Goal: Task Accomplishment & Management: Manage account settings

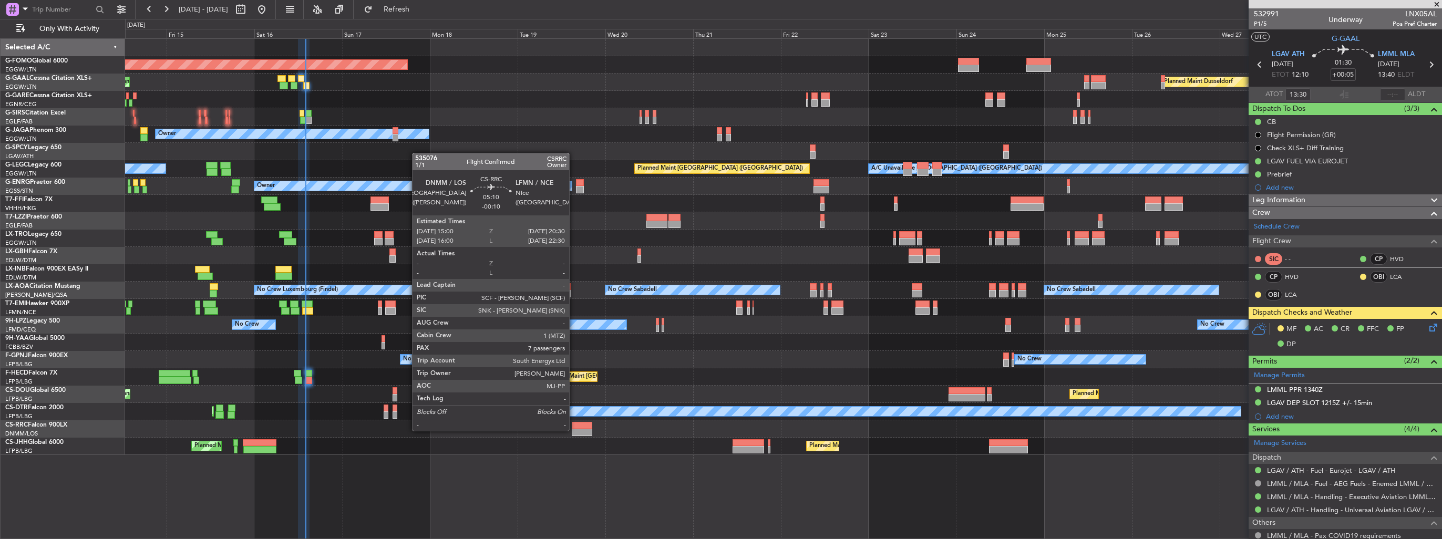
click at [574, 430] on div at bounding box center [582, 432] width 21 height 7
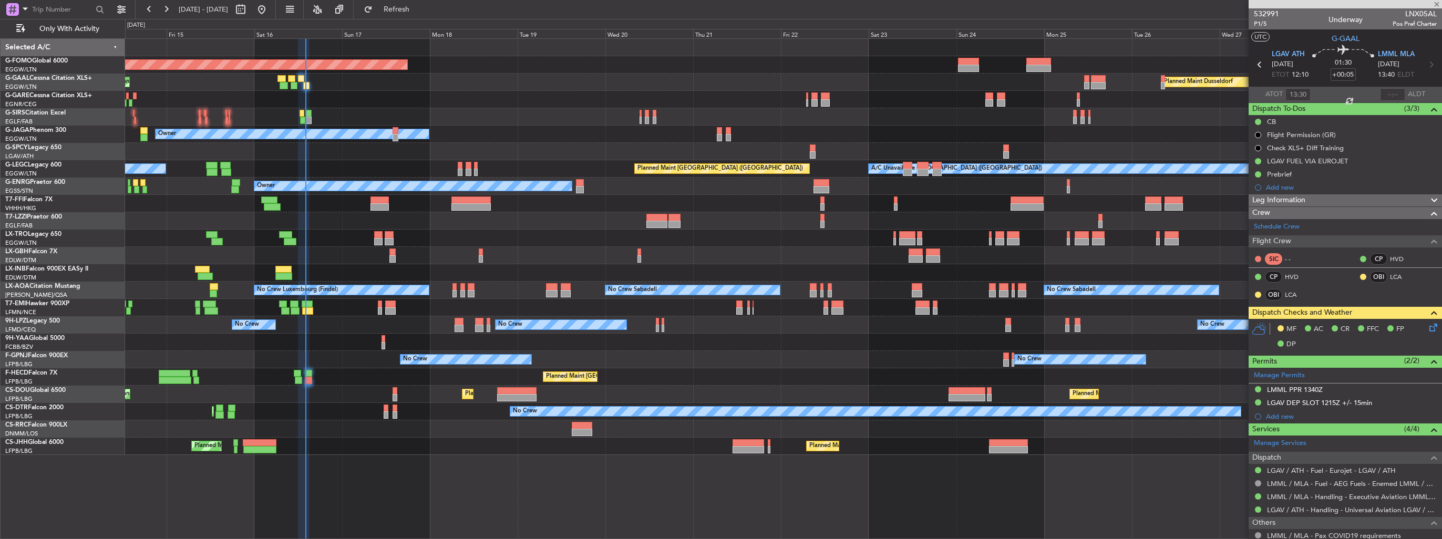
type input "-00:10"
type input "7"
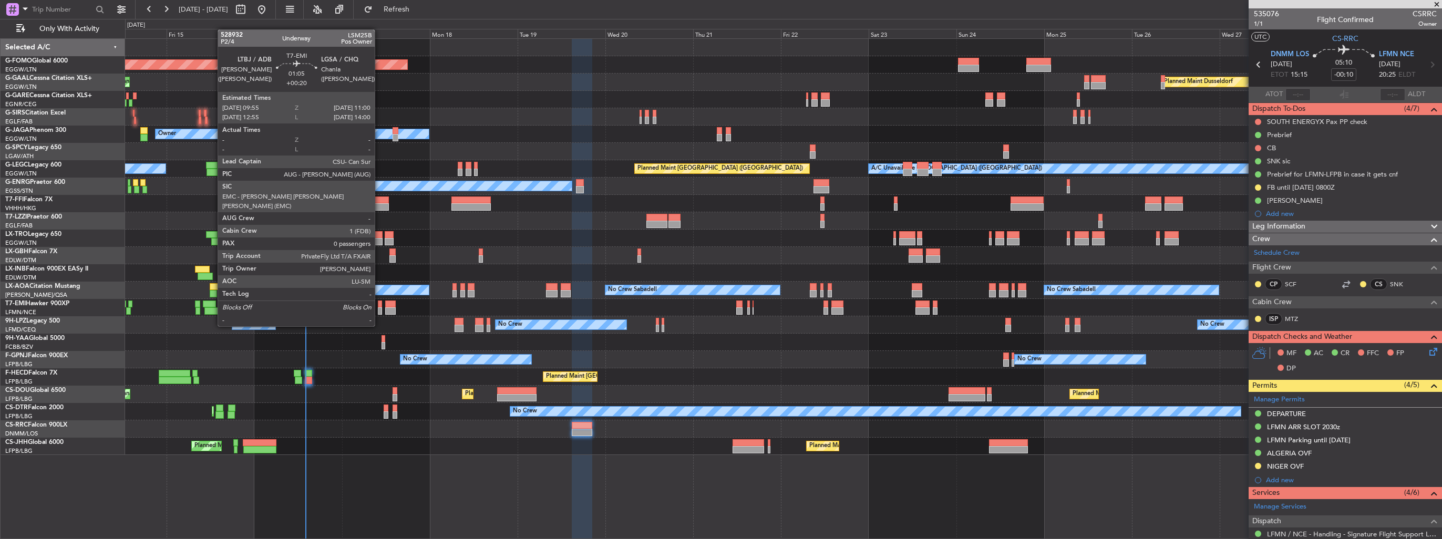
click at [380, 306] on div at bounding box center [380, 304] width 4 height 7
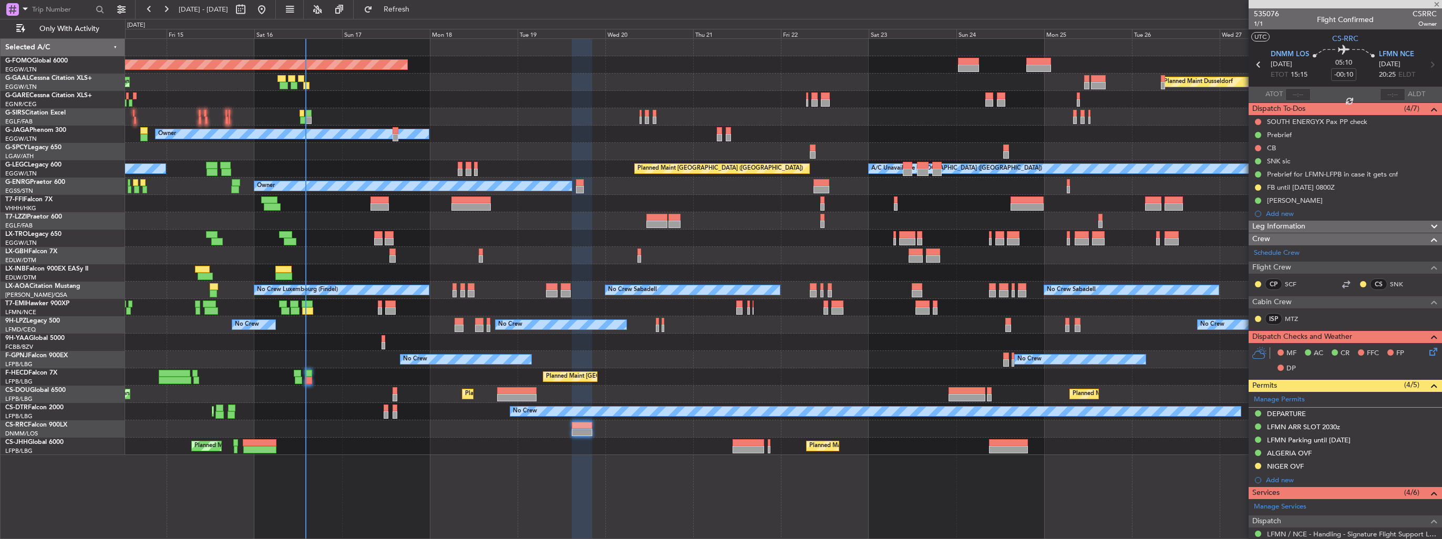
type input "+00:20"
type input "0"
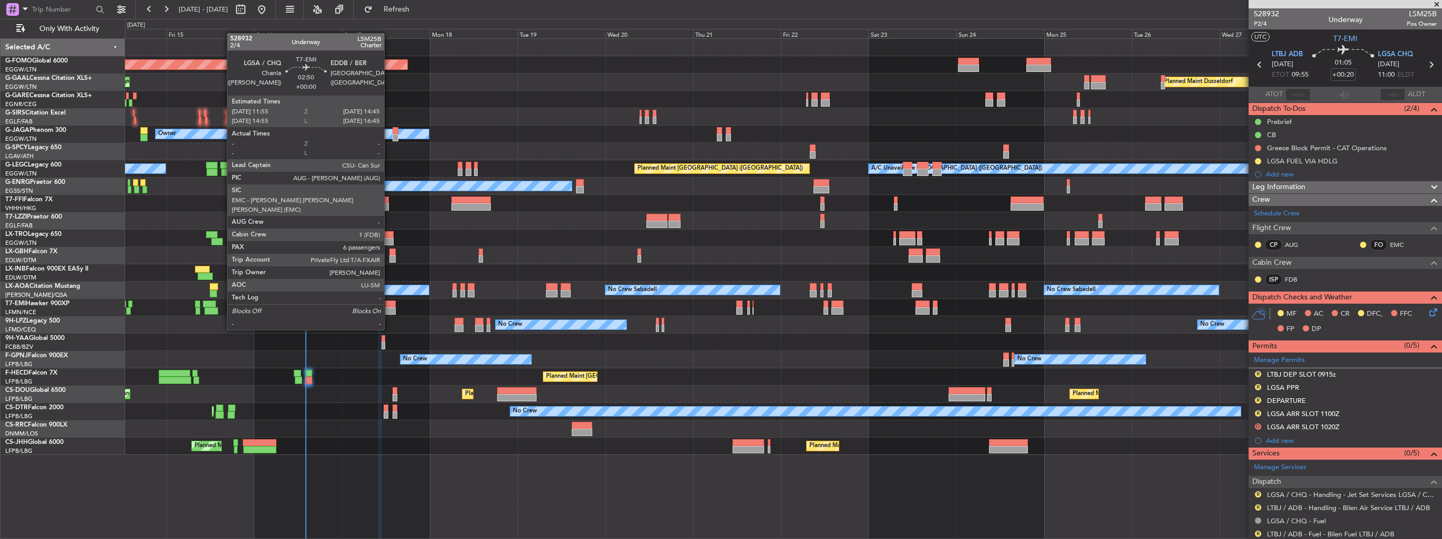
click at [389, 310] on div at bounding box center [390, 311] width 11 height 7
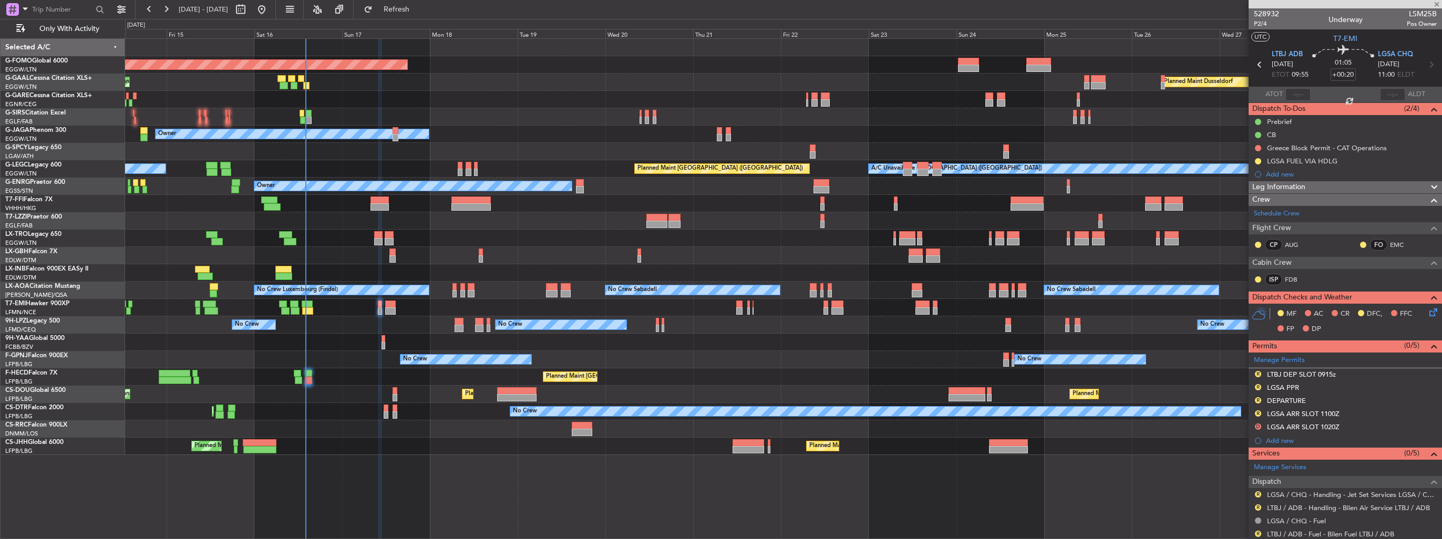
type input "6"
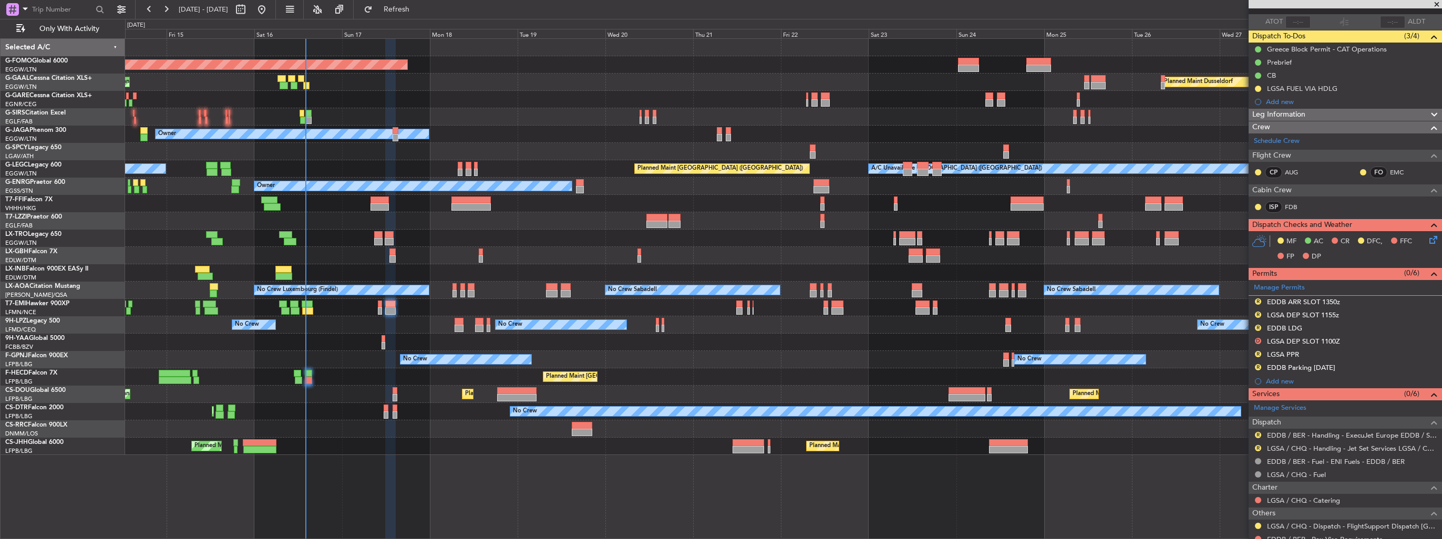
scroll to position [210, 0]
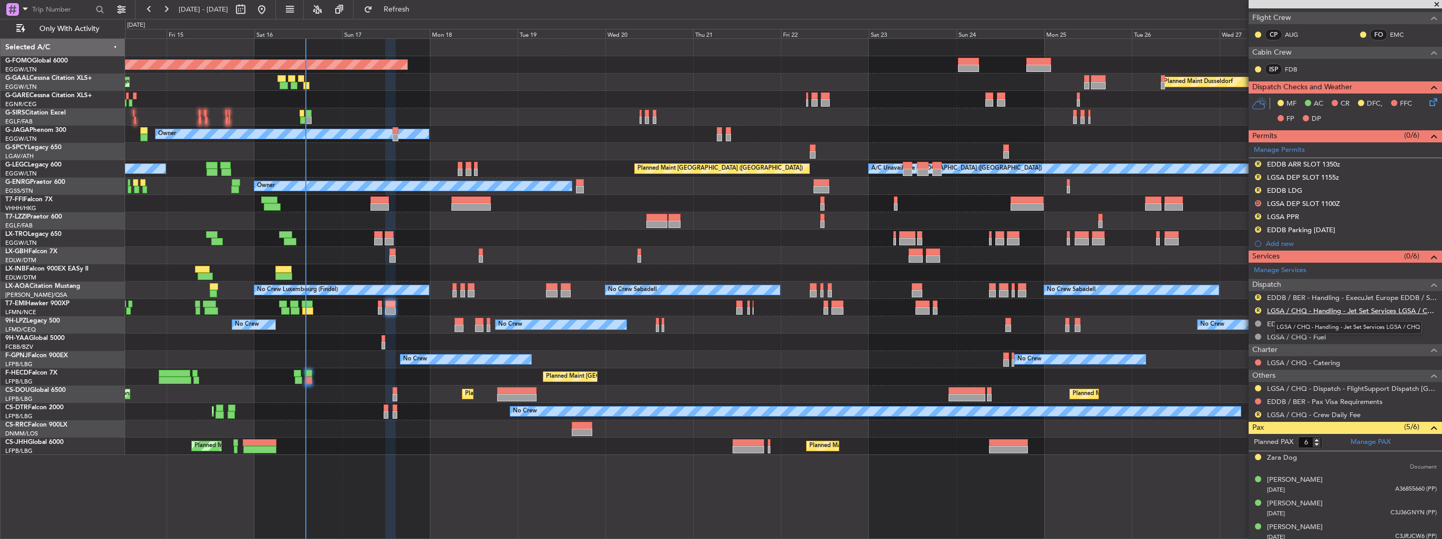
click at [1293, 308] on link "LGSA / CHQ - Handling - Jet Set Services LGSA / CHQ" at bounding box center [1352, 310] width 170 height 9
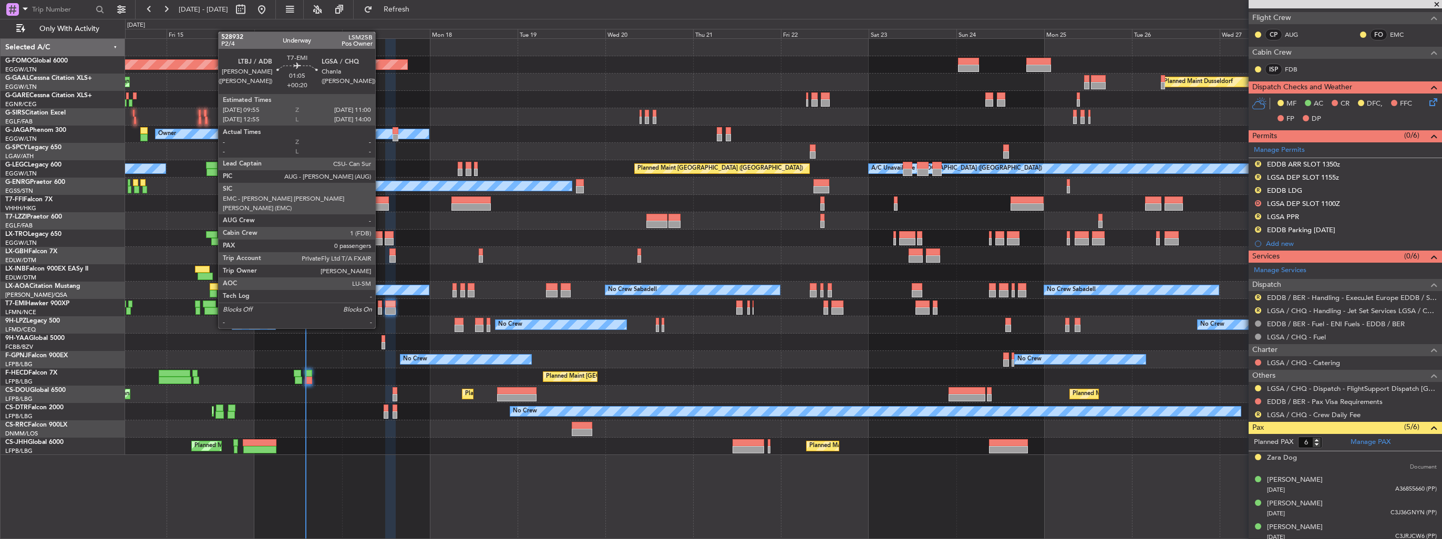
click at [380, 309] on div at bounding box center [380, 311] width 4 height 7
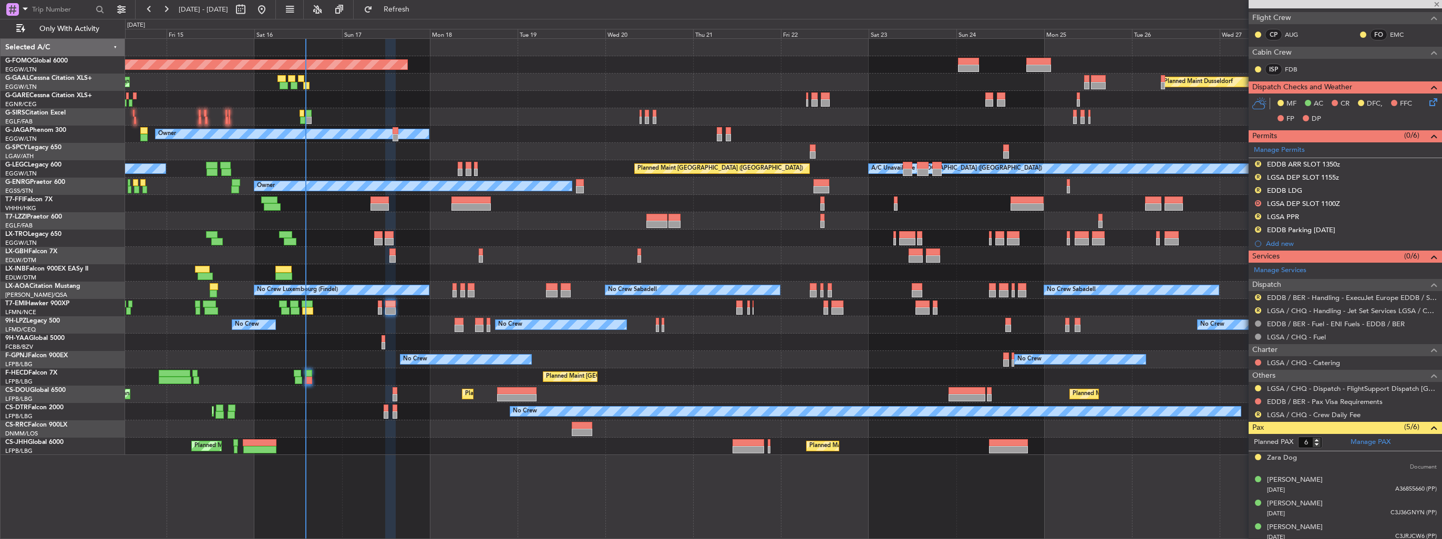
type input "+00:20"
type input "0"
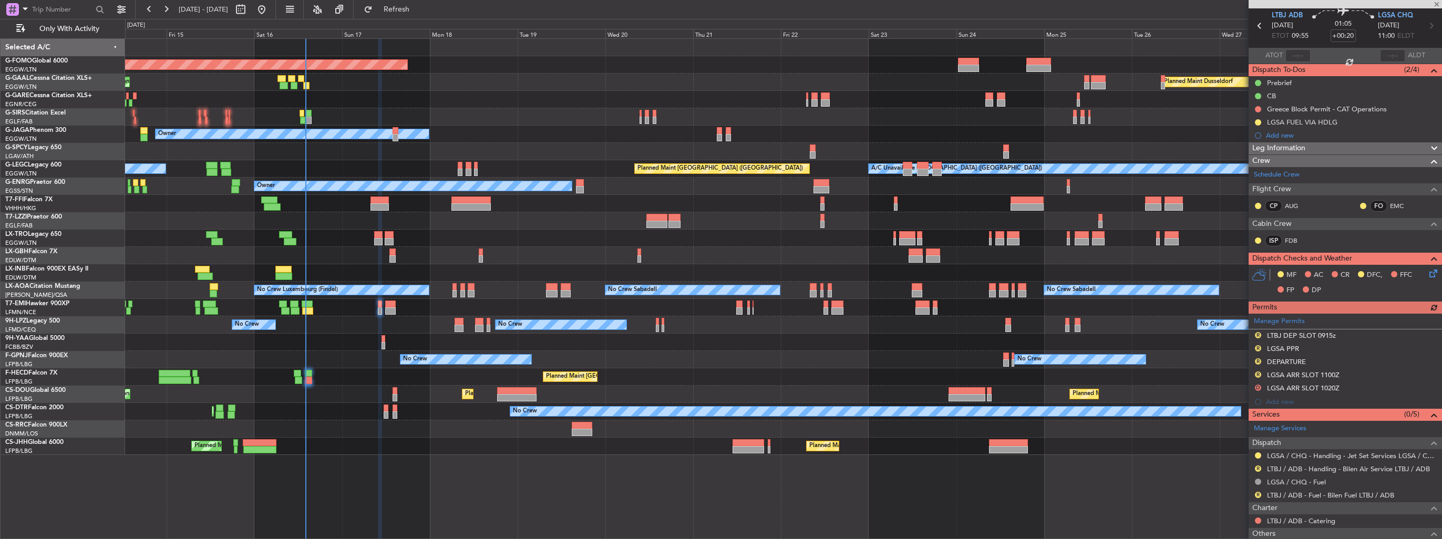
scroll to position [80, 0]
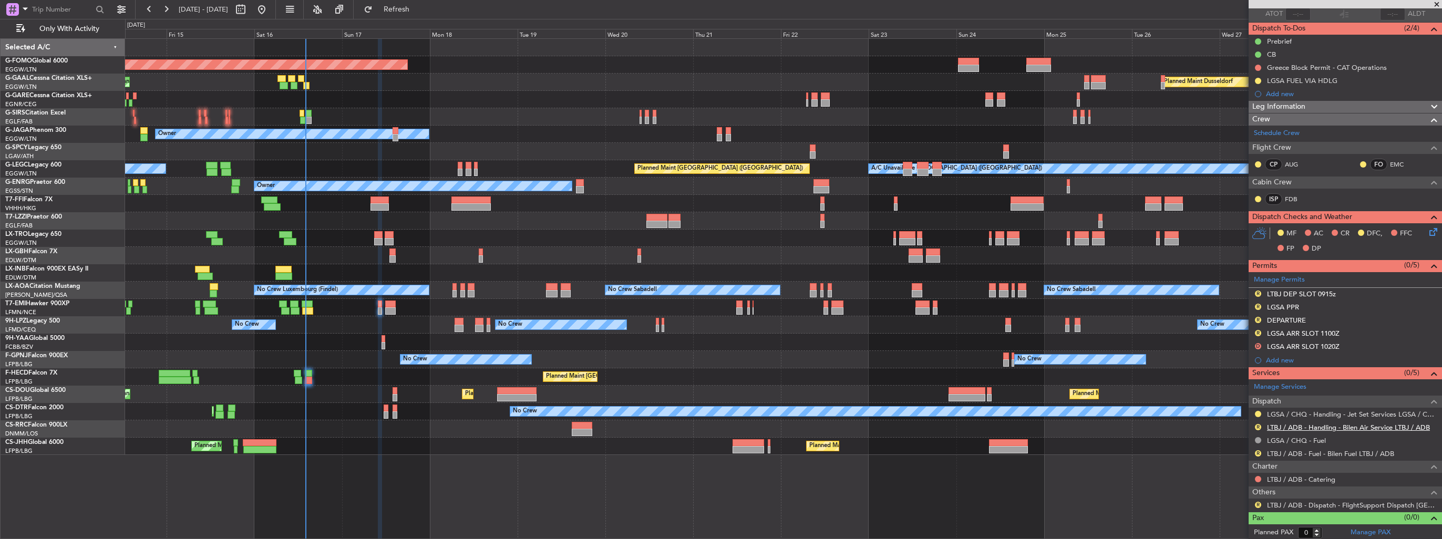
click at [1310, 426] on link "LTBJ / ADB - Handling - Bilen Air Service LTBJ / ADB" at bounding box center [1348, 427] width 163 height 9
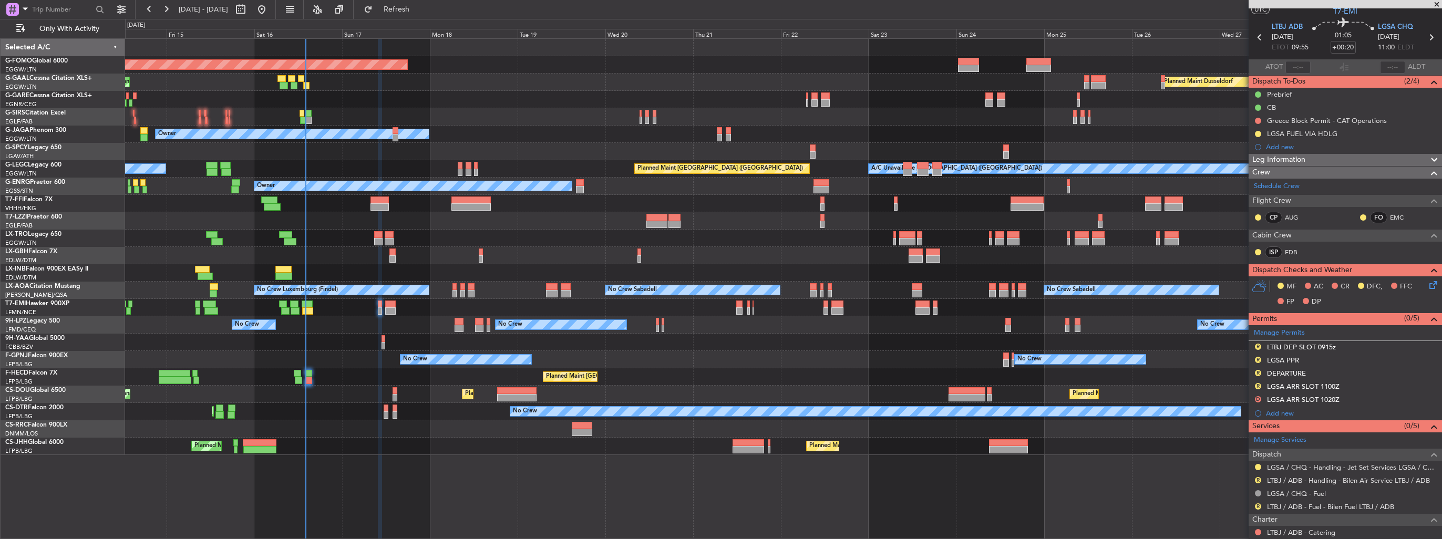
scroll to position [0, 0]
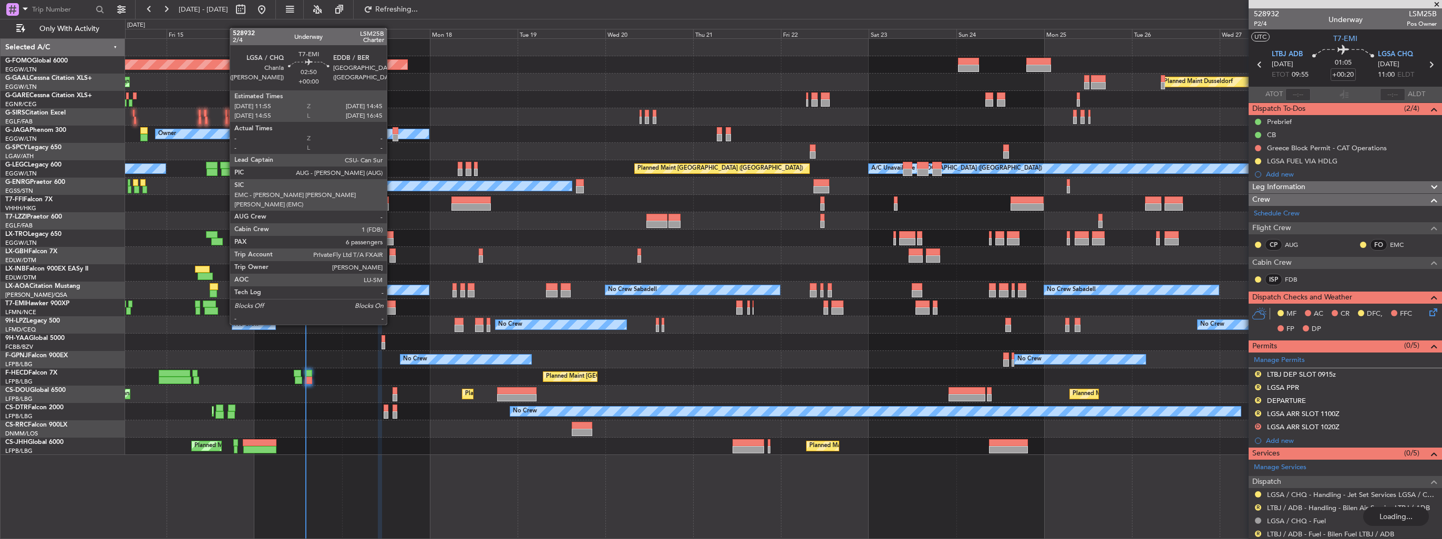
click at [392, 305] on div at bounding box center [390, 304] width 11 height 7
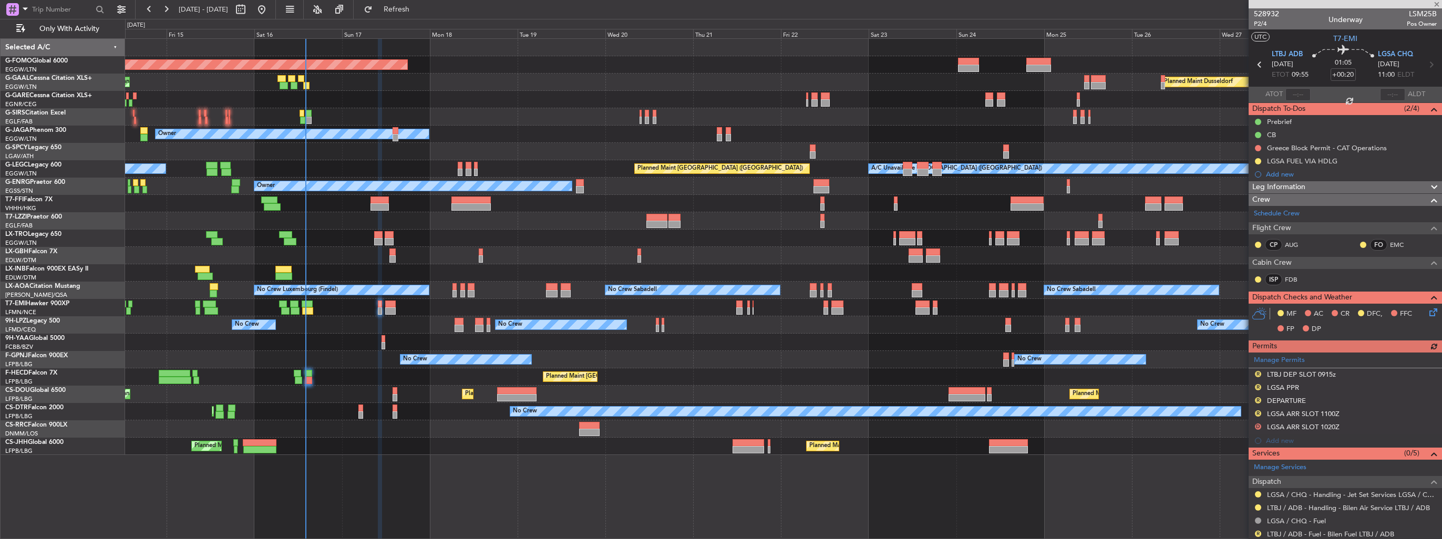
type input "6"
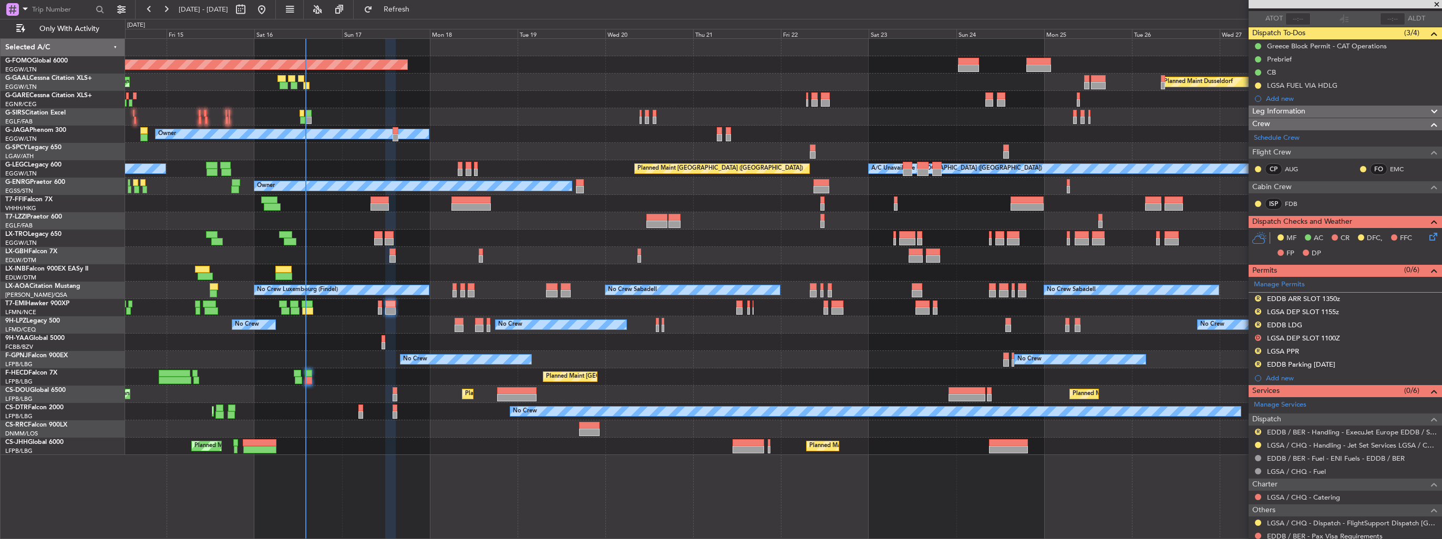
scroll to position [158, 0]
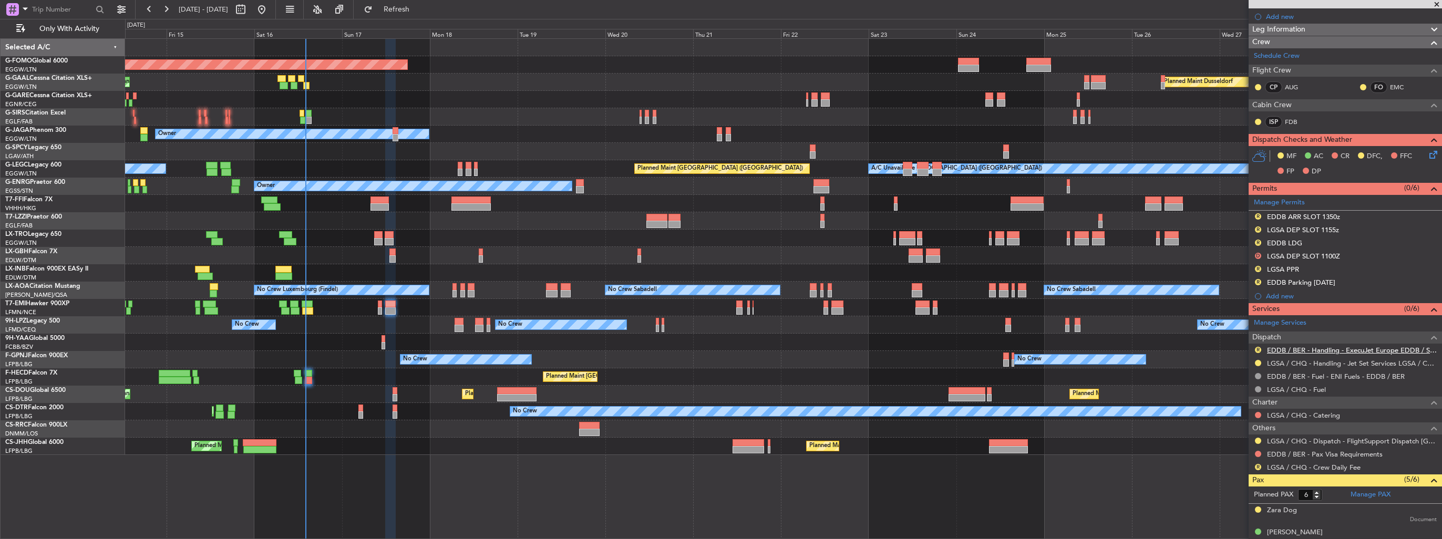
click at [1299, 346] on link "EDDB / BER - Handling - ExecuJet Europe EDDB / SXF" at bounding box center [1352, 350] width 170 height 9
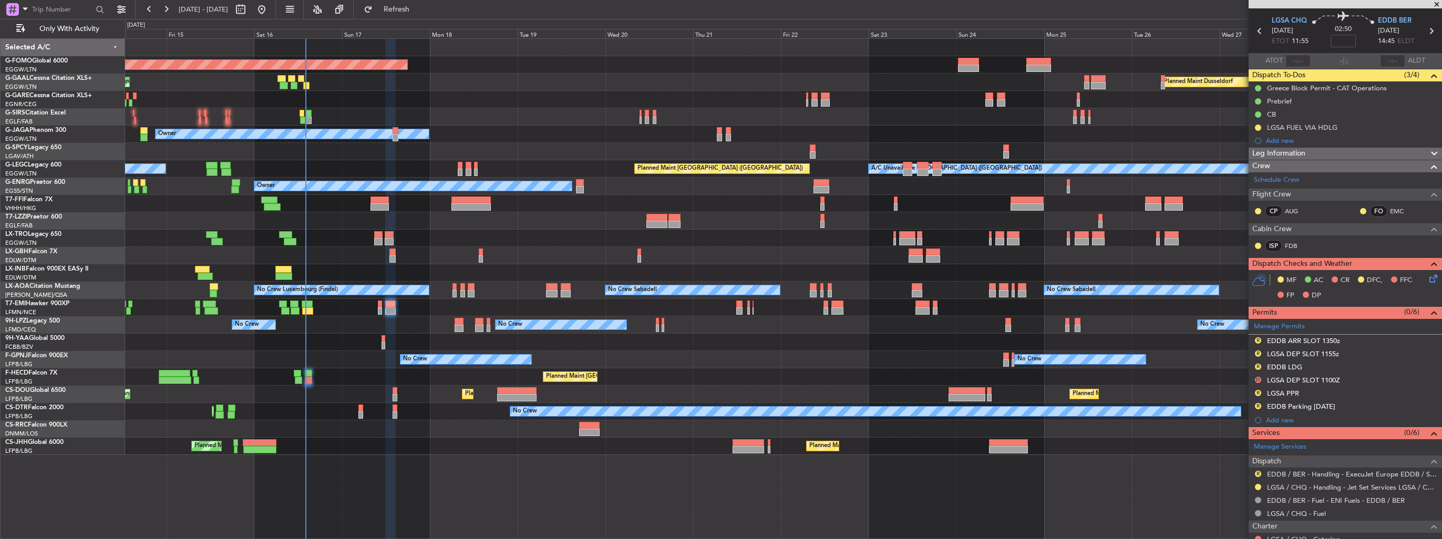
scroll to position [0, 0]
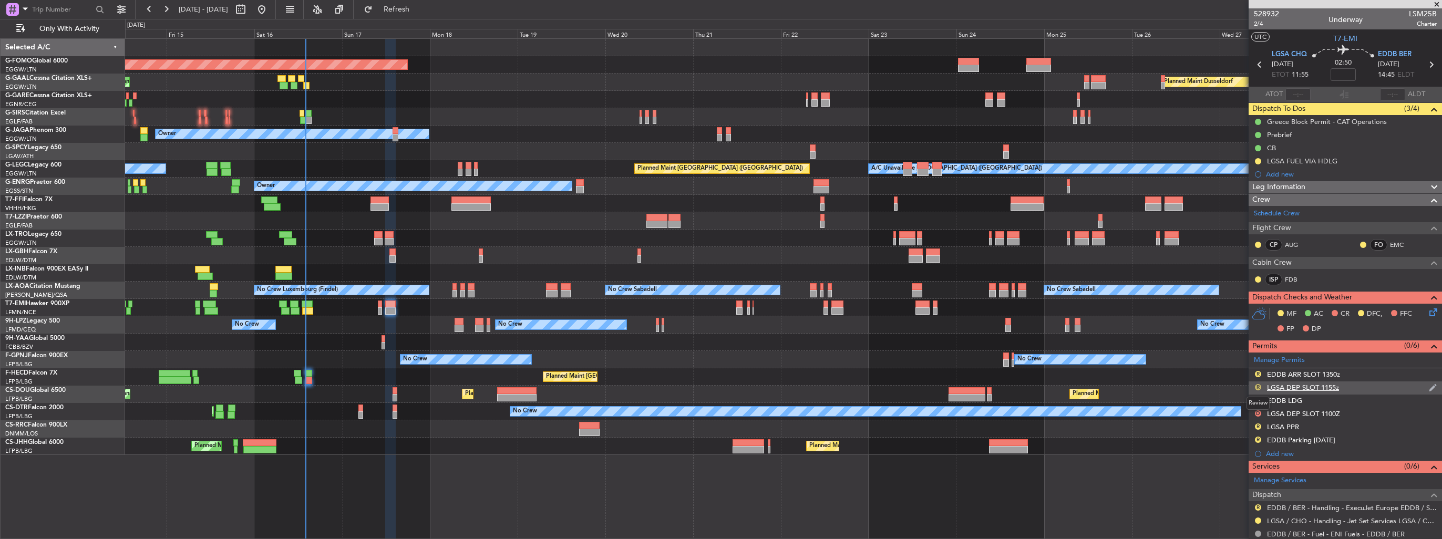
click at [1257, 387] on button "R" at bounding box center [1258, 387] width 6 height 6
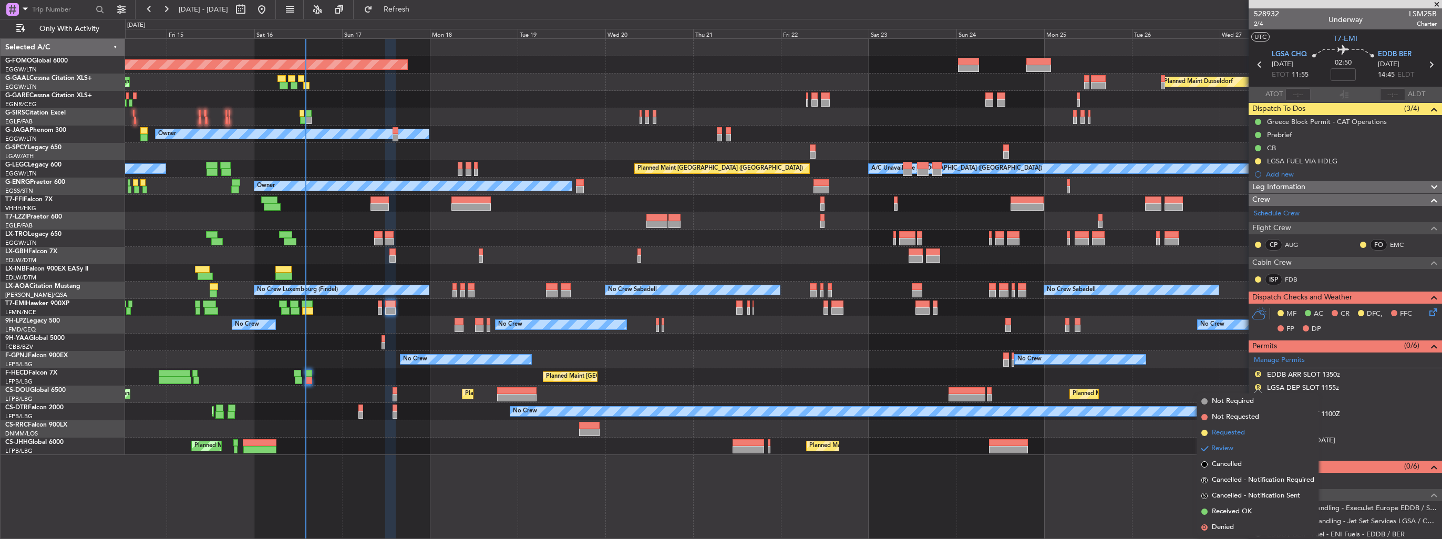
click at [1243, 435] on span "Requested" at bounding box center [1228, 433] width 33 height 11
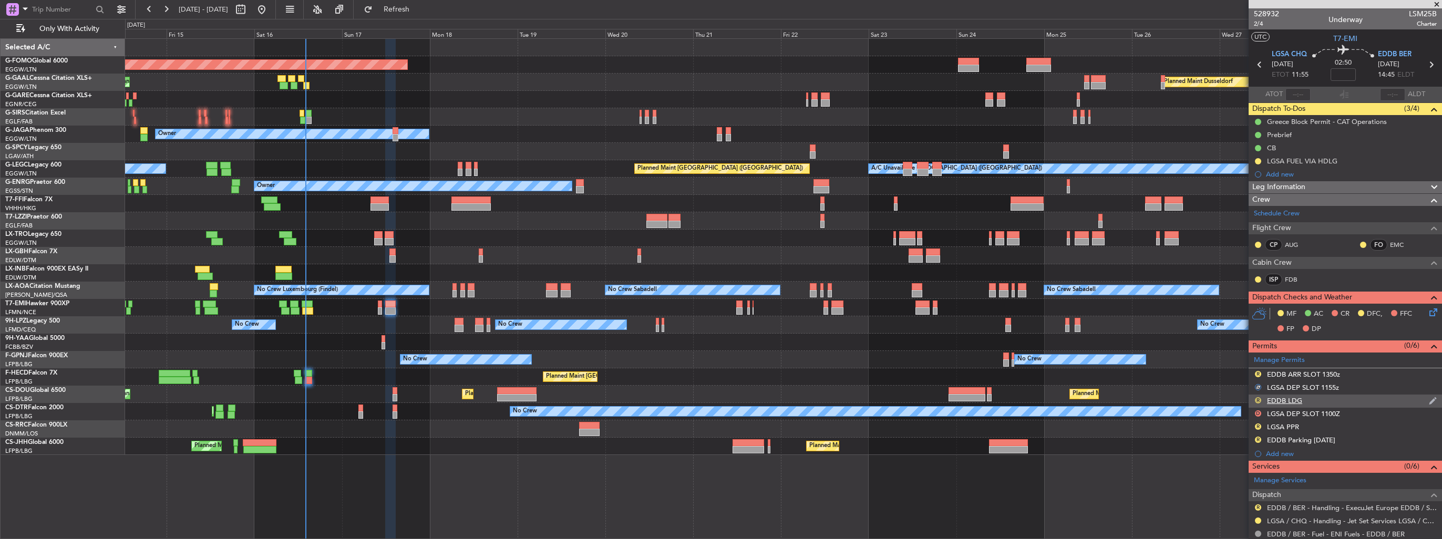
click at [1258, 401] on button "R" at bounding box center [1258, 400] width 6 height 6
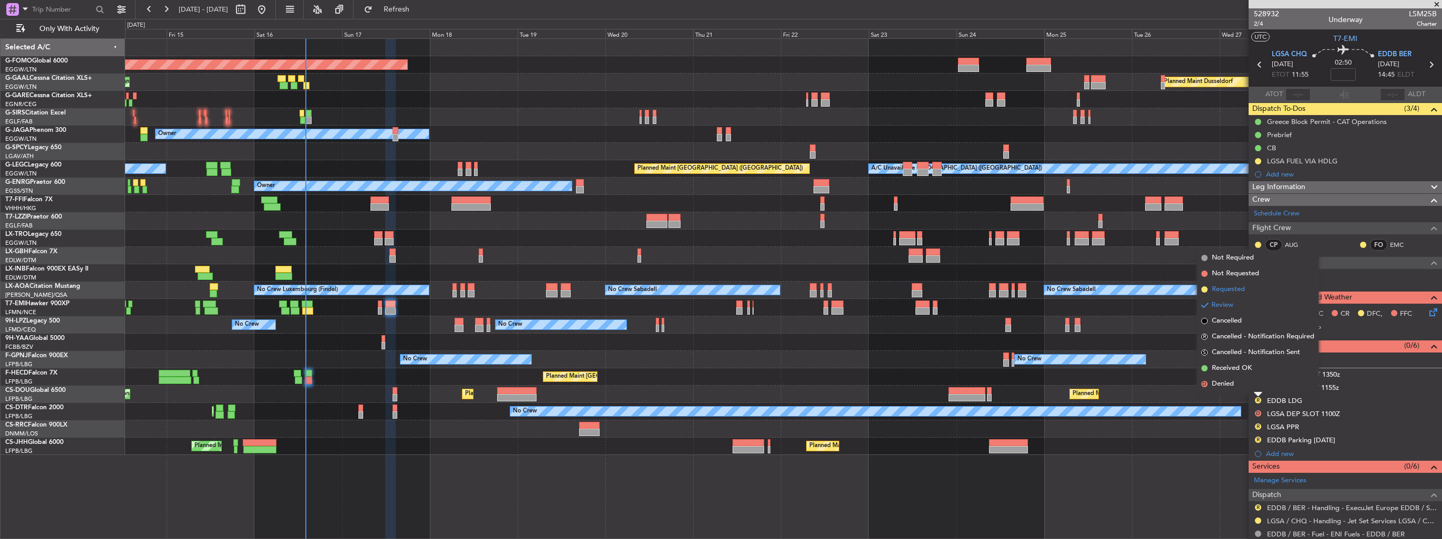
click at [1241, 291] on span "Requested" at bounding box center [1228, 289] width 33 height 11
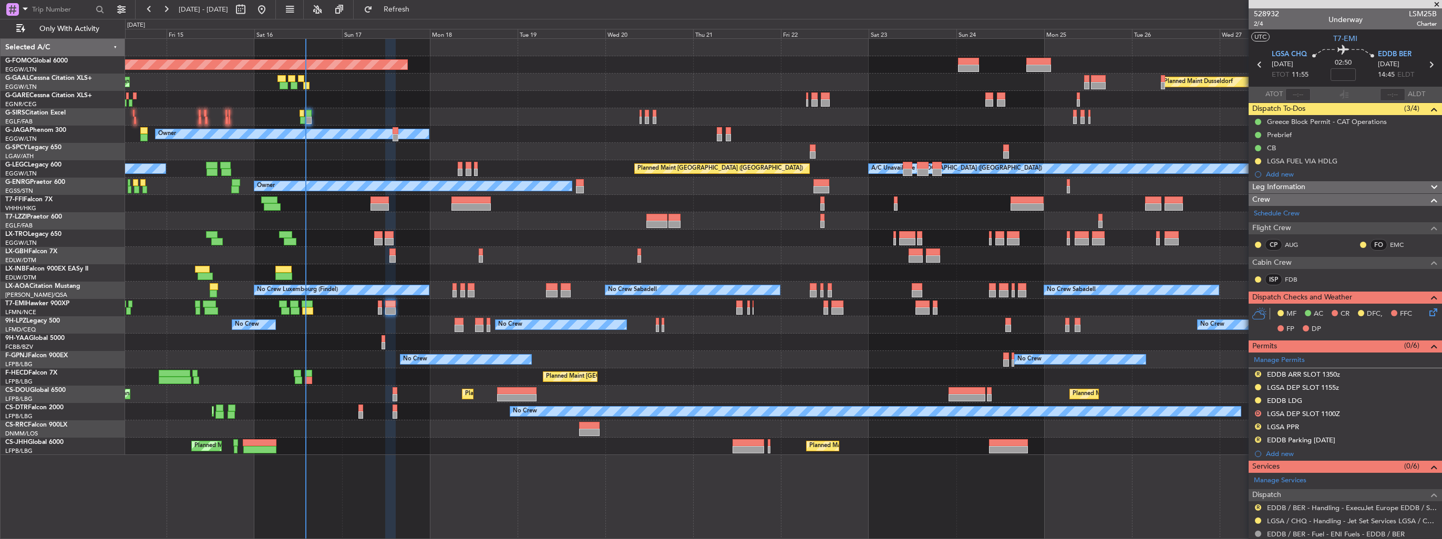
click at [0, 0] on img at bounding box center [0, 0] width 0 height 0
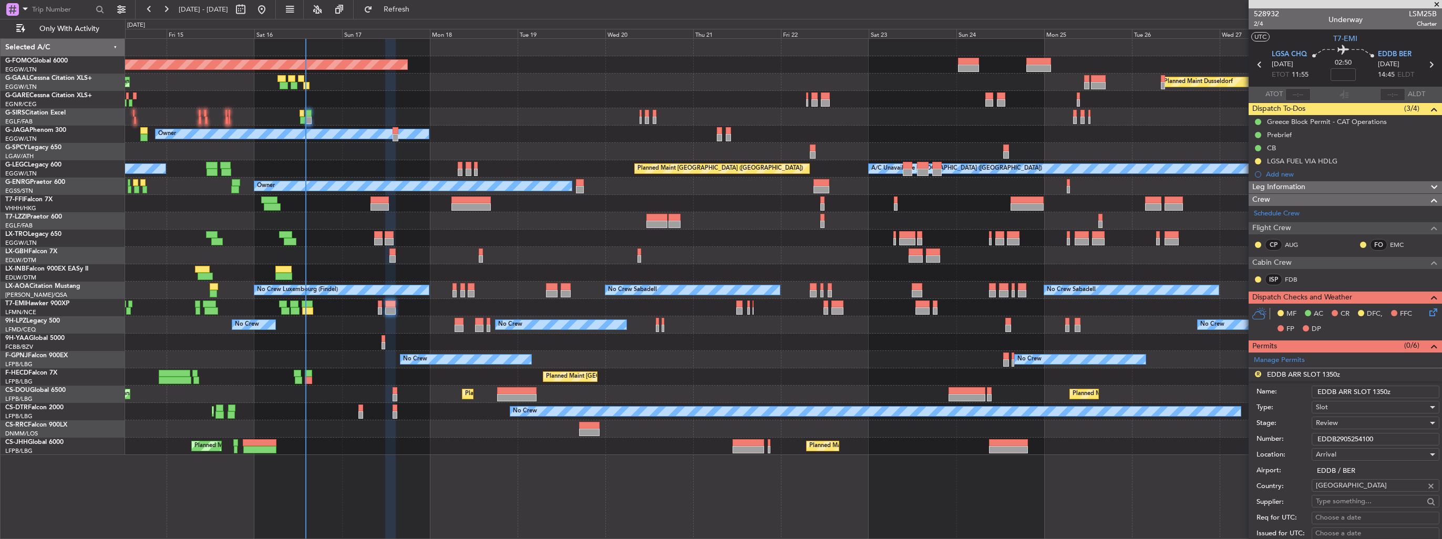
click at [1382, 390] on input "EDDB ARR SLOT 1350z" at bounding box center [1376, 392] width 128 height 13
type input "EDDB ARR SLOT 1445z"
click at [1356, 420] on div "Review" at bounding box center [1372, 423] width 112 height 16
click at [1359, 485] on span "Requested" at bounding box center [1372, 491] width 110 height 16
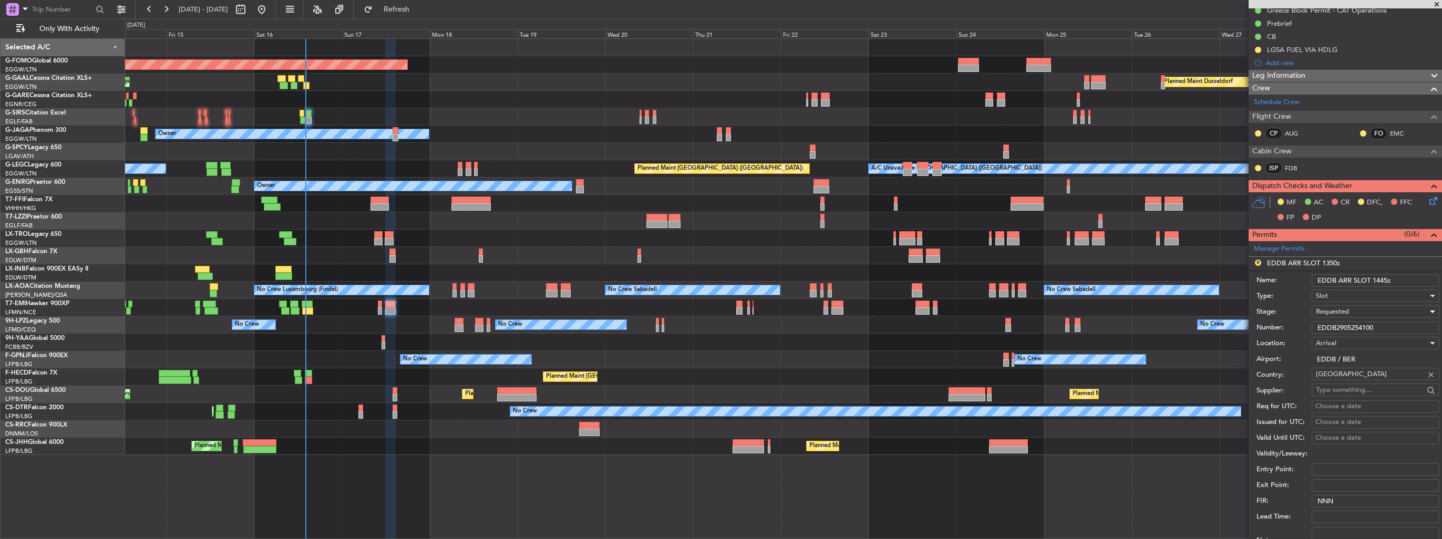
scroll to position [210, 0]
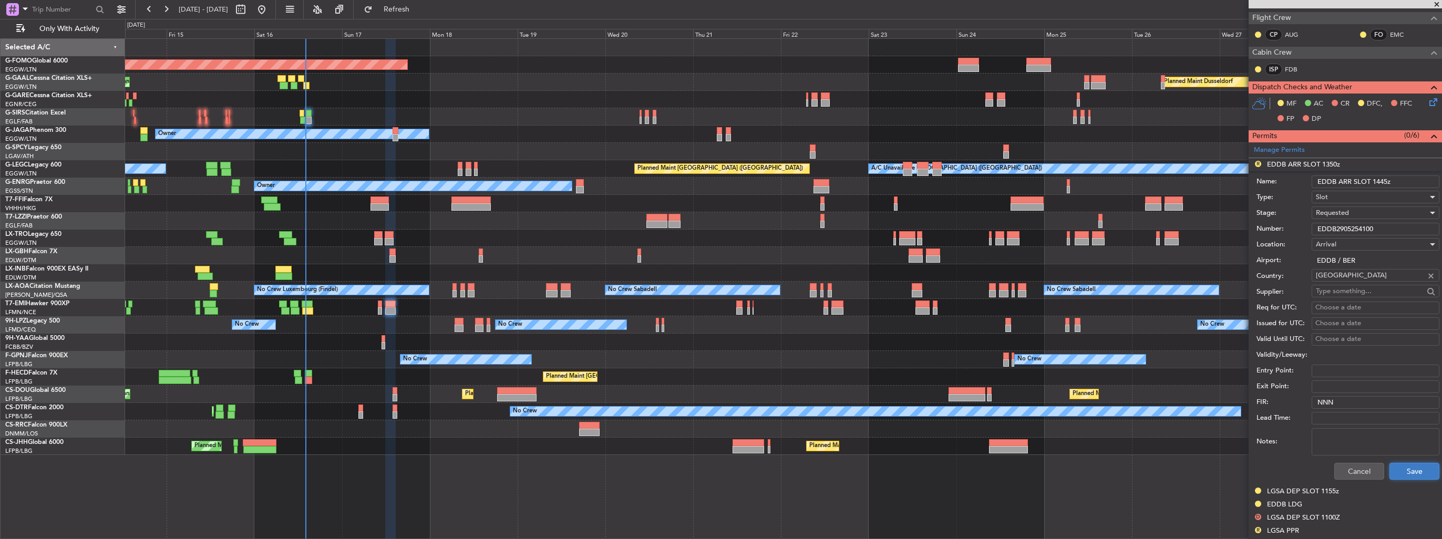
click at [1408, 472] on button "Save" at bounding box center [1415, 471] width 50 height 17
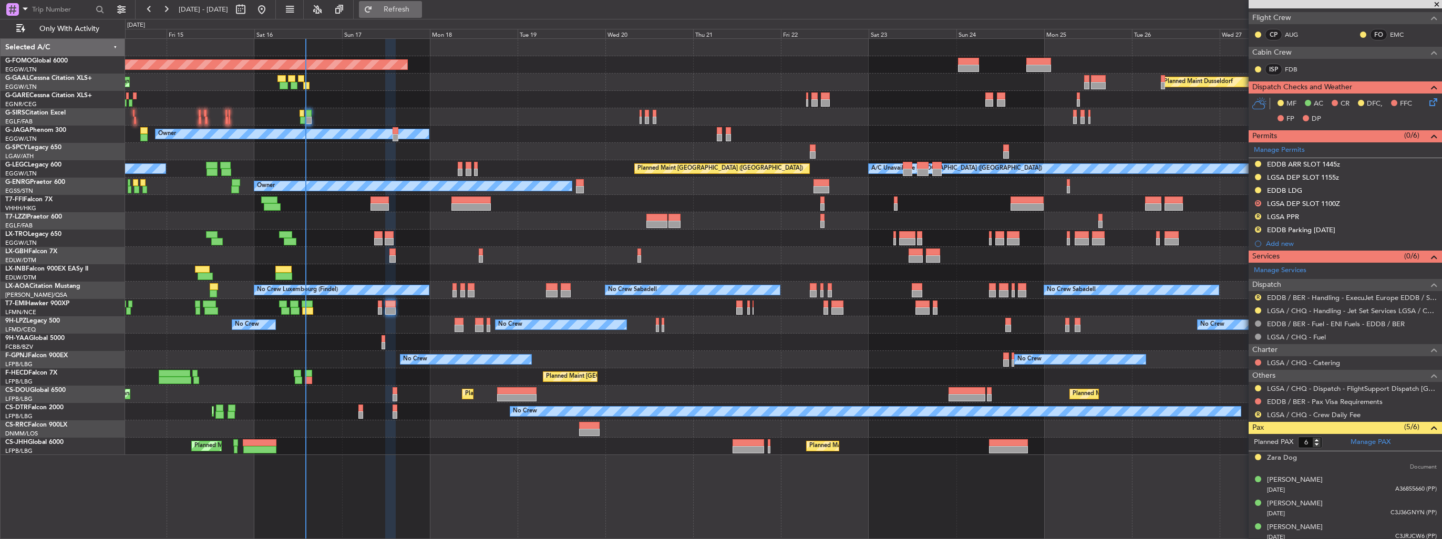
click at [419, 9] on span "Refresh" at bounding box center [397, 9] width 44 height 7
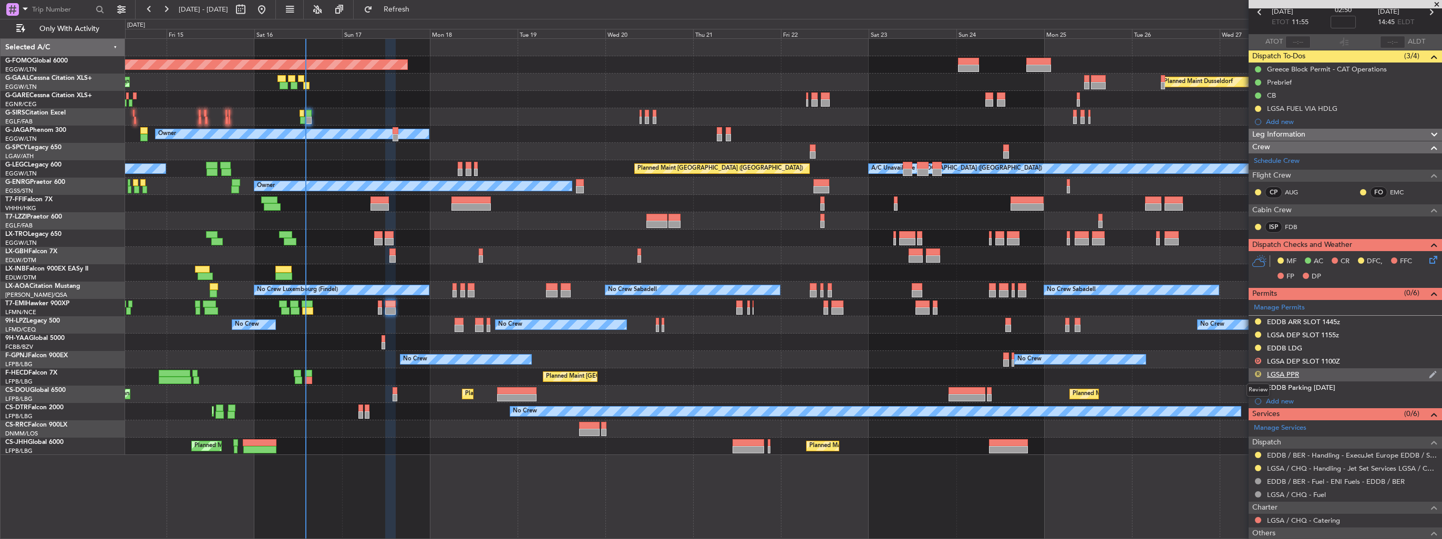
click at [1255, 373] on button "R" at bounding box center [1258, 374] width 6 height 6
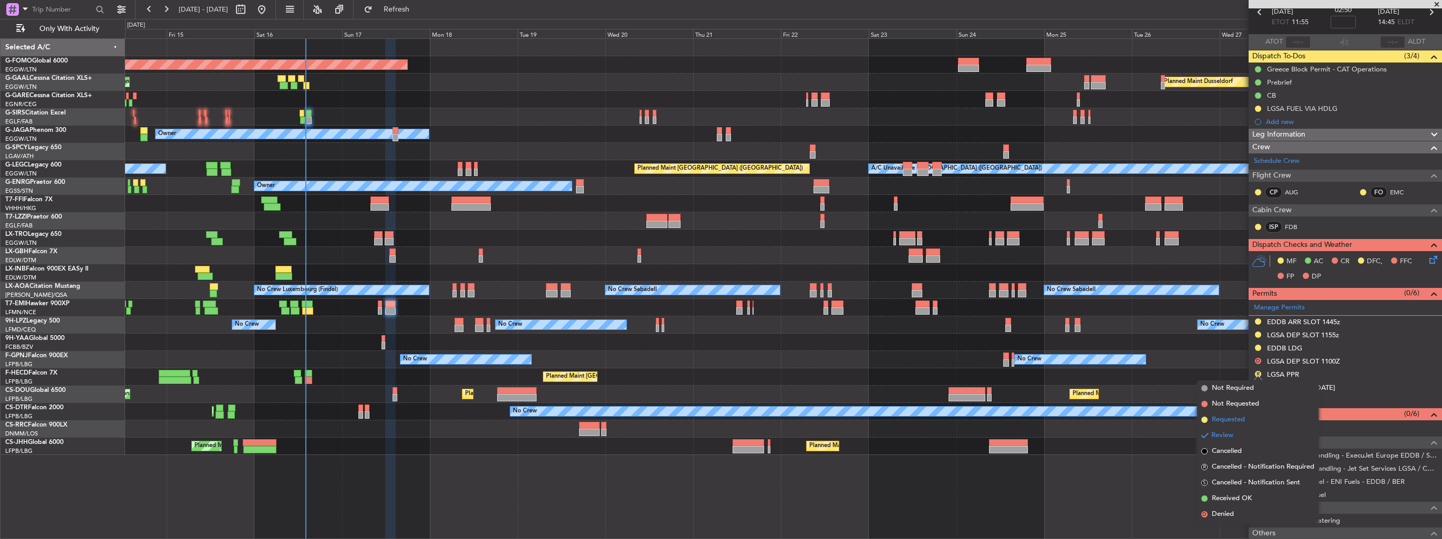
click at [1232, 415] on span "Requested" at bounding box center [1228, 420] width 33 height 11
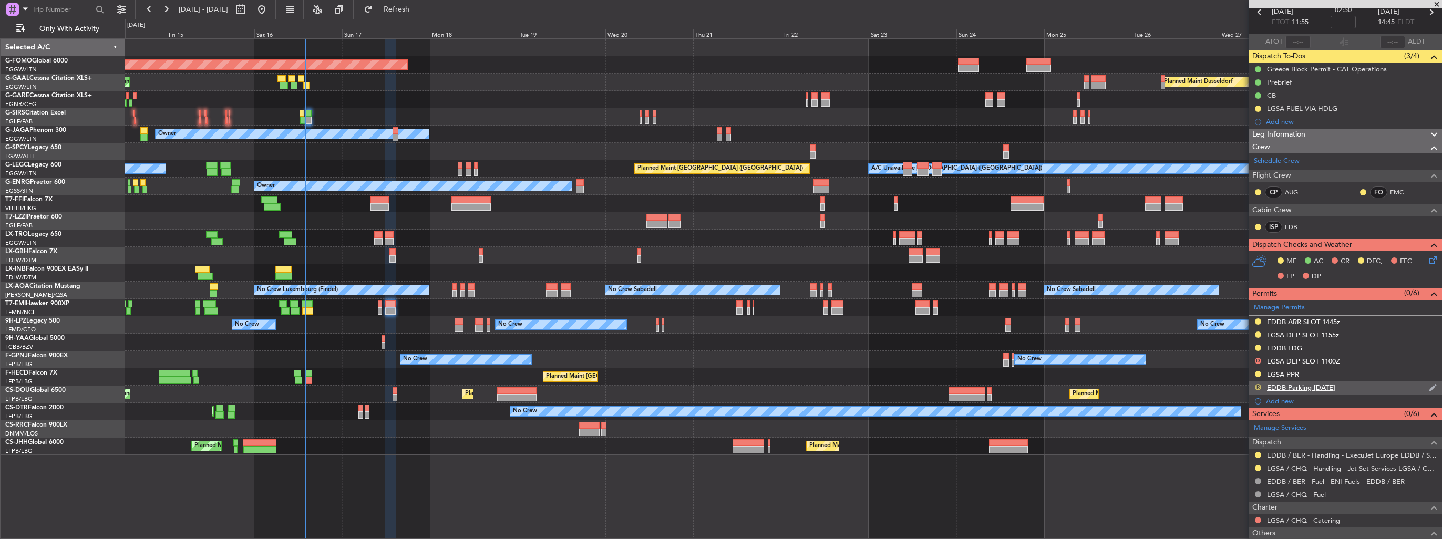
click at [1257, 388] on button "R" at bounding box center [1258, 387] width 6 height 6
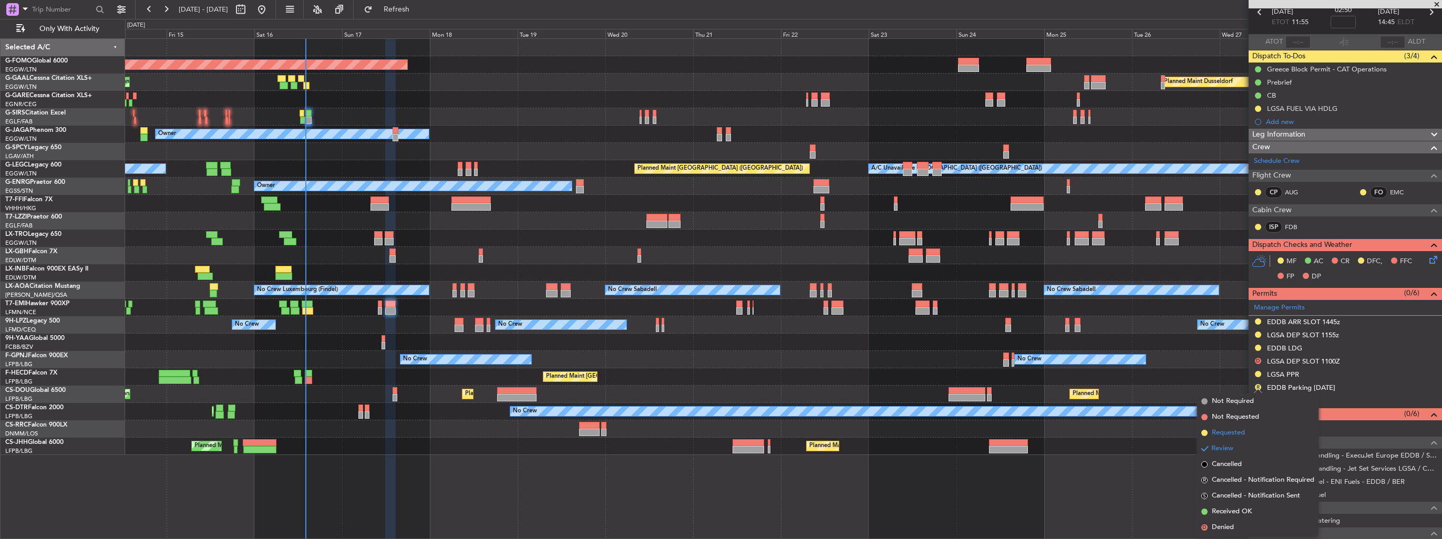
click at [1232, 436] on span "Requested" at bounding box center [1228, 433] width 33 height 11
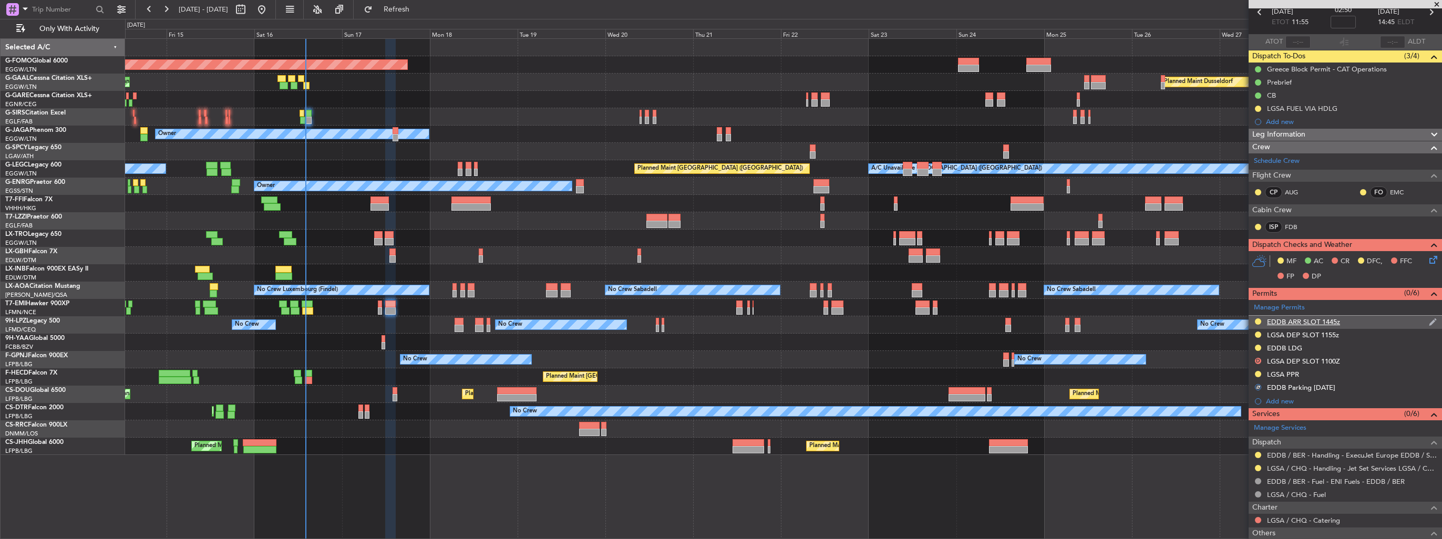
scroll to position [0, 0]
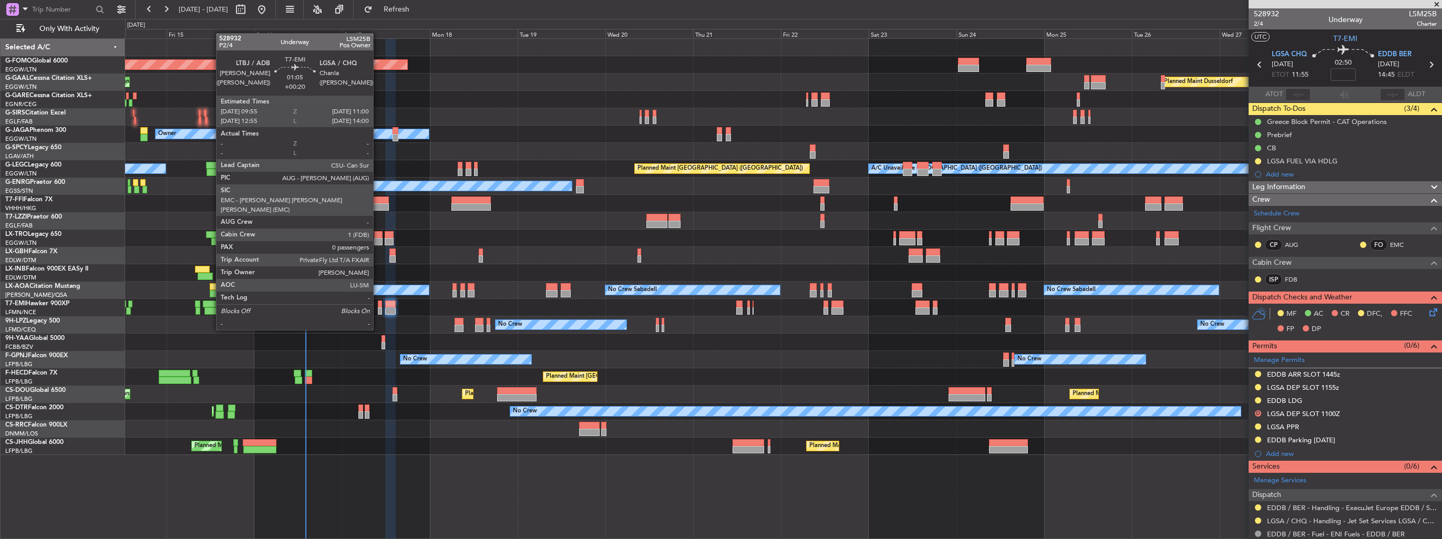
click at [378, 310] on div at bounding box center [380, 311] width 4 height 7
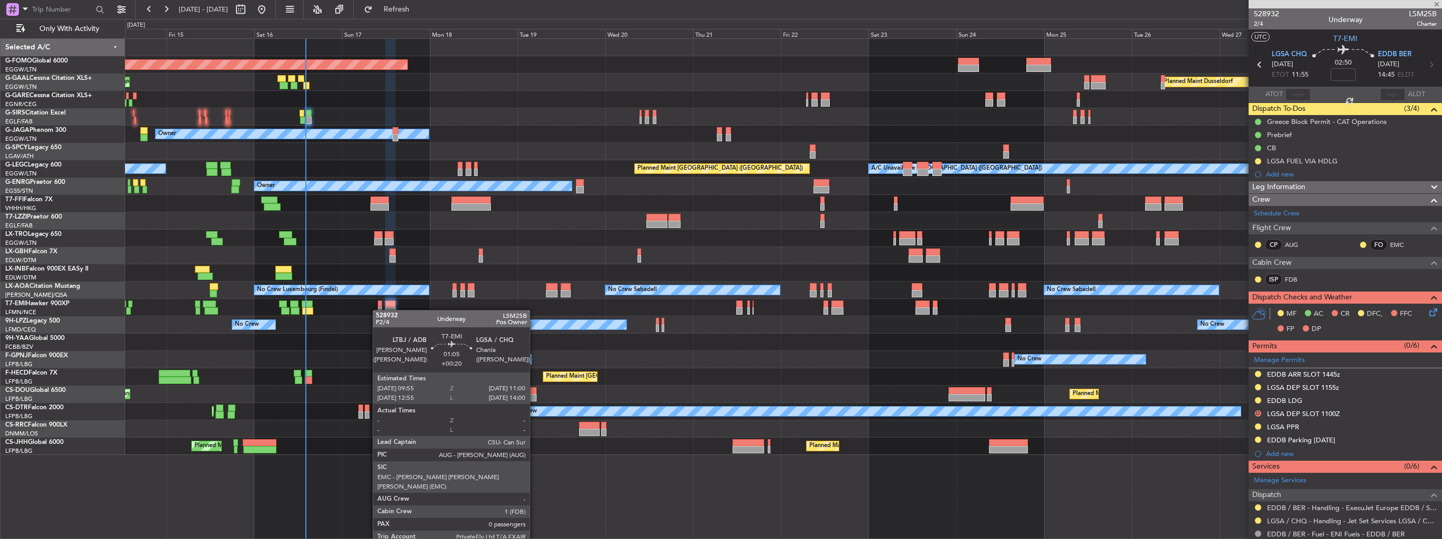
type input "+00:20"
type input "0"
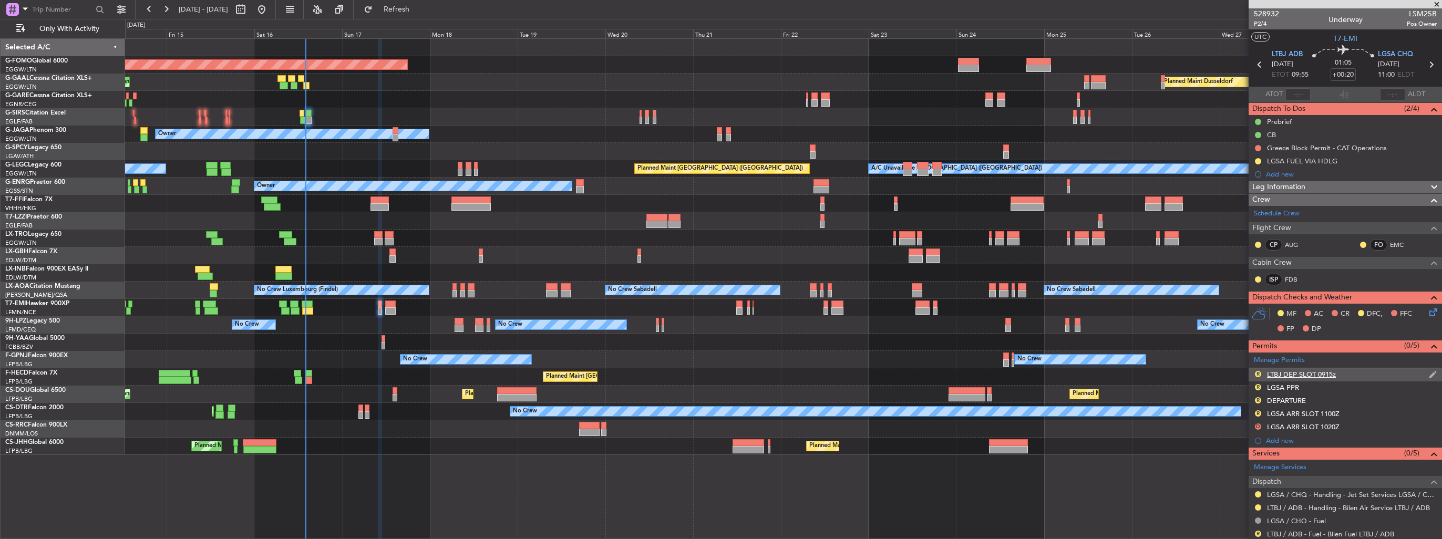
click at [1429, 376] on img at bounding box center [1433, 374] width 8 height 9
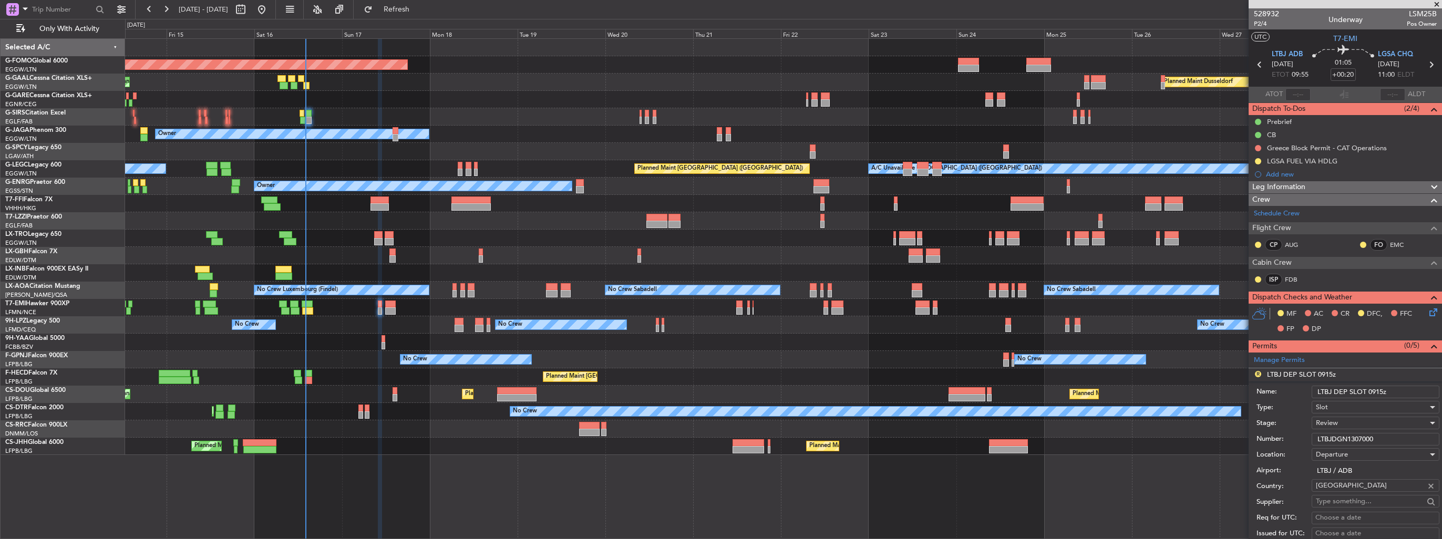
click at [1379, 390] on input "LTBJ DEP SLOT 0915z" at bounding box center [1376, 392] width 128 height 13
type input "LTBJ DEP SLOT 0955z"
click at [1369, 419] on div "Review" at bounding box center [1372, 423] width 112 height 16
click at [1365, 493] on span "Requested" at bounding box center [1372, 491] width 110 height 16
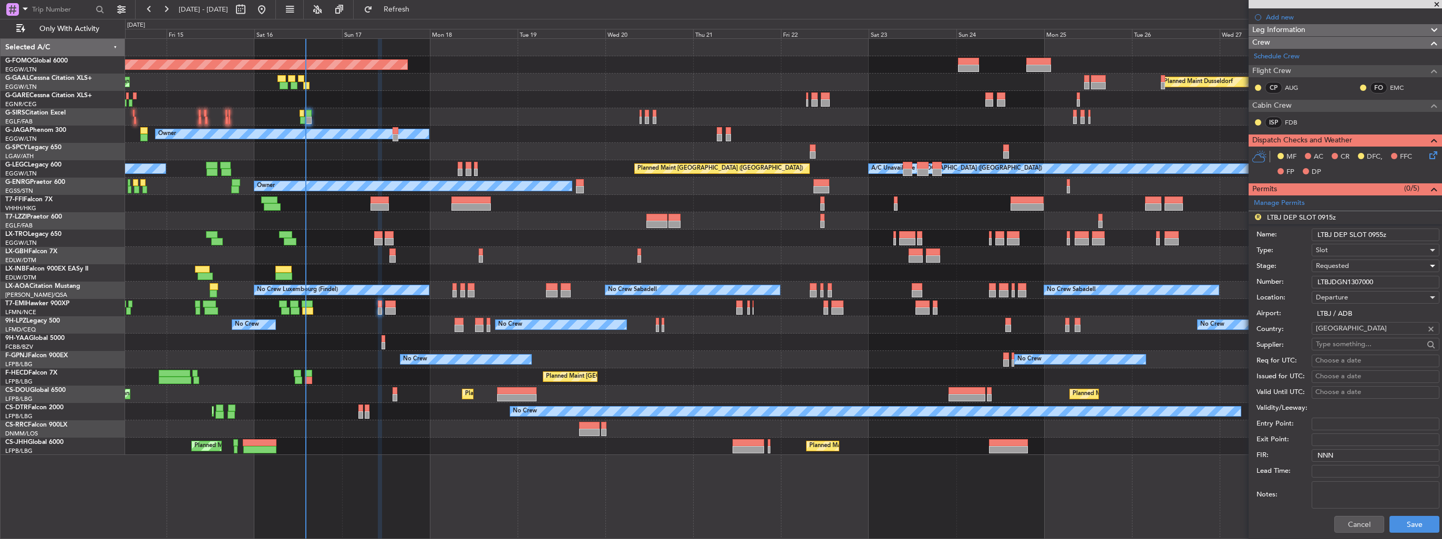
scroll to position [158, 0]
click at [1415, 528] on button "Save" at bounding box center [1415, 524] width 50 height 17
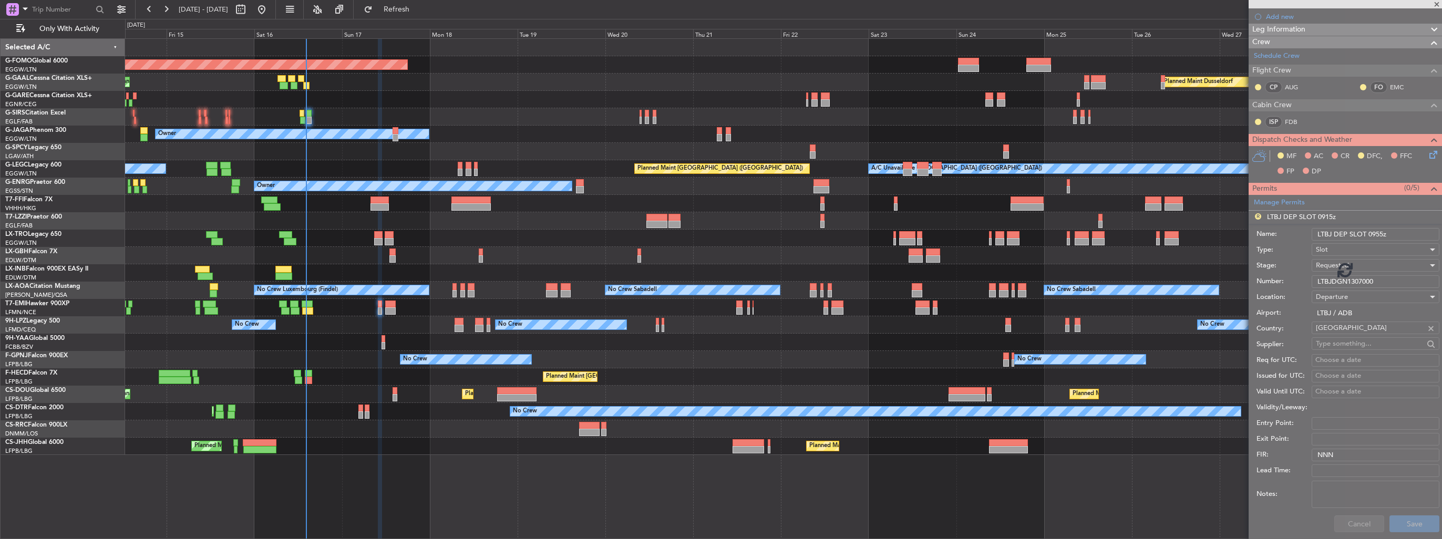
scroll to position [80, 0]
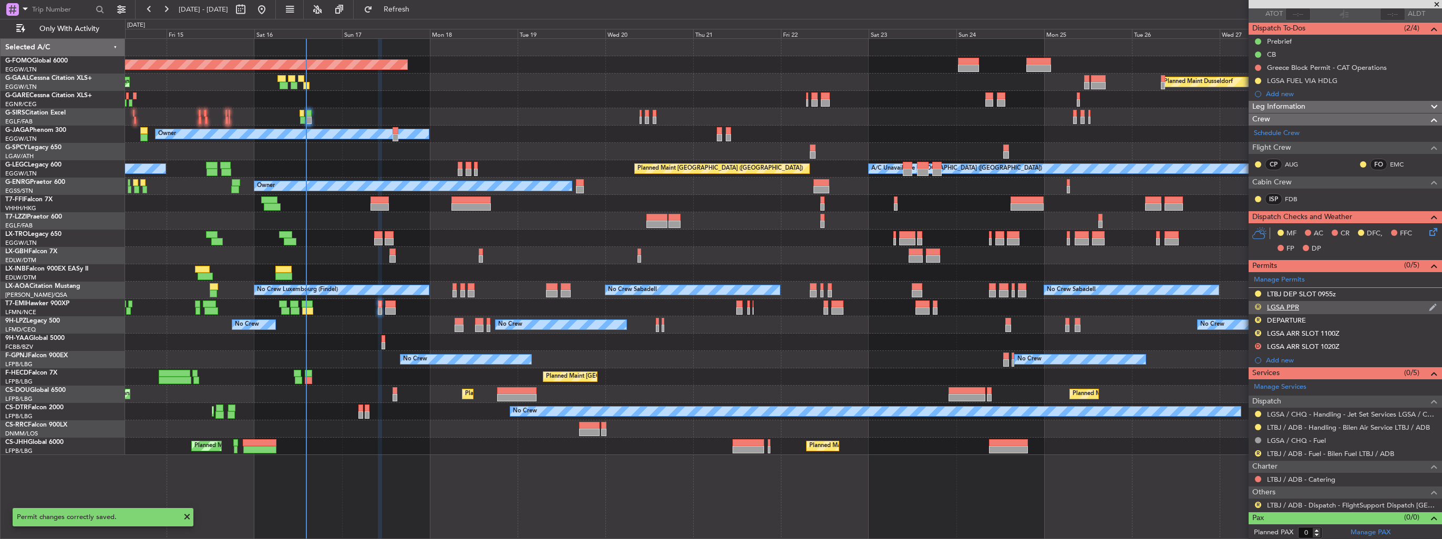
click at [1258, 306] on button "R" at bounding box center [1258, 307] width 6 height 6
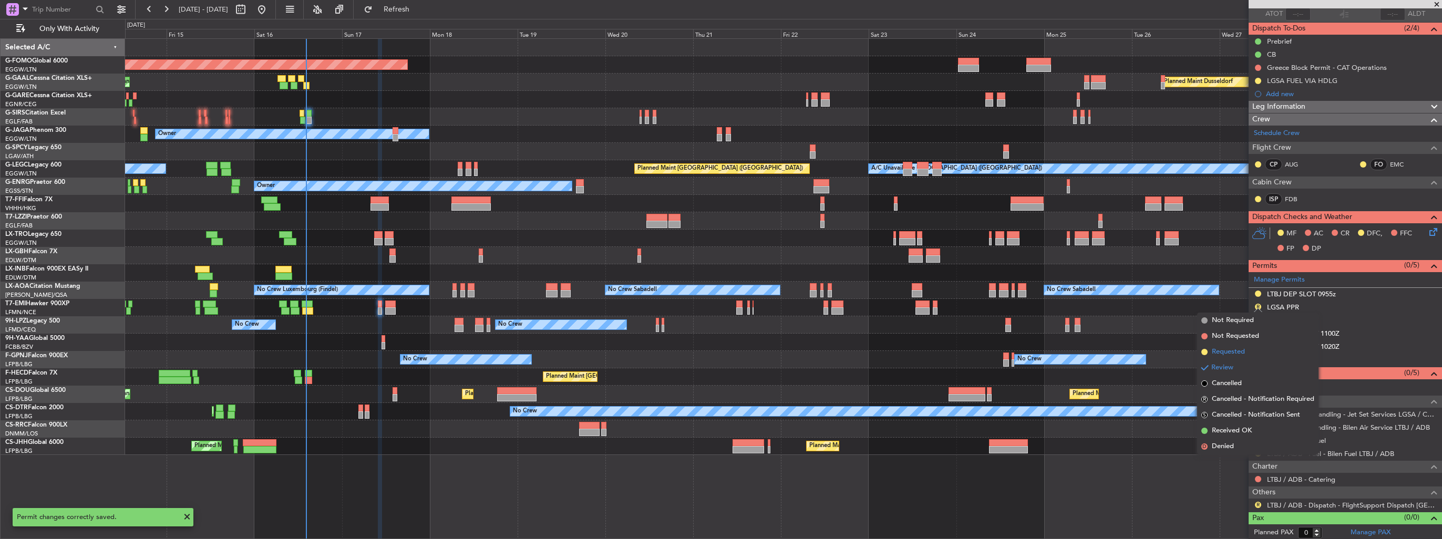
click at [1236, 348] on span "Requested" at bounding box center [1228, 352] width 33 height 11
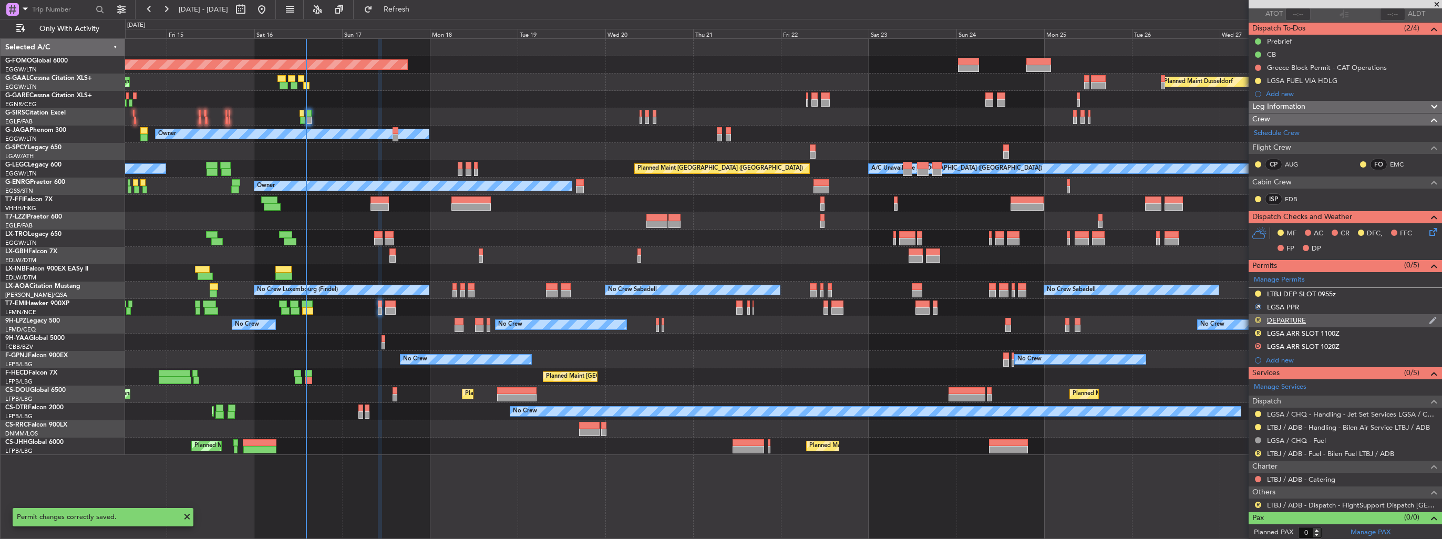
click at [1259, 319] on button "R" at bounding box center [1258, 320] width 6 height 6
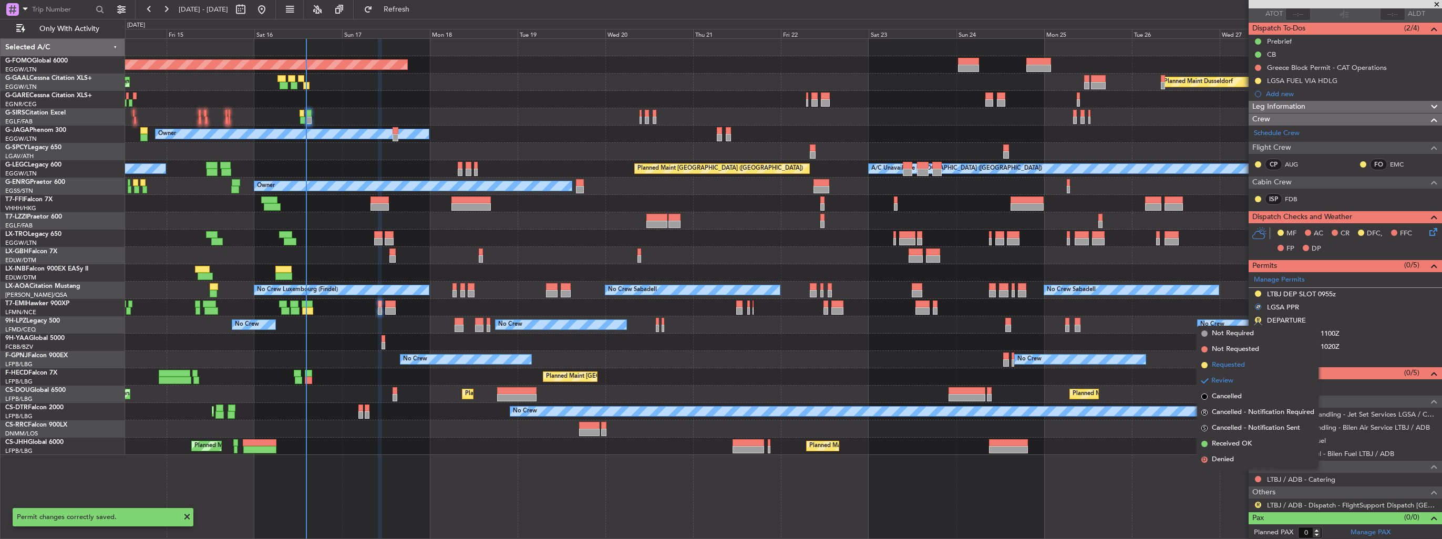
click at [1232, 362] on span "Requested" at bounding box center [1228, 365] width 33 height 11
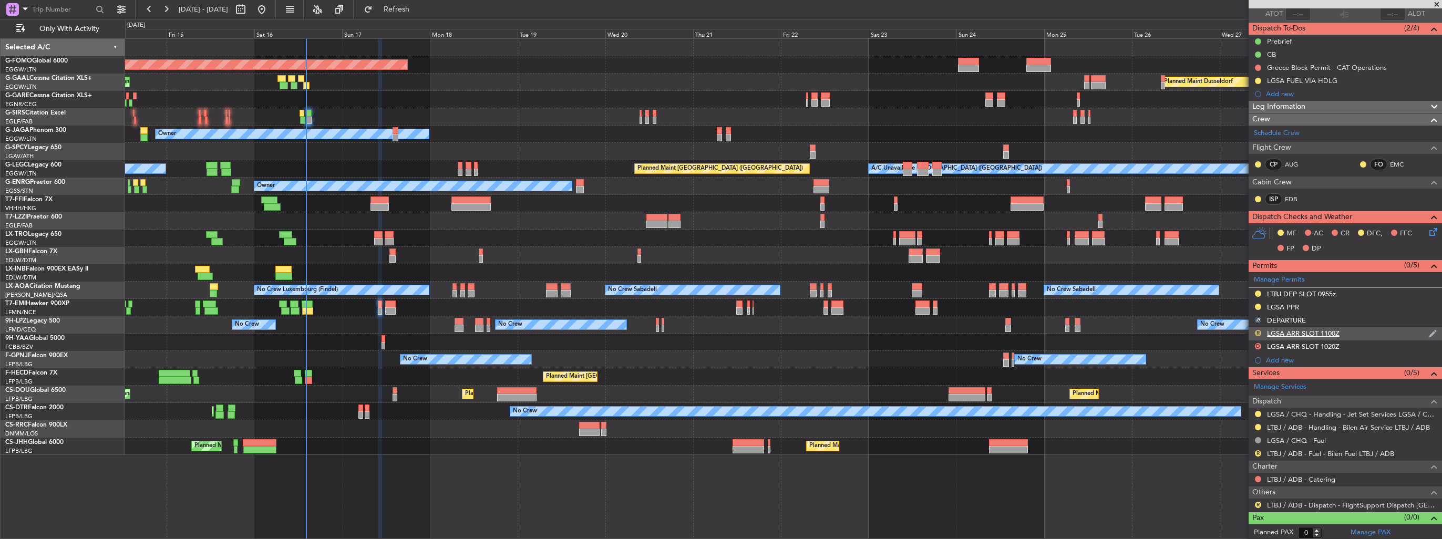
click at [1258, 332] on button "R" at bounding box center [1258, 333] width 6 height 6
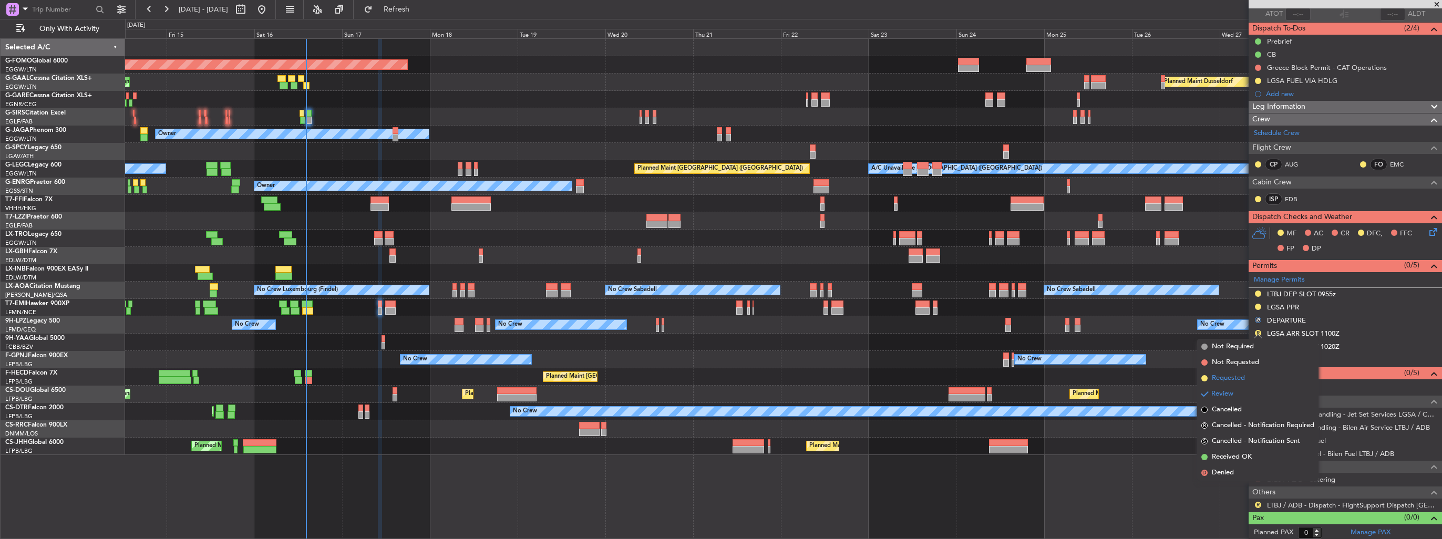
click at [1222, 377] on span "Requested" at bounding box center [1228, 378] width 33 height 11
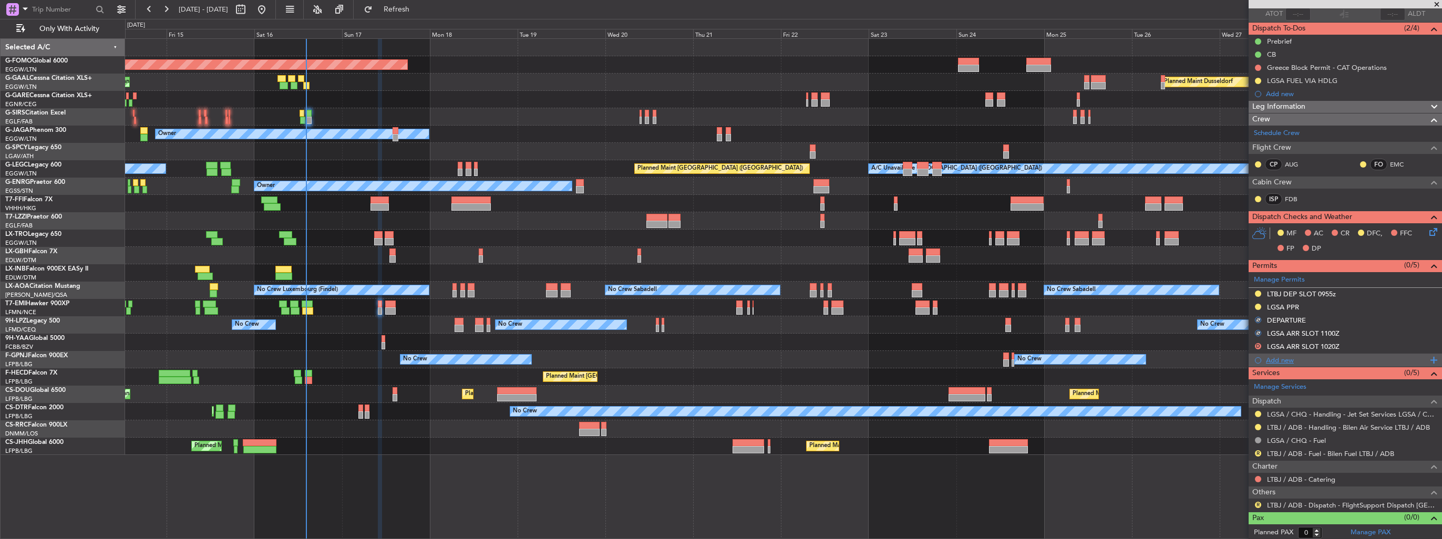
scroll to position [0, 0]
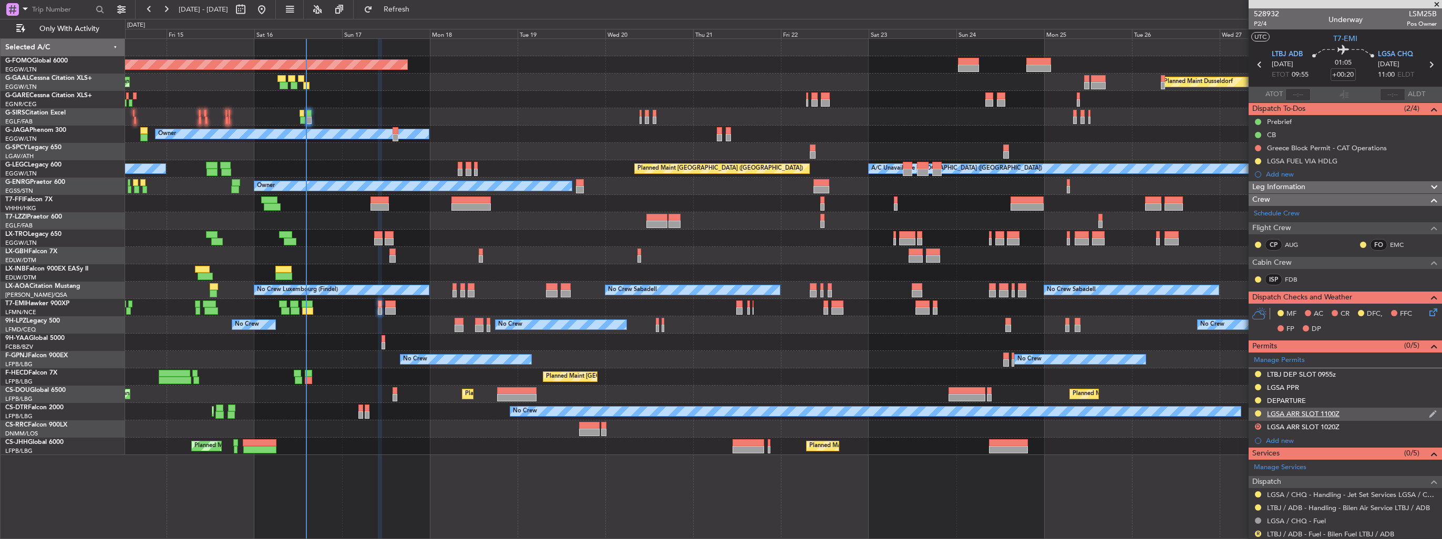
click at [1429, 414] on img at bounding box center [1433, 413] width 8 height 9
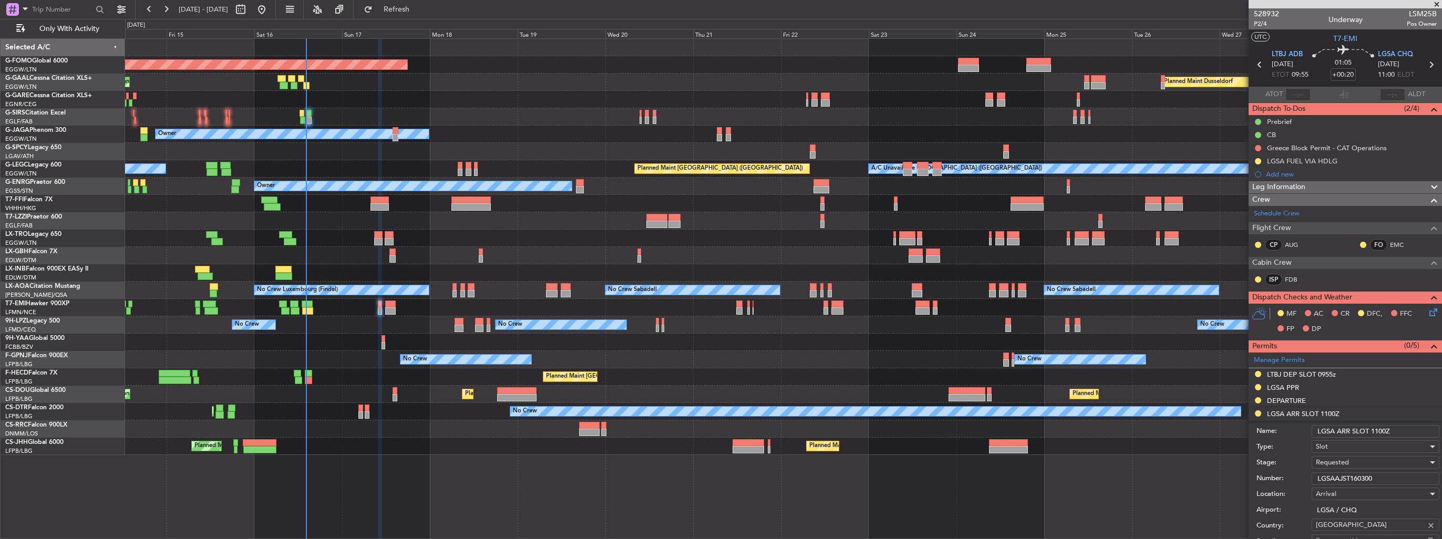
click at [1415, 433] on input "LGSA ARR SLOT 1100Z" at bounding box center [1376, 431] width 128 height 13
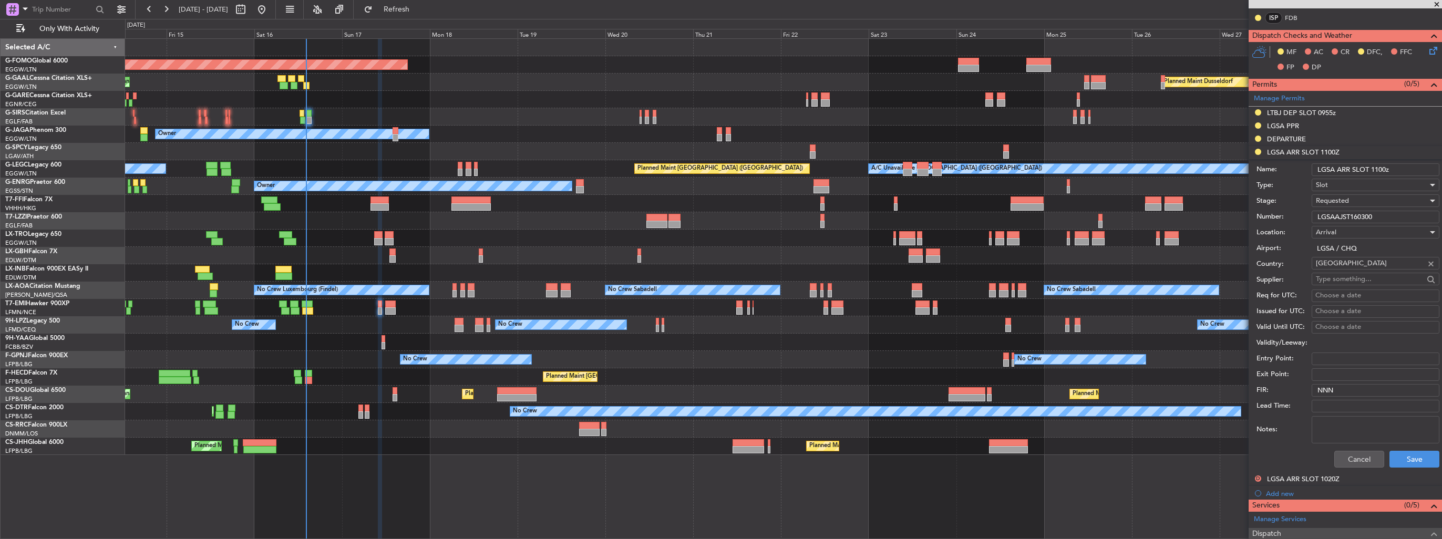
scroll to position [263, 0]
type input "LGSA ARR SLOT 1100z"
click at [1399, 445] on div "Cancel Save" at bounding box center [1348, 458] width 183 height 27
click at [1401, 458] on button "Save" at bounding box center [1415, 458] width 50 height 17
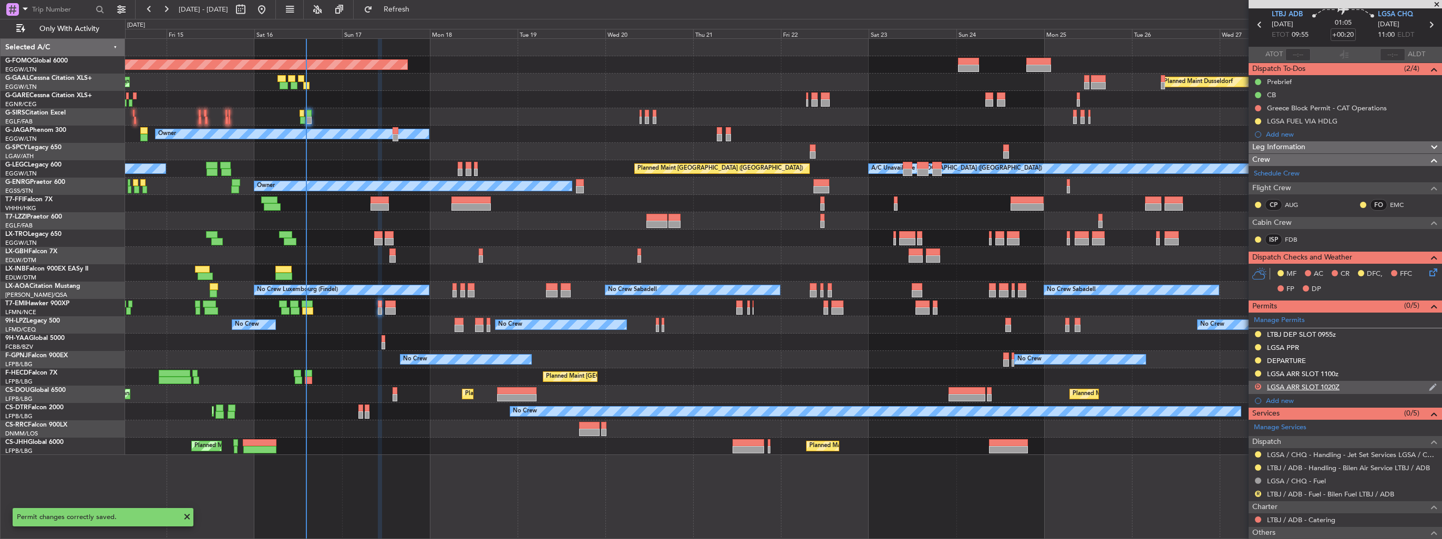
scroll to position [28, 0]
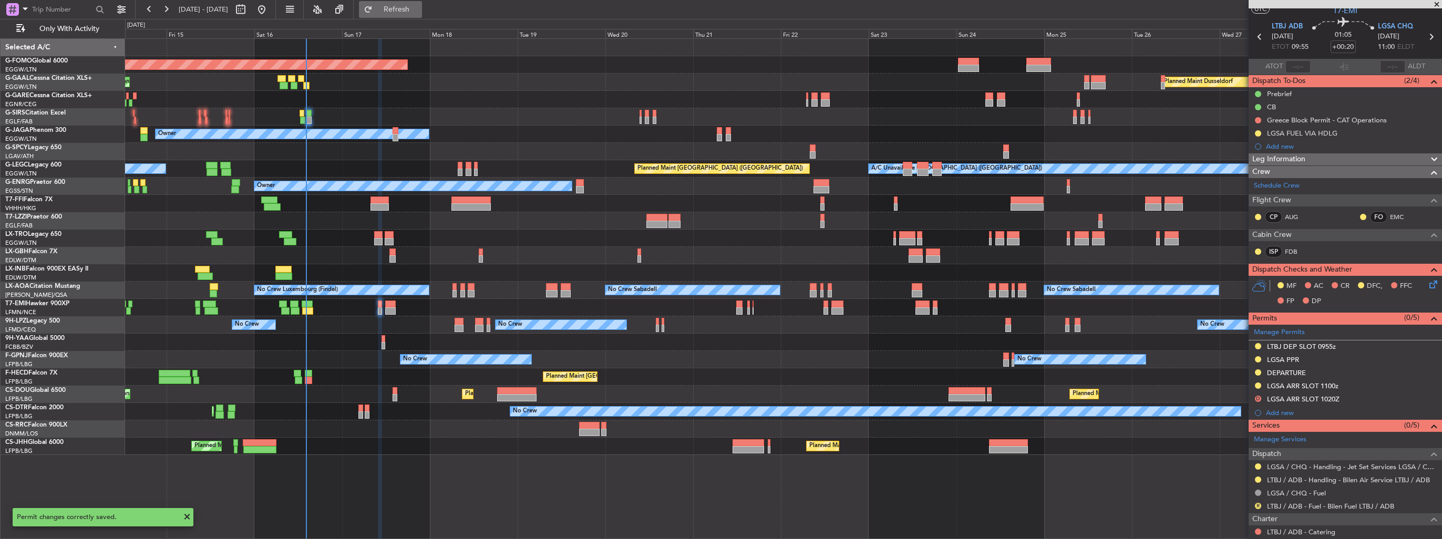
click at [419, 9] on span "Refresh" at bounding box center [397, 9] width 44 height 7
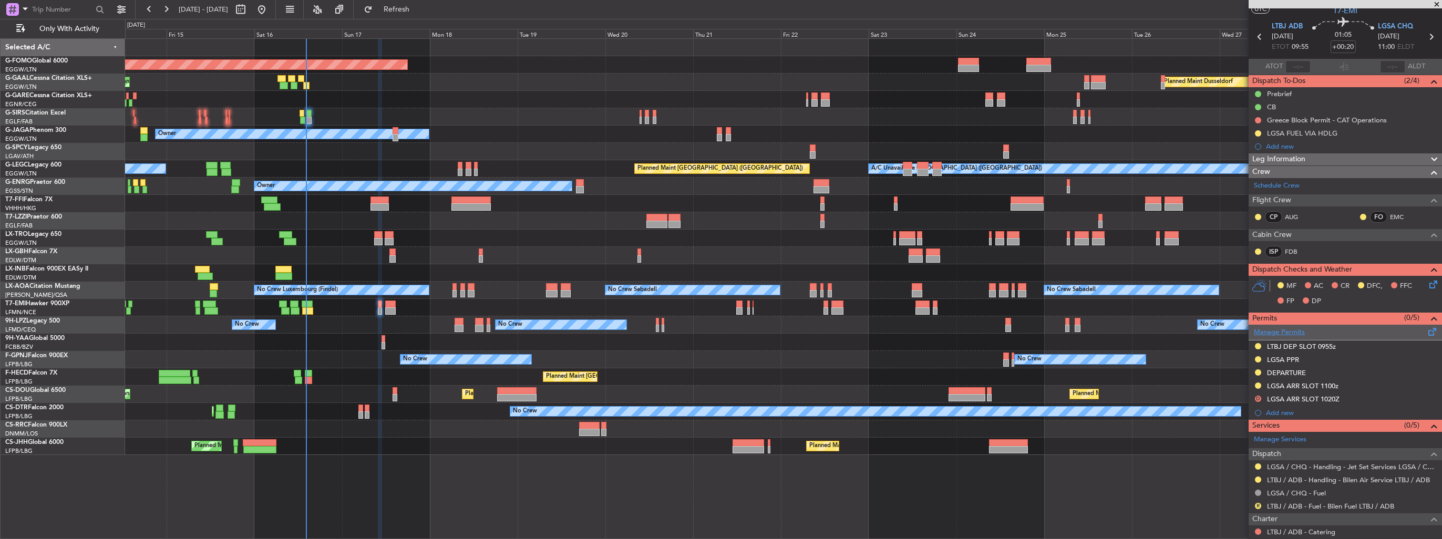
click at [1263, 329] on link "Manage Permits" at bounding box center [1279, 332] width 51 height 11
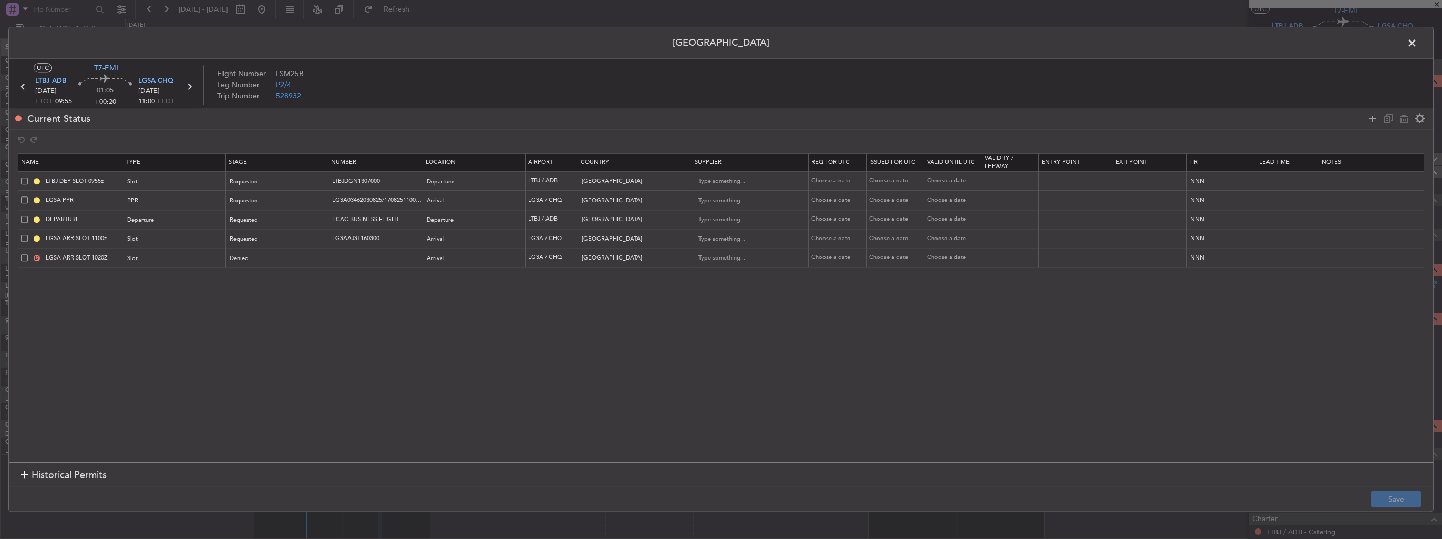
click at [25, 259] on span at bounding box center [24, 257] width 7 height 7
click at [28, 254] on input "checkbox" at bounding box center [28, 254] width 0 height 0
click at [1402, 120] on icon at bounding box center [1404, 118] width 13 height 13
click at [1384, 499] on button "Save" at bounding box center [1396, 499] width 50 height 17
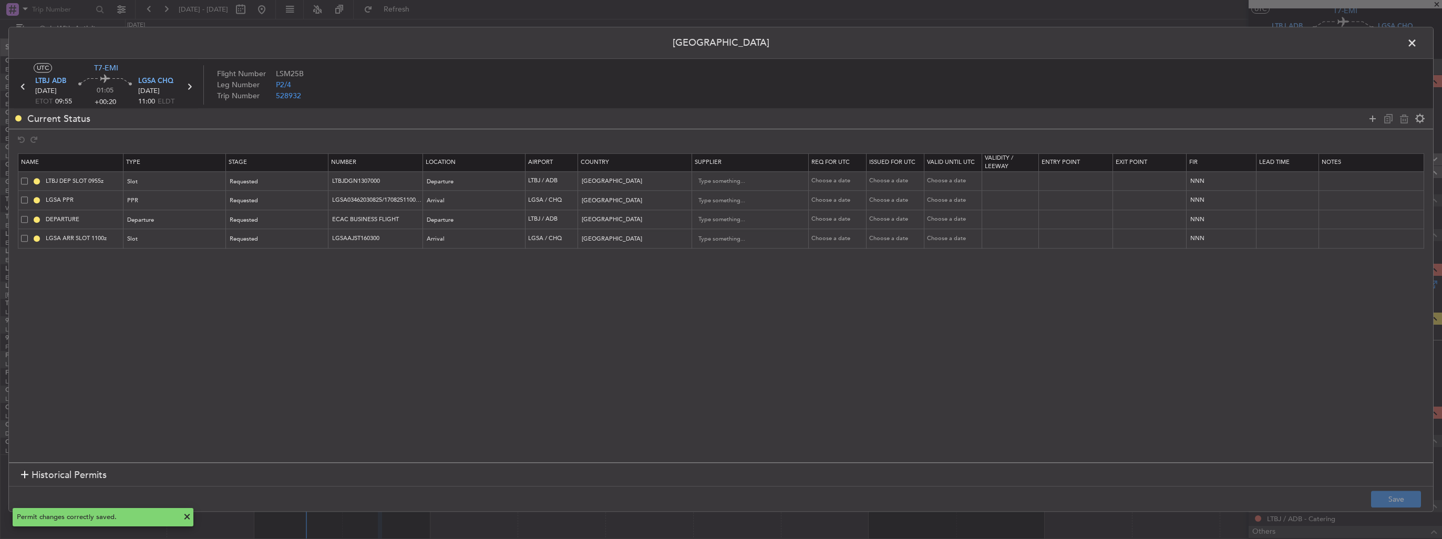
click at [1418, 44] on span at bounding box center [1418, 45] width 0 height 21
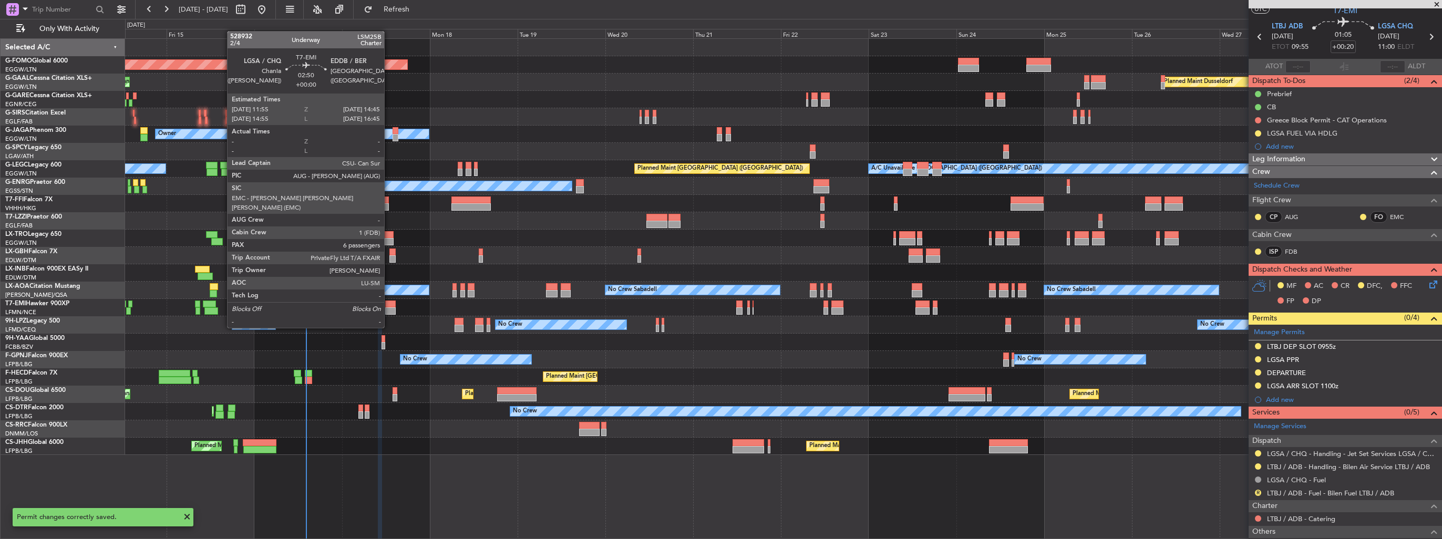
click at [389, 308] on div at bounding box center [390, 311] width 11 height 7
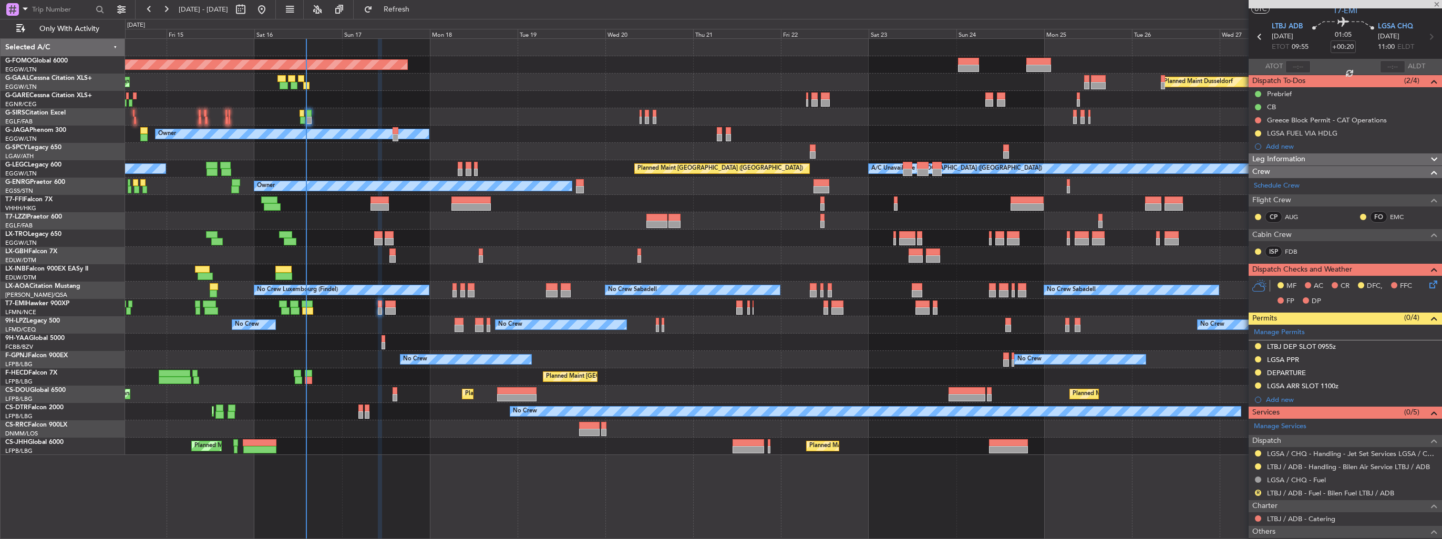
type input "6"
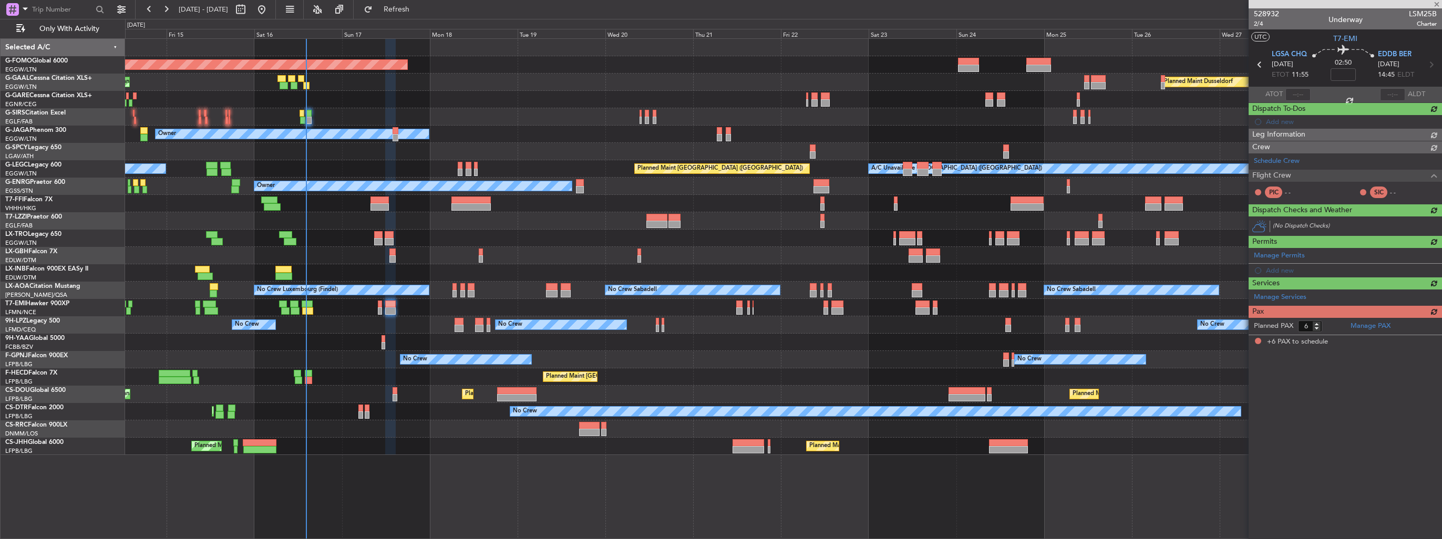
scroll to position [0, 0]
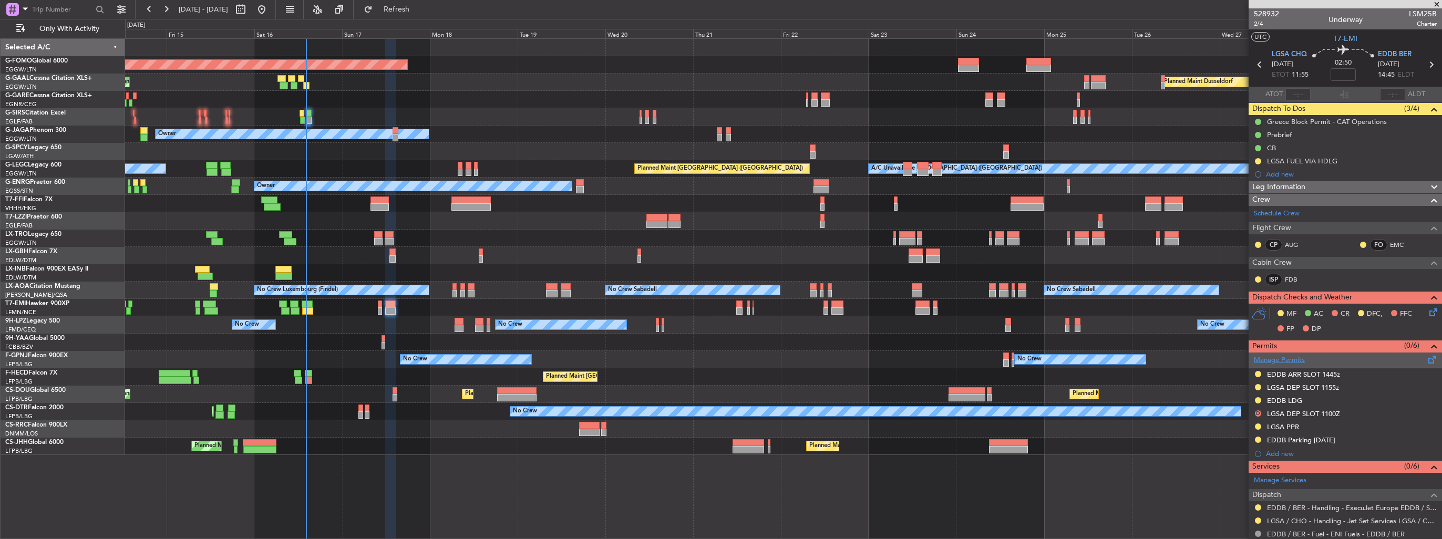
click at [1266, 360] on link "Manage Permits" at bounding box center [1279, 360] width 51 height 11
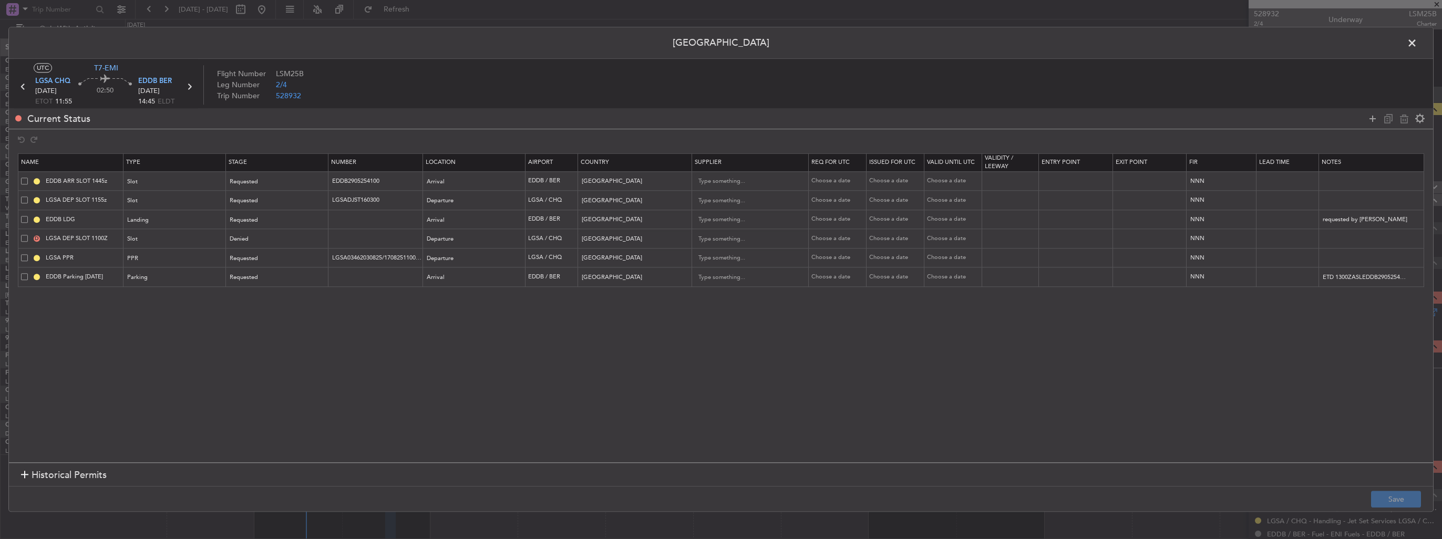
click at [24, 237] on span at bounding box center [24, 238] width 7 height 7
click at [28, 235] on input "checkbox" at bounding box center [28, 235] width 0 height 0
click at [1402, 119] on icon at bounding box center [1404, 118] width 13 height 13
type input "LGSA PPR"
type input "LGSA03462030825/1708251100/1708251155"
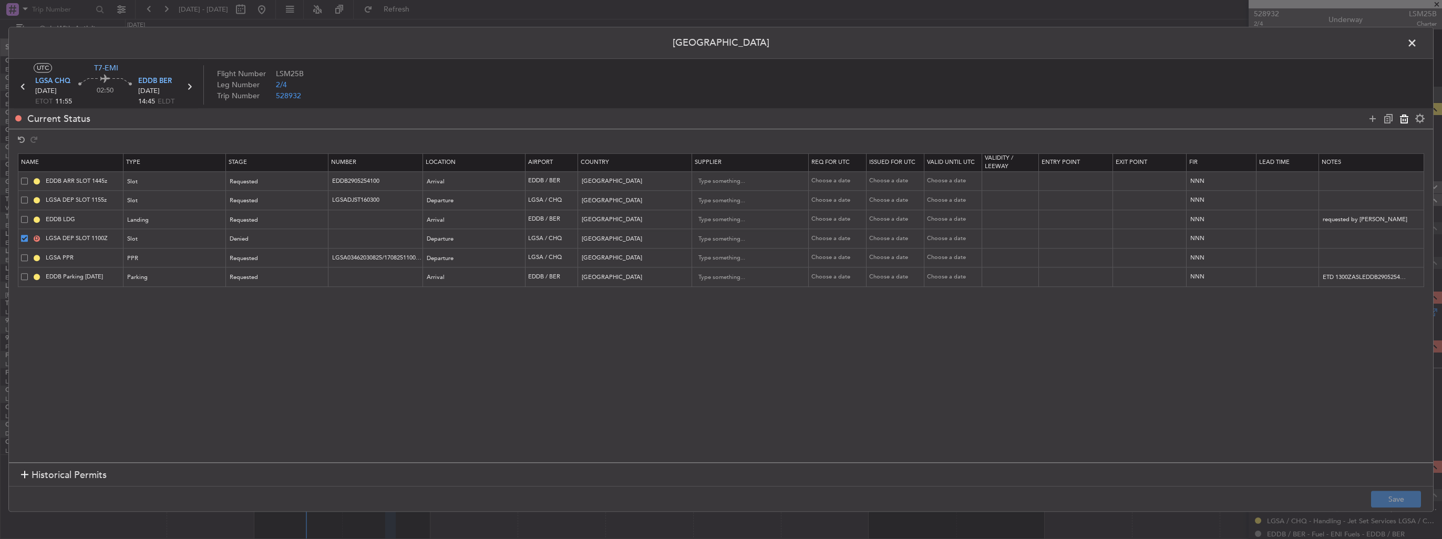
type input "EDDB Parking [DATE]"
type input "[GEOGRAPHIC_DATA]"
type input "ETD 1300ZASLEDDB2905254101"
click at [1419, 497] on button "Save" at bounding box center [1396, 499] width 50 height 17
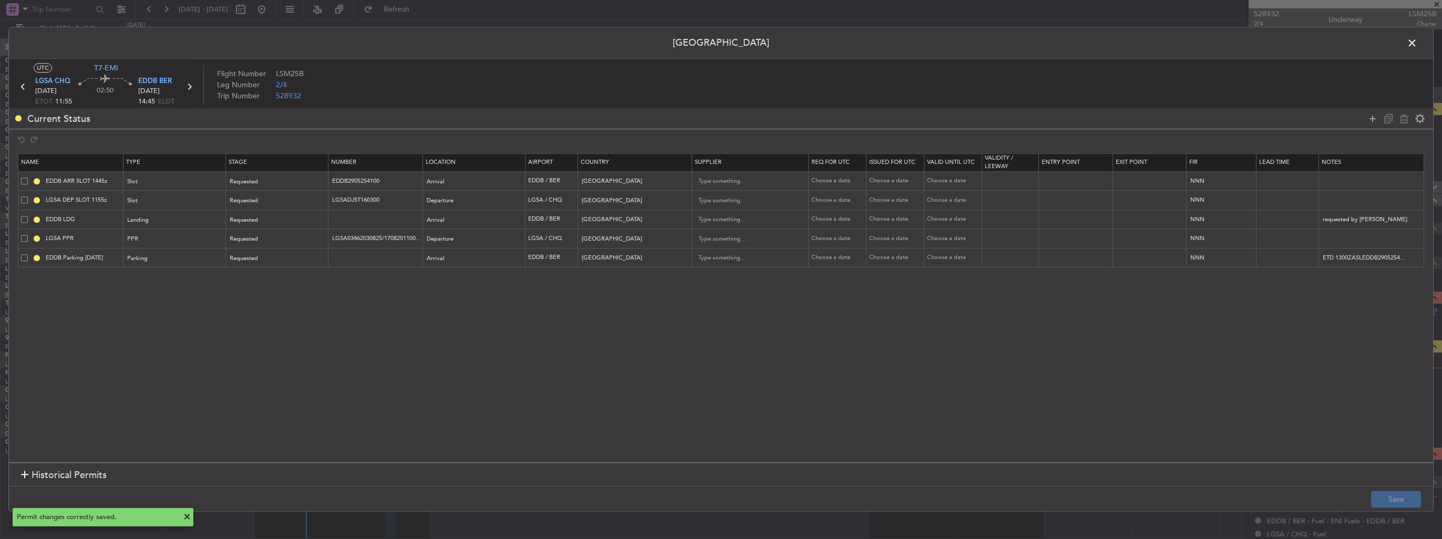
click at [1418, 42] on span at bounding box center [1418, 45] width 0 height 21
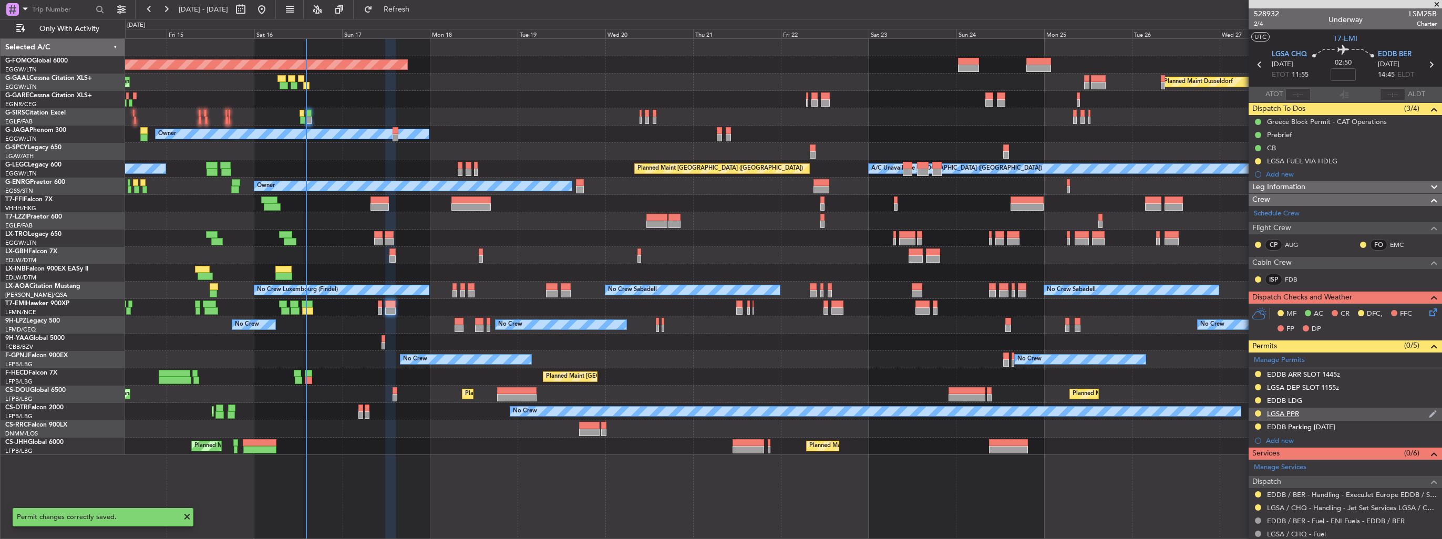
click at [1429, 415] on img at bounding box center [1433, 413] width 8 height 9
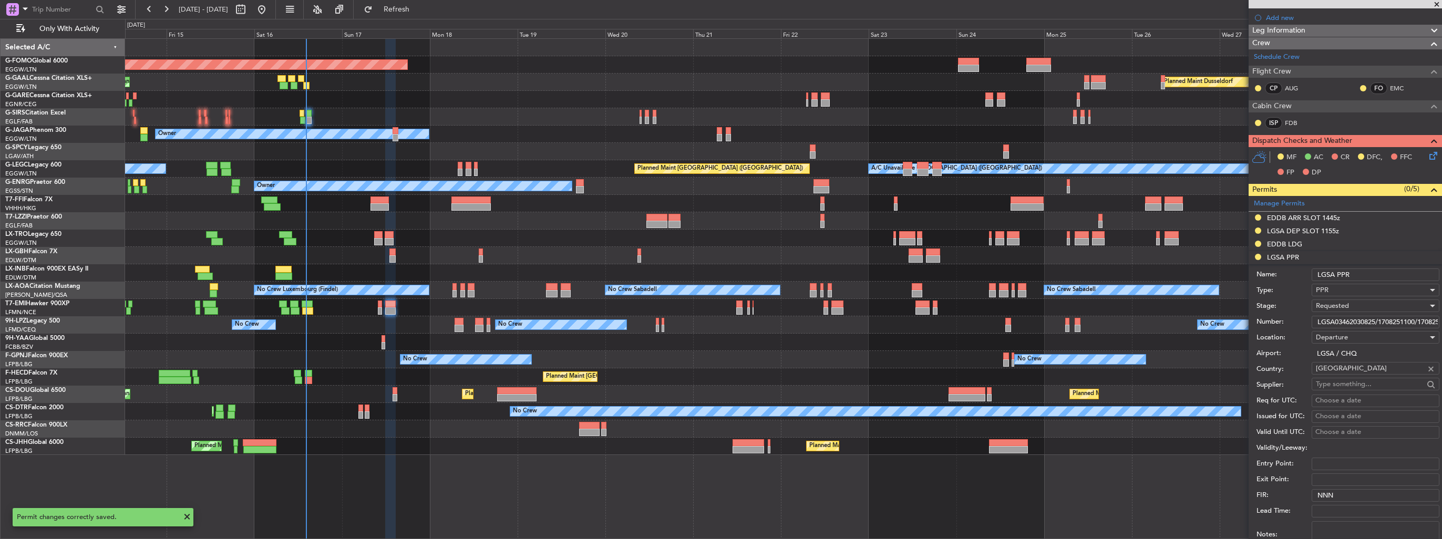
scroll to position [158, 0]
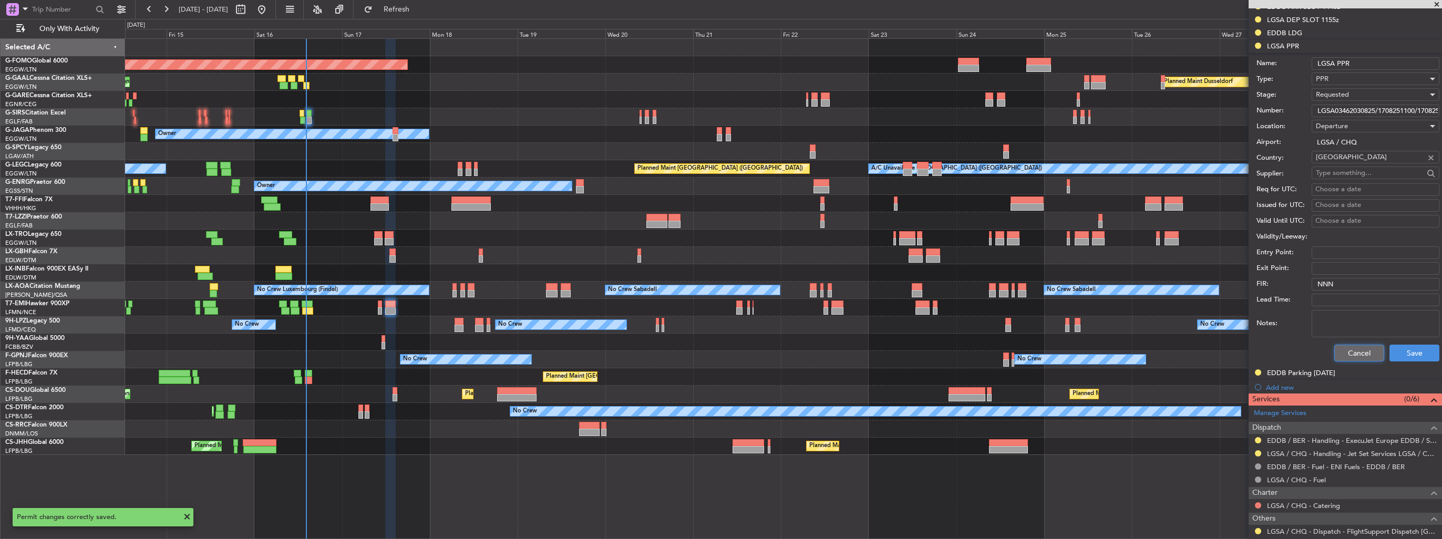
click at [1369, 352] on button "Cancel" at bounding box center [1360, 353] width 50 height 17
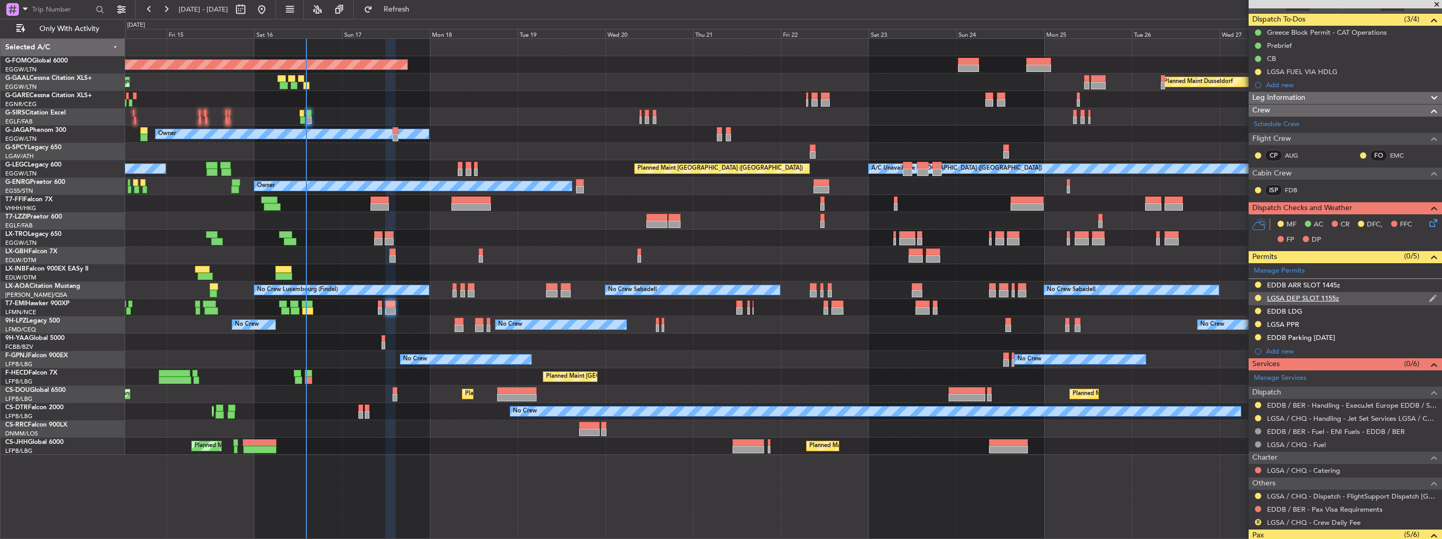
scroll to position [0, 0]
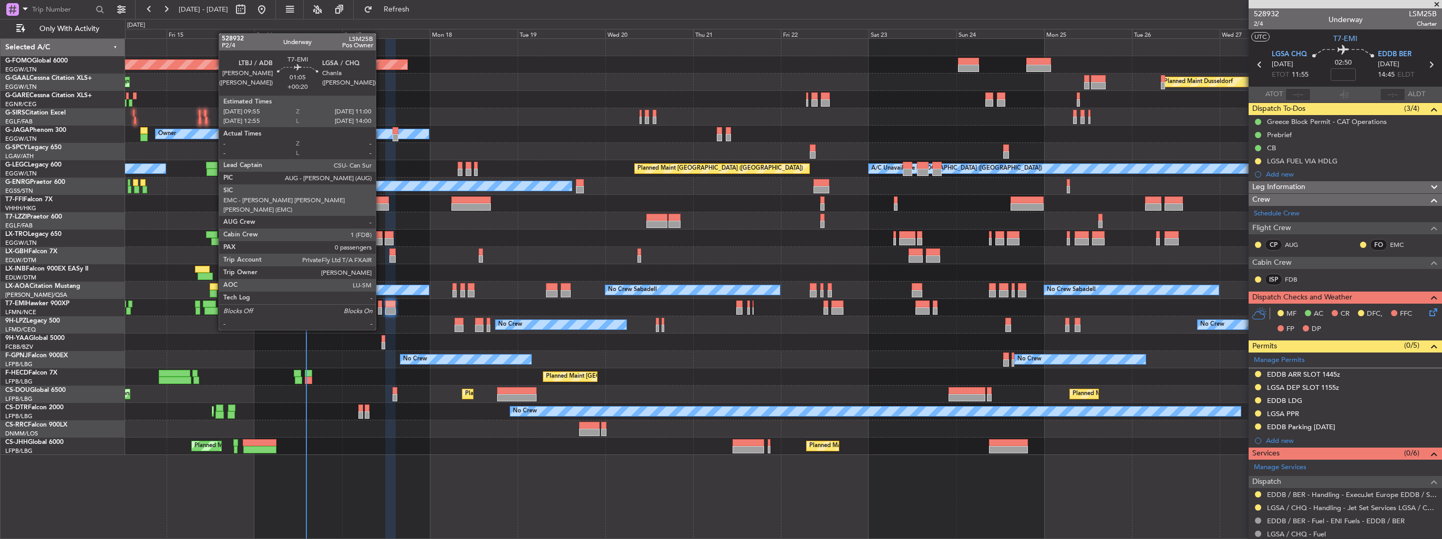
click at [381, 310] on div at bounding box center [380, 311] width 4 height 7
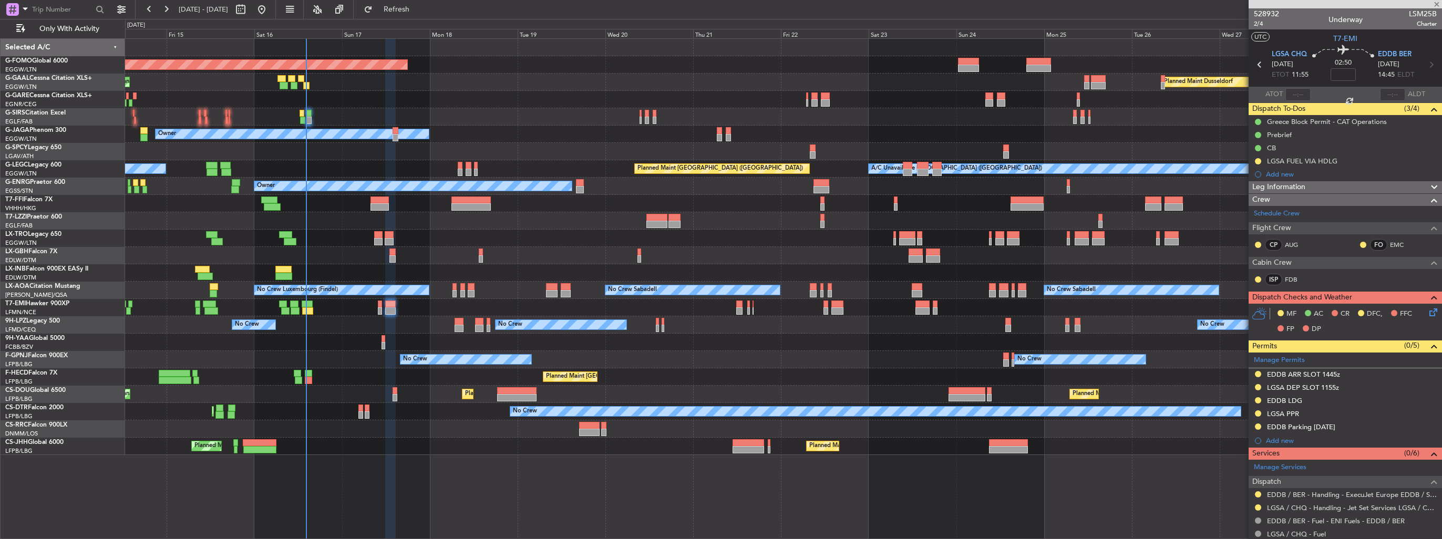
type input "+00:20"
type input "0"
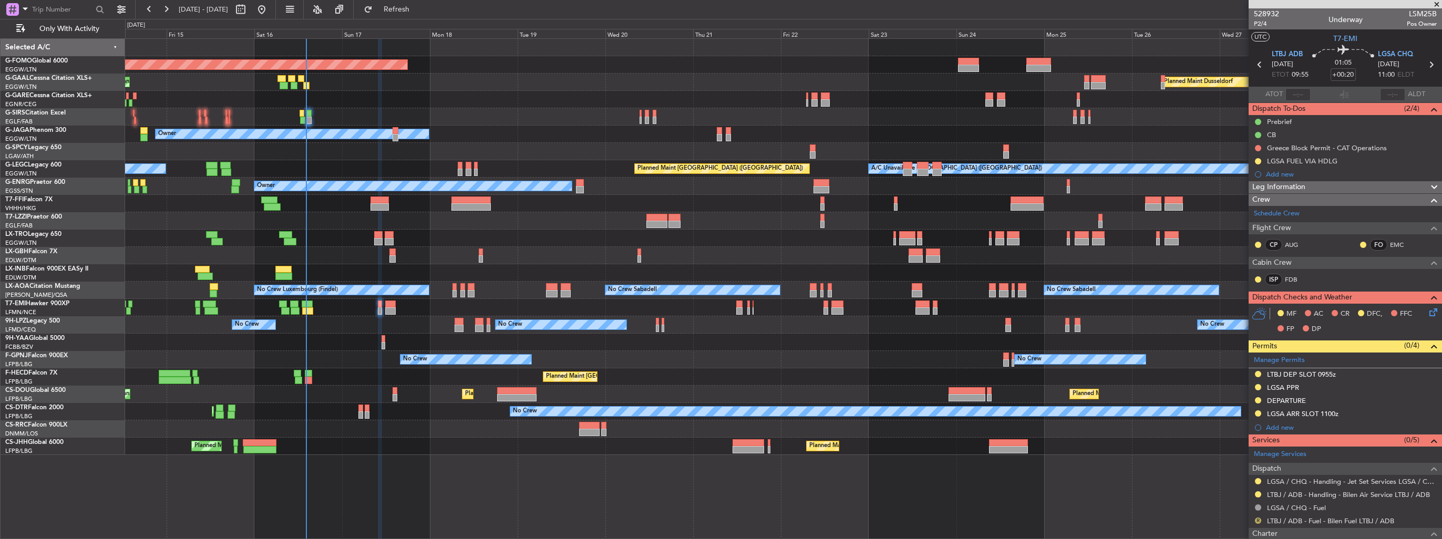
click at [1261, 520] on button "R" at bounding box center [1258, 521] width 6 height 6
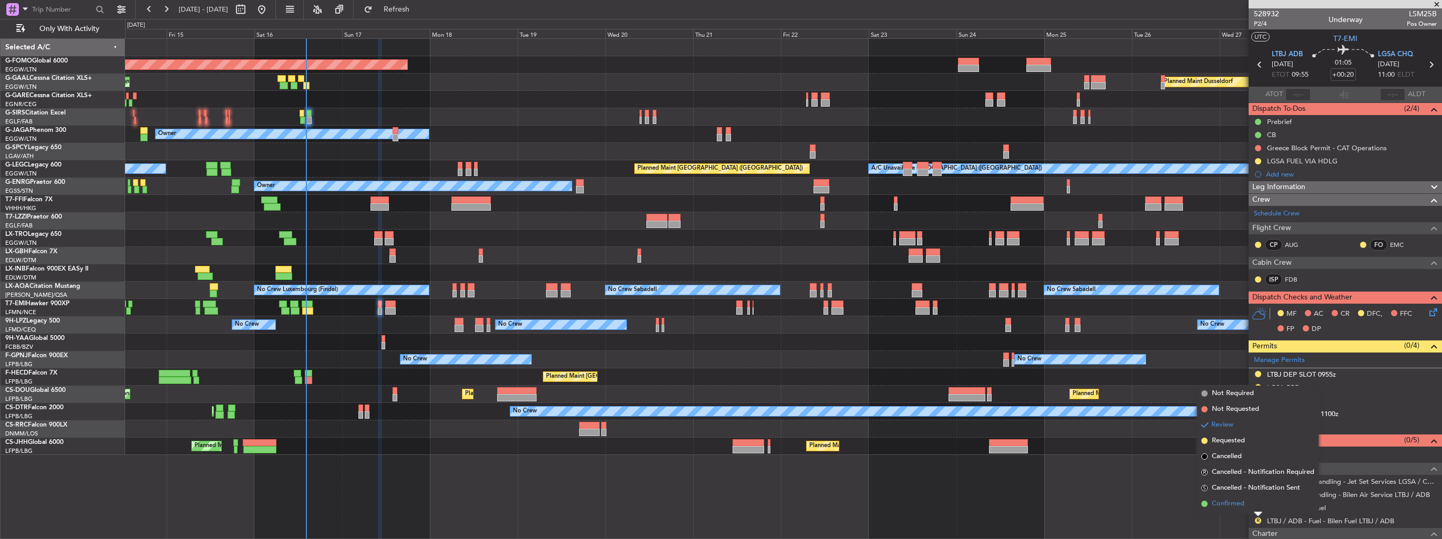
click at [1239, 503] on span "Confirmed" at bounding box center [1228, 504] width 33 height 11
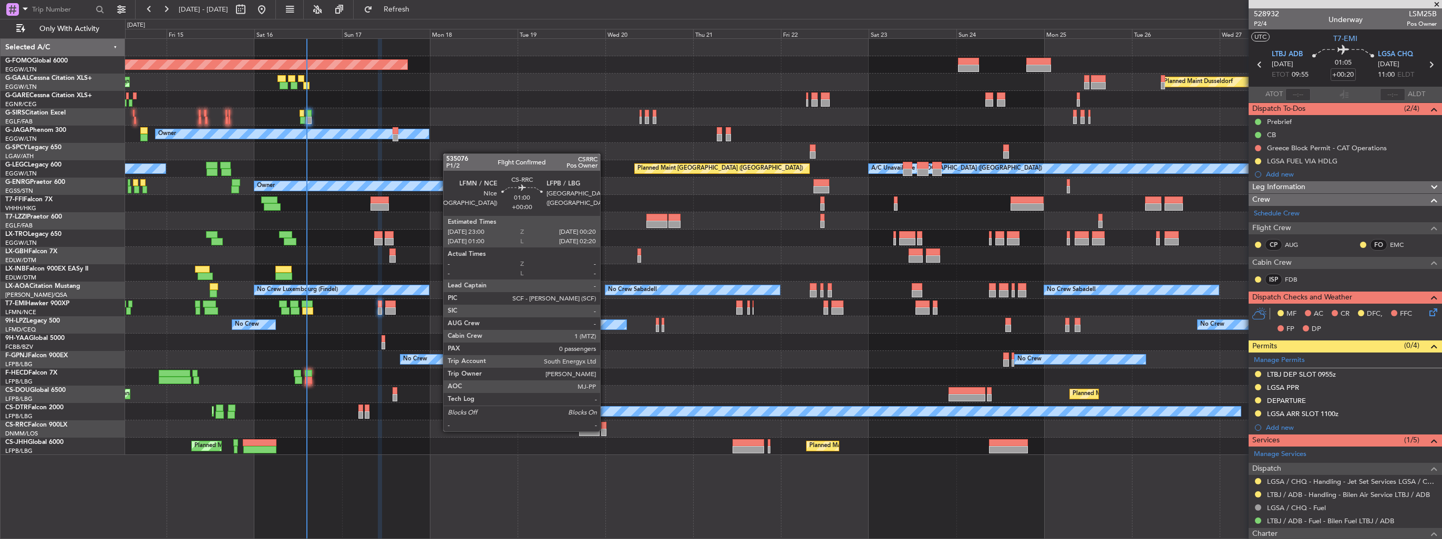
click at [605, 431] on div at bounding box center [603, 432] width 5 height 7
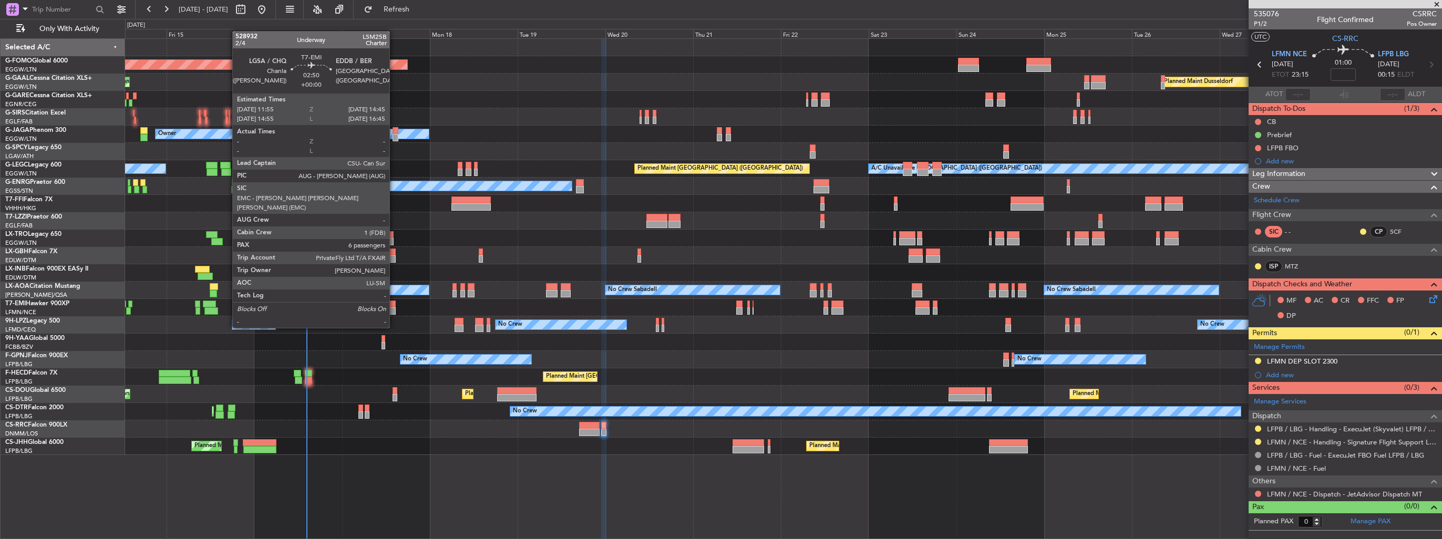
click at [394, 308] on div at bounding box center [390, 311] width 11 height 7
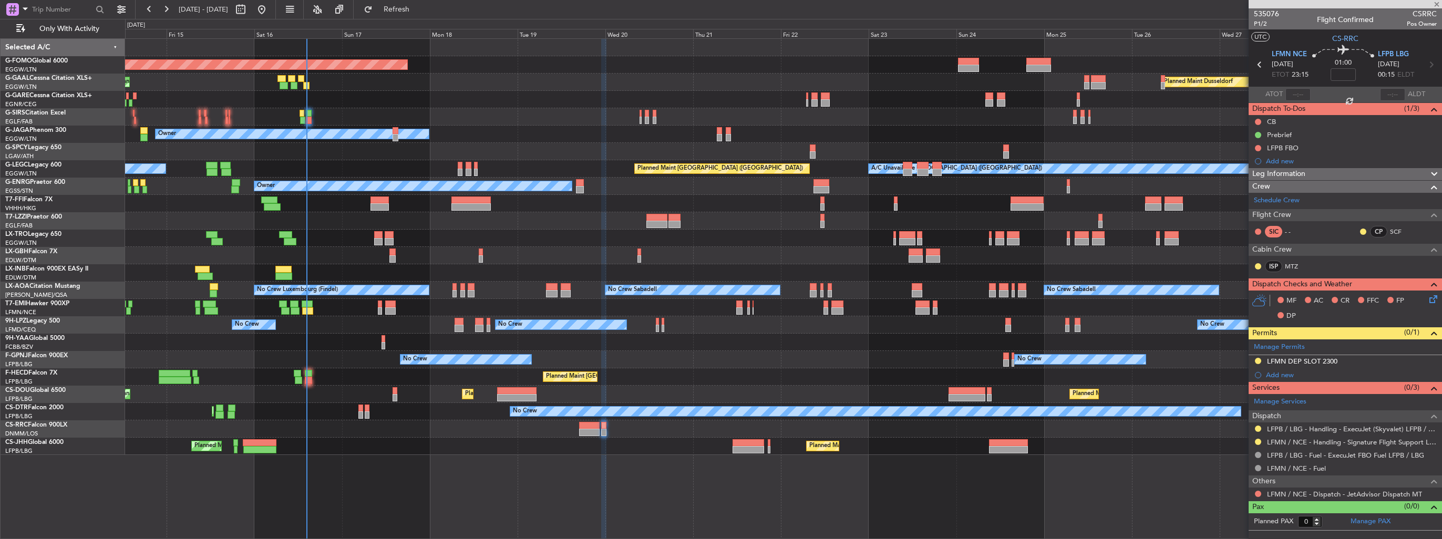
type input "6"
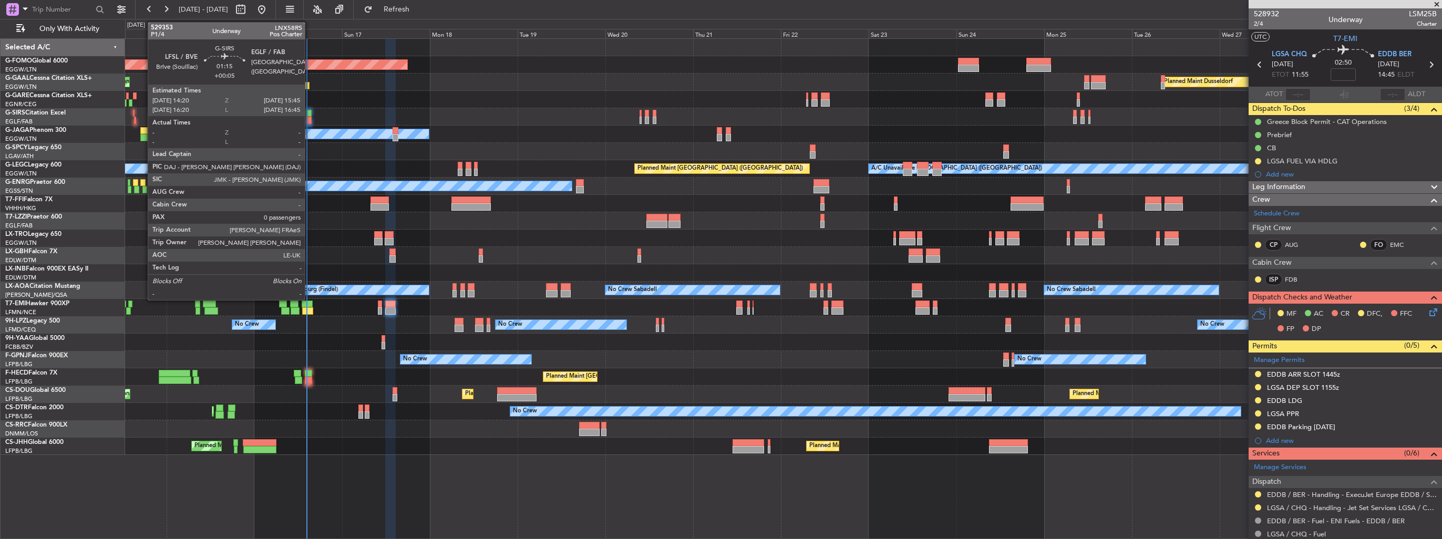
click at [310, 117] on div at bounding box center [308, 120] width 5 height 7
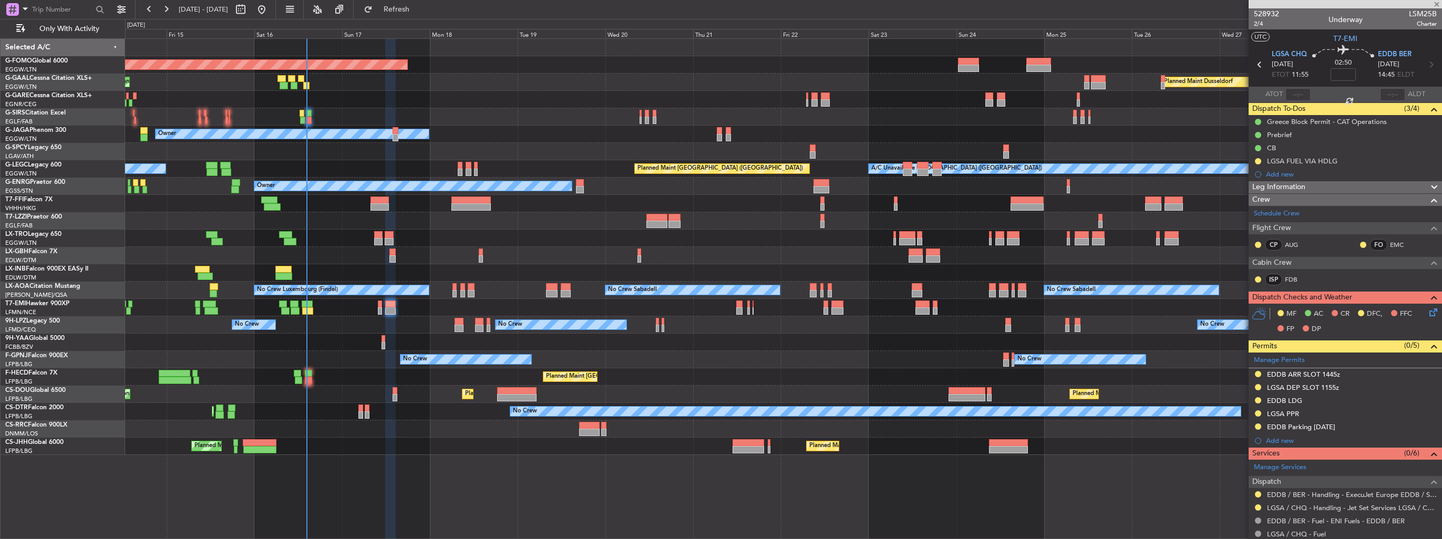
type input "+00:05"
type input "0"
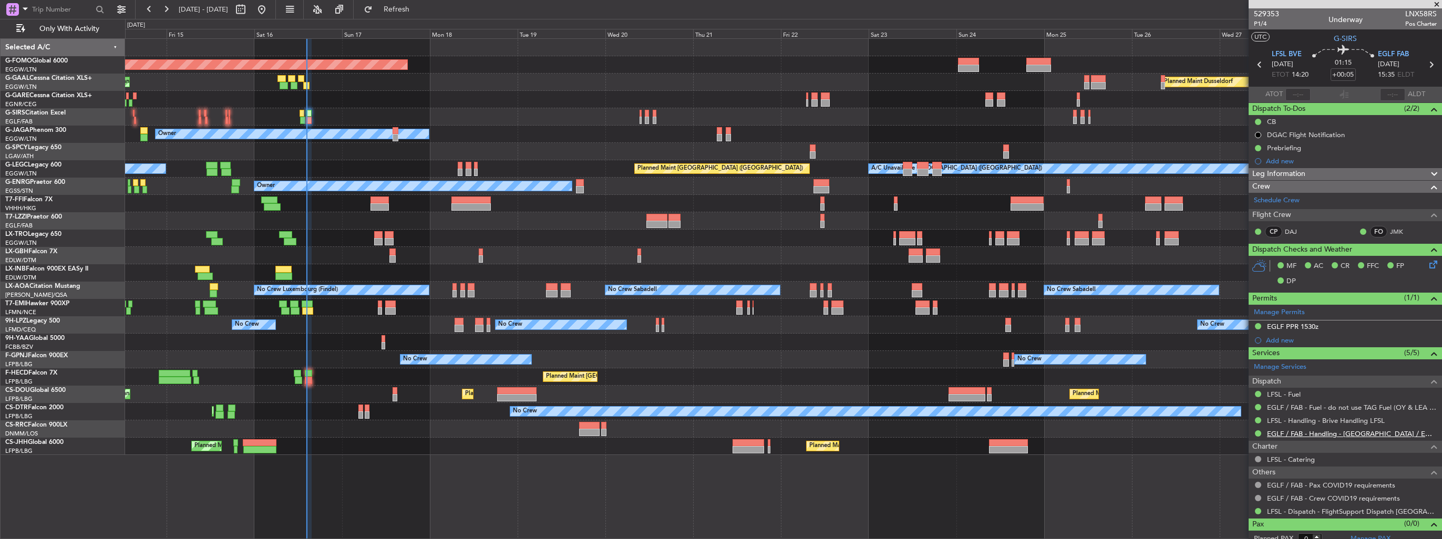
click at [1278, 431] on link "EGLF / FAB - Handling - [GEOGRAPHIC_DATA] / EGLF / FAB" at bounding box center [1352, 433] width 170 height 9
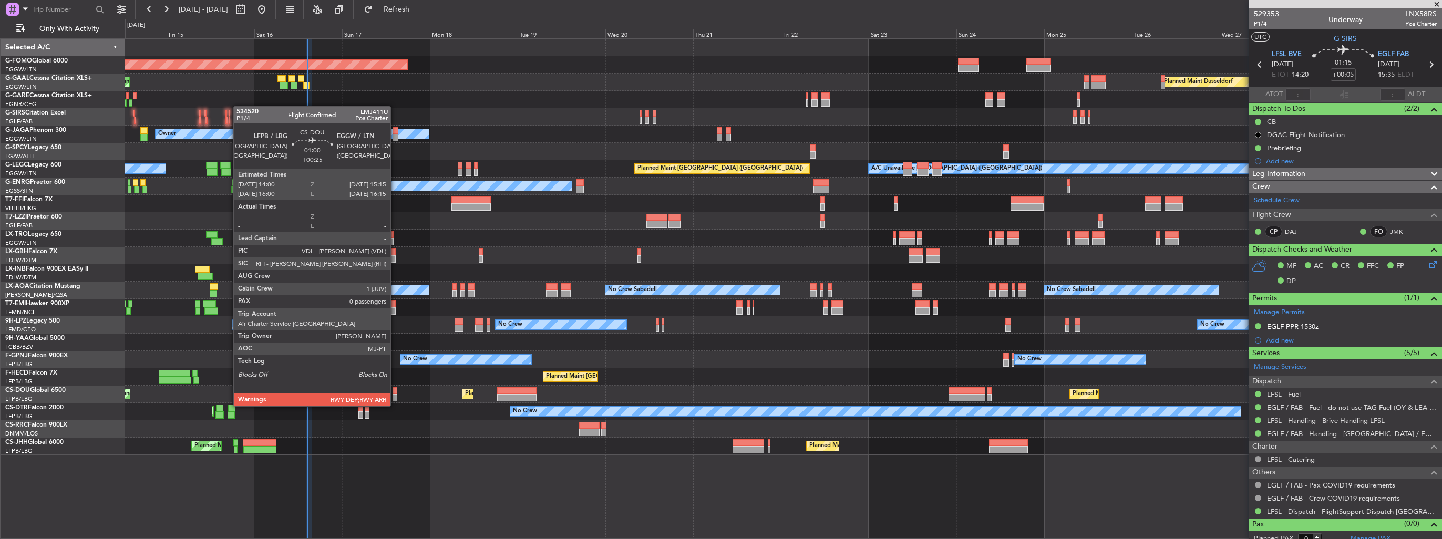
click at [395, 396] on div at bounding box center [395, 397] width 5 height 7
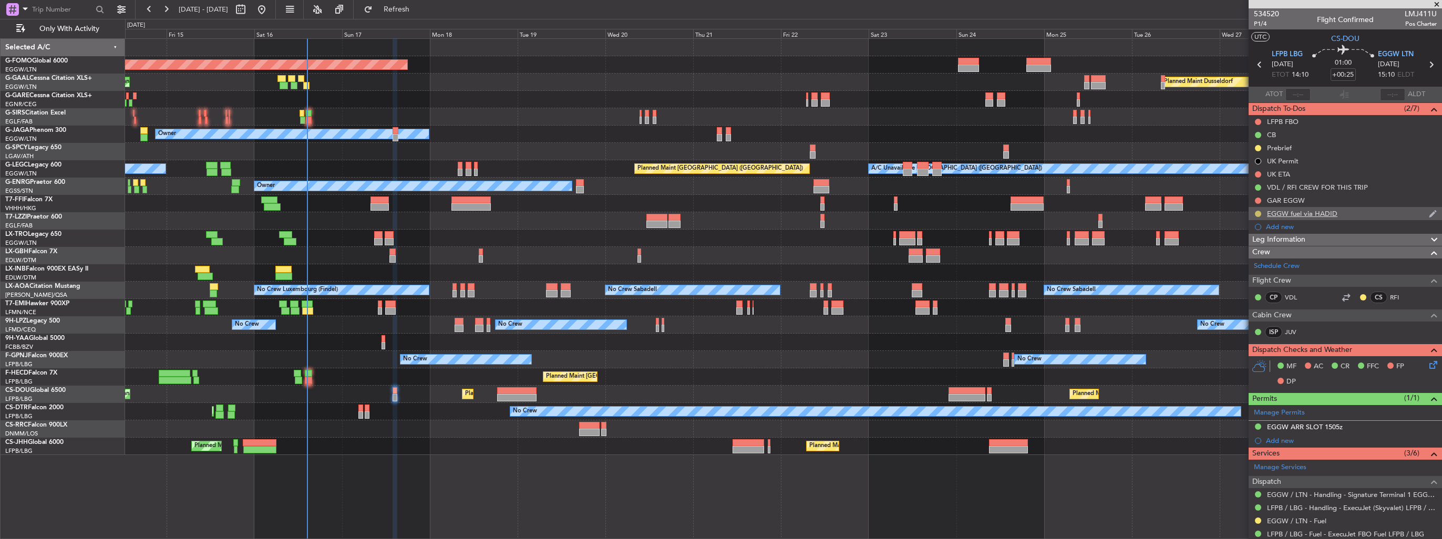
click at [1258, 212] on button at bounding box center [1258, 214] width 6 height 6
click at [1247, 258] on span "Completed" at bounding box center [1262, 260] width 35 height 11
click at [1259, 519] on button at bounding box center [1258, 521] width 6 height 6
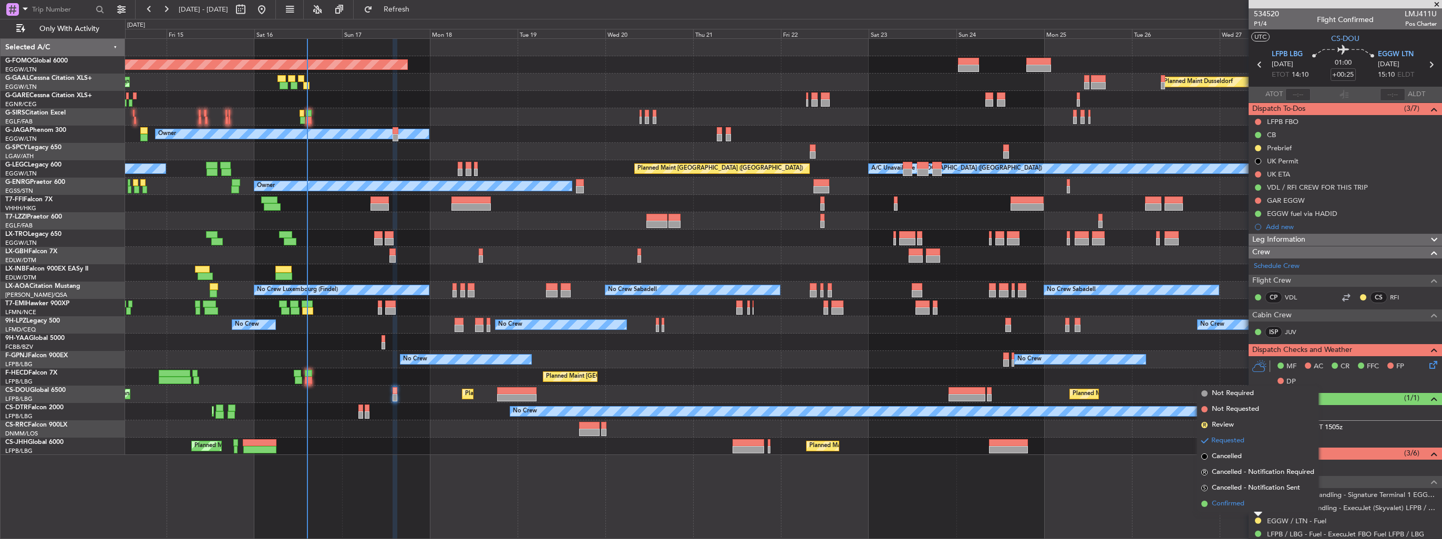
click at [1228, 503] on span "Confirmed" at bounding box center [1228, 504] width 33 height 11
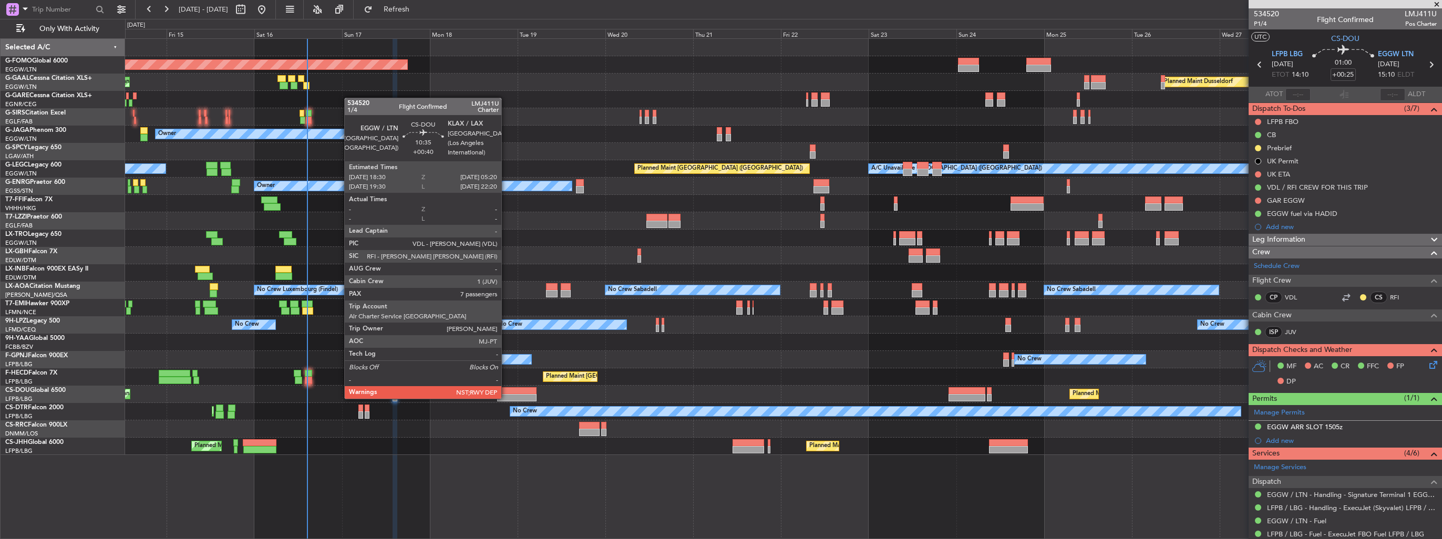
click at [506, 388] on div at bounding box center [517, 390] width 40 height 7
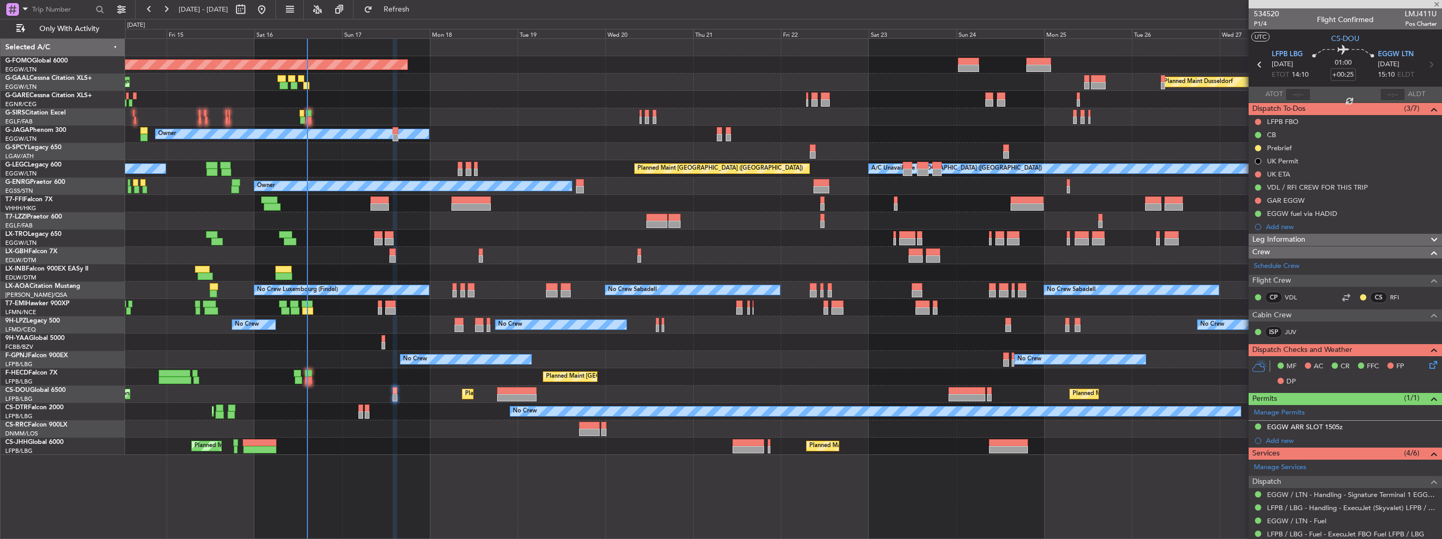
type input "+00:40"
type input "7"
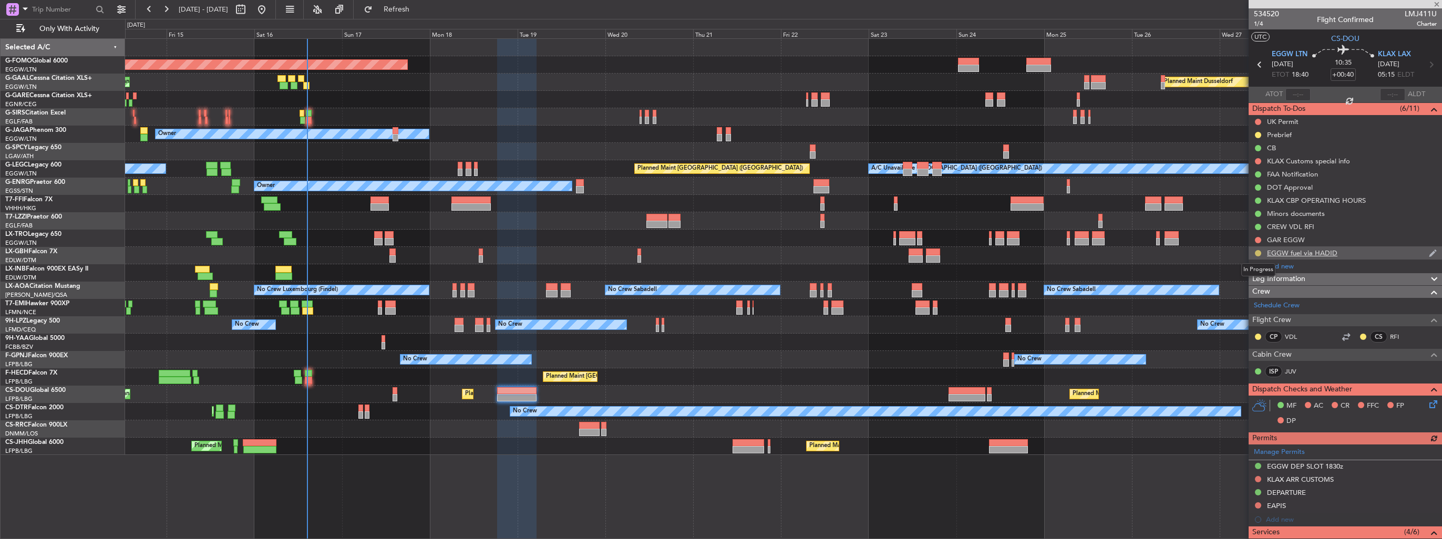
click at [1257, 252] on button at bounding box center [1258, 253] width 6 height 6
click at [1245, 296] on span "Completed" at bounding box center [1262, 299] width 35 height 11
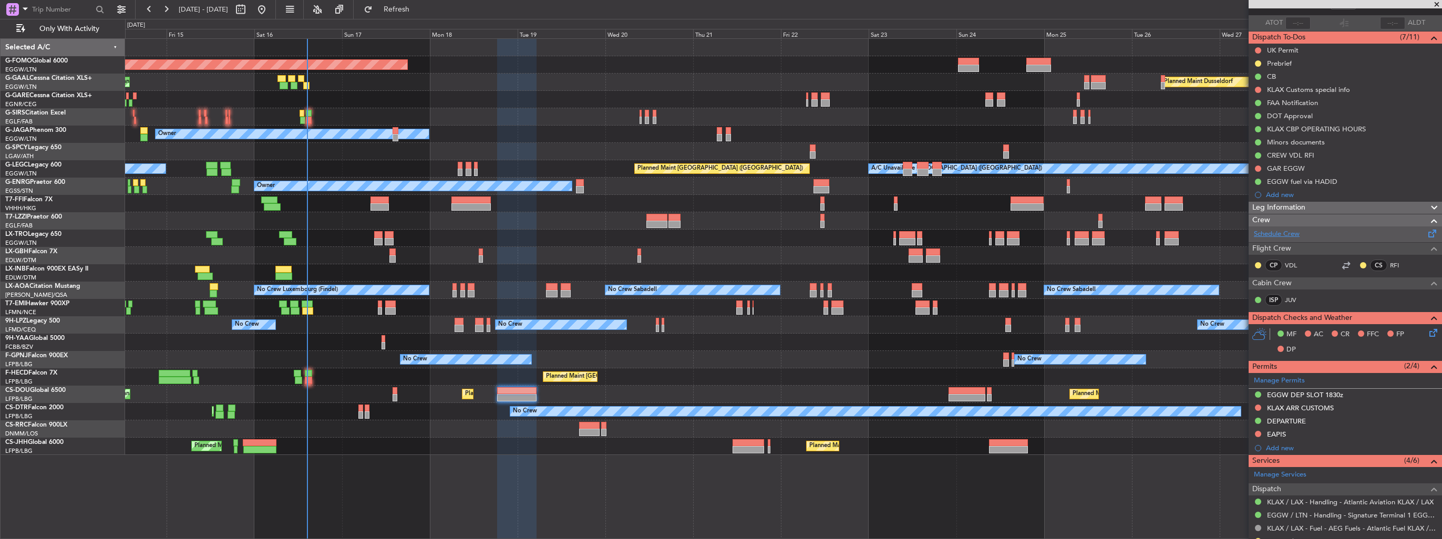
scroll to position [158, 0]
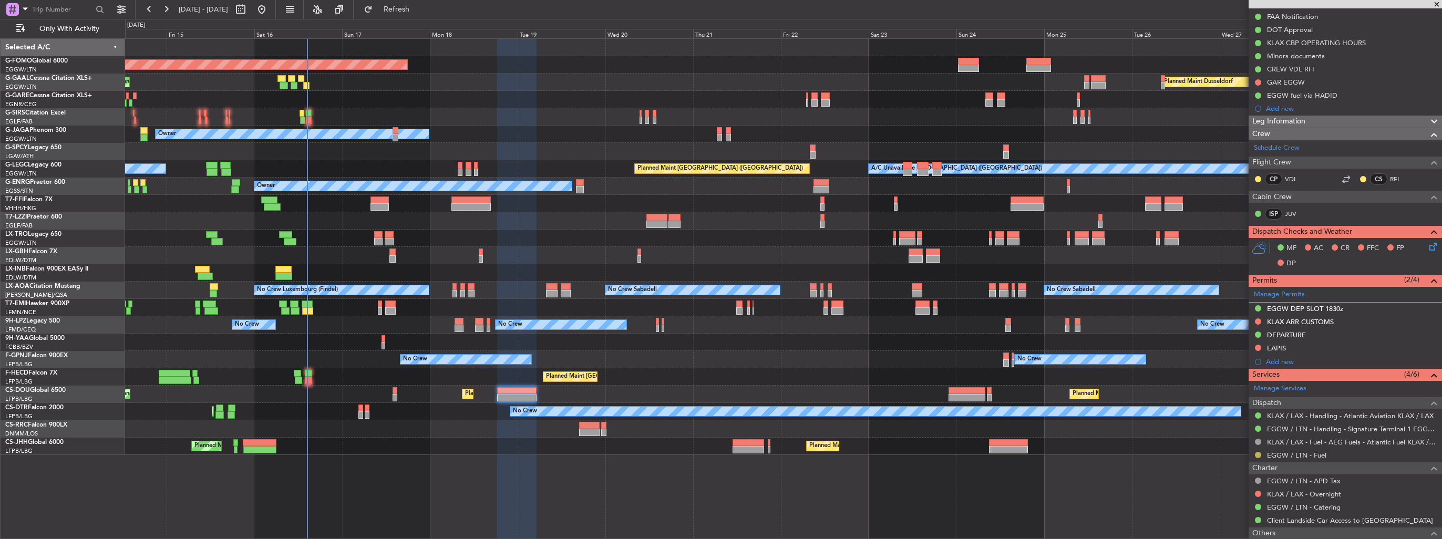
click at [1257, 454] on button at bounding box center [1258, 455] width 6 height 6
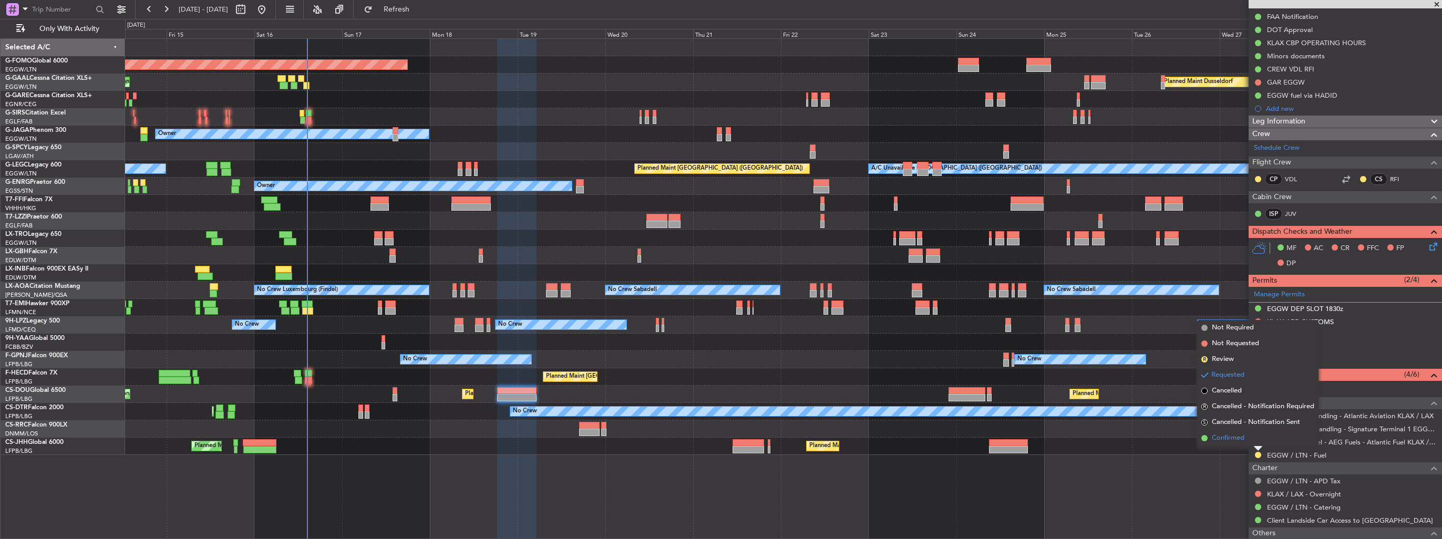
click at [1237, 436] on span "Confirmed" at bounding box center [1228, 438] width 33 height 11
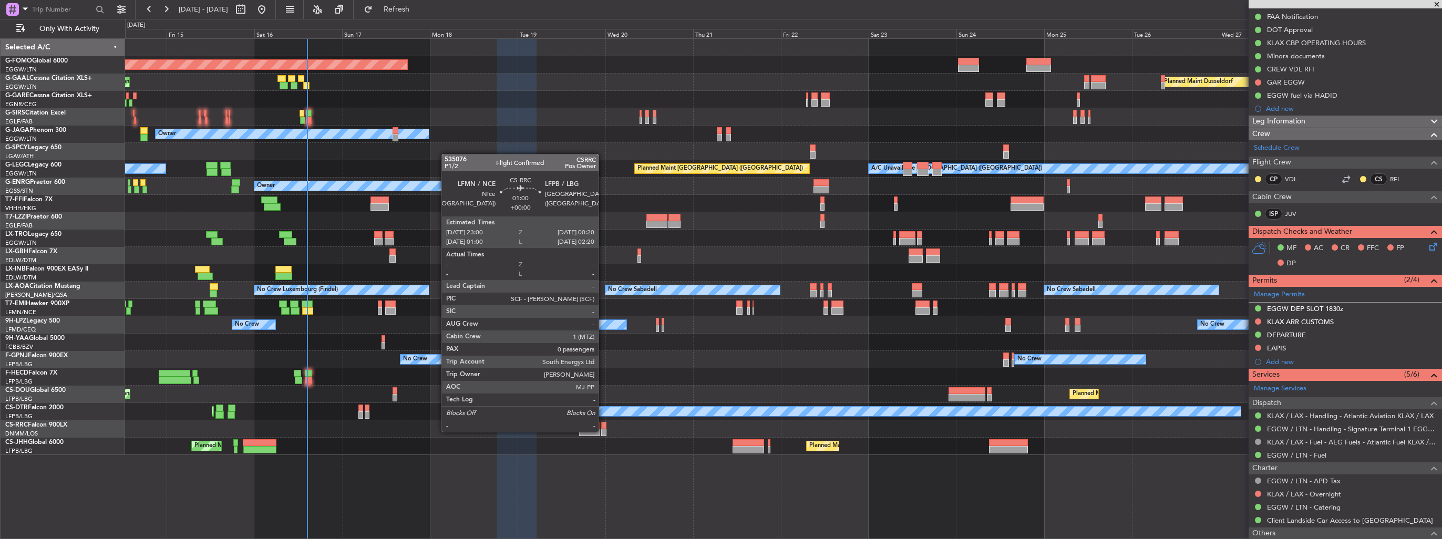
click at [603, 431] on div at bounding box center [603, 432] width 5 height 7
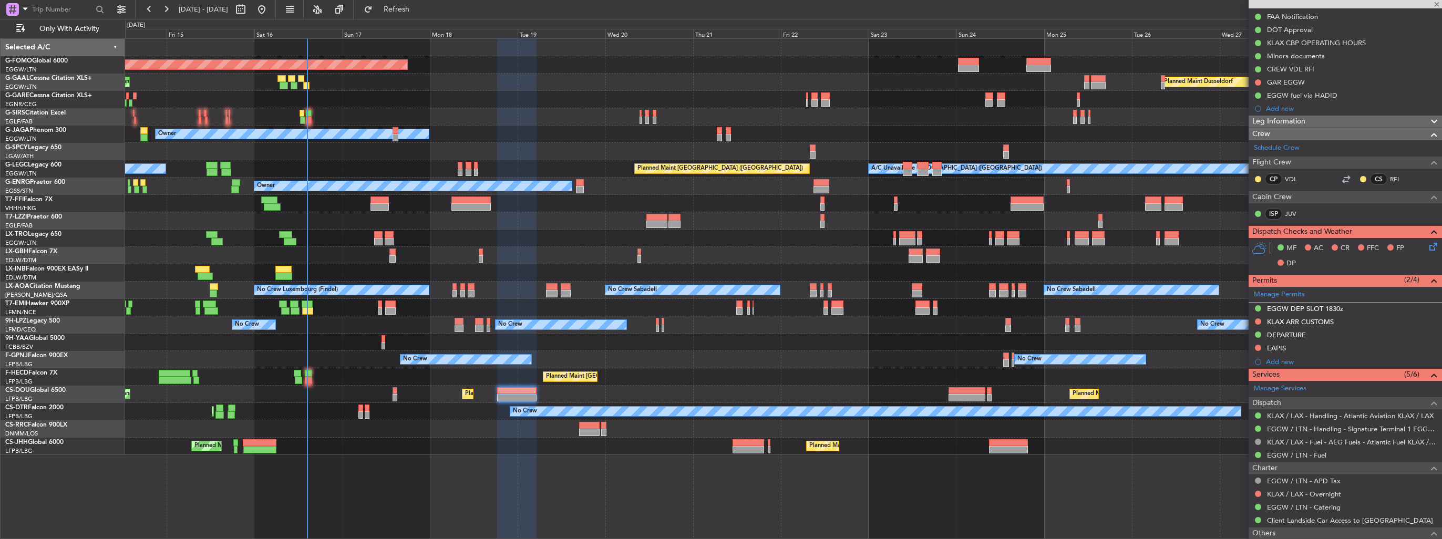
type input "0"
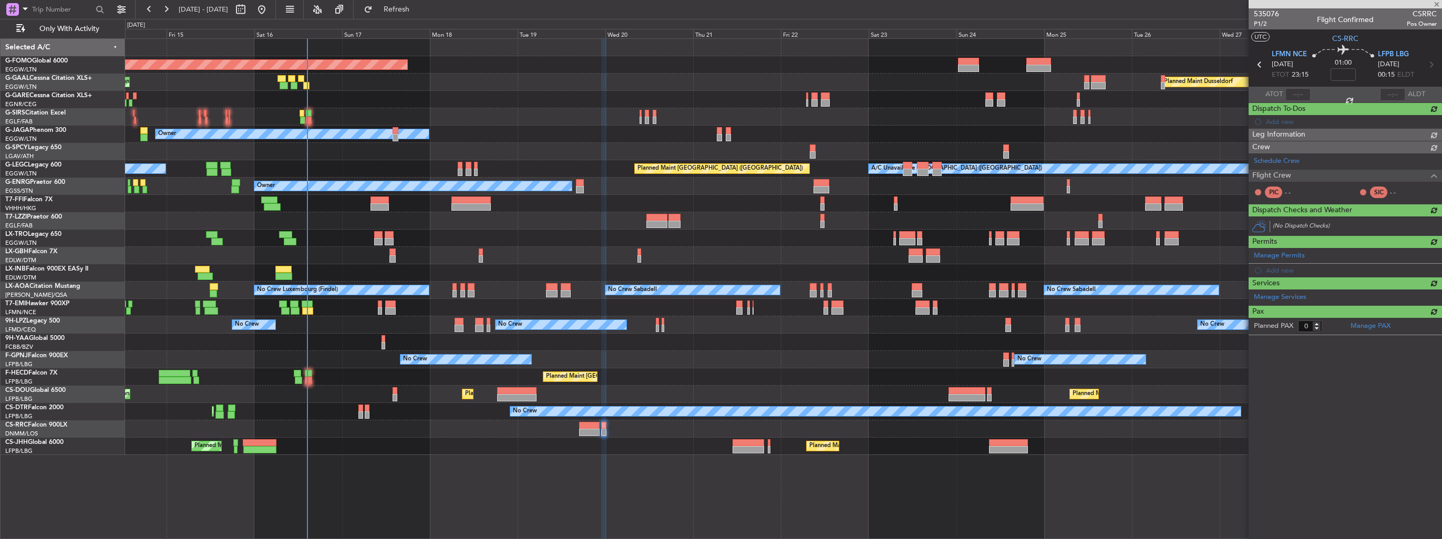
scroll to position [0, 0]
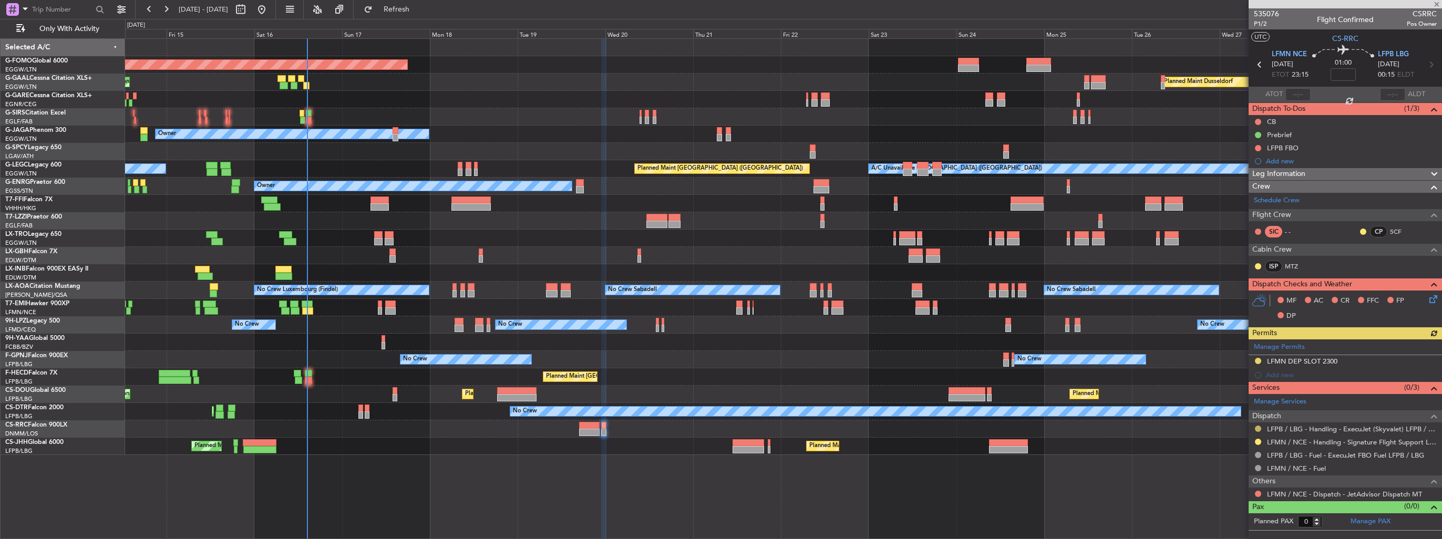
click at [1257, 427] on button at bounding box center [1258, 429] width 6 height 6
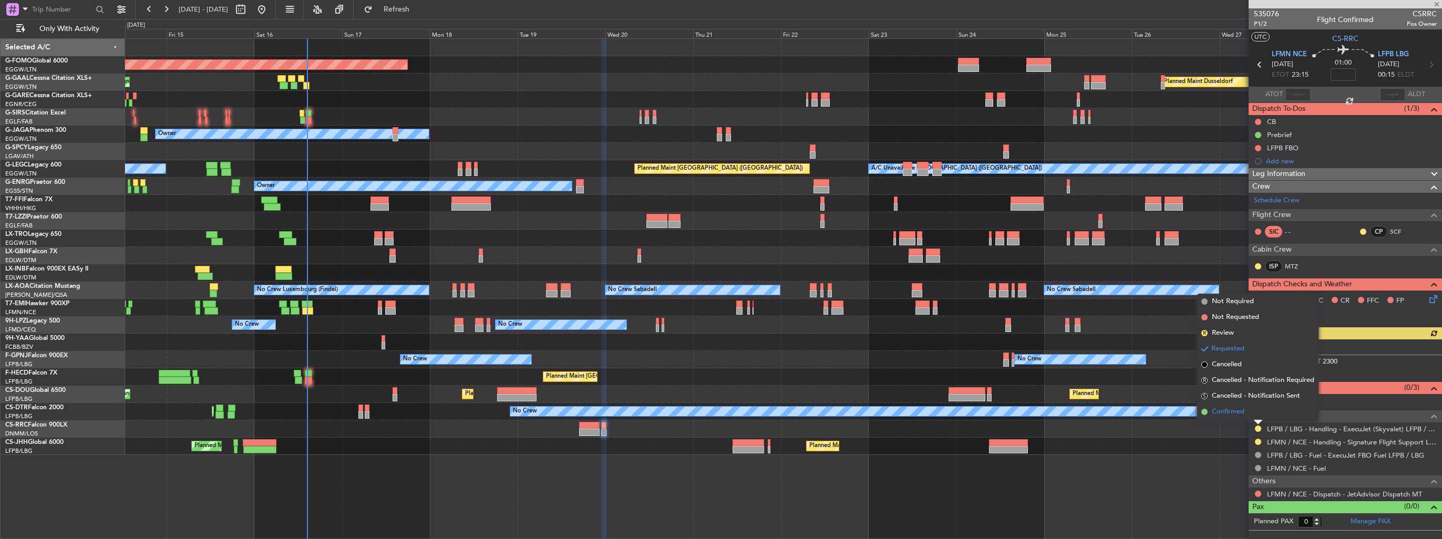
click at [1223, 411] on span "Confirmed" at bounding box center [1228, 412] width 33 height 11
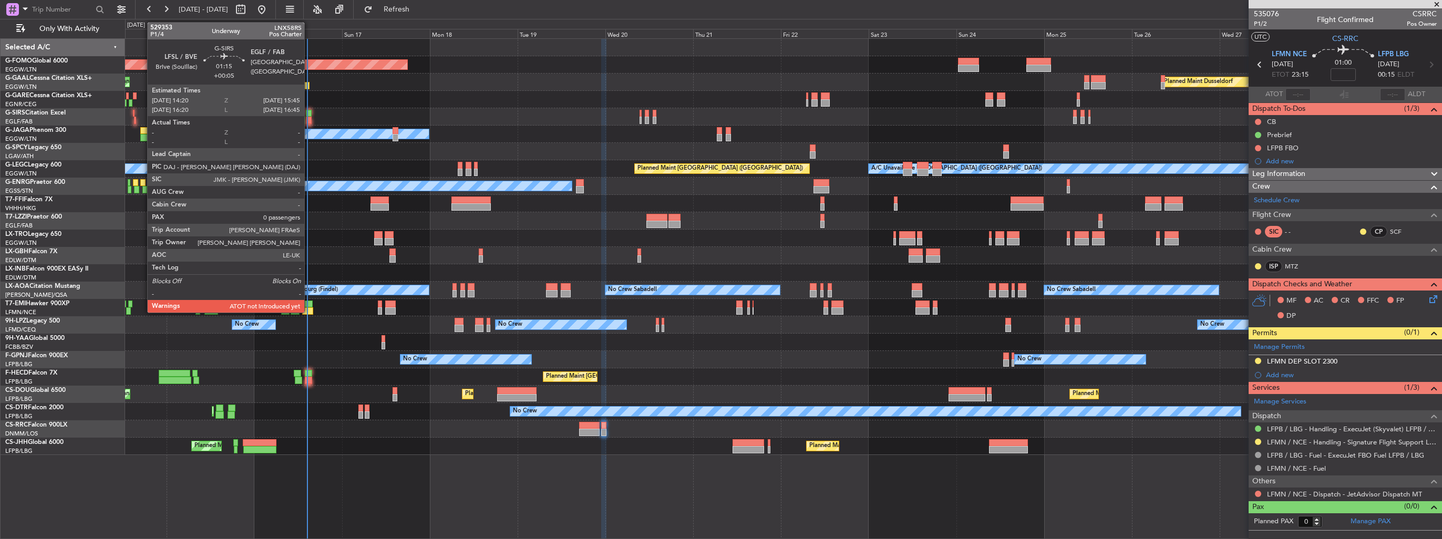
click at [309, 119] on div at bounding box center [308, 120] width 5 height 7
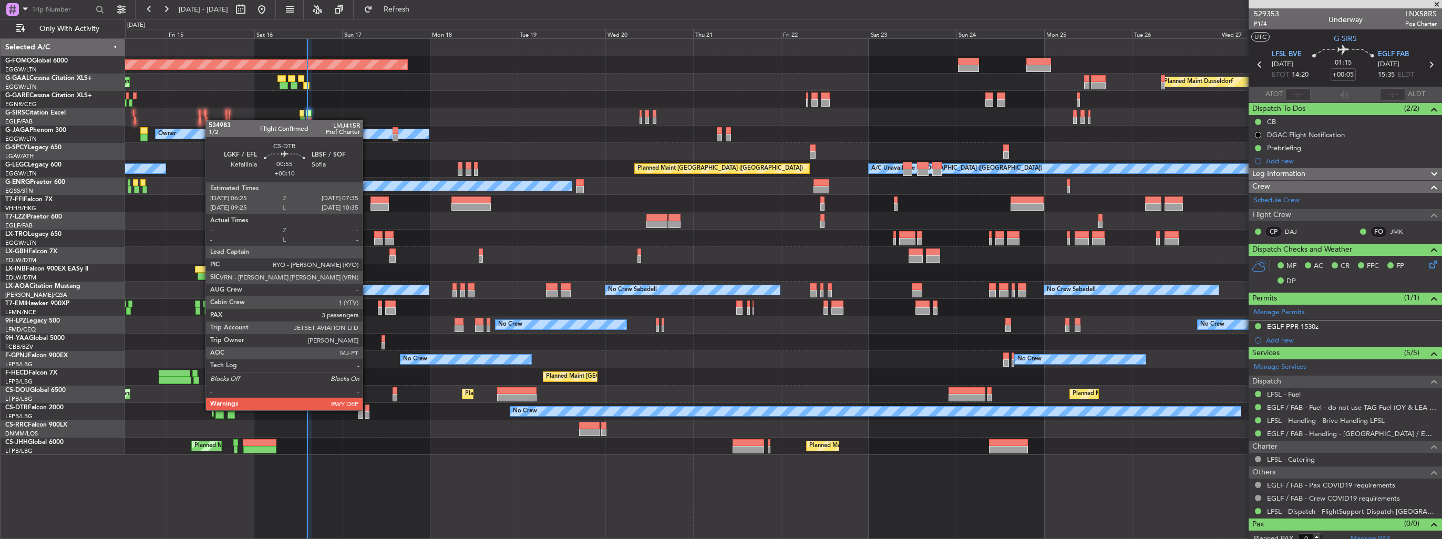
click at [367, 409] on div at bounding box center [367, 408] width 5 height 7
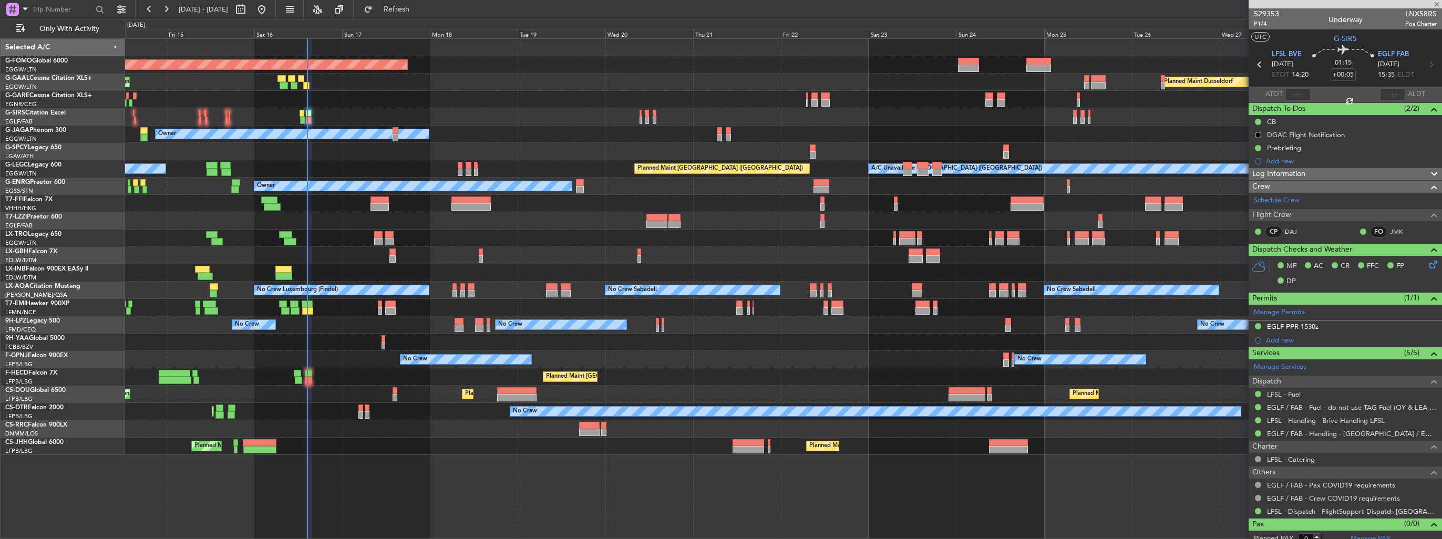
type input "+00:10"
type input "3"
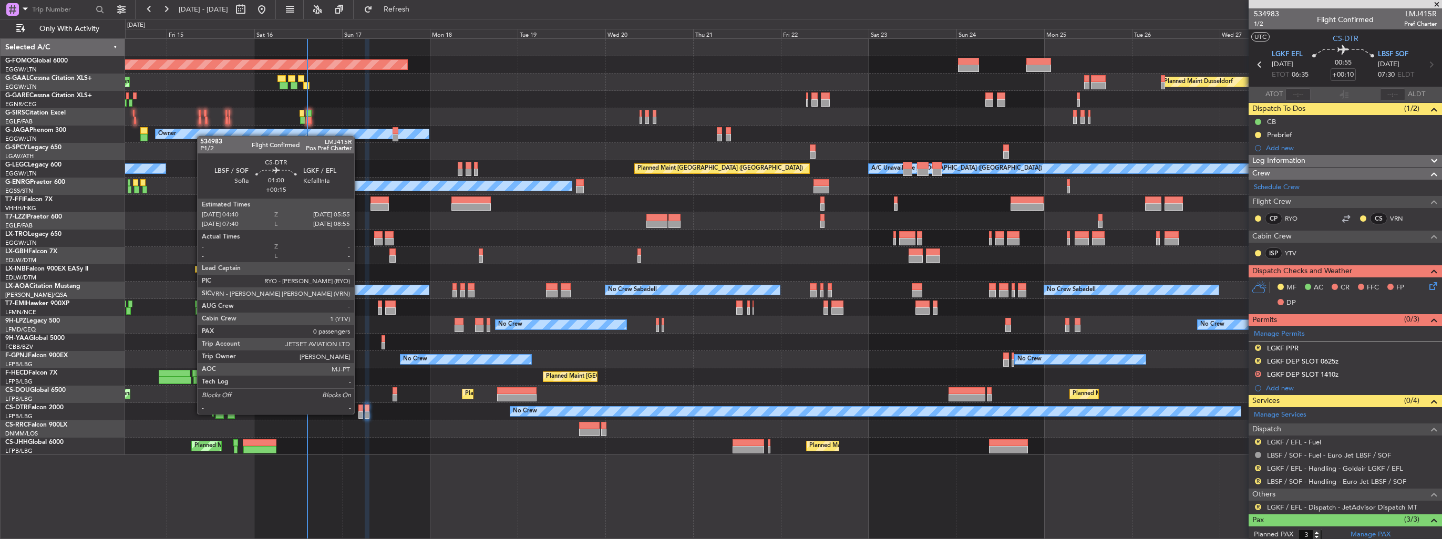
click at [359, 413] on div at bounding box center [360, 415] width 5 height 7
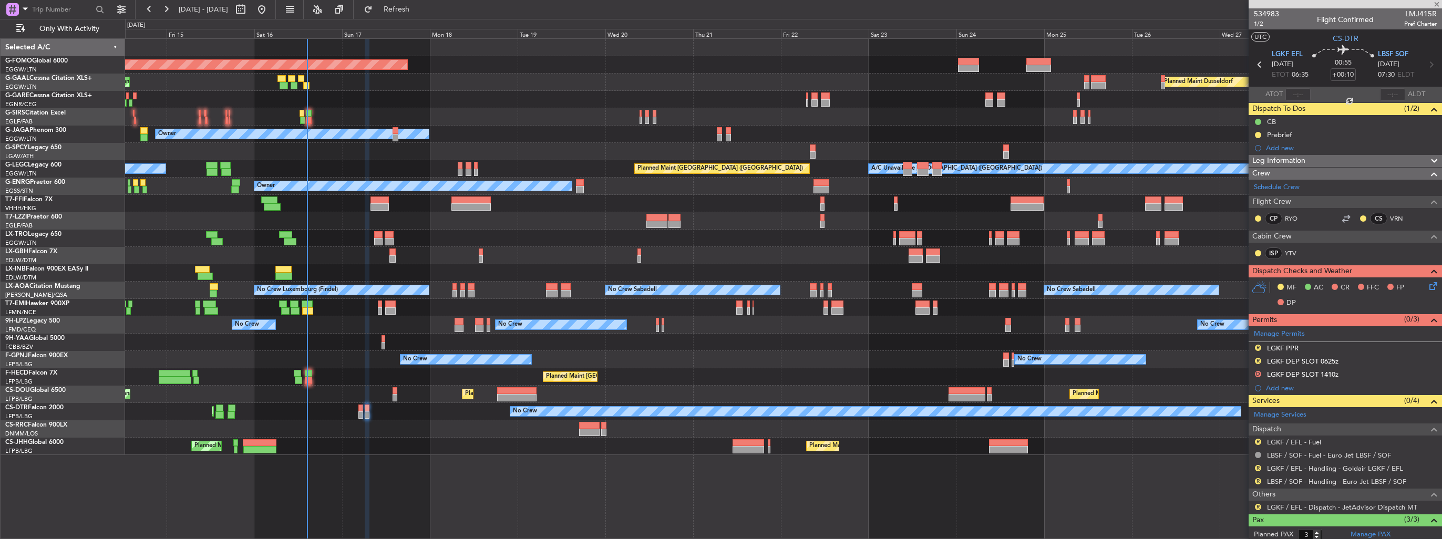
type input "+00:15"
type input "0"
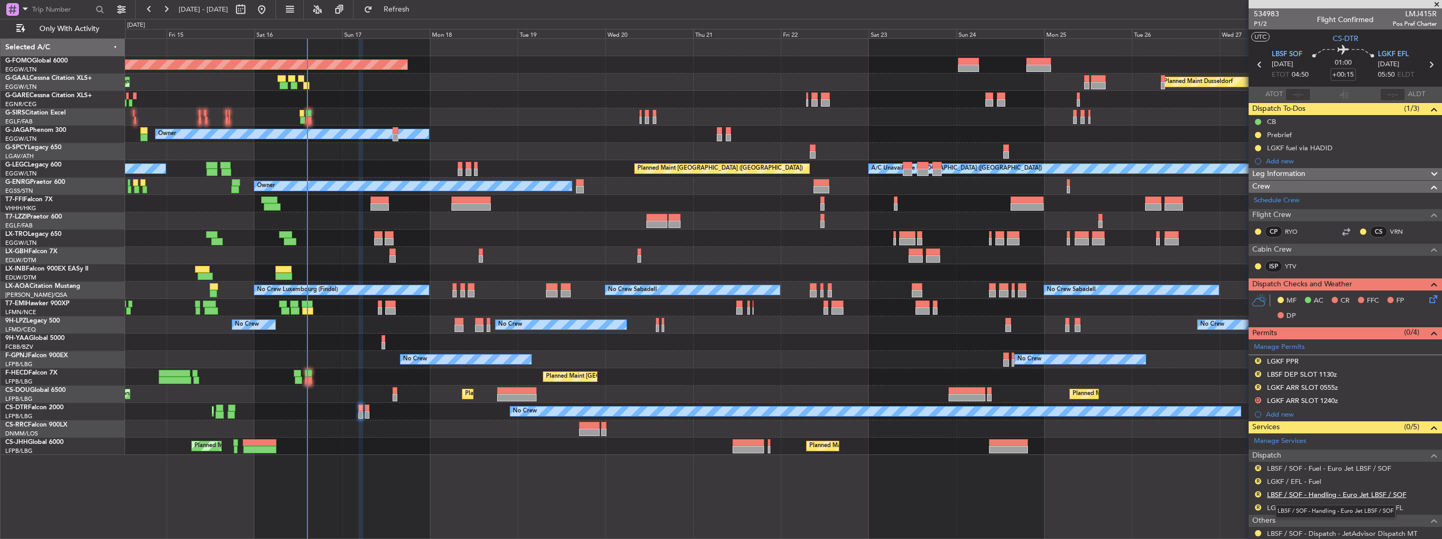
click at [1278, 493] on link "LBSF / SOF - Handling - Euro Jet LBSF / SOF" at bounding box center [1336, 494] width 139 height 9
click at [1299, 507] on link "LGKF / EFL - Handling - Goldair LGKF / EFL" at bounding box center [1335, 508] width 136 height 9
click at [1257, 506] on button "R" at bounding box center [1258, 508] width 6 height 6
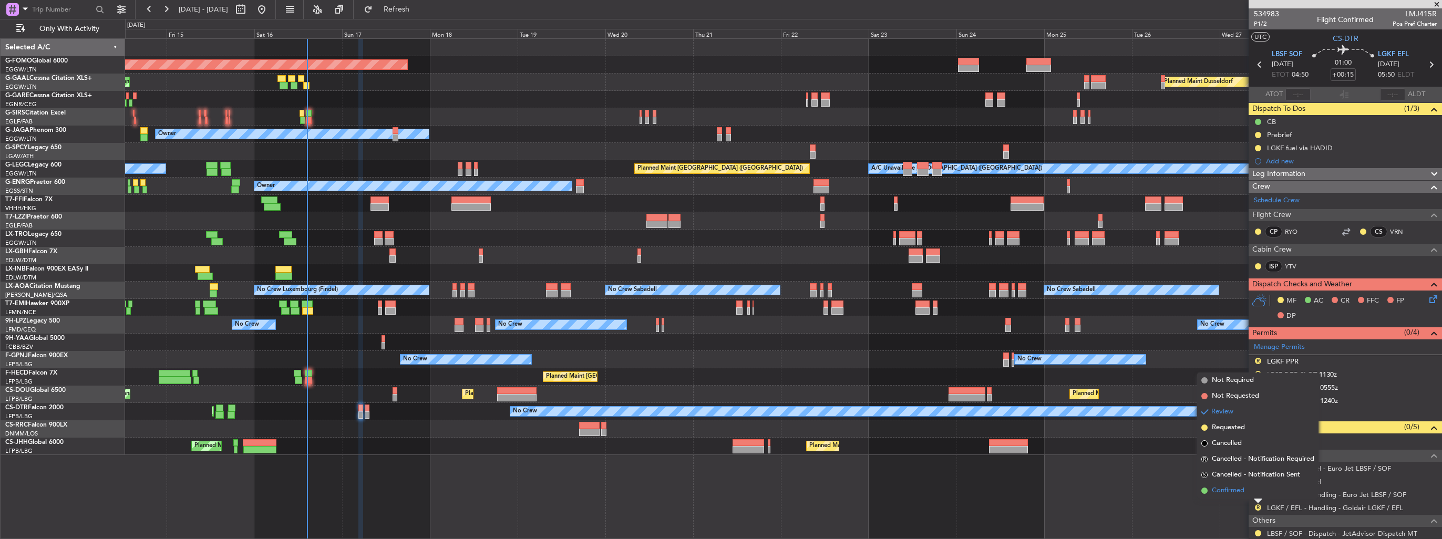
click at [1223, 493] on span "Confirmed" at bounding box center [1228, 491] width 33 height 11
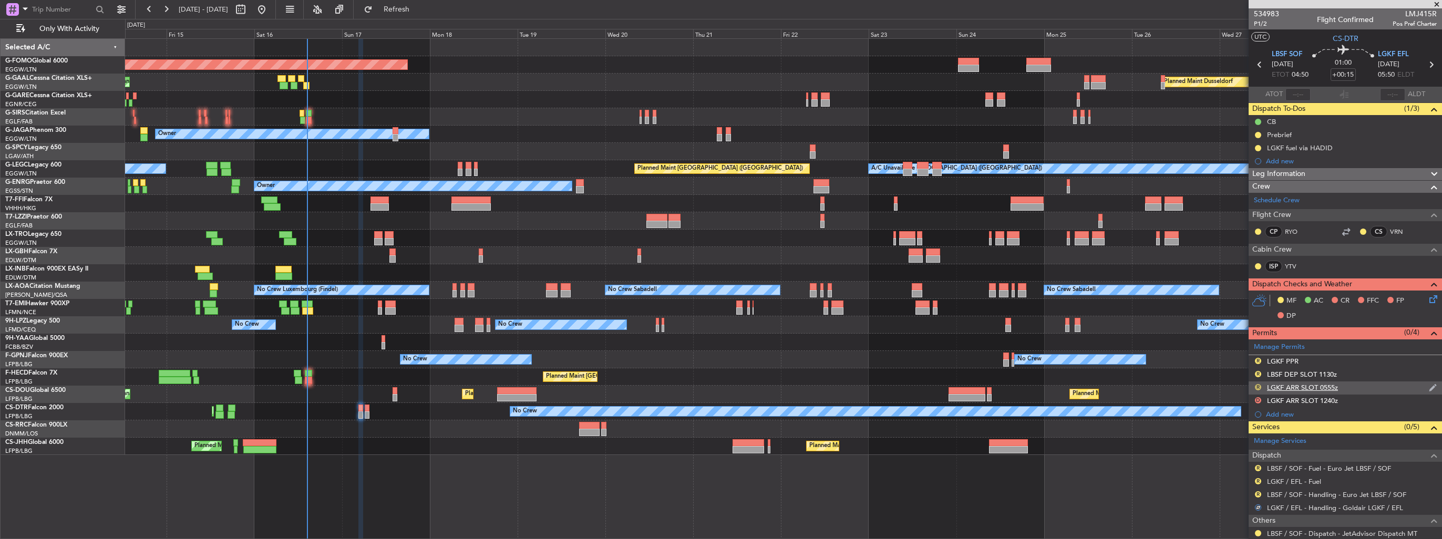
click at [1257, 388] on button "R" at bounding box center [1258, 387] width 6 height 6
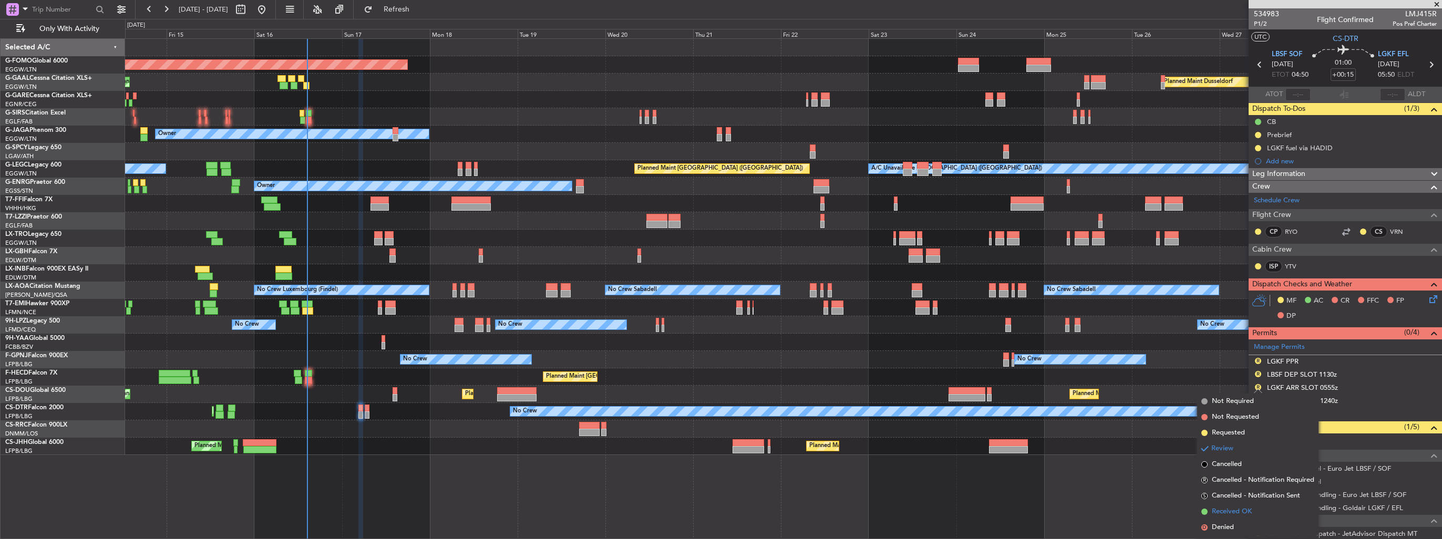
click at [1225, 507] on span "Received OK" at bounding box center [1232, 512] width 40 height 11
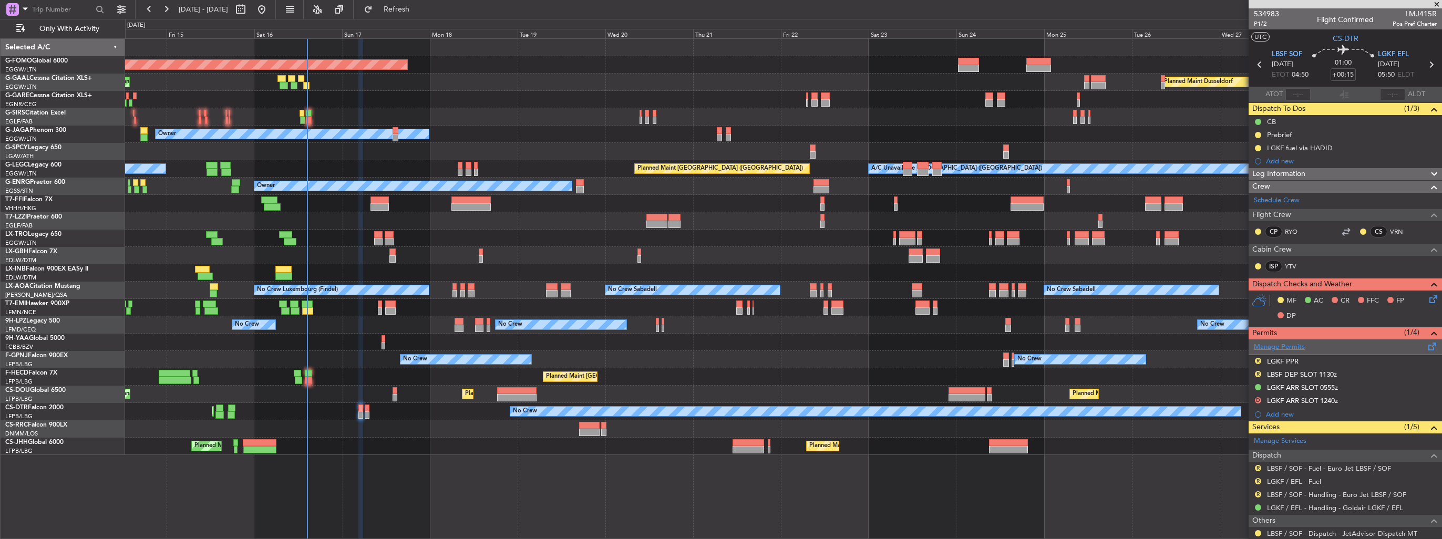
click at [1269, 345] on link "Manage Permits" at bounding box center [1279, 347] width 51 height 11
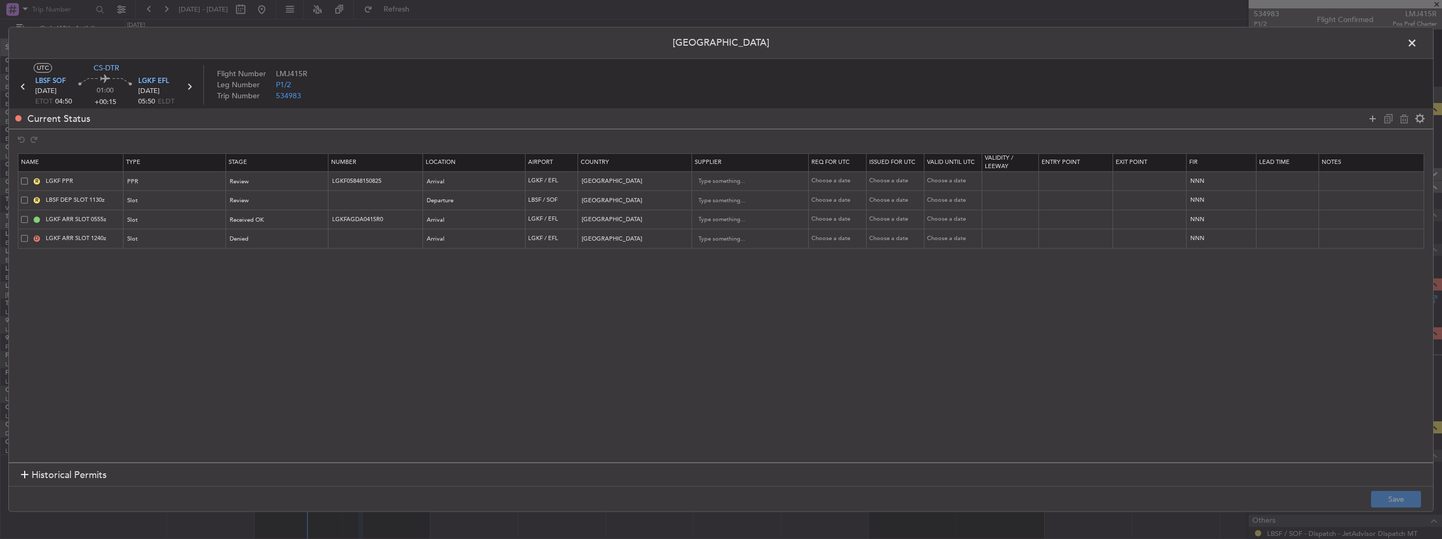
click at [23, 238] on span at bounding box center [24, 238] width 7 height 7
click at [28, 235] on input "checkbox" at bounding box center [28, 235] width 0 height 0
click at [1405, 118] on icon at bounding box center [1404, 118] width 13 height 13
click at [1374, 494] on button "Save" at bounding box center [1396, 499] width 50 height 17
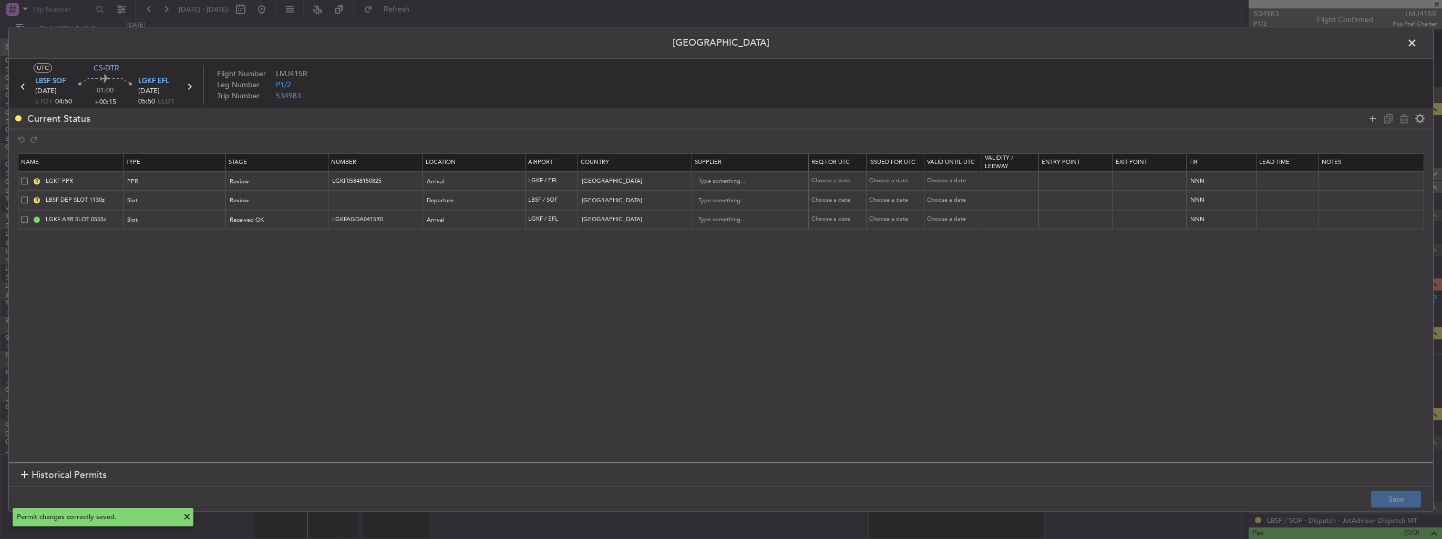
click at [1418, 43] on span at bounding box center [1418, 45] width 0 height 21
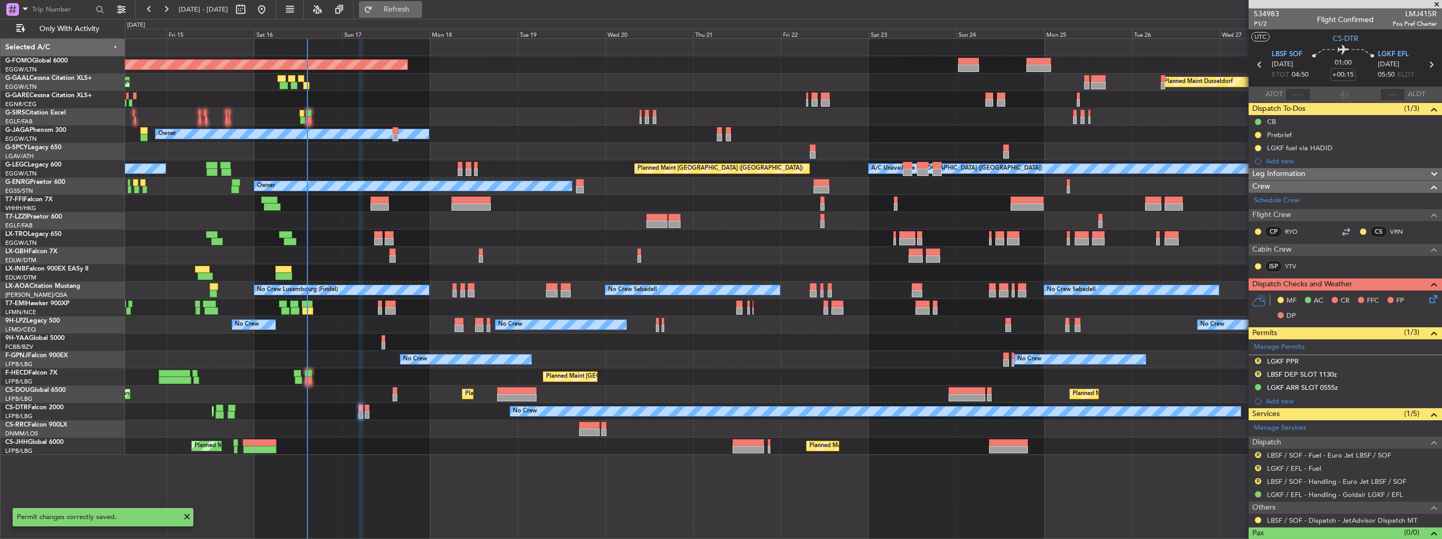
click at [422, 3] on button "Refresh" at bounding box center [390, 9] width 63 height 17
click at [1257, 453] on button "R" at bounding box center [1258, 455] width 6 height 6
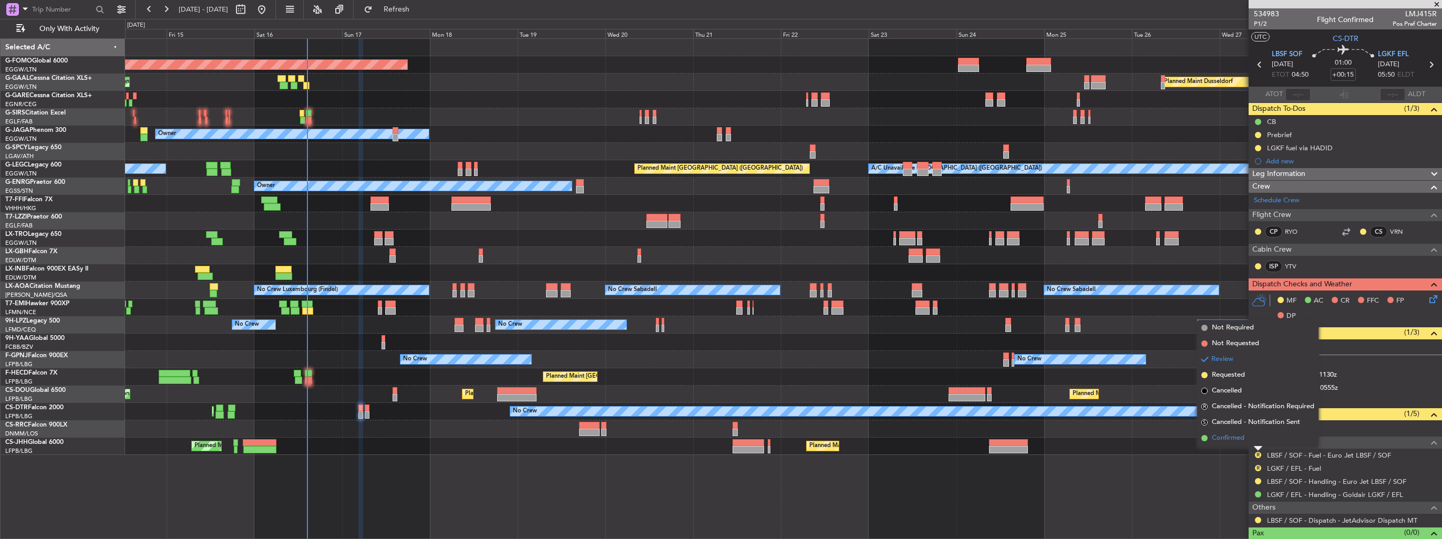
click at [1233, 439] on span "Confirmed" at bounding box center [1228, 438] width 33 height 11
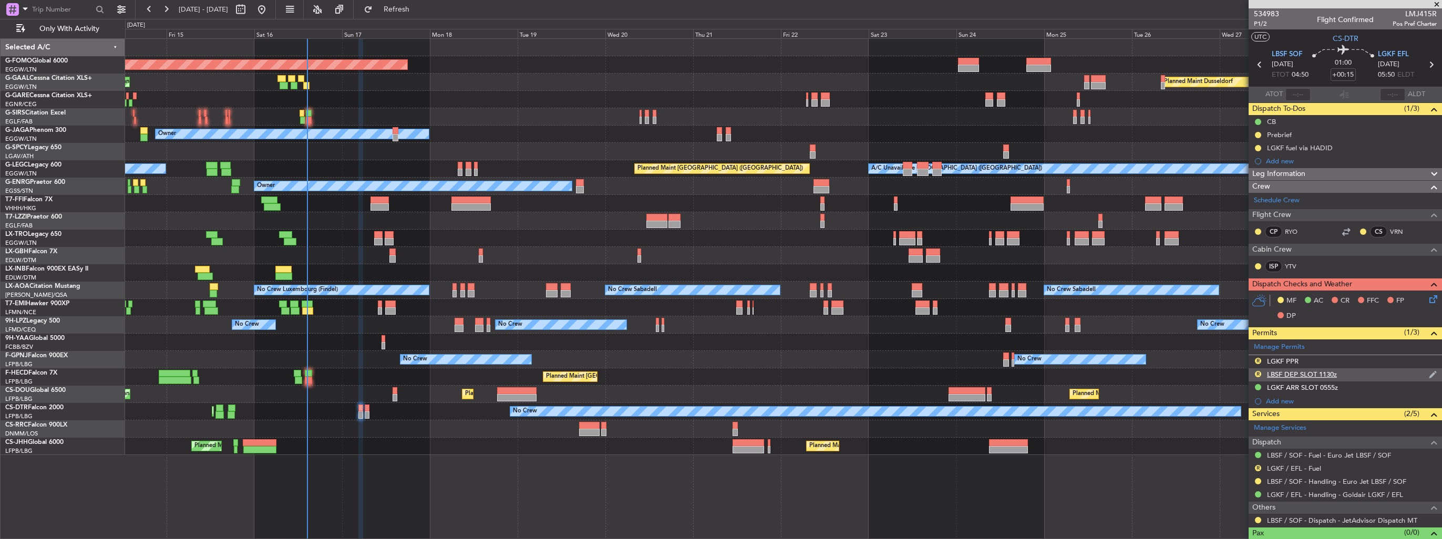
click at [1429, 372] on img at bounding box center [1433, 374] width 8 height 9
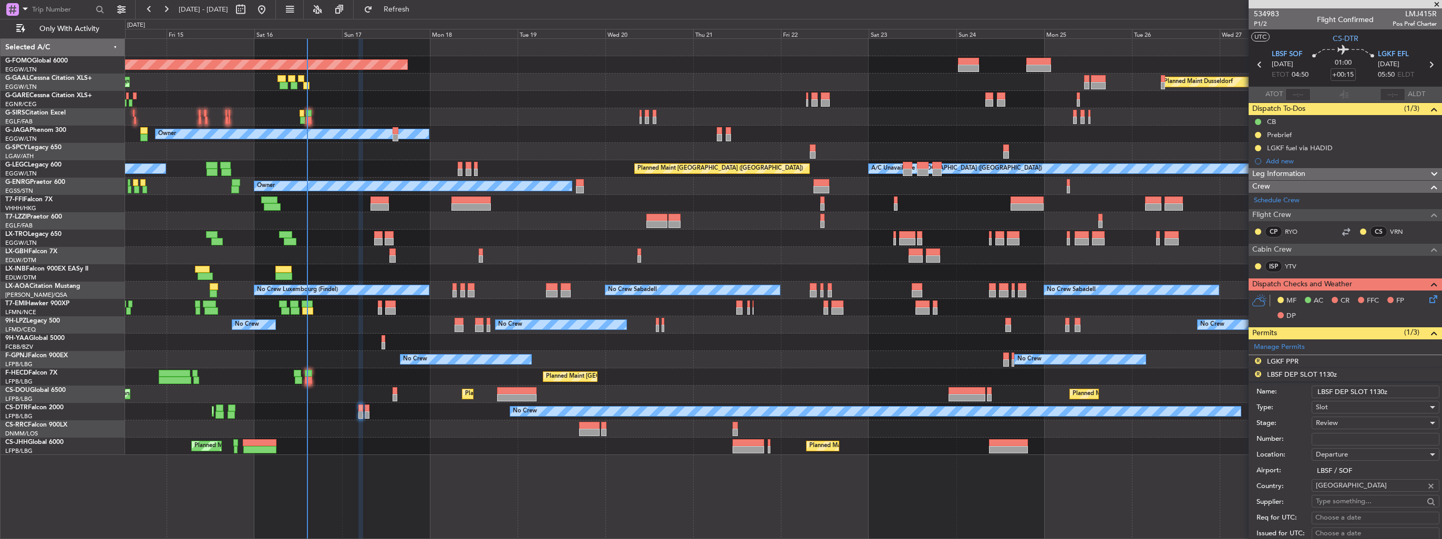
drag, startPoint x: 1389, startPoint y: 393, endPoint x: 1371, endPoint y: 394, distance: 18.5
click at [1371, 394] on input "LBSF DEP SLOT 1130z" at bounding box center [1376, 392] width 128 height 13
type input "LBSF DEP SLOT 0440z"
click at [1349, 419] on div "Review" at bounding box center [1372, 423] width 112 height 16
click at [1368, 491] on span "Requested" at bounding box center [1372, 491] width 110 height 16
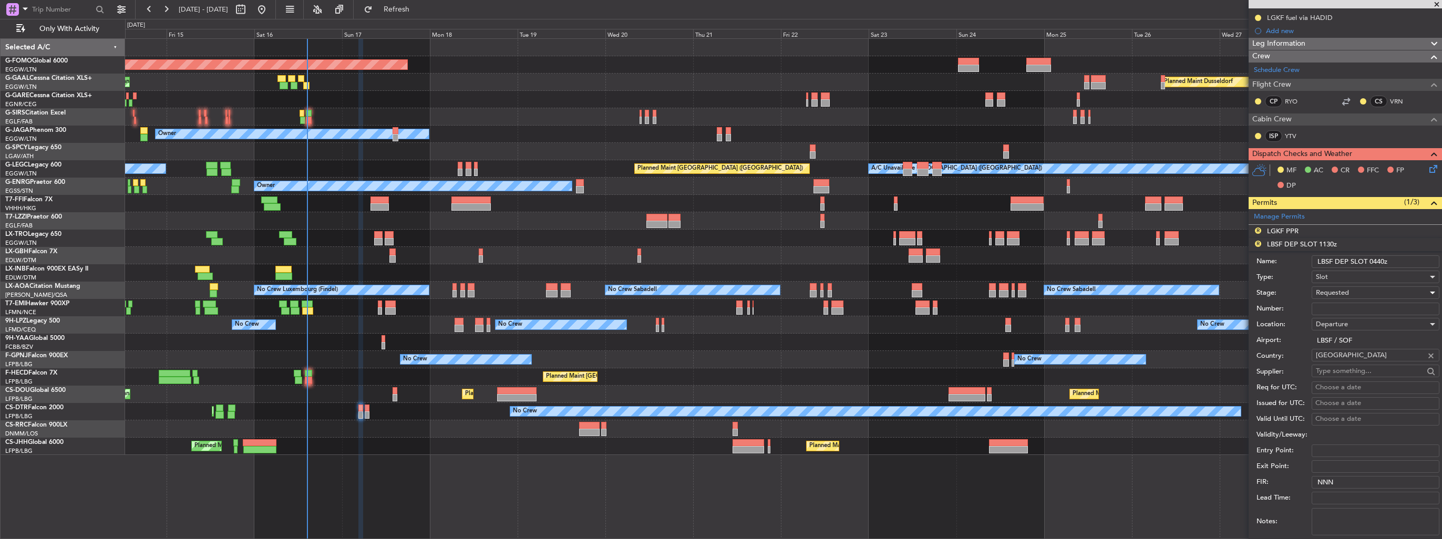
scroll to position [263, 0]
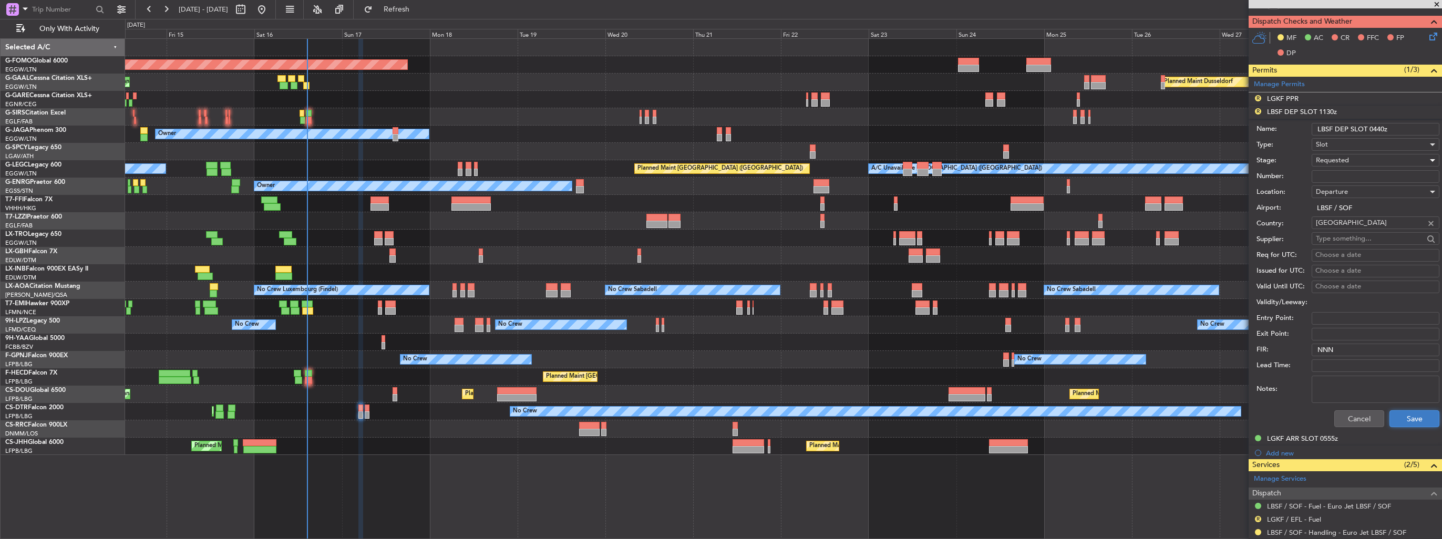
click at [1405, 416] on button "Save" at bounding box center [1415, 419] width 50 height 17
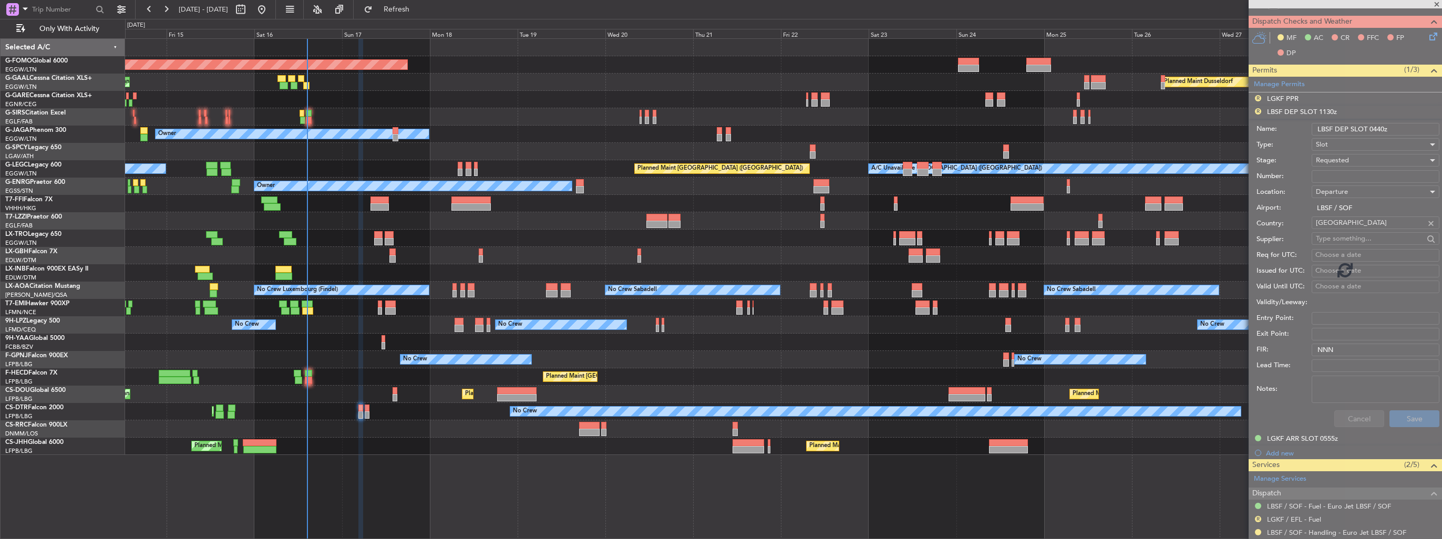
scroll to position [15, 0]
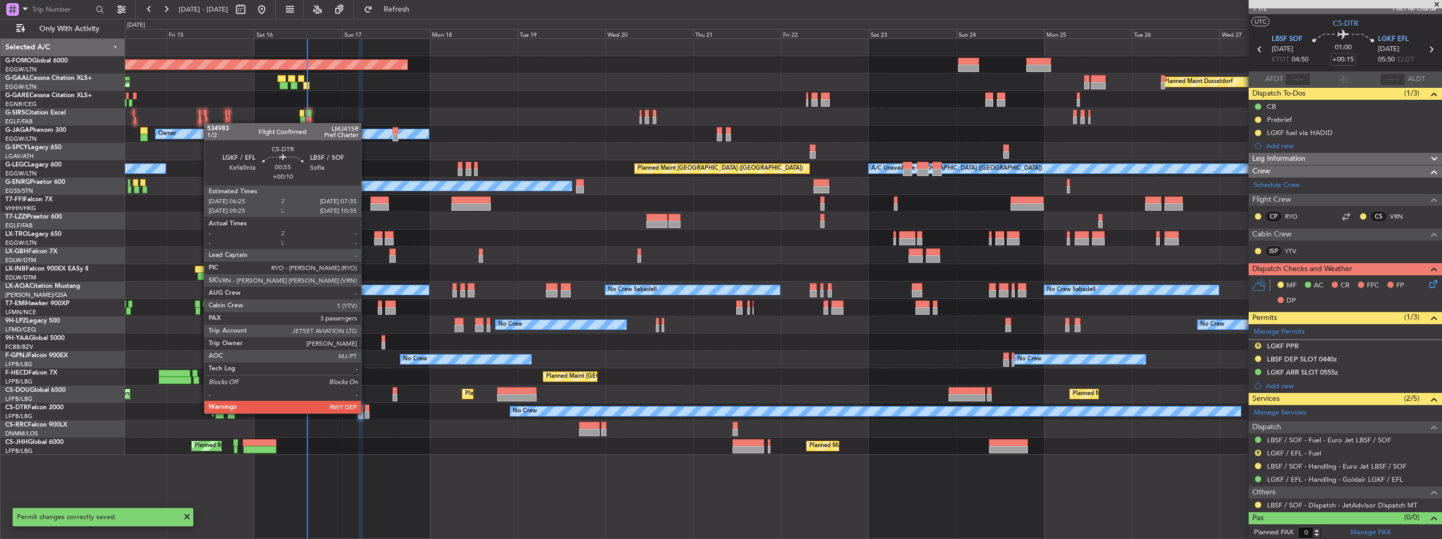
click at [366, 413] on div at bounding box center [367, 415] width 5 height 7
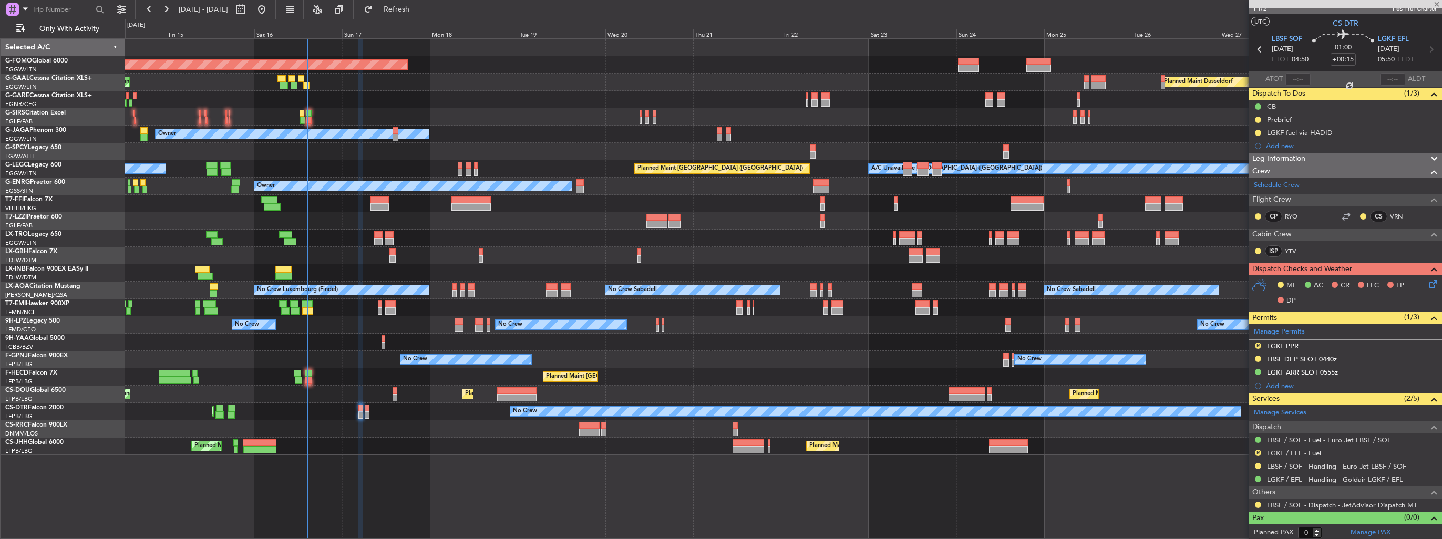
type input "+00:10"
type input "3"
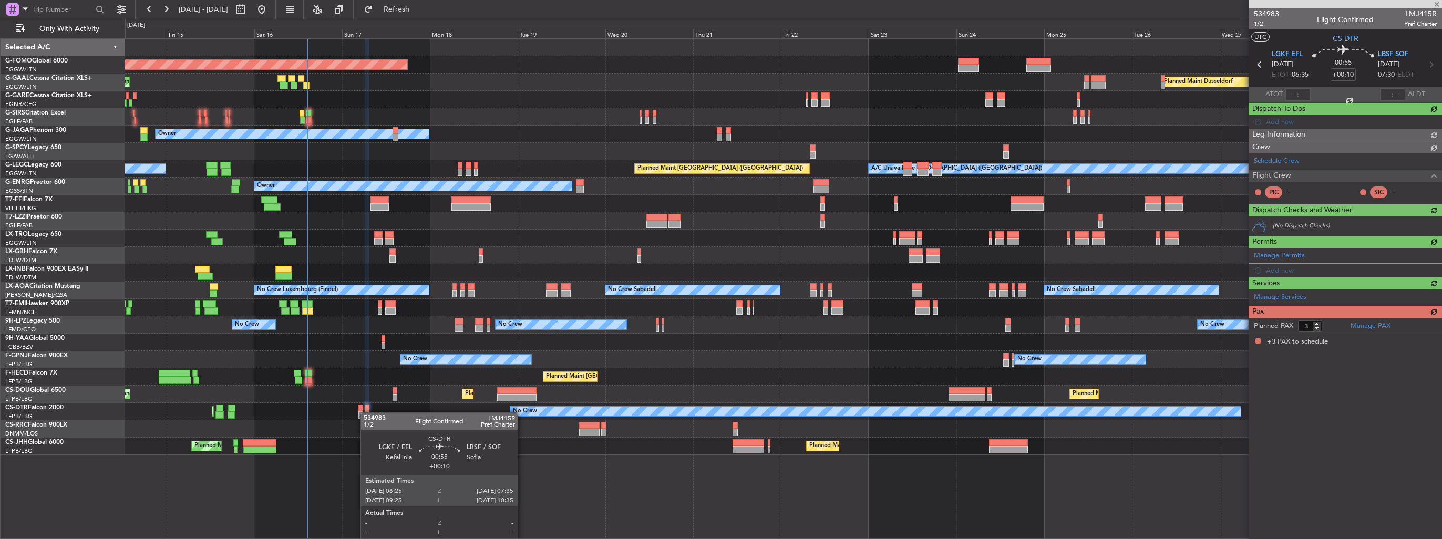
scroll to position [0, 0]
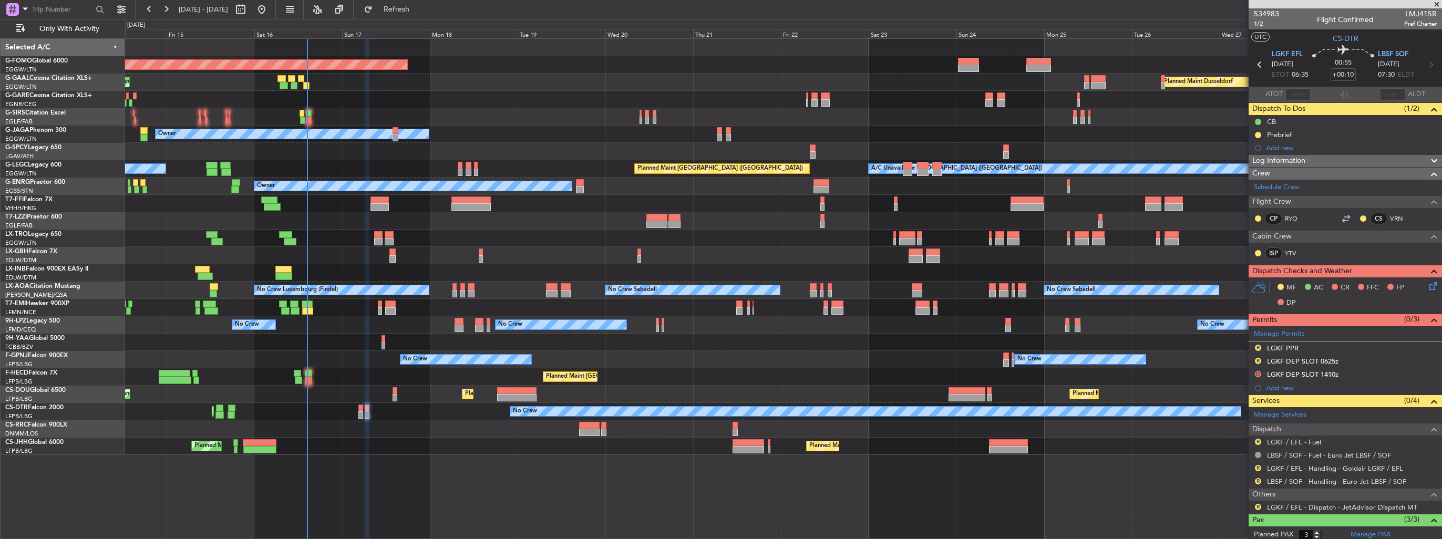
click at [1257, 466] on button "R" at bounding box center [1258, 468] width 6 height 6
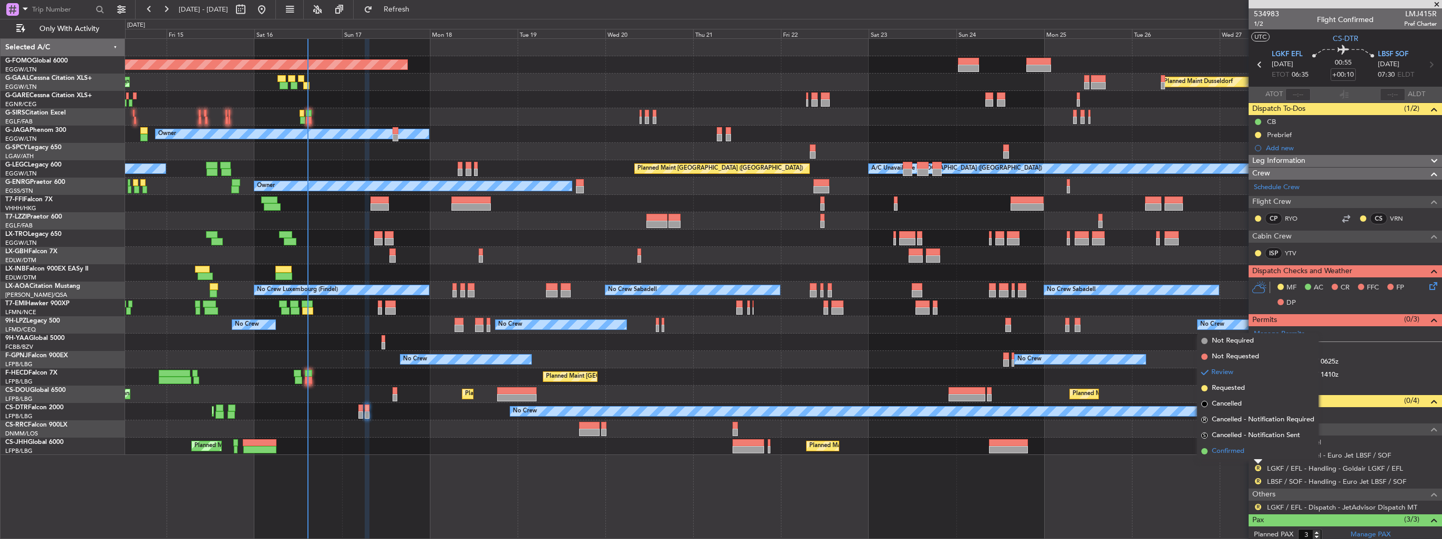
click at [1234, 449] on span "Confirmed" at bounding box center [1228, 451] width 33 height 11
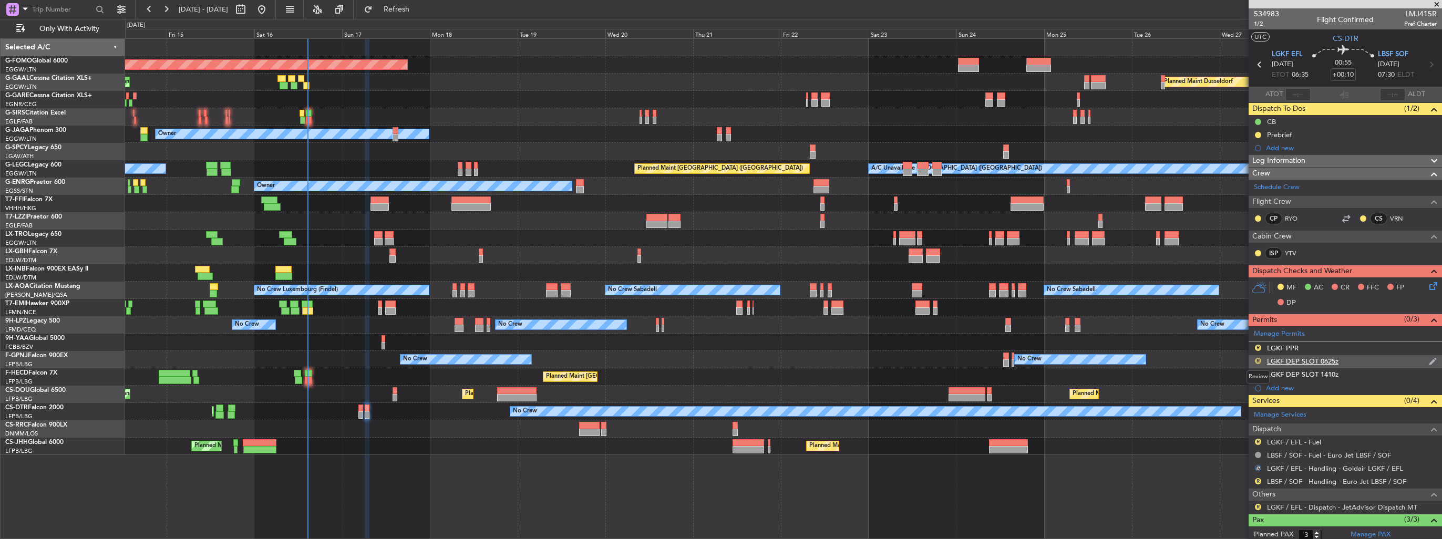
click at [1259, 360] on button "R" at bounding box center [1258, 361] width 6 height 6
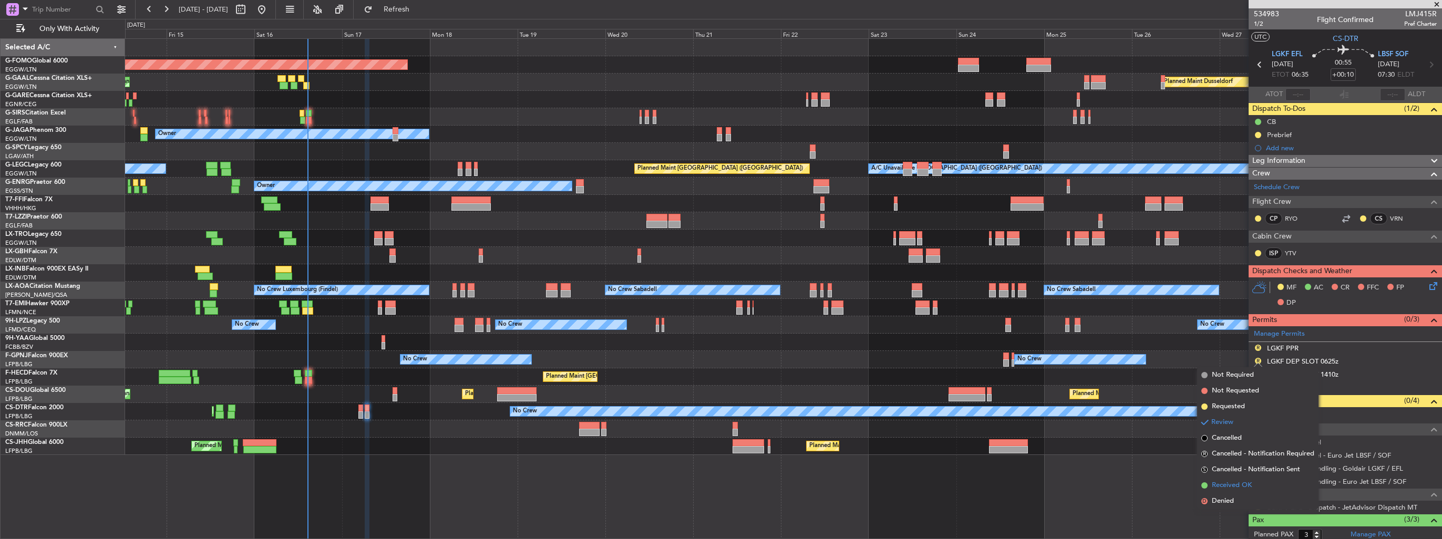
click at [1225, 487] on span "Received OK" at bounding box center [1232, 485] width 40 height 11
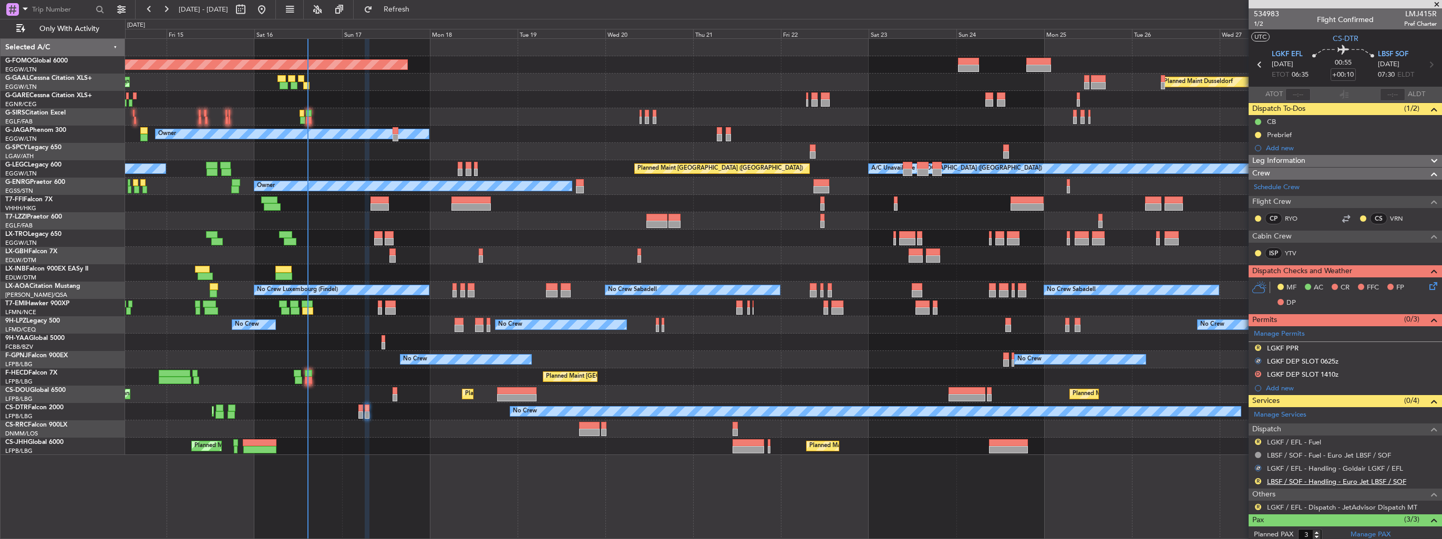
click at [1299, 479] on link "LBSF / SOF - Handling - Euro Jet LBSF / SOF" at bounding box center [1336, 481] width 139 height 9
click at [1429, 348] on img at bounding box center [1433, 348] width 8 height 9
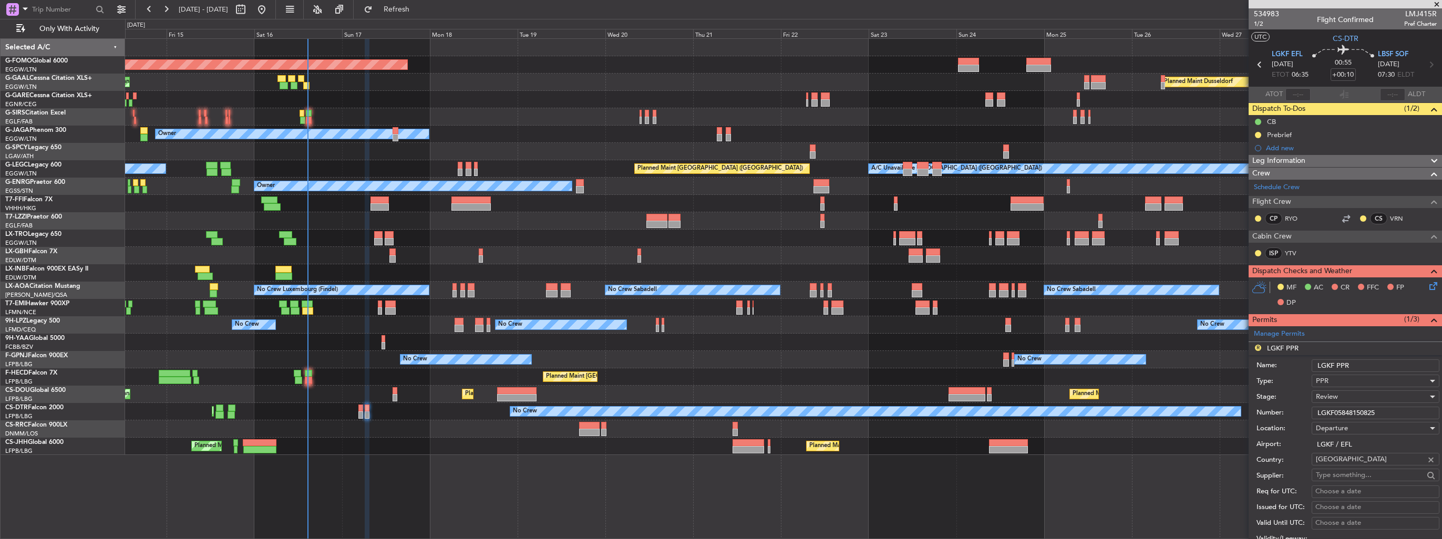
click at [1340, 395] on div "Review" at bounding box center [1372, 397] width 112 height 16
click at [1340, 480] on span "Received OK" at bounding box center [1372, 481] width 110 height 16
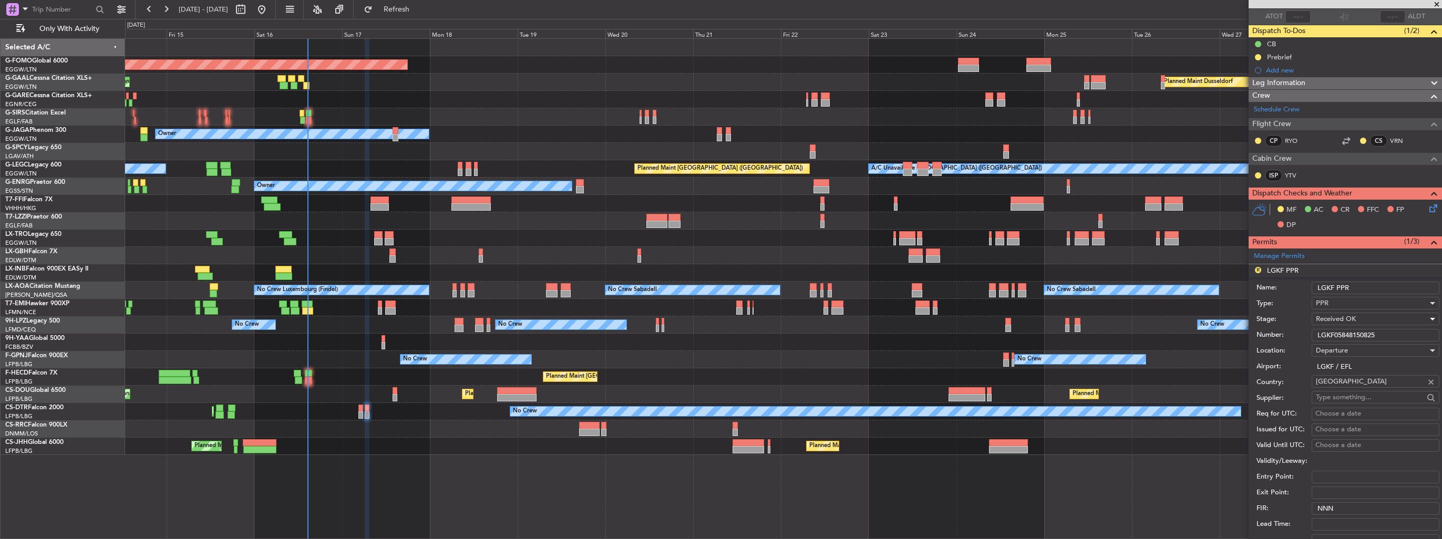
scroll to position [158, 0]
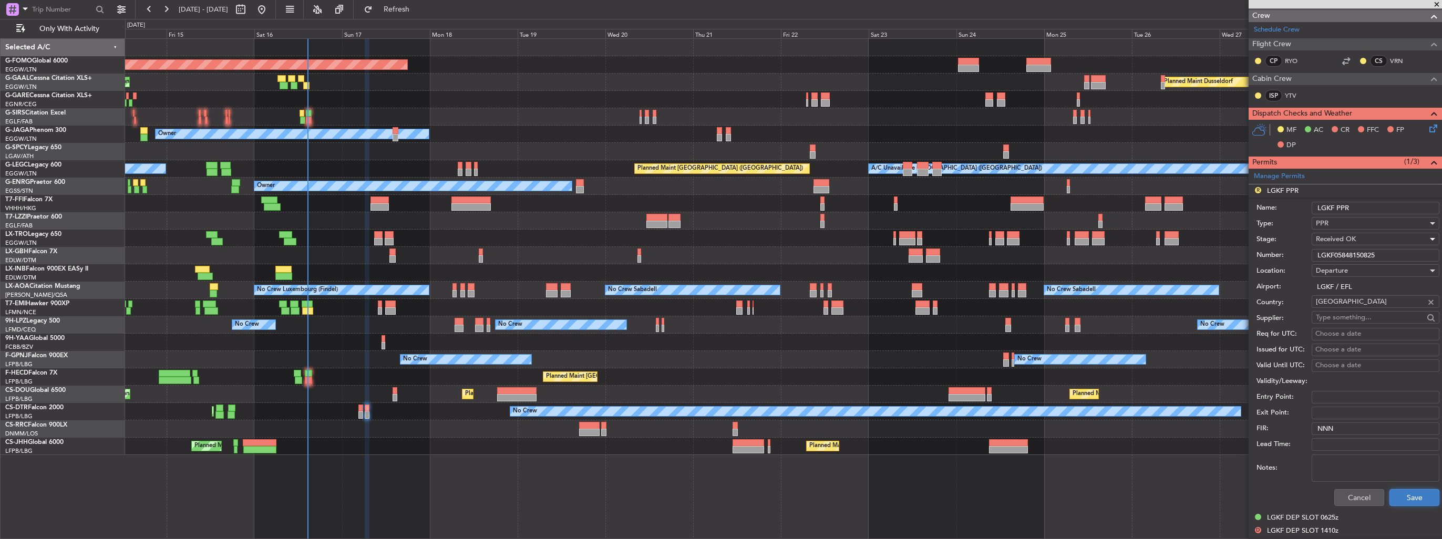
click at [1404, 494] on button "Save" at bounding box center [1415, 497] width 50 height 17
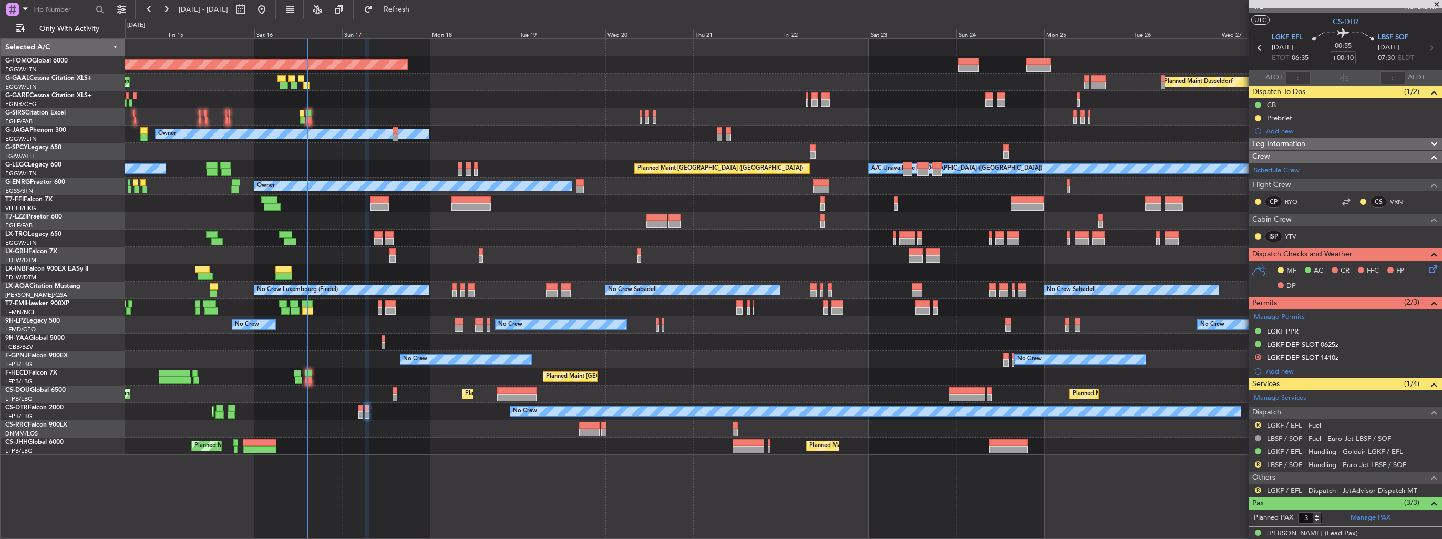
scroll to position [0, 0]
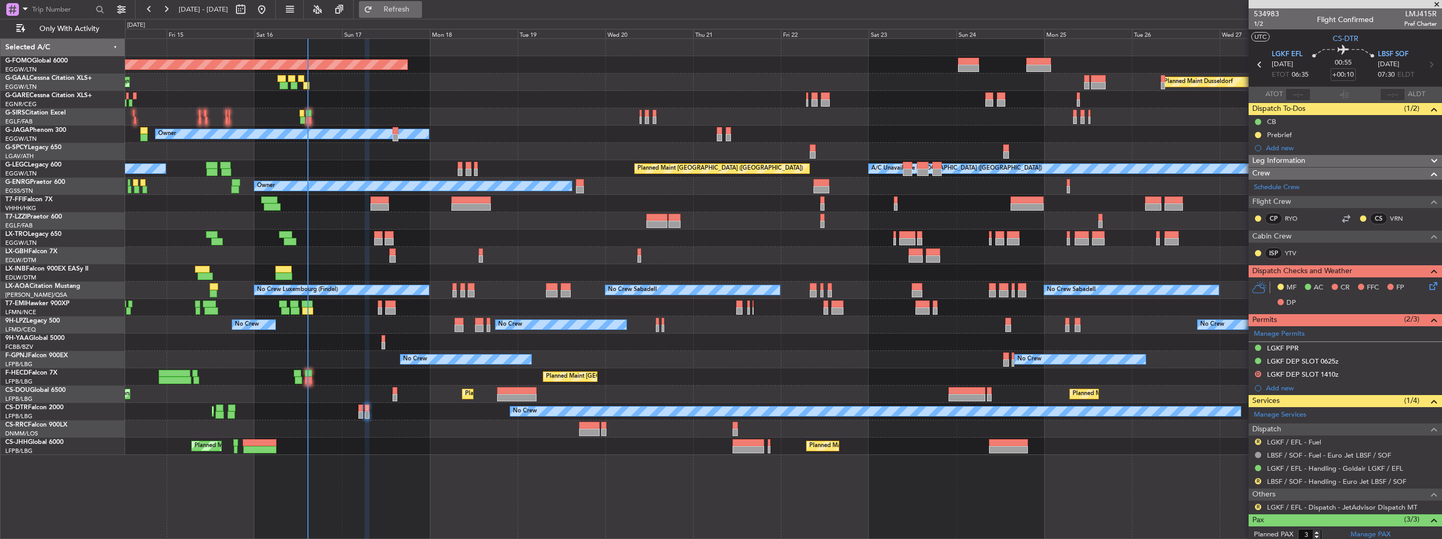
click at [409, 16] on button "Refresh" at bounding box center [390, 9] width 63 height 17
click at [1267, 333] on link "Manage Permits" at bounding box center [1279, 334] width 51 height 11
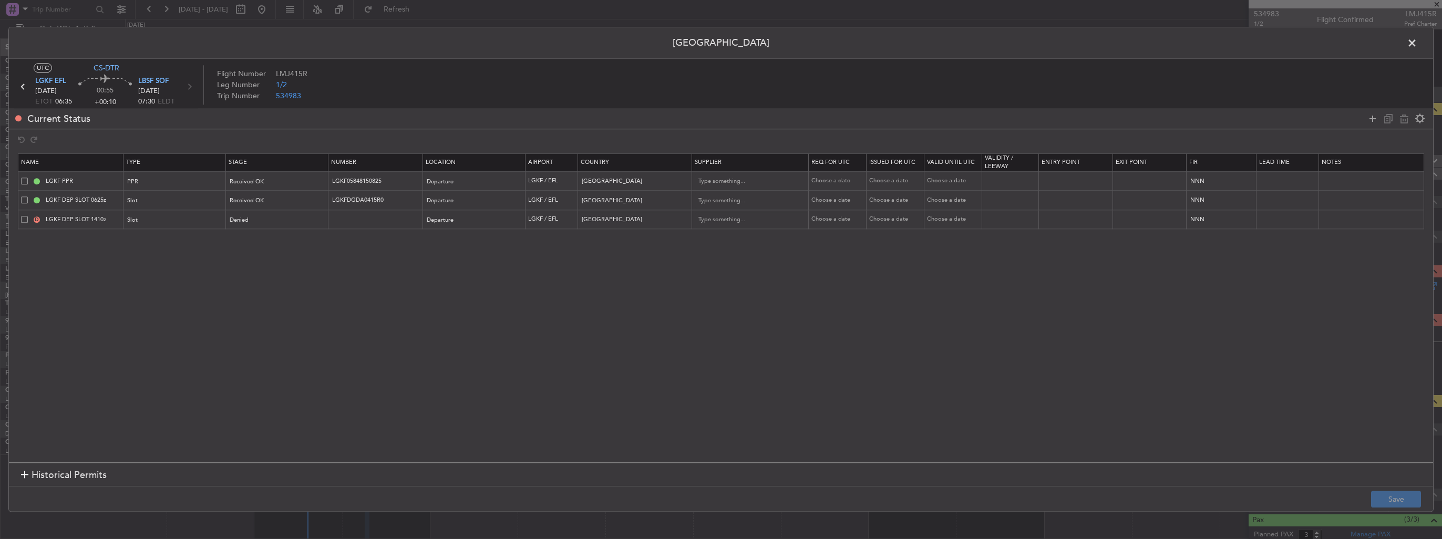
click at [24, 219] on span at bounding box center [24, 219] width 7 height 7
click at [28, 216] on input "checkbox" at bounding box center [28, 216] width 0 height 0
click at [1401, 120] on icon at bounding box center [1404, 118] width 13 height 13
click at [1379, 494] on button "Save" at bounding box center [1396, 499] width 50 height 17
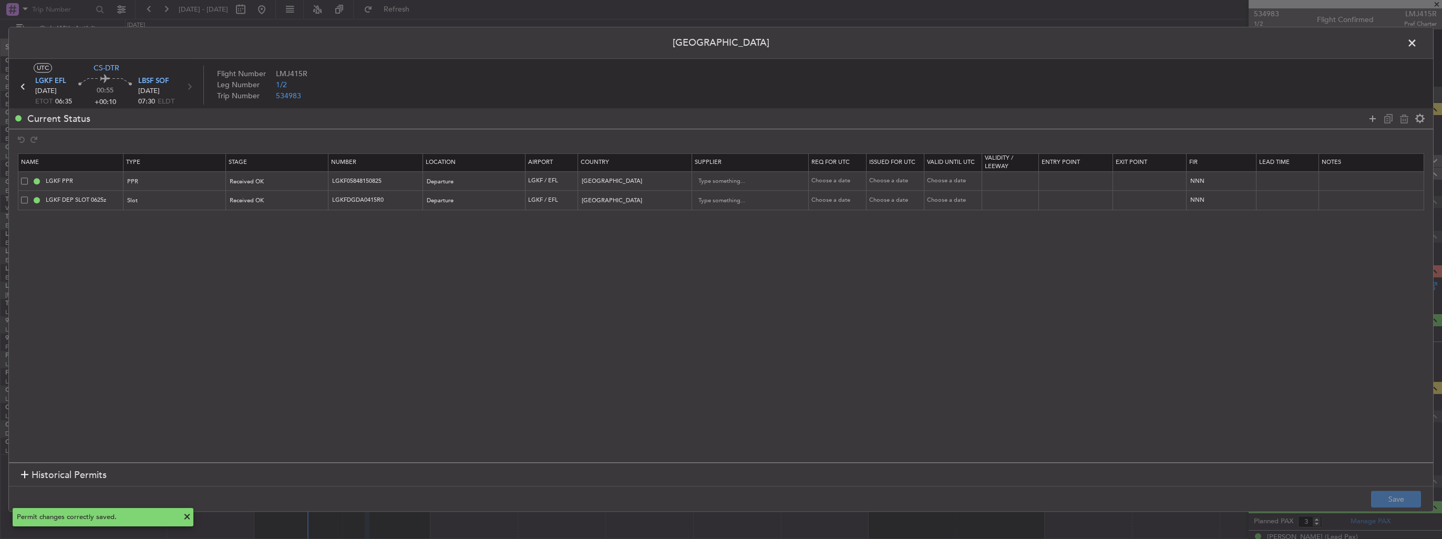
click at [1418, 41] on span at bounding box center [1418, 45] width 0 height 21
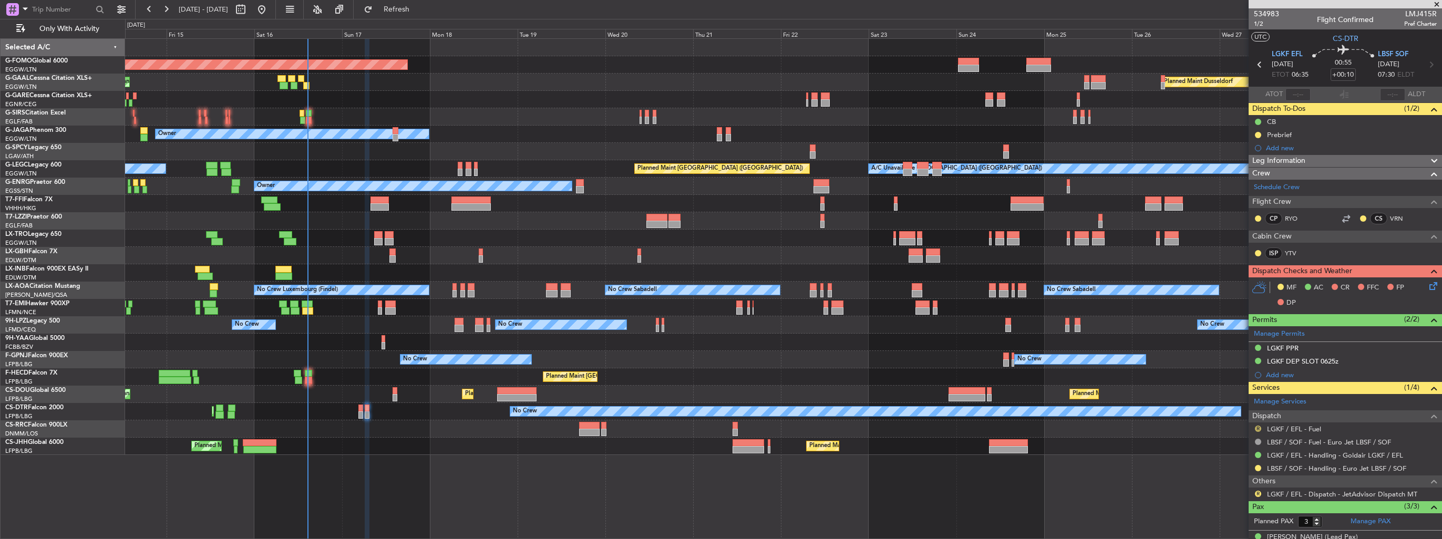
click at [1257, 426] on button "R" at bounding box center [1258, 429] width 6 height 6
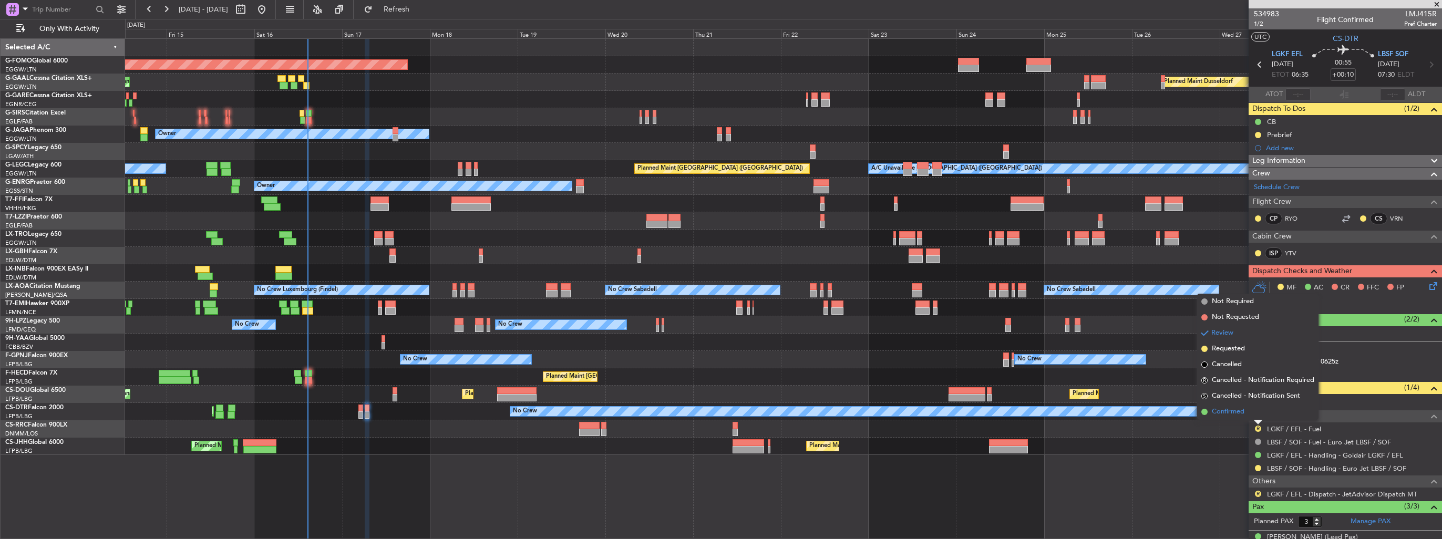
click at [1224, 412] on span "Confirmed" at bounding box center [1228, 412] width 33 height 11
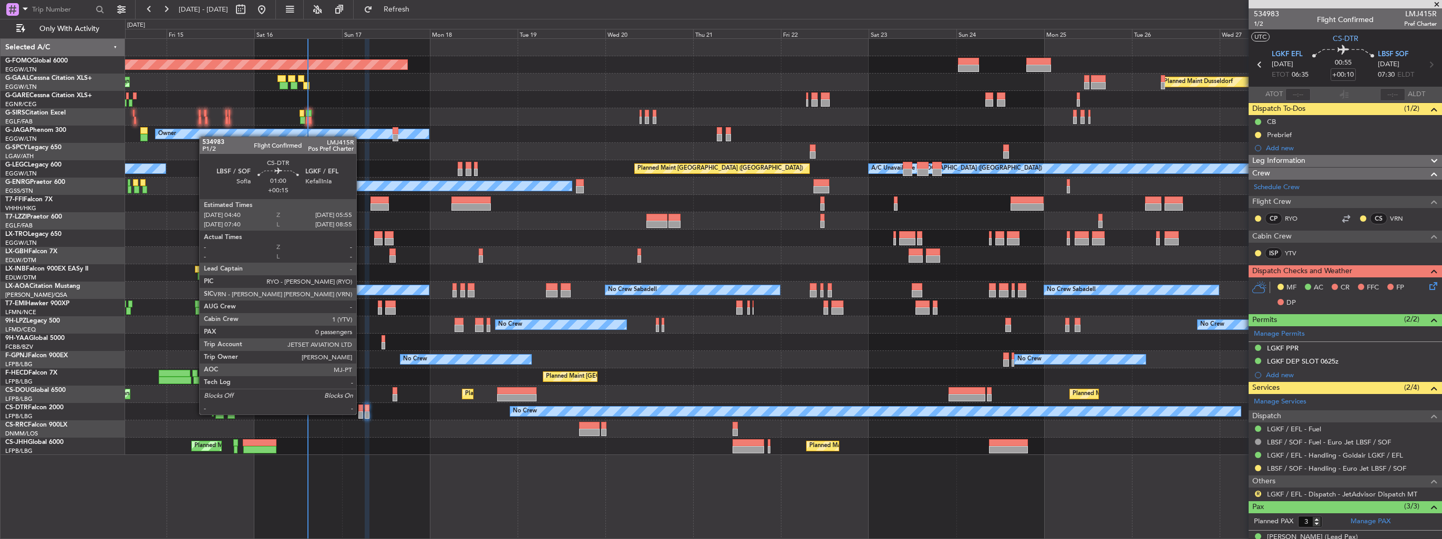
click at [361, 414] on div at bounding box center [360, 415] width 5 height 7
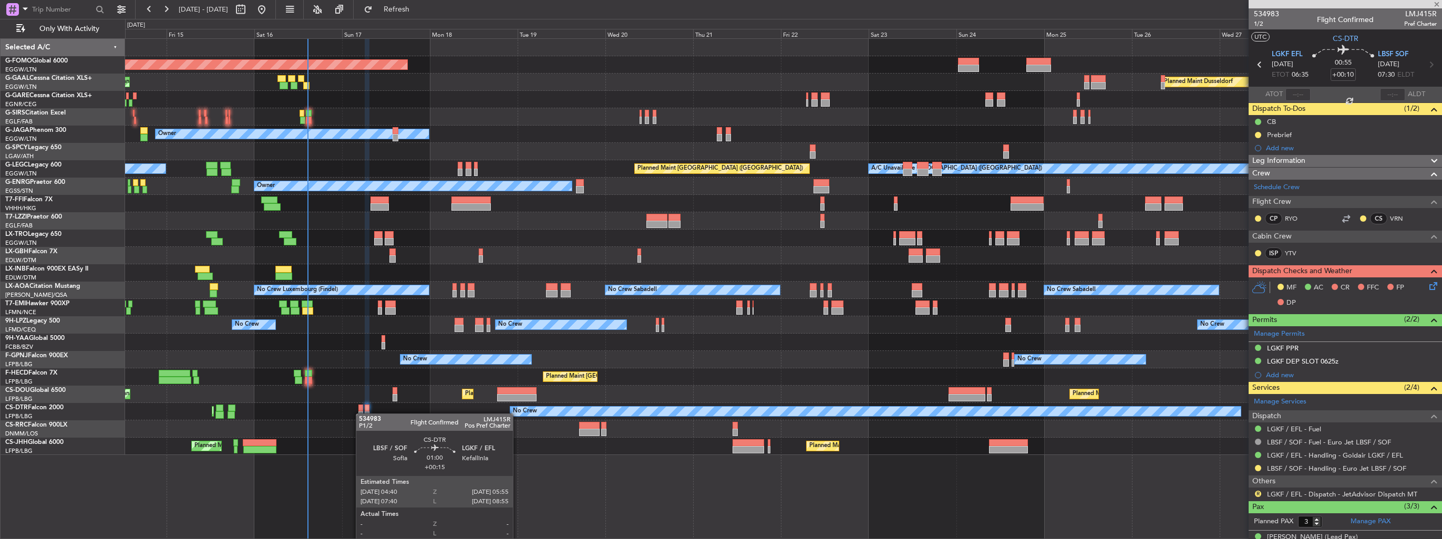
type input "+00:15"
type input "0"
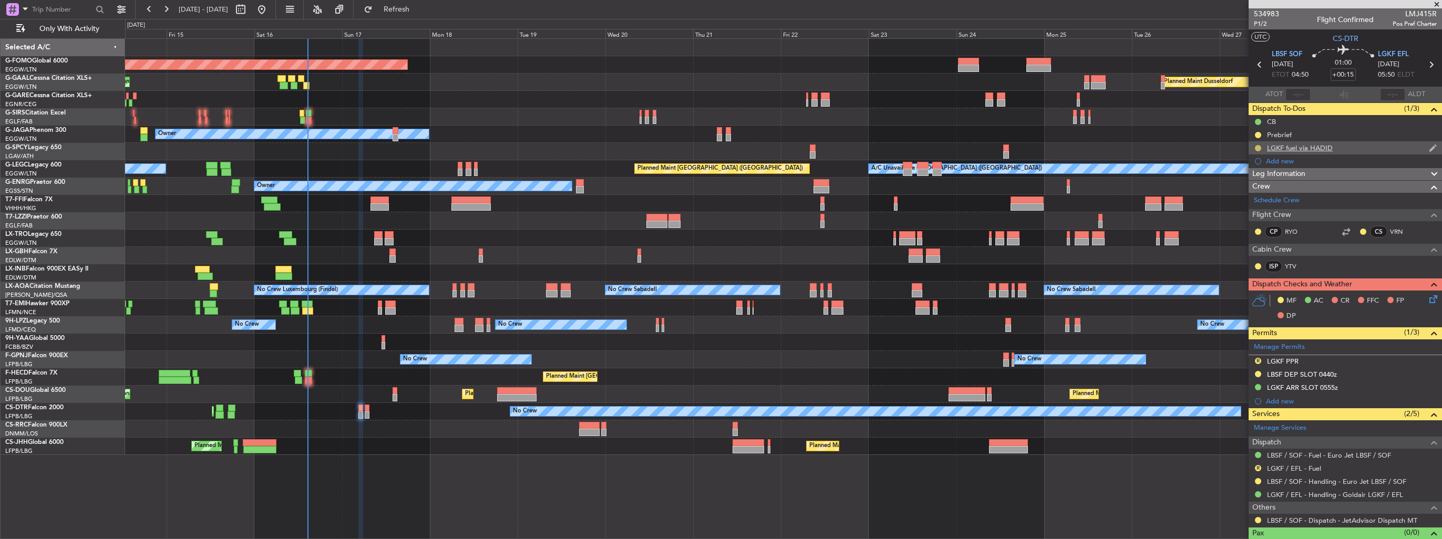
click at [1258, 148] on button at bounding box center [1258, 148] width 6 height 6
click at [1252, 198] on span "Completed" at bounding box center [1262, 194] width 35 height 11
click at [1259, 467] on button "R" at bounding box center [1258, 468] width 6 height 6
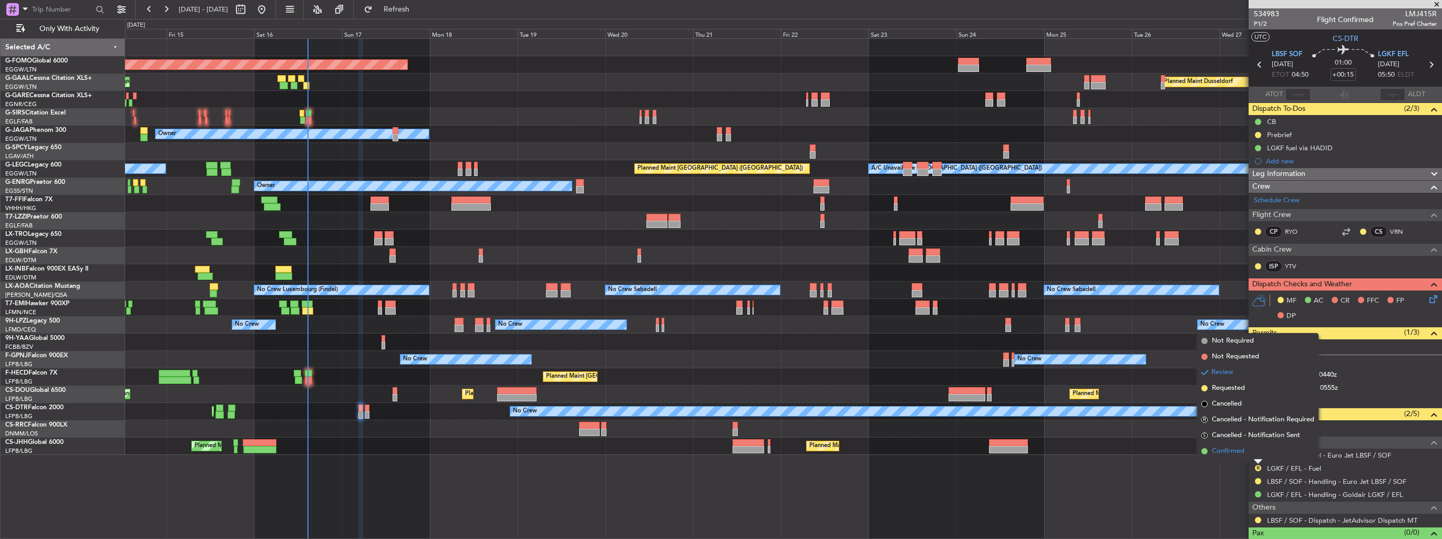
click at [1225, 447] on span "Confirmed" at bounding box center [1228, 451] width 33 height 11
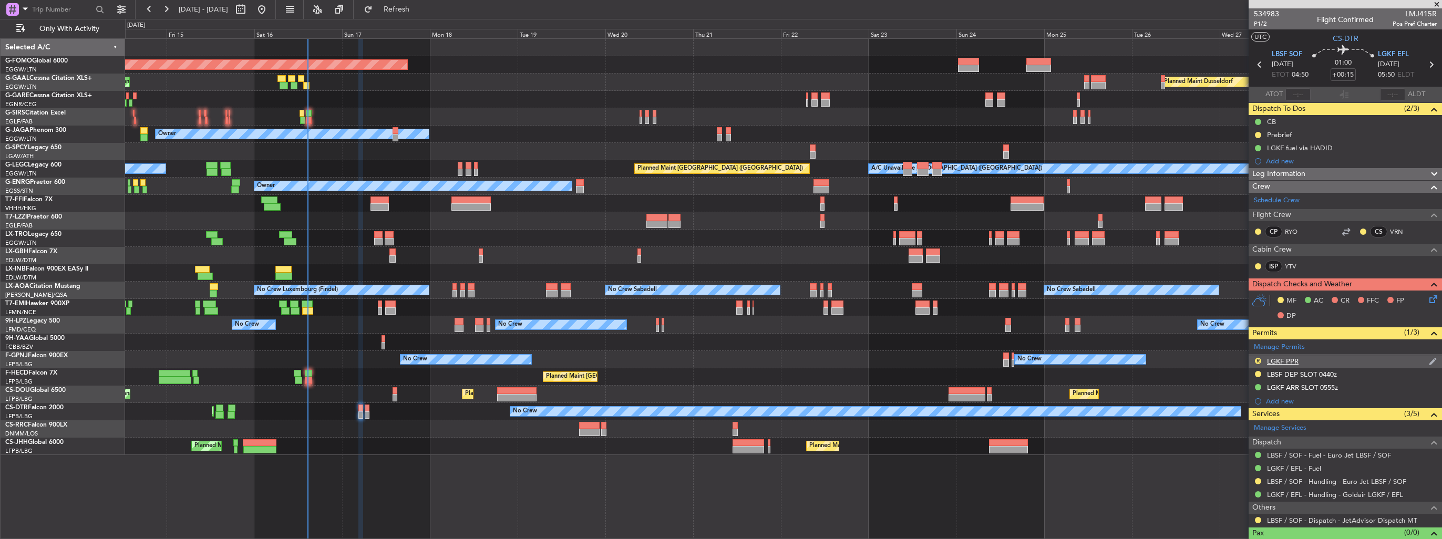
click at [1429, 358] on img at bounding box center [1433, 361] width 8 height 9
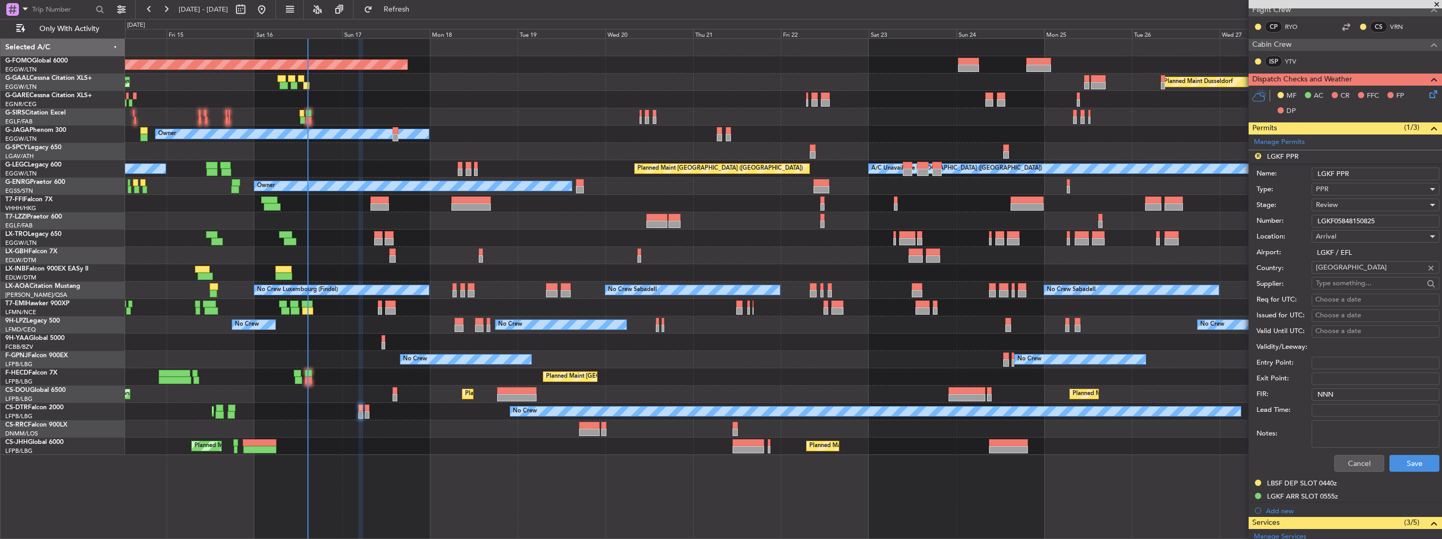
scroll to position [210, 0]
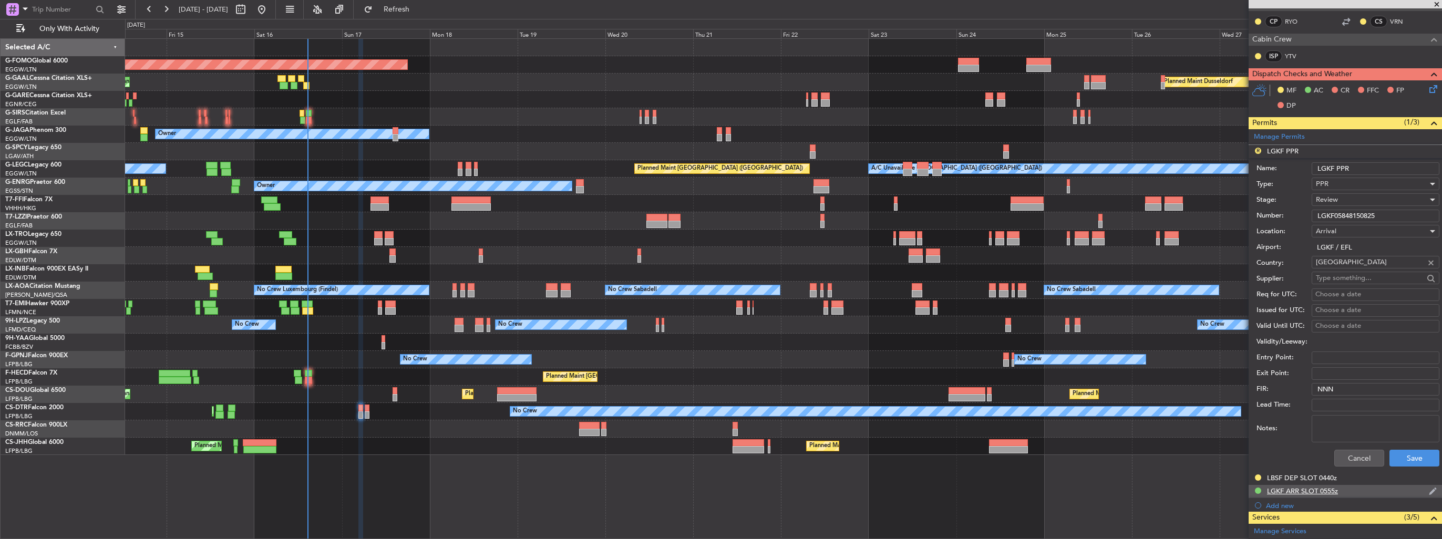
click at [1429, 491] on img at bounding box center [1433, 491] width 8 height 9
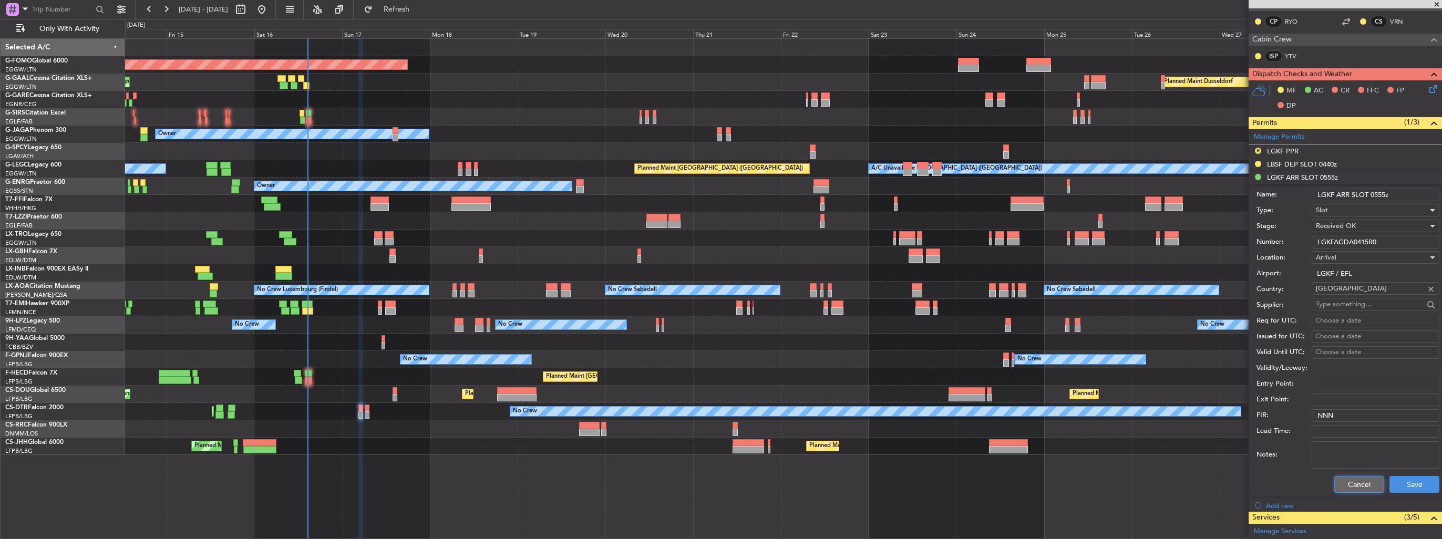
click at [1366, 482] on button "Cancel" at bounding box center [1360, 484] width 50 height 17
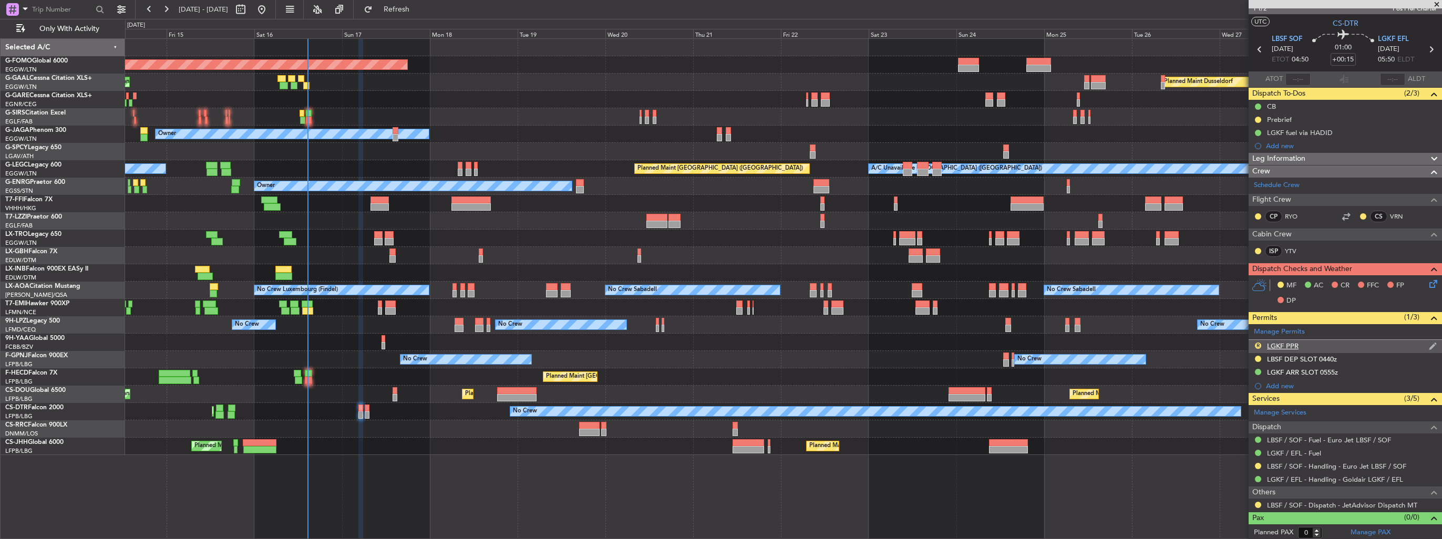
click at [1429, 345] on img at bounding box center [1433, 346] width 8 height 9
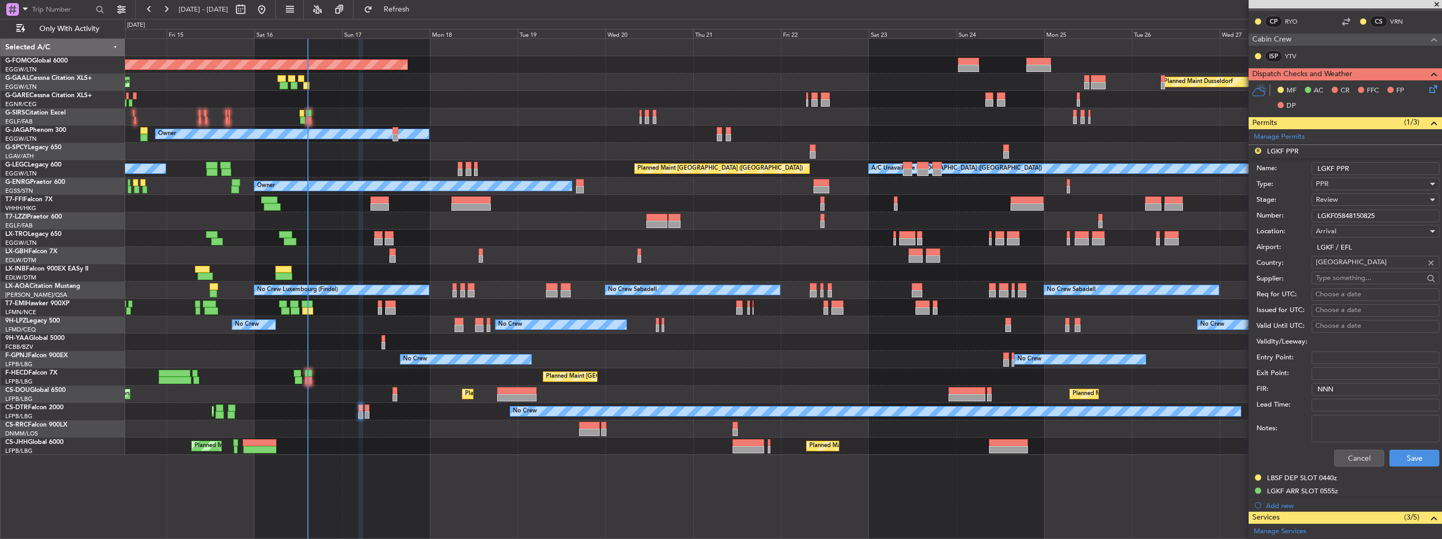
click at [1327, 198] on span "Review" at bounding box center [1327, 199] width 22 height 9
click at [1357, 279] on span "Received OK" at bounding box center [1372, 283] width 110 height 16
click at [1415, 462] on button "Save" at bounding box center [1415, 458] width 50 height 17
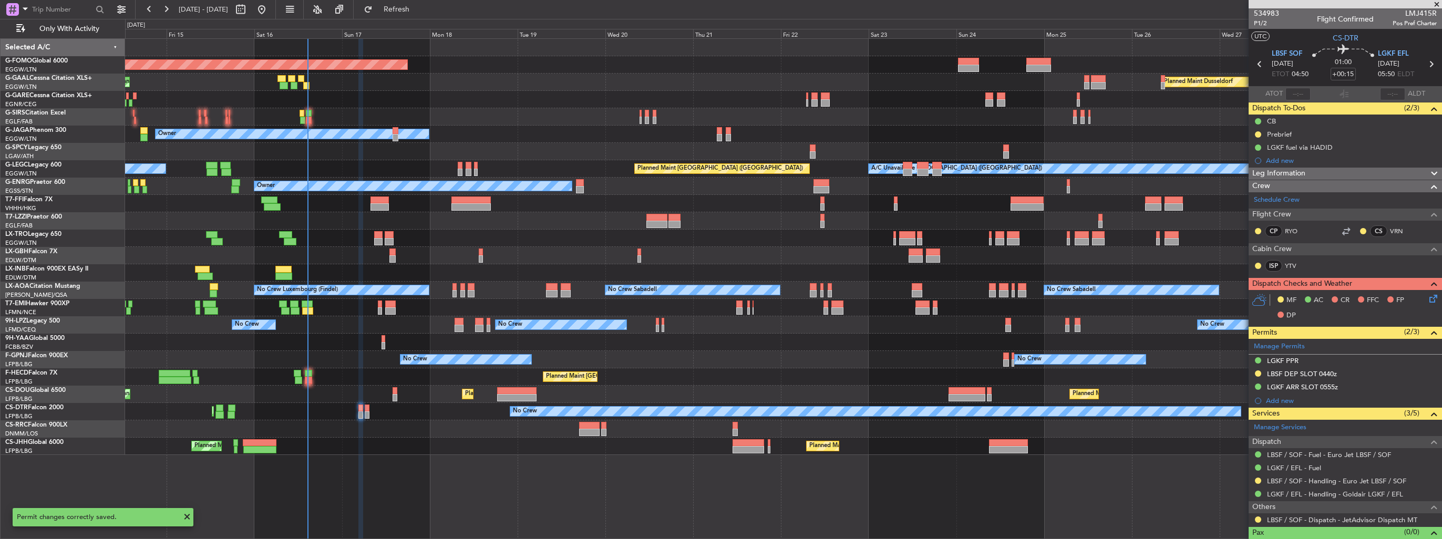
scroll to position [15, 0]
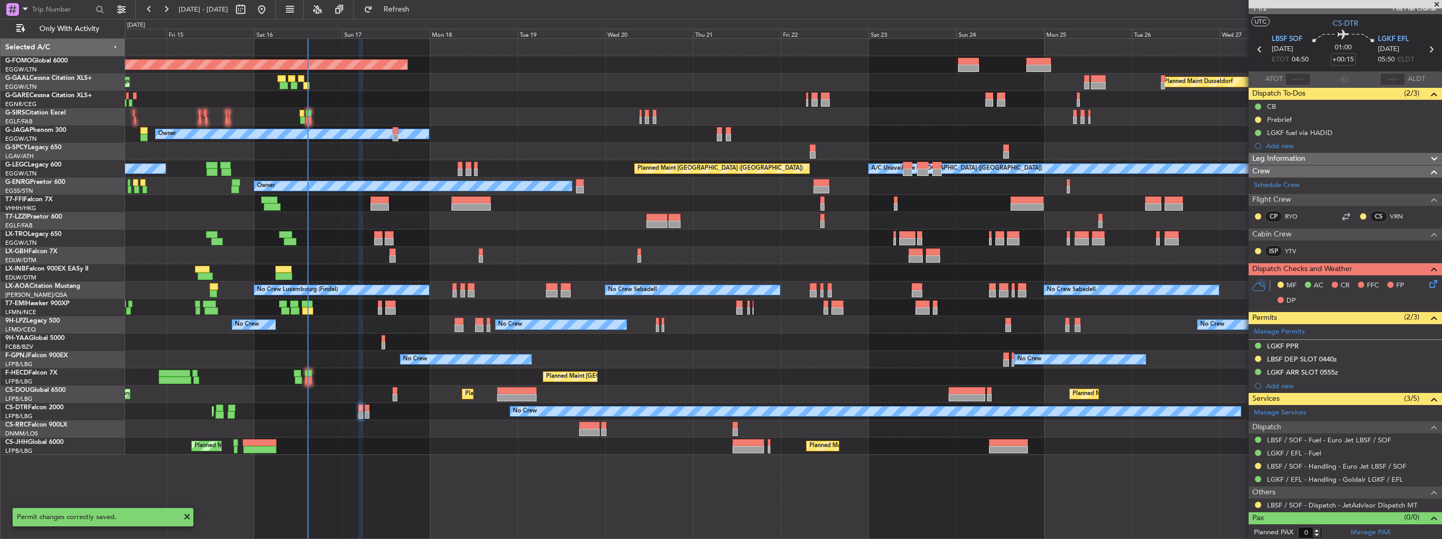
click at [1428, 281] on icon at bounding box center [1432, 282] width 8 height 8
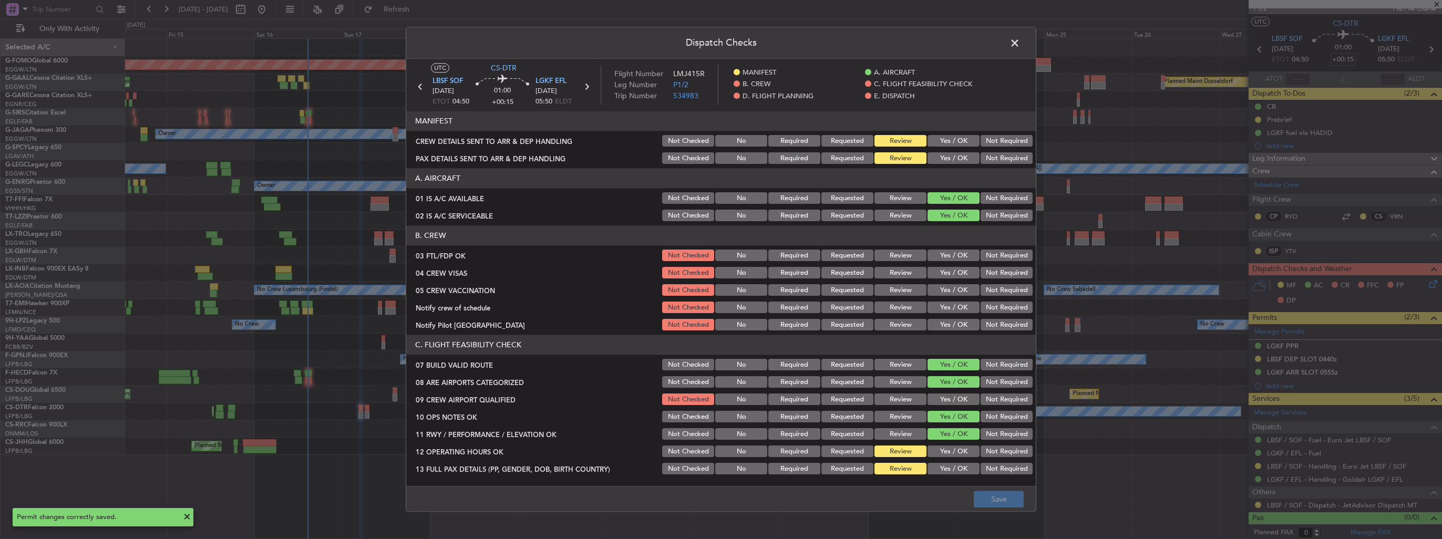
click at [950, 140] on button "Yes / OK" at bounding box center [954, 142] width 52 height 12
click at [950, 161] on button "Yes / OK" at bounding box center [954, 159] width 52 height 12
click at [1015, 500] on button "Save" at bounding box center [999, 499] width 50 height 17
click at [1020, 43] on span at bounding box center [1020, 45] width 0 height 21
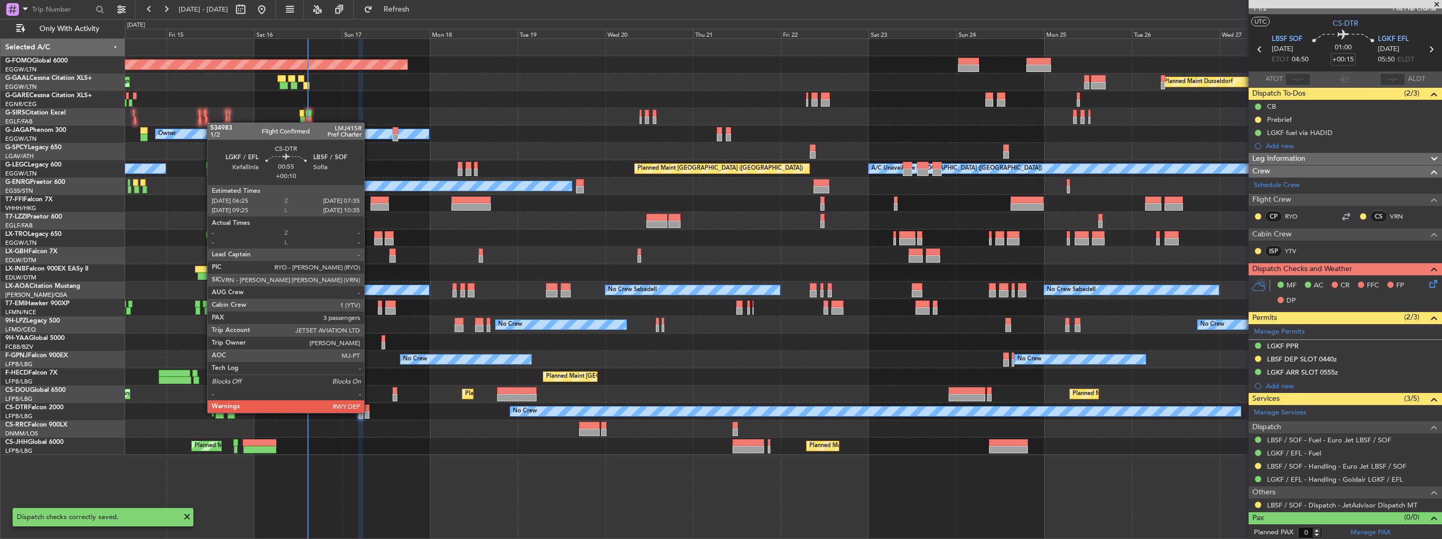
click at [369, 412] on div at bounding box center [367, 415] width 5 height 7
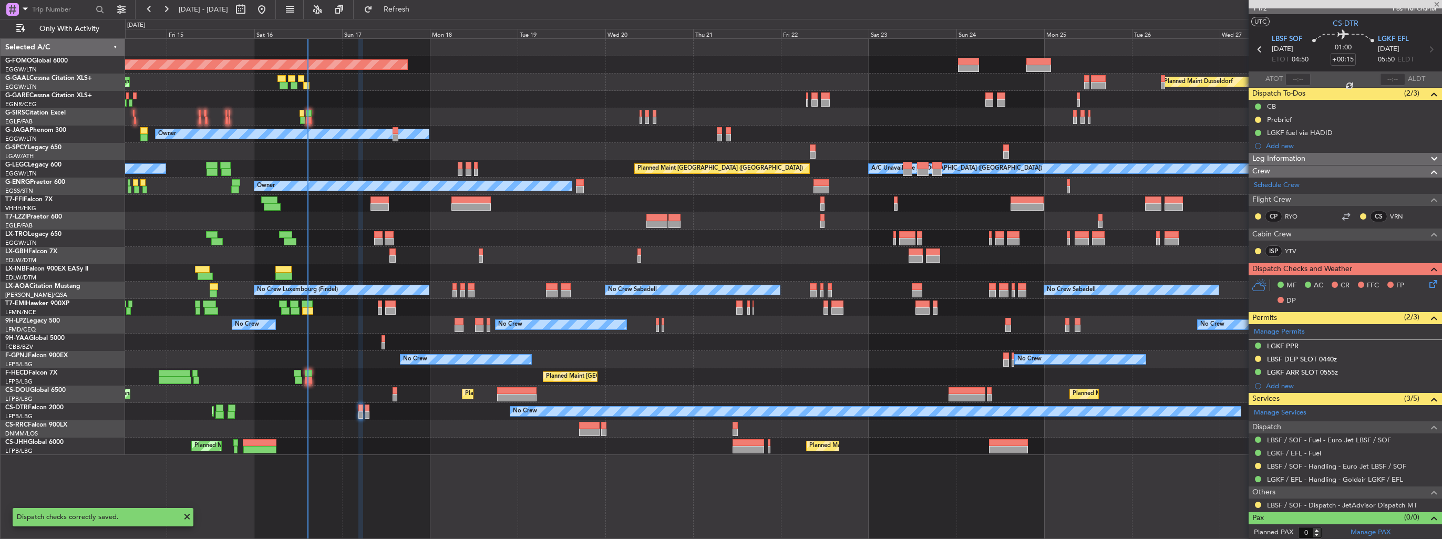
type input "+00:10"
type input "3"
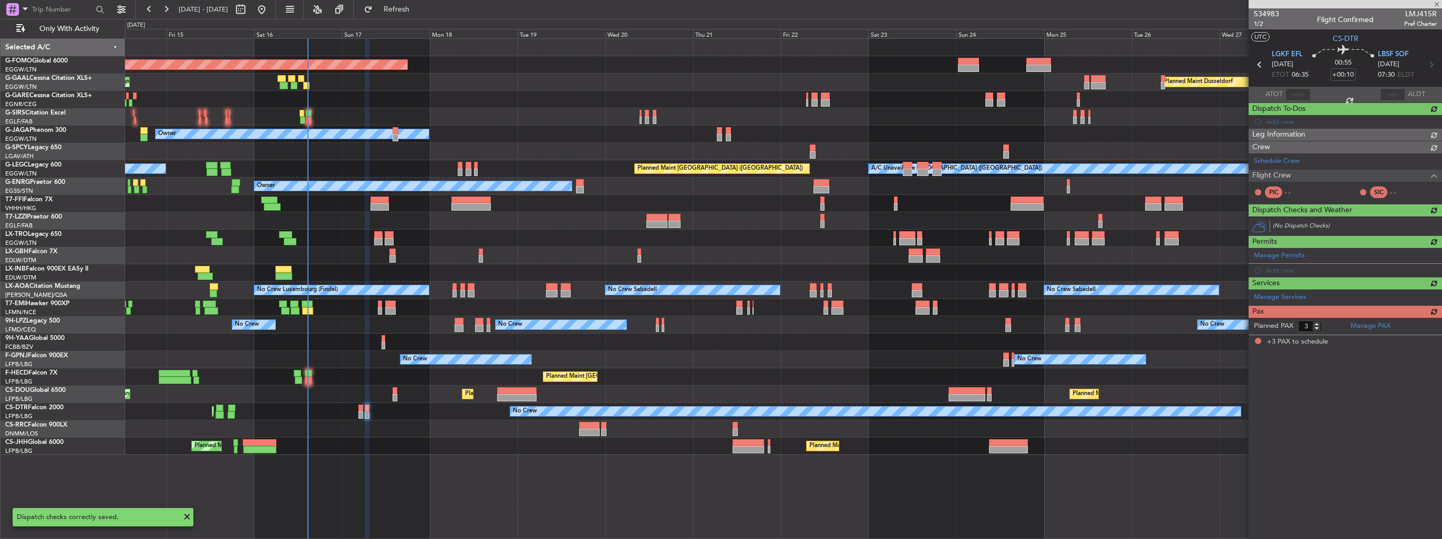
scroll to position [0, 0]
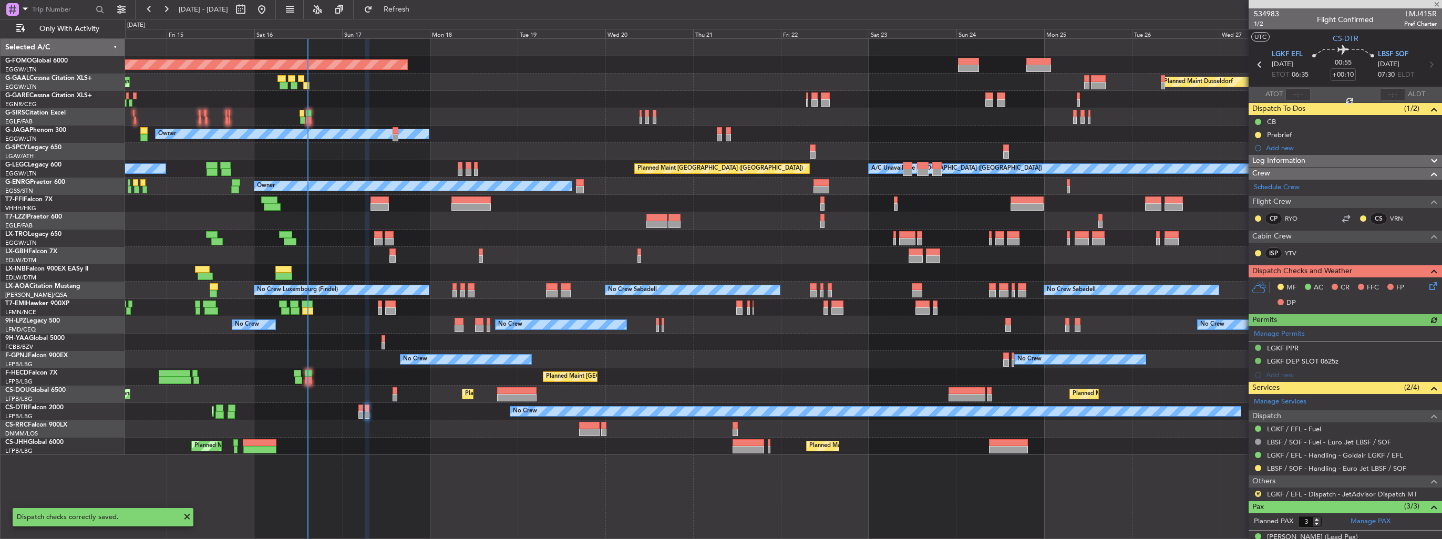
click at [1428, 284] on icon at bounding box center [1432, 284] width 8 height 8
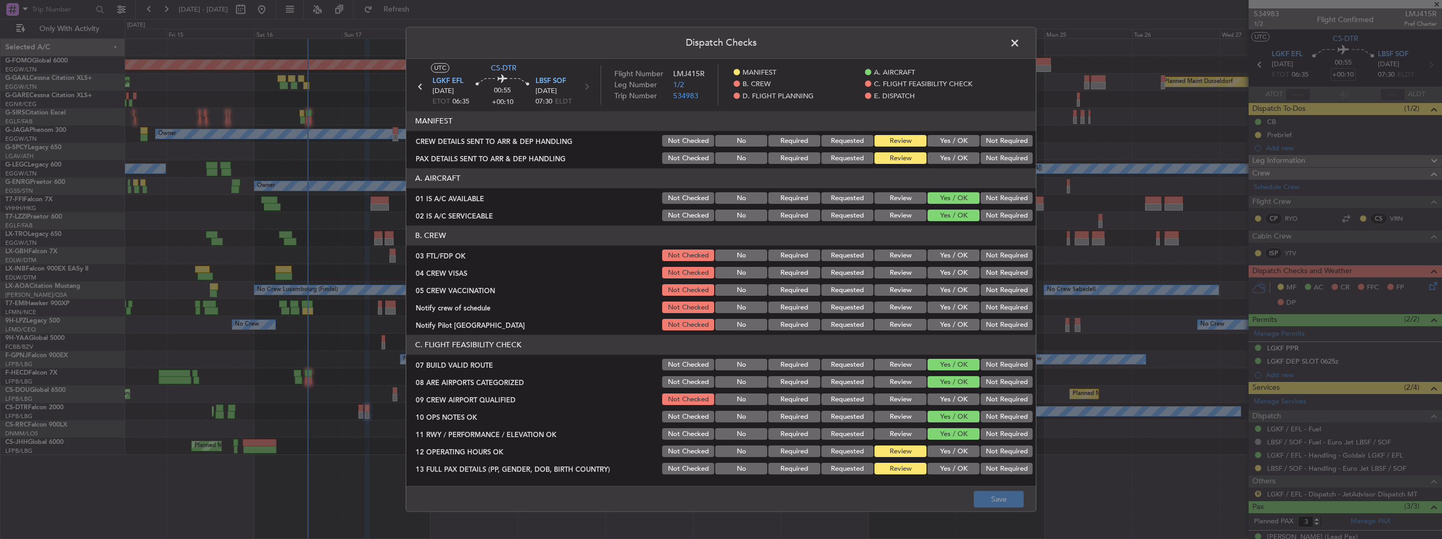
click at [949, 140] on button "Yes / OK" at bounding box center [954, 142] width 52 height 12
click at [949, 160] on button "Yes / OK" at bounding box center [954, 159] width 52 height 12
click at [1008, 502] on button "Save" at bounding box center [999, 499] width 50 height 17
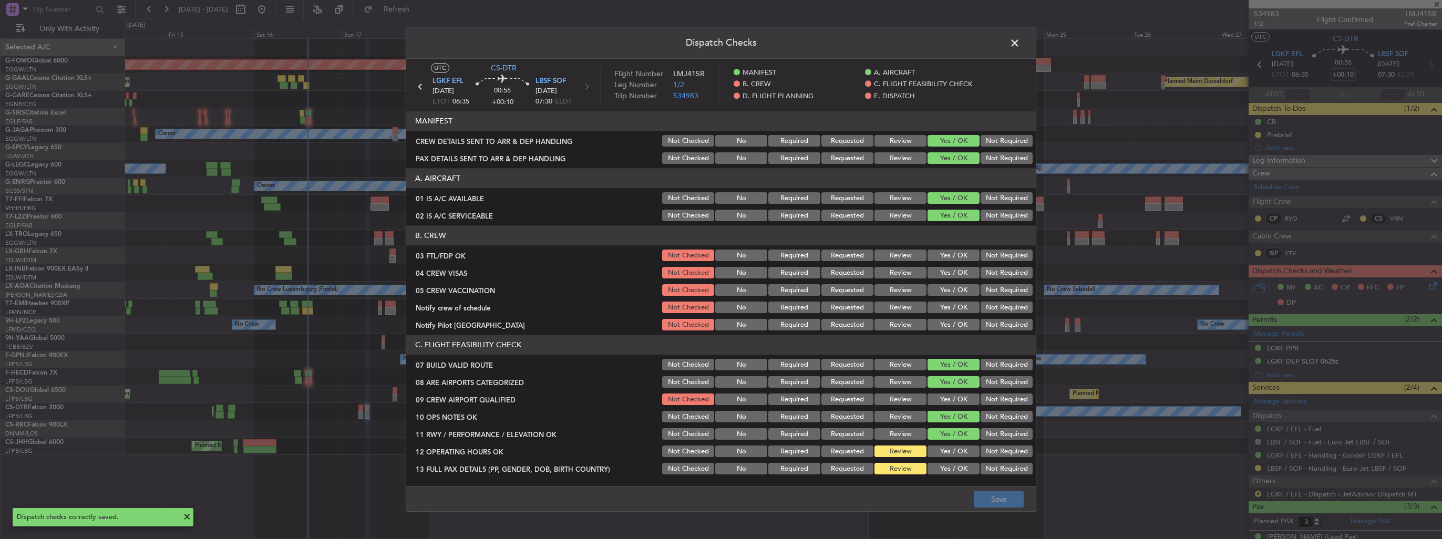
click at [1020, 44] on span at bounding box center [1020, 45] width 0 height 21
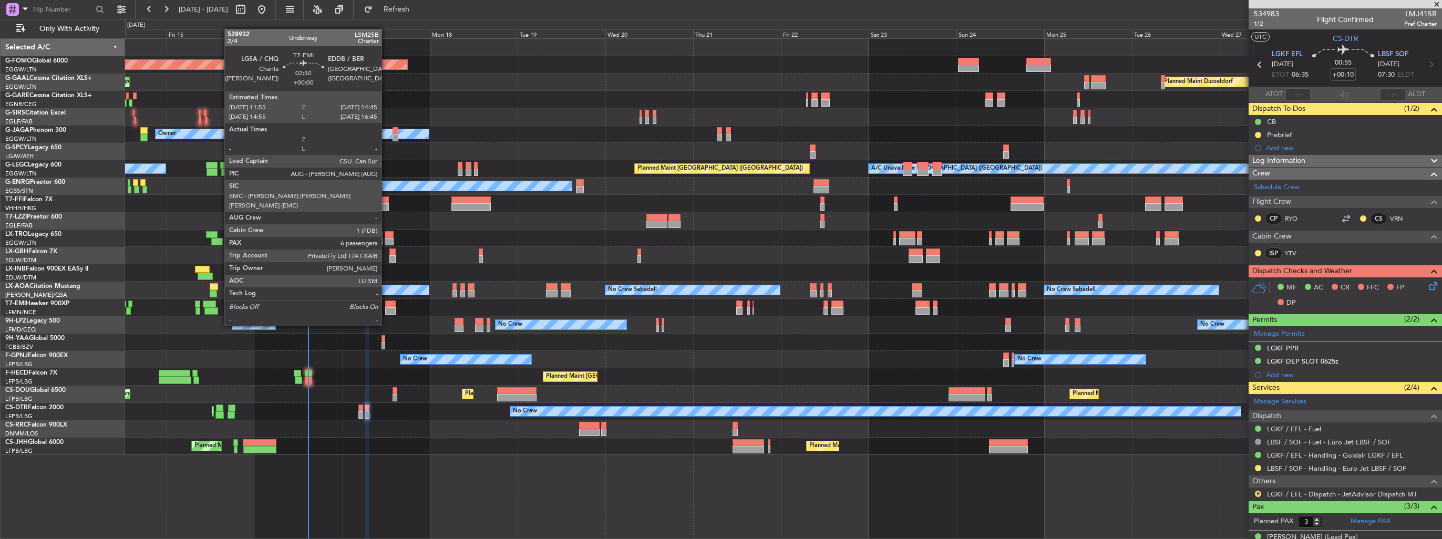
click at [386, 306] on div at bounding box center [390, 304] width 11 height 7
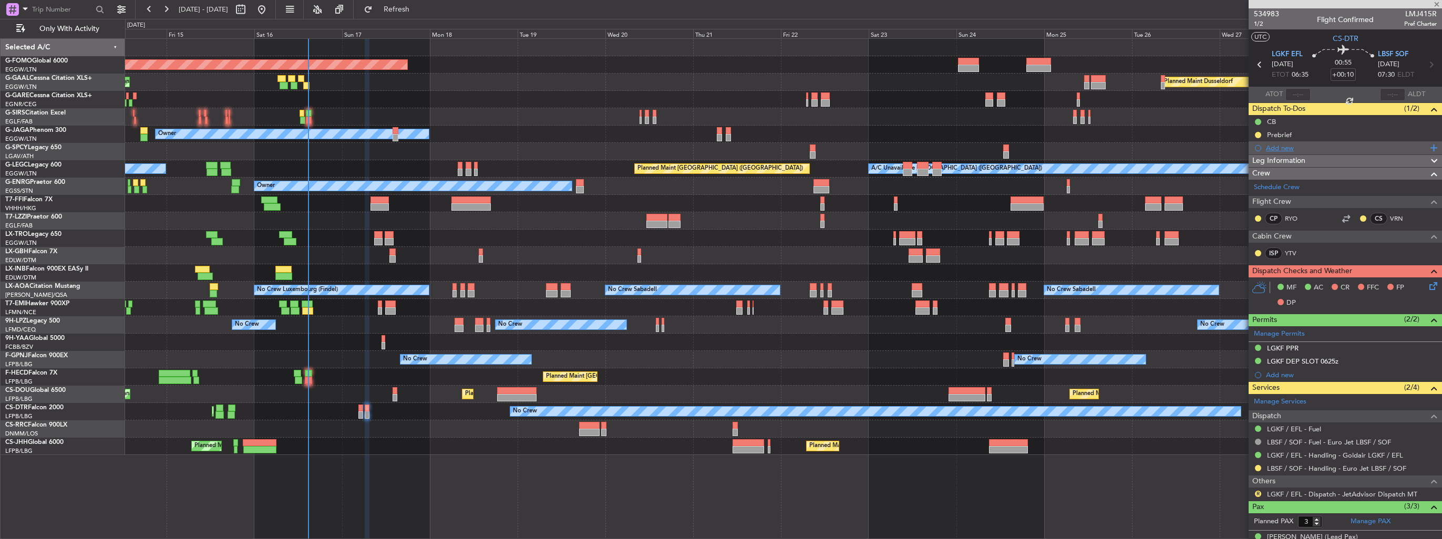
type input "6"
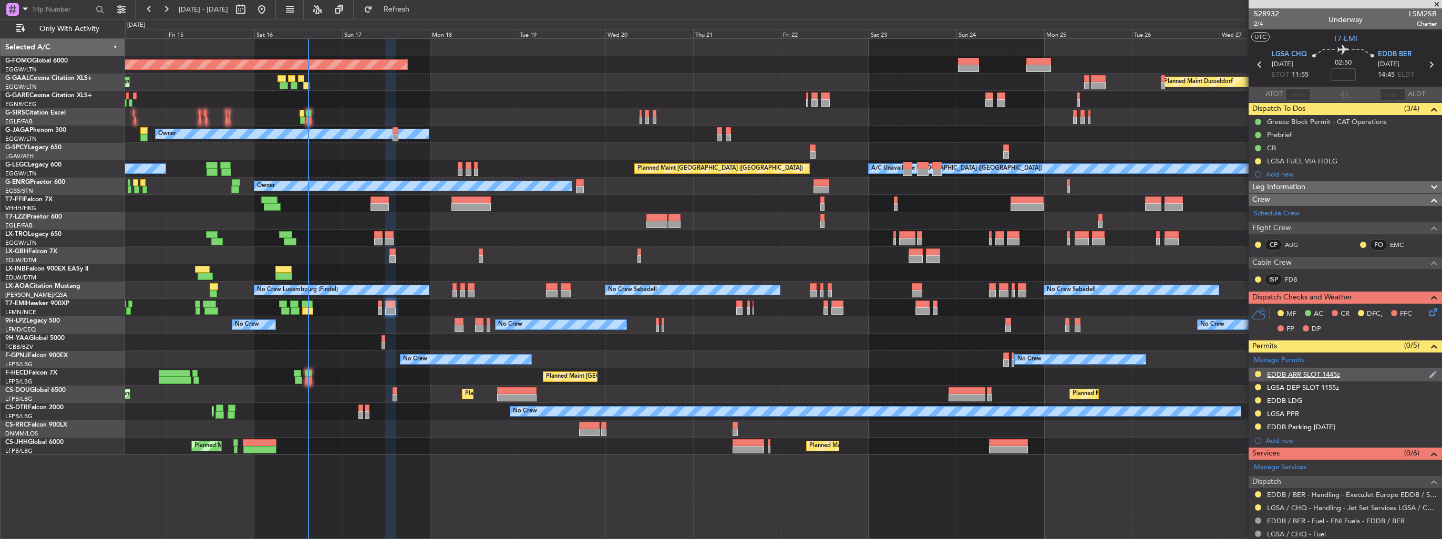
click at [1429, 371] on img at bounding box center [1433, 374] width 8 height 9
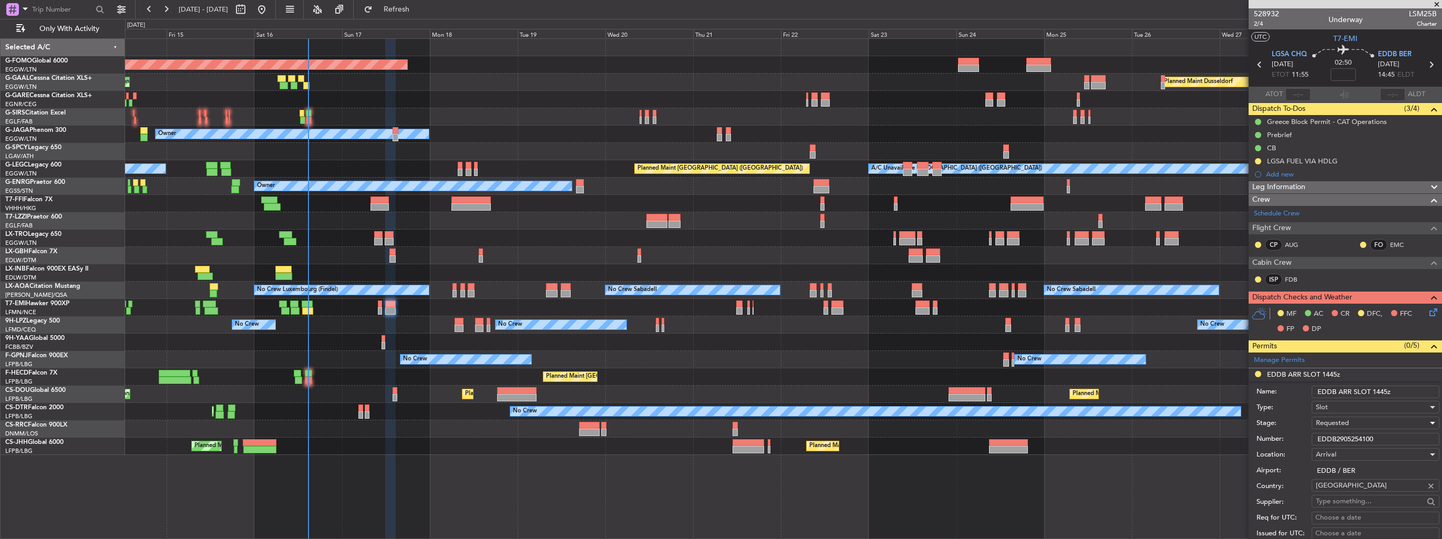
click at [1374, 428] on div "Requested" at bounding box center [1372, 423] width 112 height 16
click at [1360, 504] on span "Received OK" at bounding box center [1372, 507] width 110 height 16
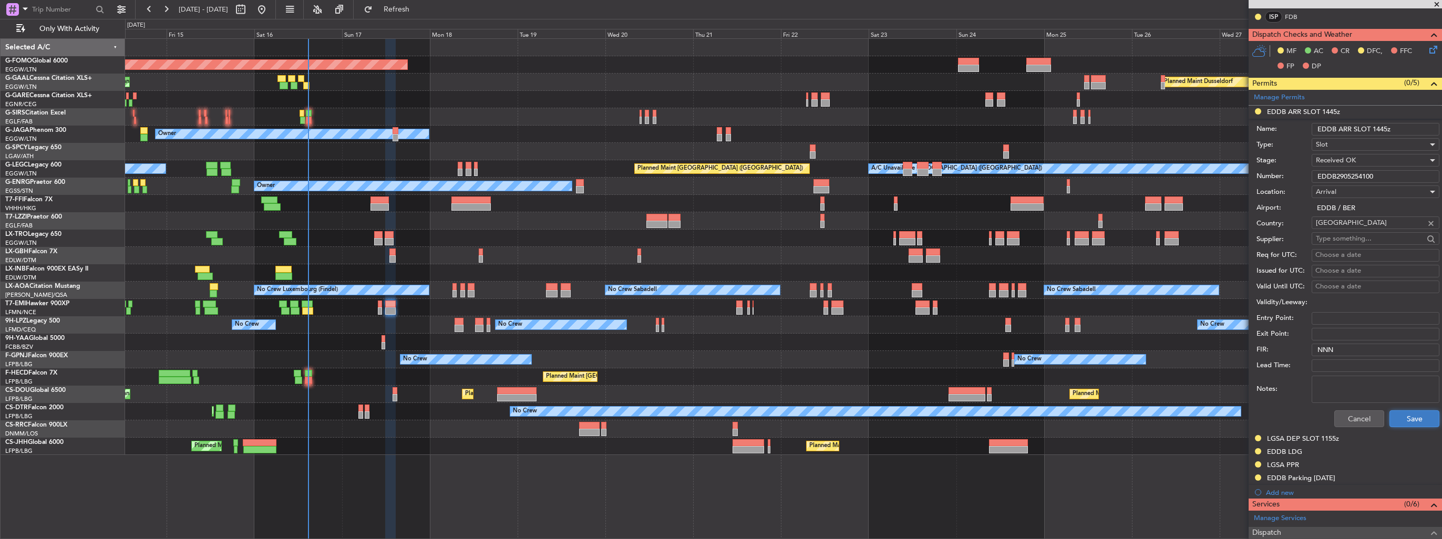
click at [1396, 415] on button "Save" at bounding box center [1415, 419] width 50 height 17
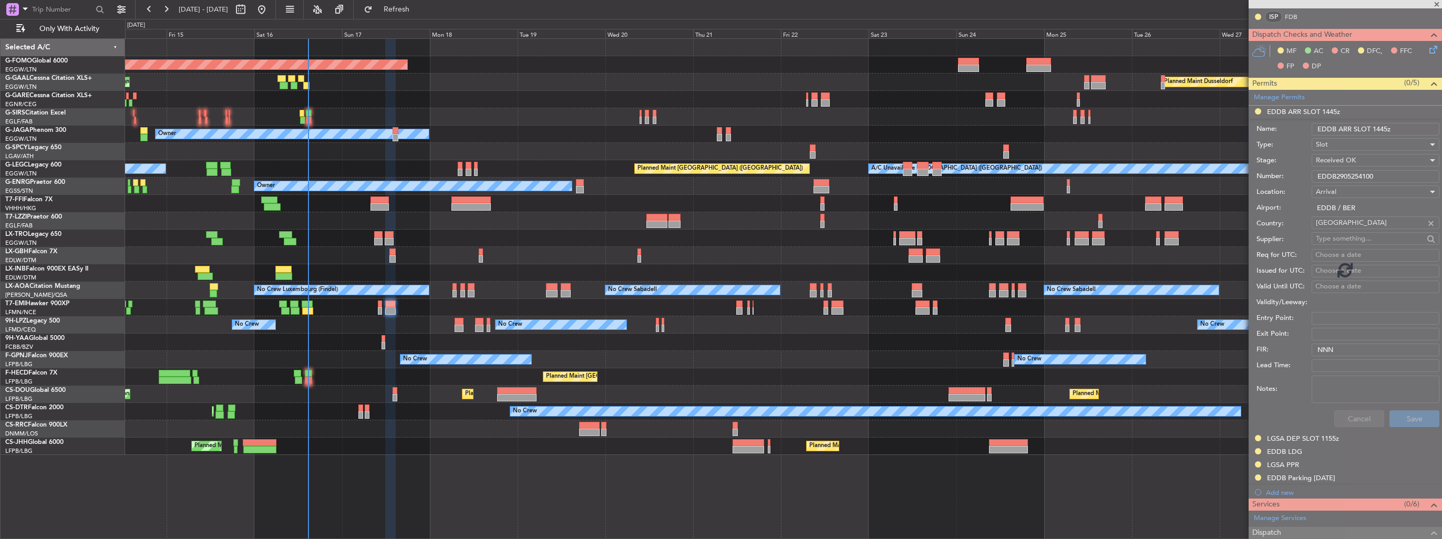
scroll to position [247, 0]
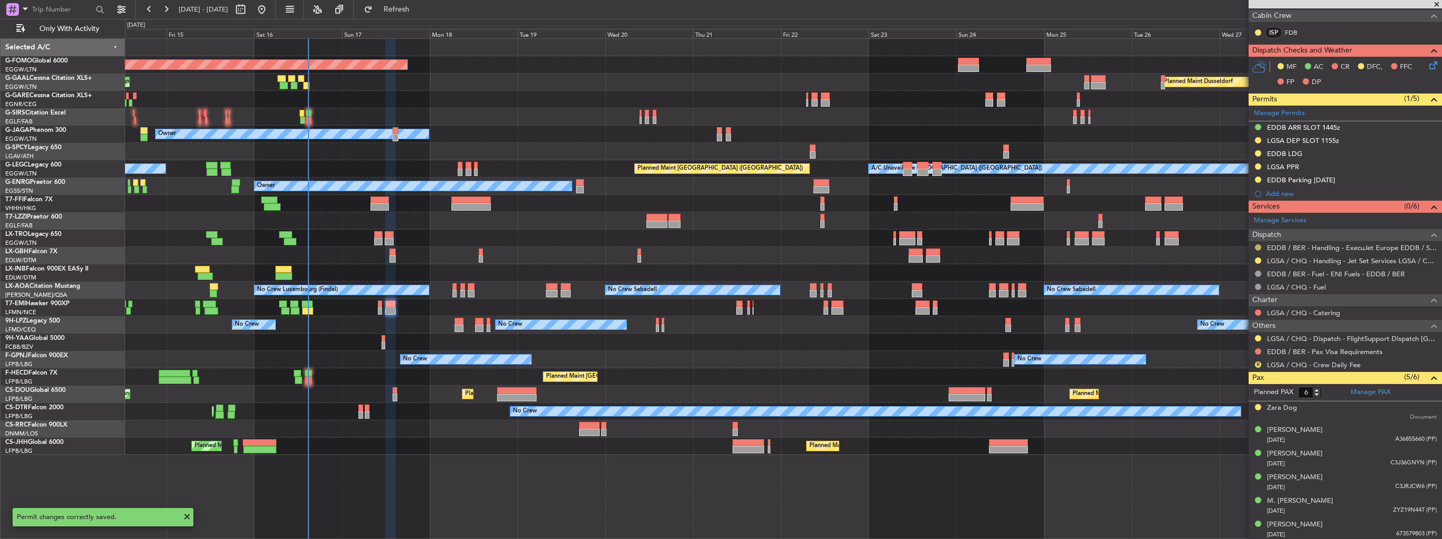
click at [1257, 244] on button at bounding box center [1258, 247] width 6 height 6
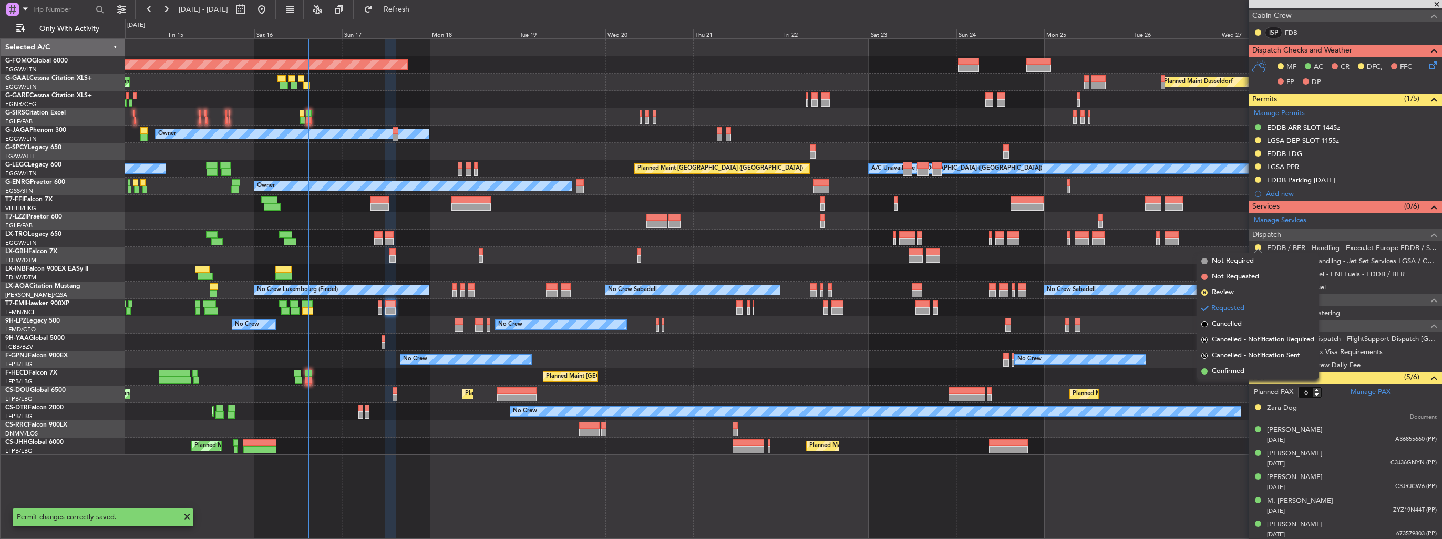
click at [1219, 370] on span "Confirmed" at bounding box center [1228, 371] width 33 height 11
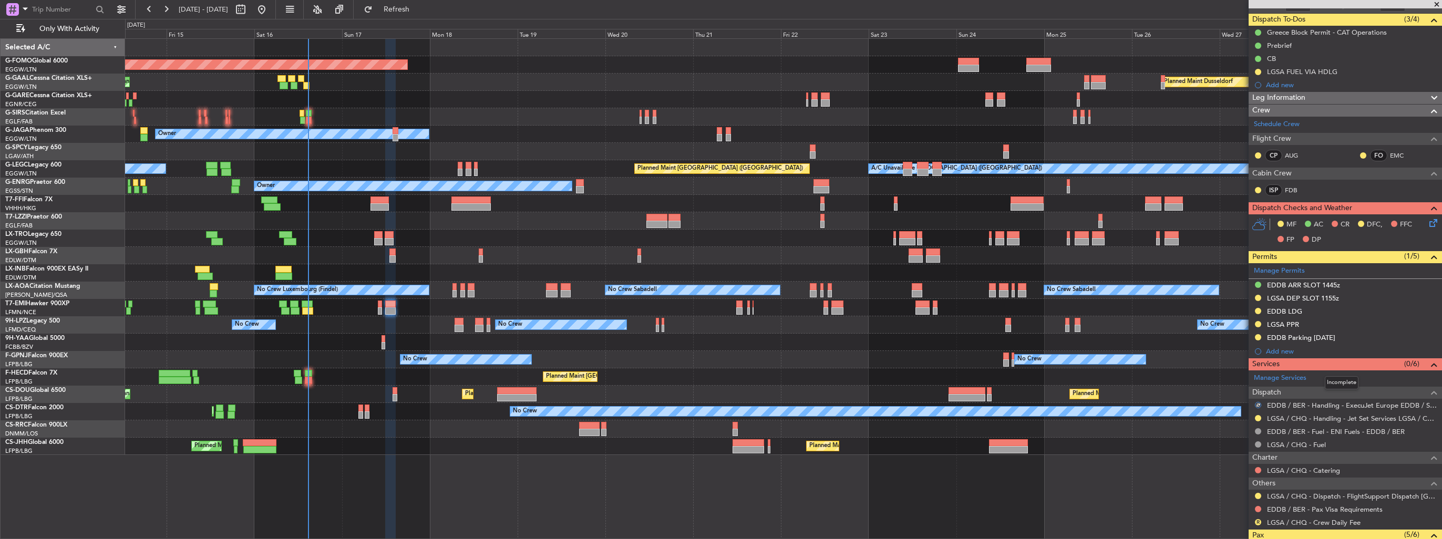
scroll to position [0, 0]
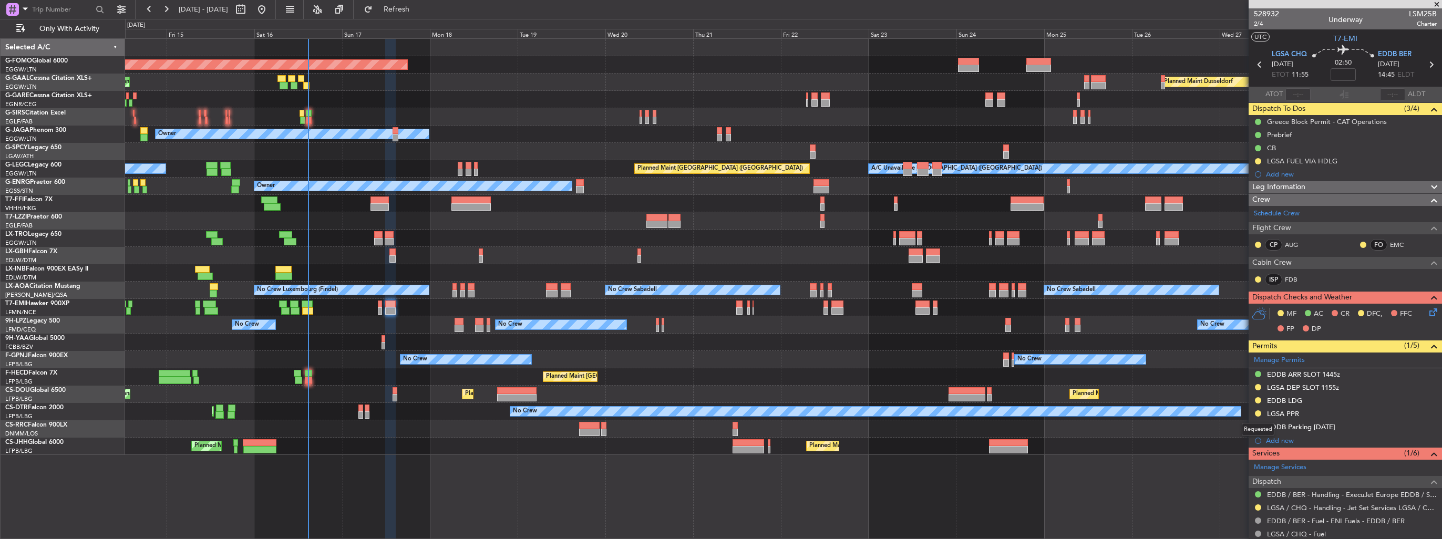
click at [1257, 426] on div "Requested" at bounding box center [1258, 429] width 33 height 13
click at [1259, 425] on button at bounding box center [1258, 427] width 6 height 6
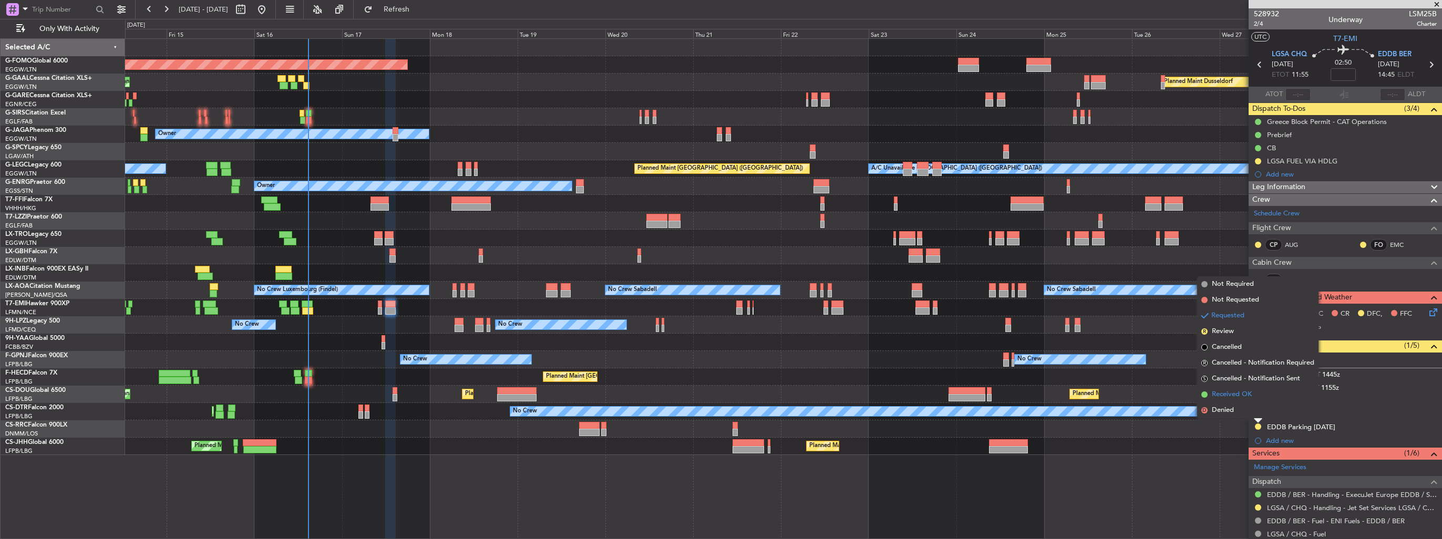
click at [1235, 393] on span "Received OK" at bounding box center [1232, 395] width 40 height 11
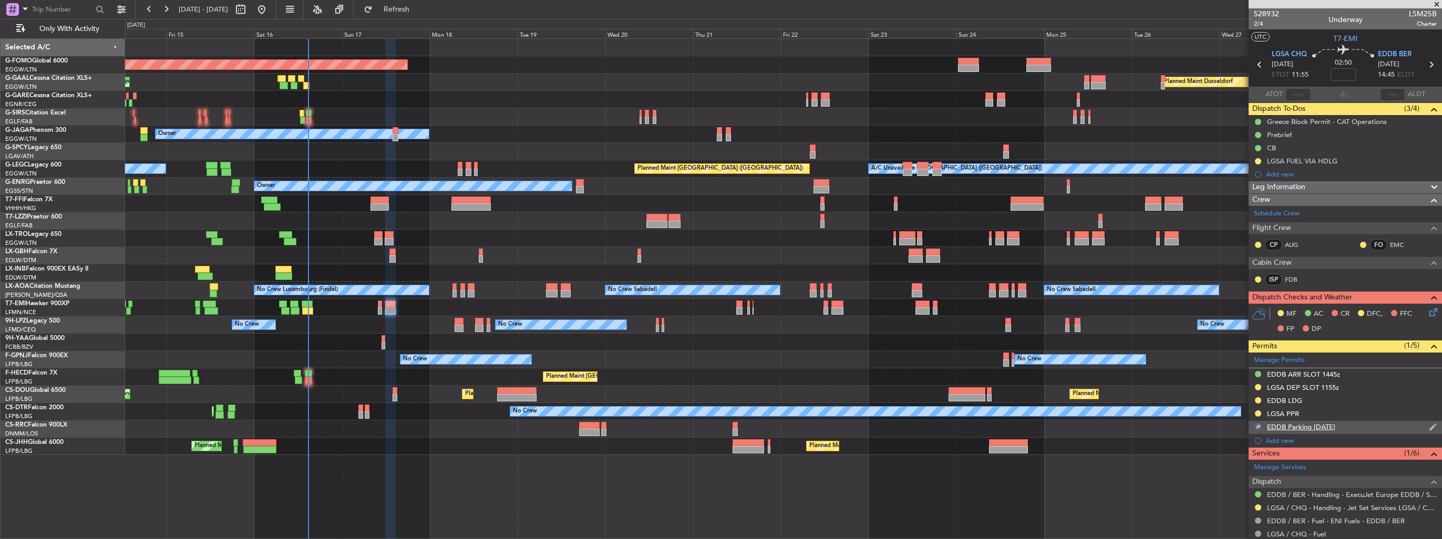
click at [1429, 424] on img at bounding box center [1433, 427] width 8 height 9
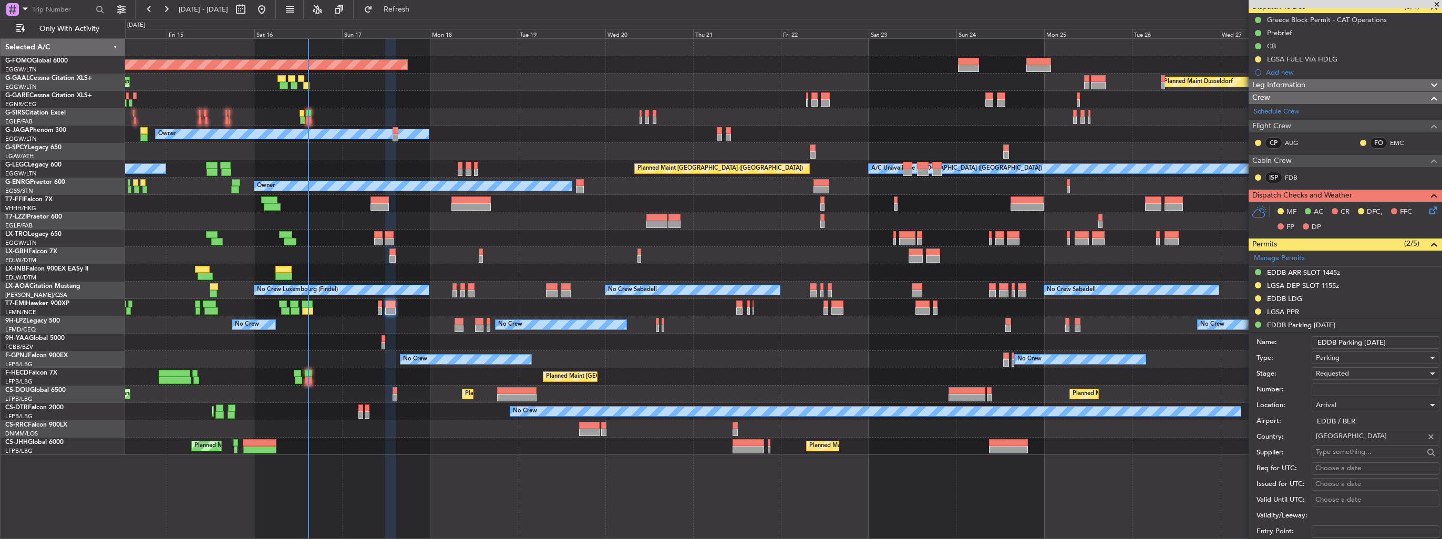
scroll to position [105, 0]
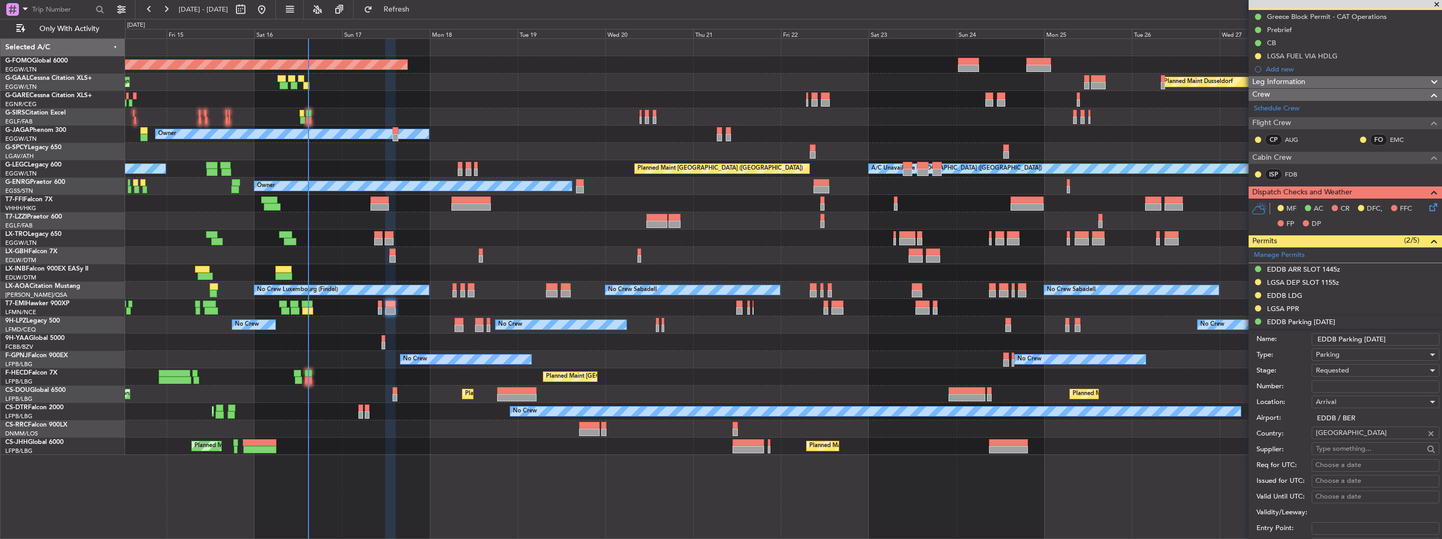
click at [1343, 390] on input "Number:" at bounding box center [1376, 387] width 128 height 13
paste input "[US_VEHICLE_IDENTIFICATION_NUMBER]"
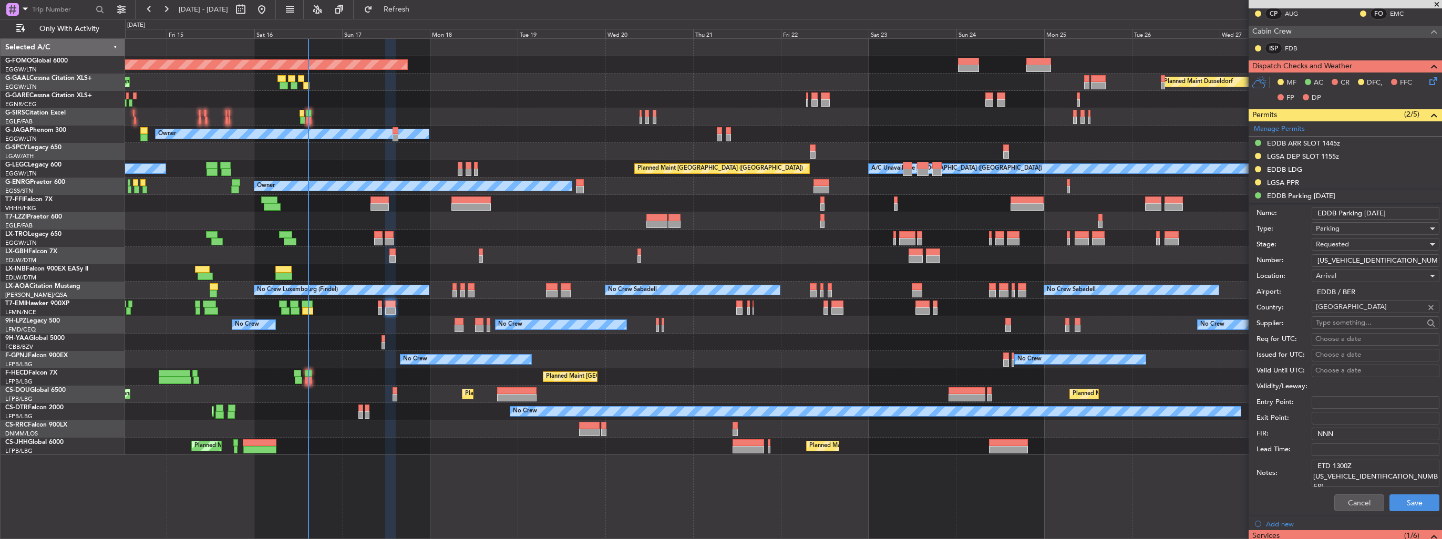
scroll to position [315, 0]
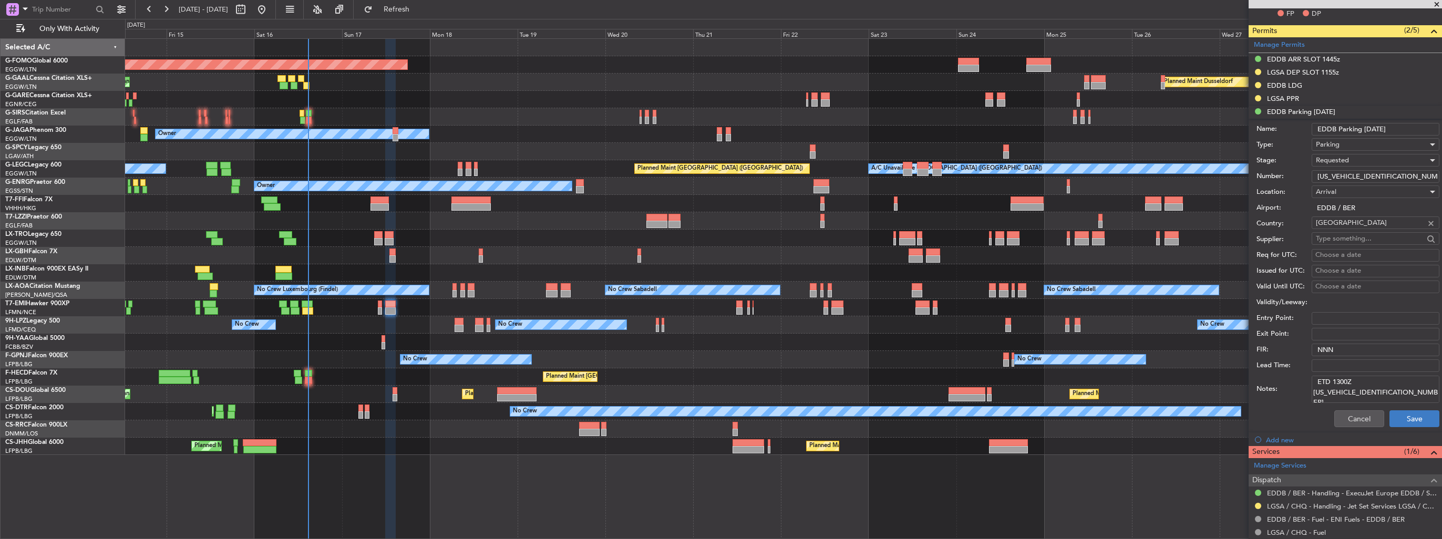
type input "[US_VEHICLE_IDENTIFICATION_NUMBER]"
click at [1405, 424] on button "Save" at bounding box center [1415, 419] width 50 height 17
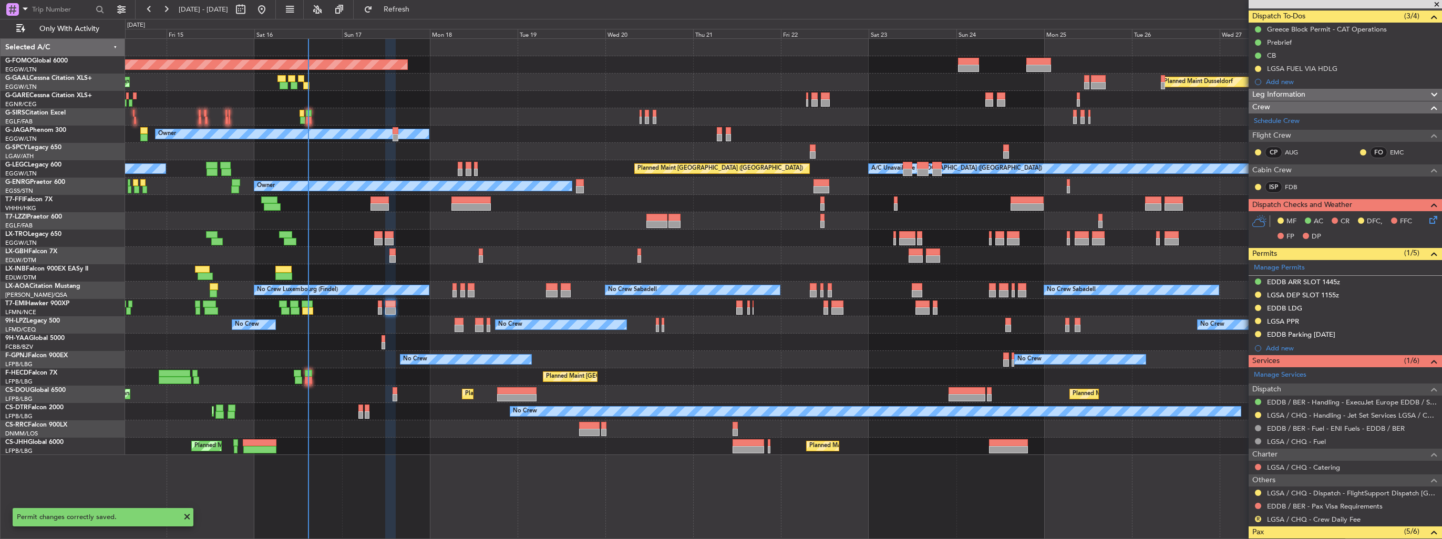
scroll to position [89, 0]
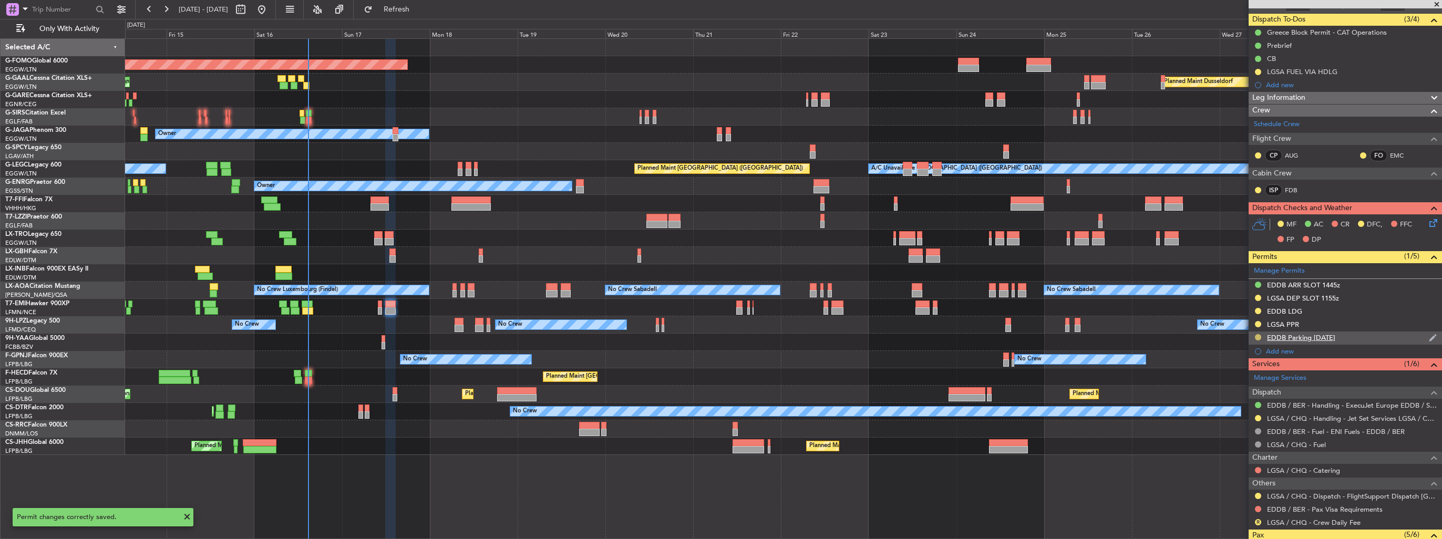
click at [1256, 335] on button at bounding box center [1258, 337] width 6 height 6
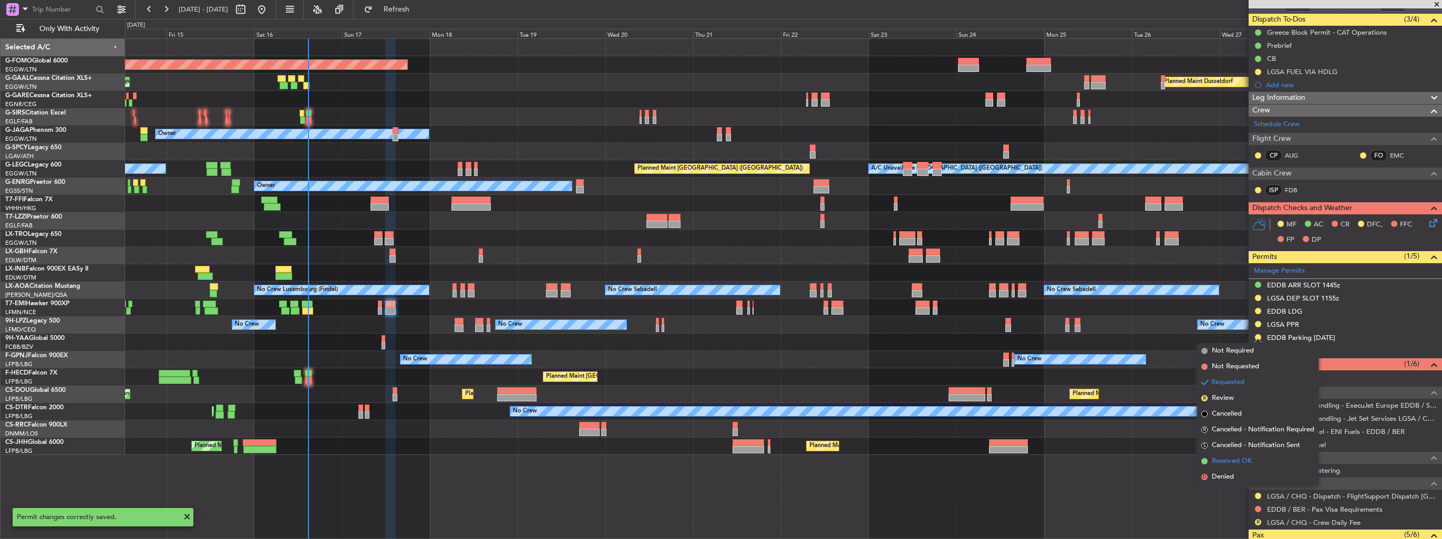
click at [1234, 460] on span "Received OK" at bounding box center [1232, 461] width 40 height 11
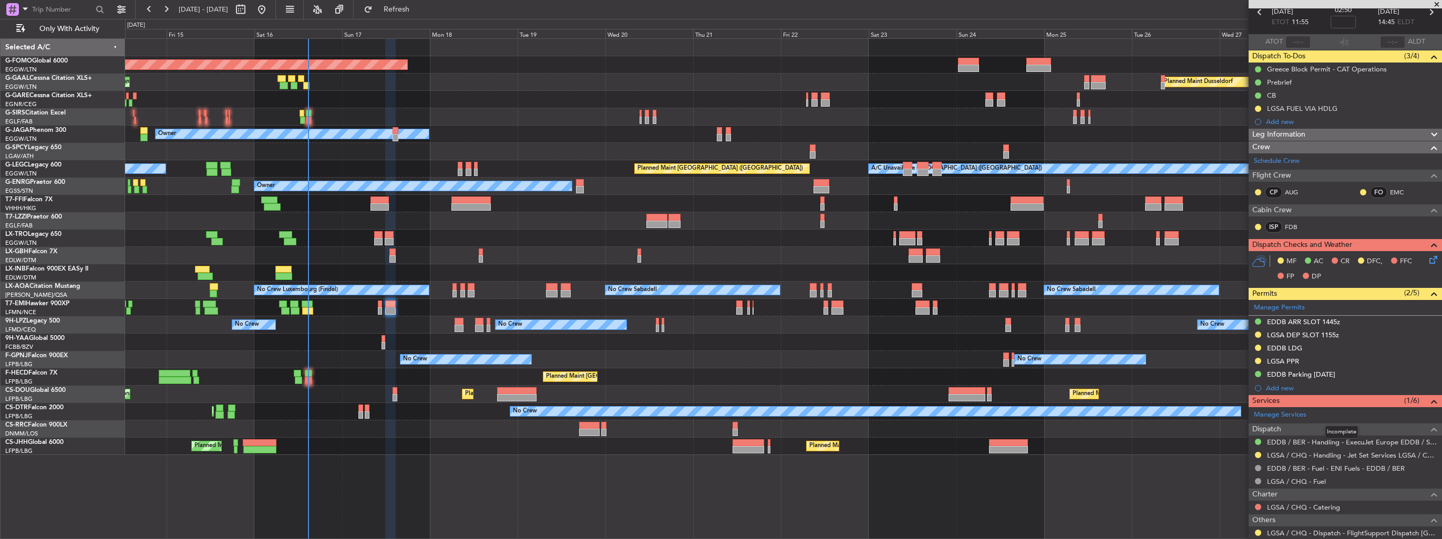
scroll to position [0, 0]
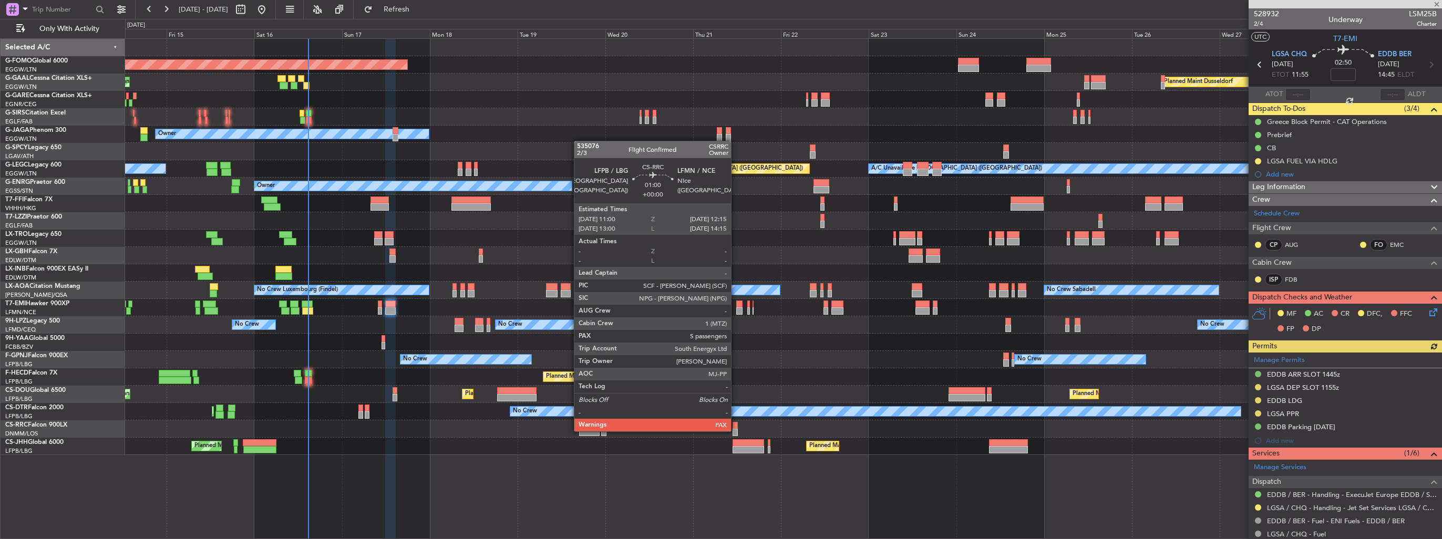
click at [736, 431] on div at bounding box center [735, 432] width 5 height 7
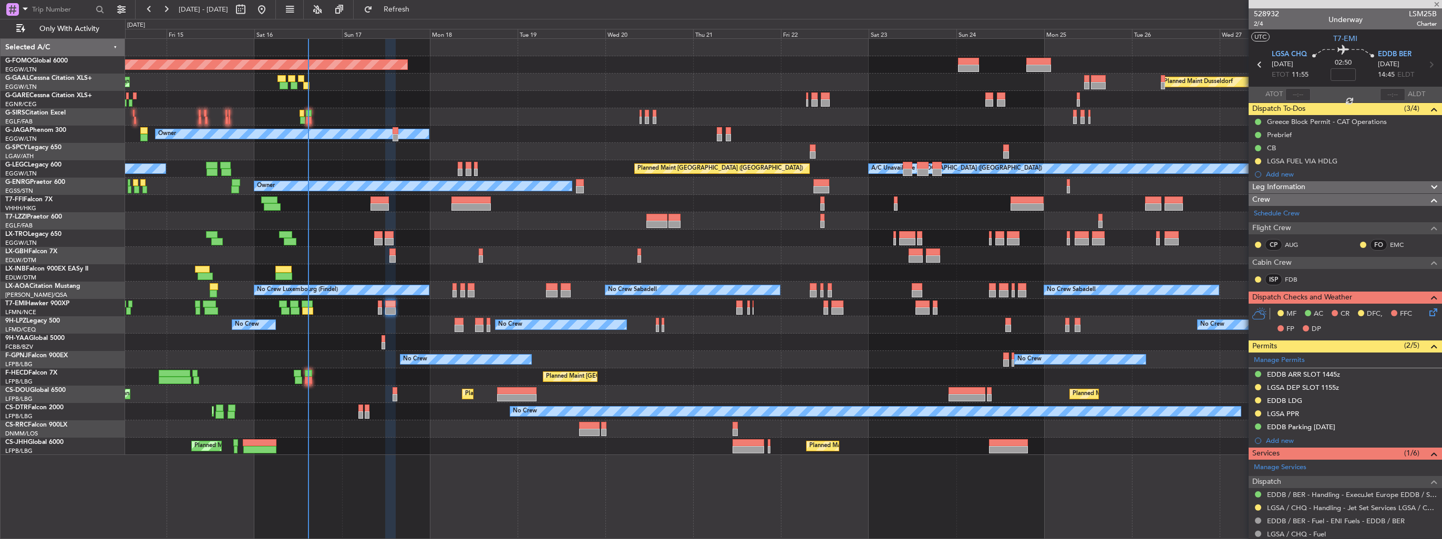
type input "5"
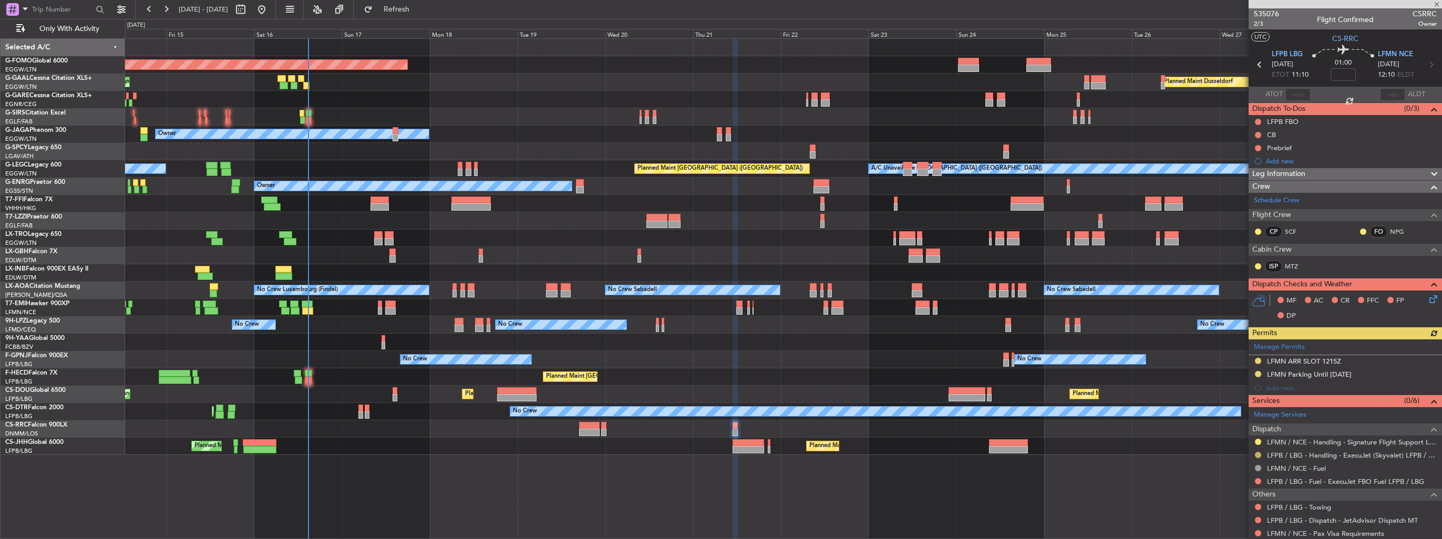
click at [1256, 455] on button at bounding box center [1258, 455] width 6 height 6
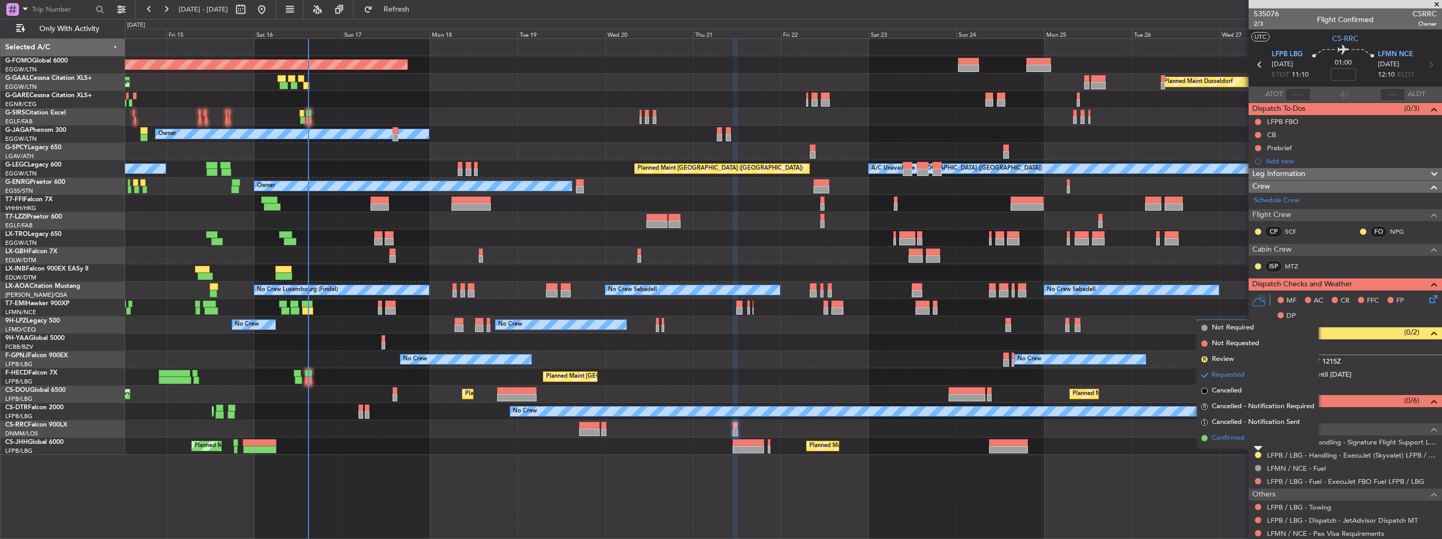
click at [1239, 440] on span "Confirmed" at bounding box center [1228, 438] width 33 height 11
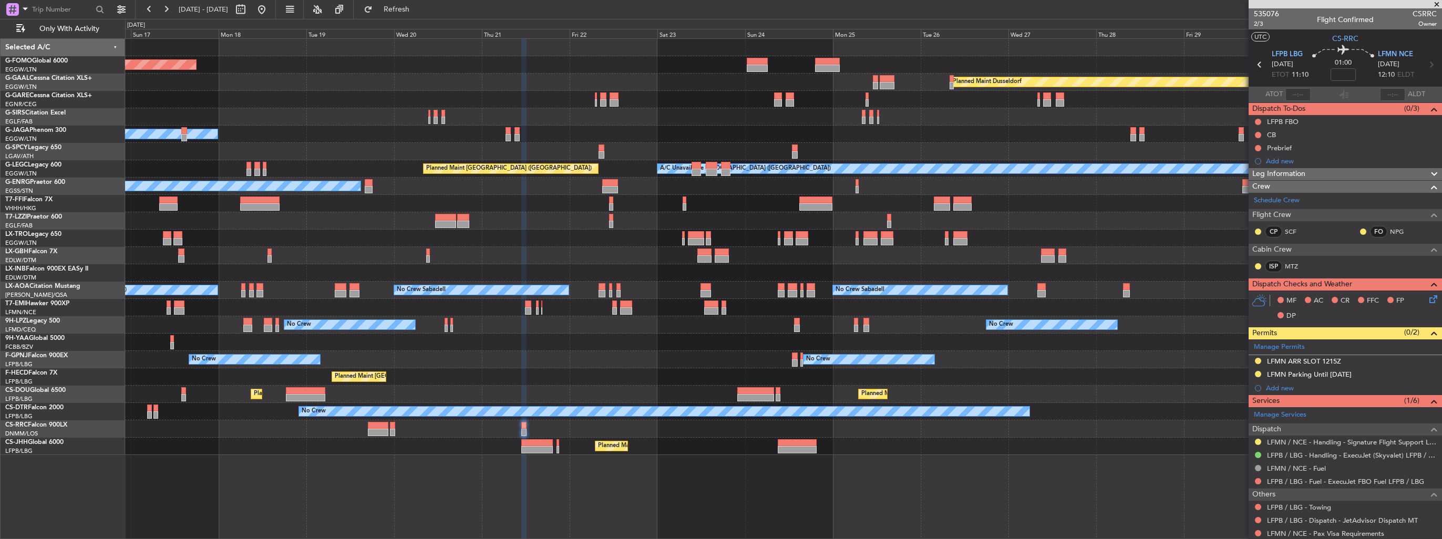
click at [120, 258] on div "Planned Maint Windsor Locks ([PERSON_NAME] Intl) Planned [GEOGRAPHIC_DATA] Plan…" at bounding box center [721, 279] width 1442 height 520
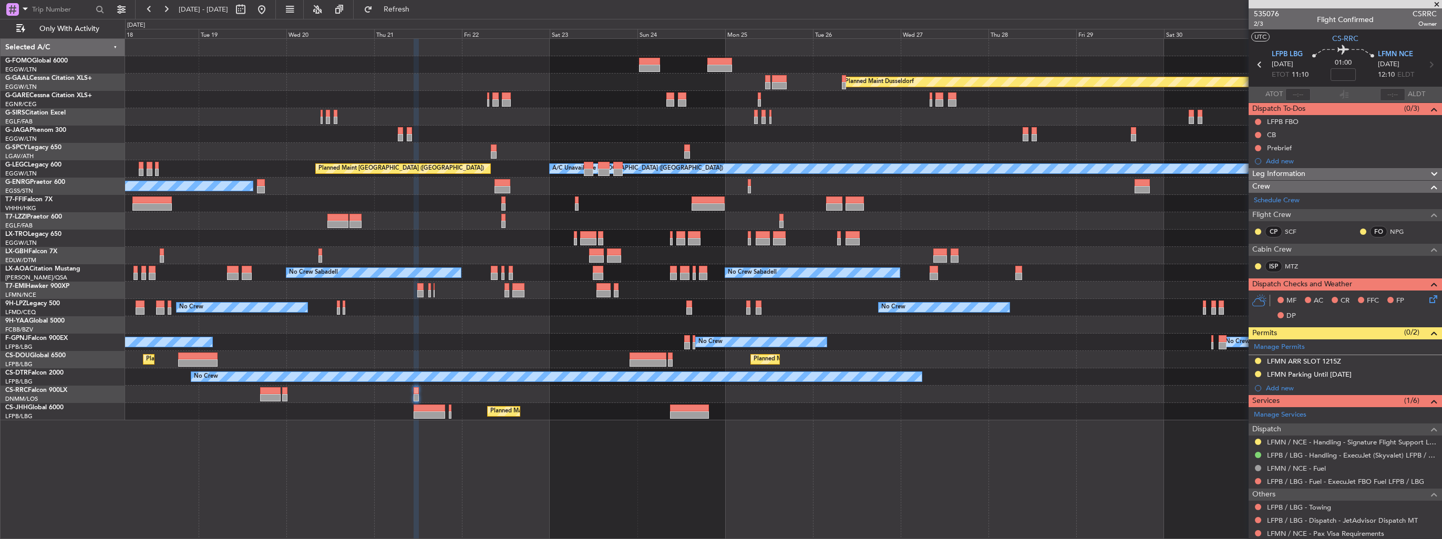
click at [226, 247] on div "Planned Maint Windsor Locks ([PERSON_NAME] Intl) Planned [GEOGRAPHIC_DATA] Plan…" at bounding box center [783, 230] width 1317 height 382
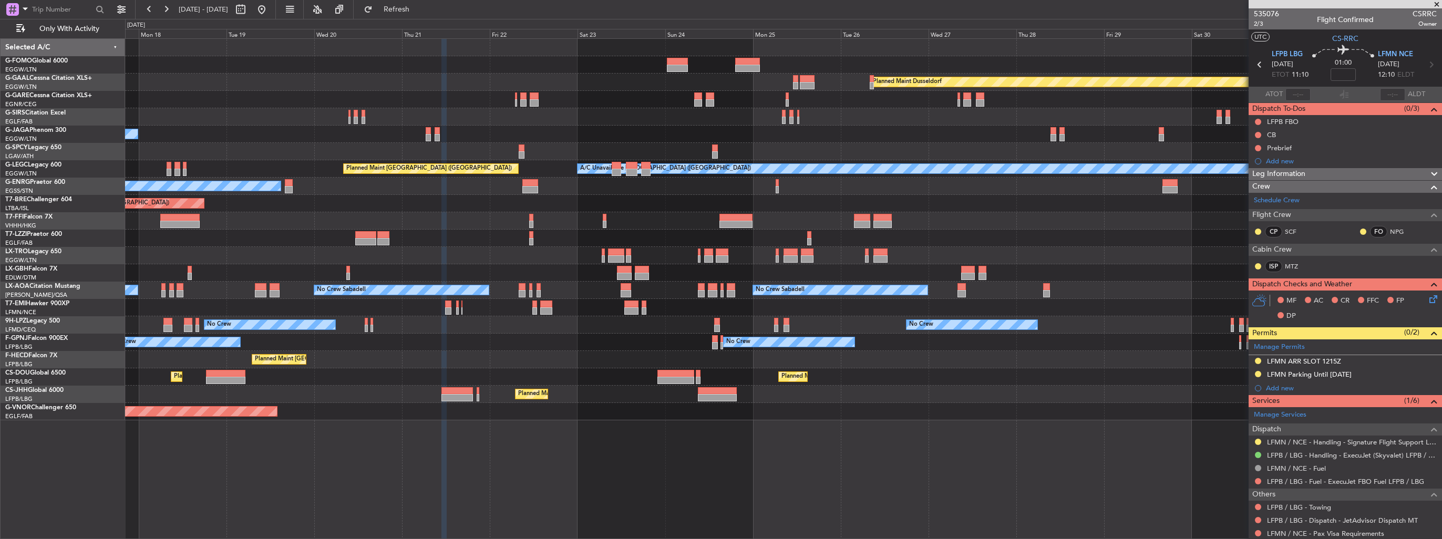
click at [719, 347] on div "Planned Maint Windsor Locks ([PERSON_NAME] Intl) Planned [GEOGRAPHIC_DATA] Plan…" at bounding box center [783, 230] width 1317 height 382
click at [1259, 439] on button at bounding box center [1258, 442] width 6 height 6
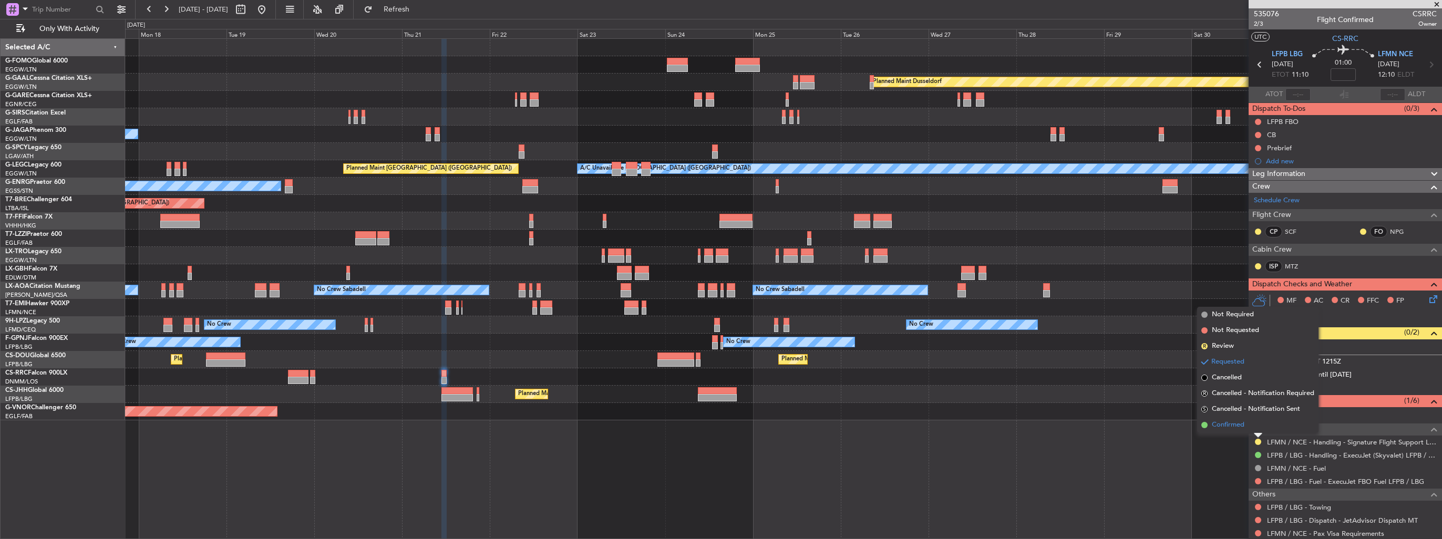
click at [1237, 422] on span "Confirmed" at bounding box center [1228, 425] width 33 height 11
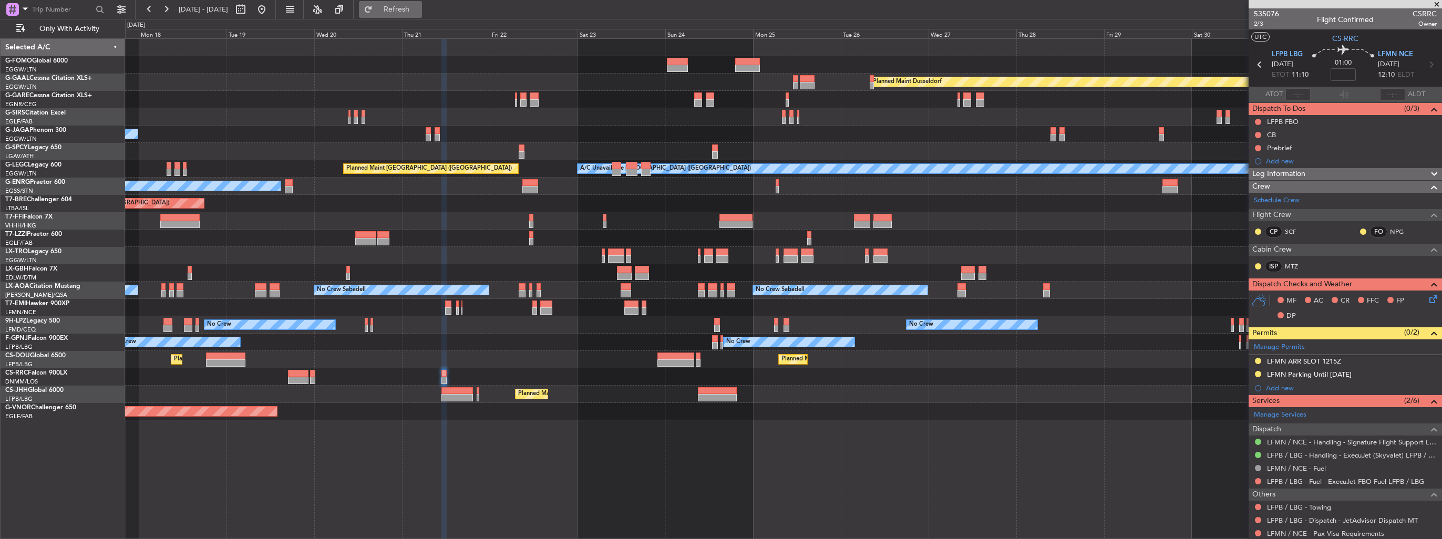
click at [407, 12] on button "Refresh" at bounding box center [390, 9] width 63 height 17
click at [1429, 361] on img at bounding box center [1433, 361] width 8 height 9
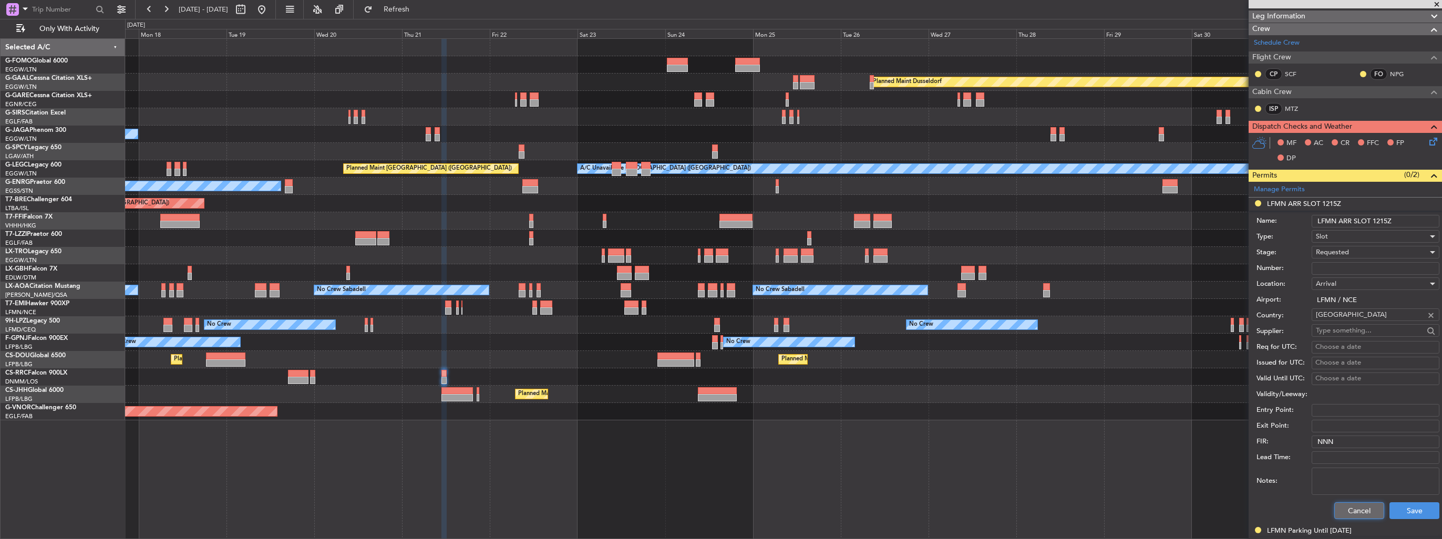
click at [1364, 509] on button "Cancel" at bounding box center [1360, 511] width 50 height 17
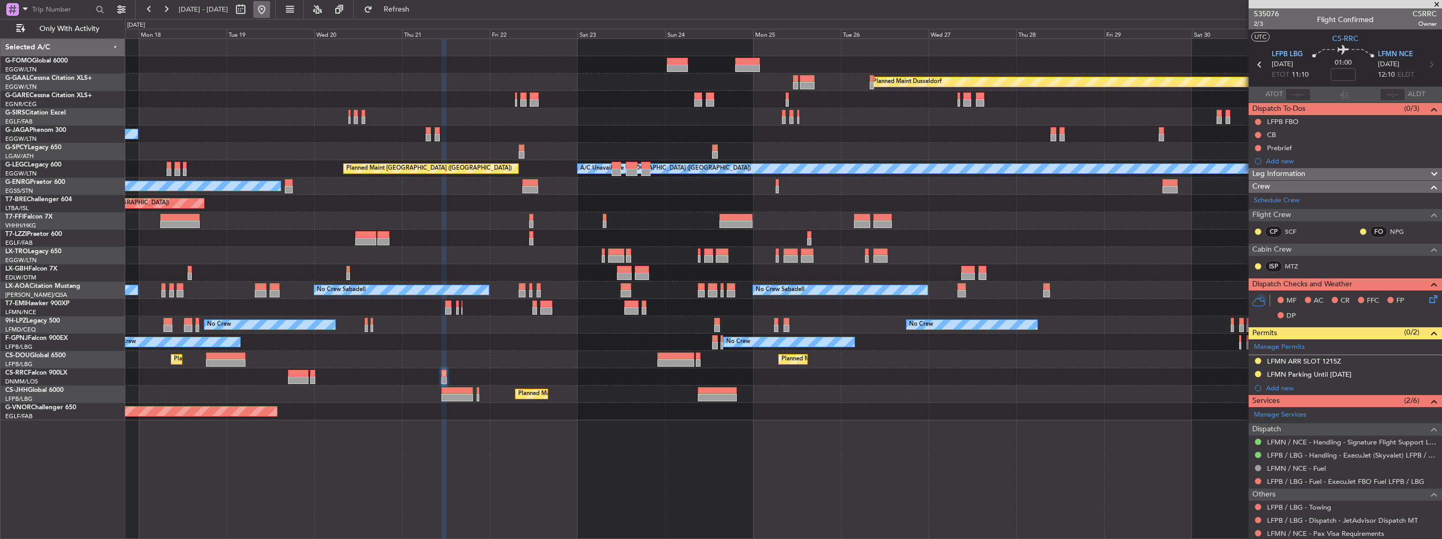
click at [270, 10] on button at bounding box center [261, 9] width 17 height 17
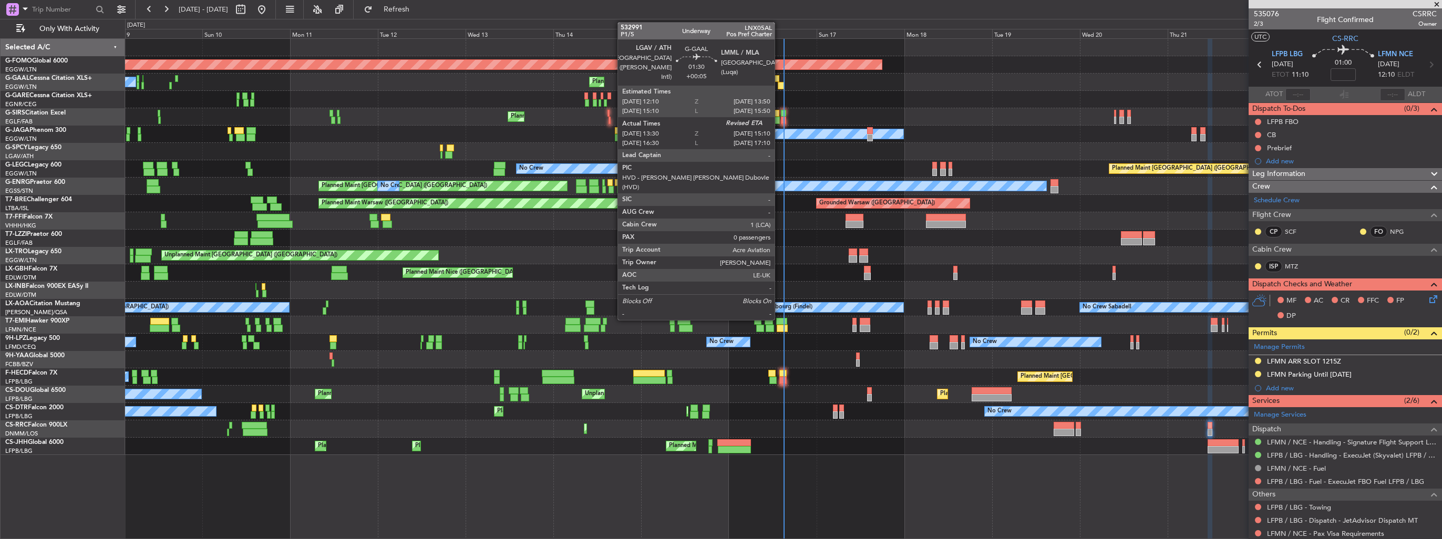
click at [780, 86] on div at bounding box center [781, 85] width 6 height 7
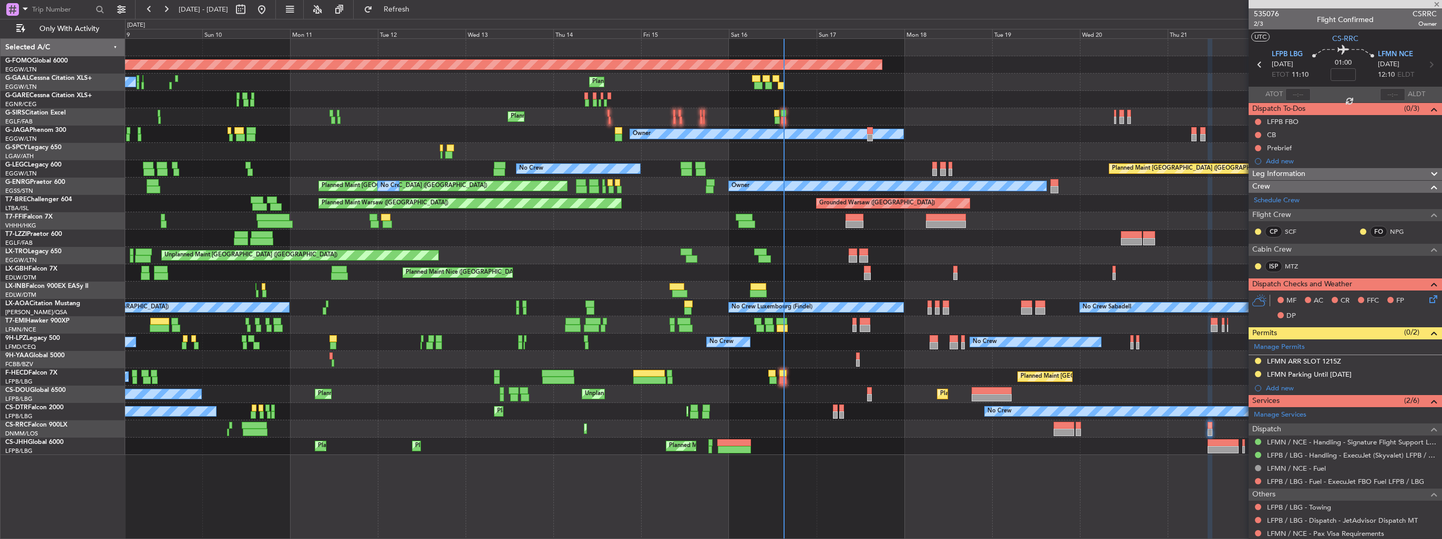
type input "+00:05"
type input "13:30"
type input "0"
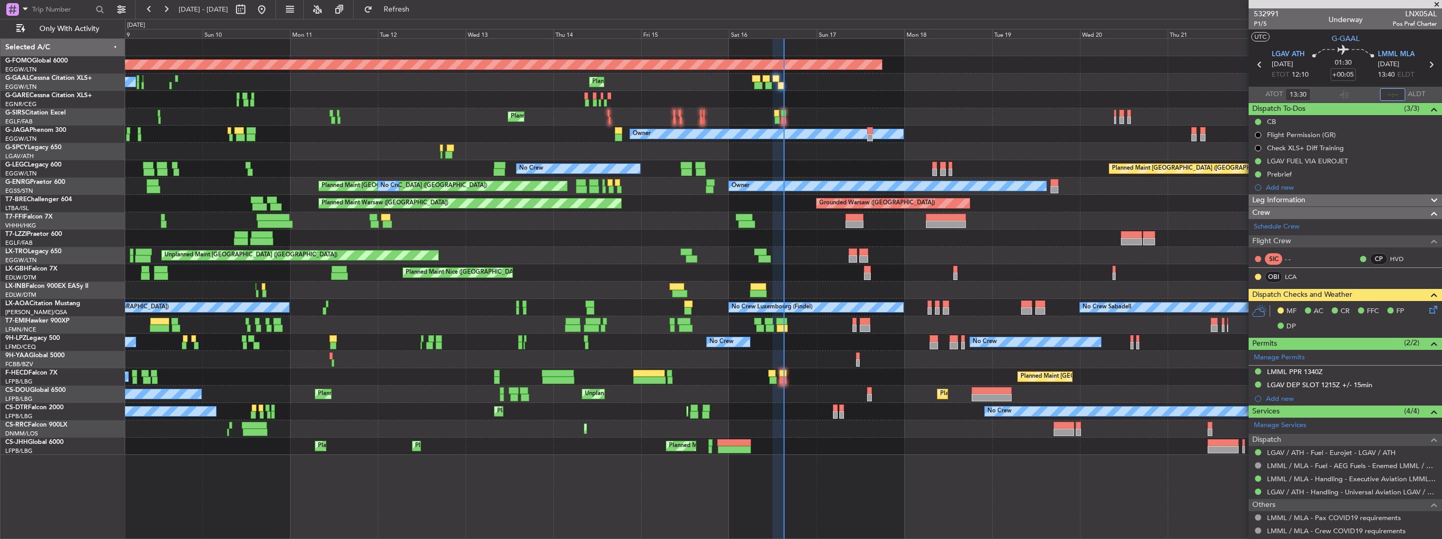
click at [1385, 94] on input "text" at bounding box center [1392, 94] width 25 height 13
type input "15:04"
click at [1428, 310] on icon at bounding box center [1432, 308] width 8 height 8
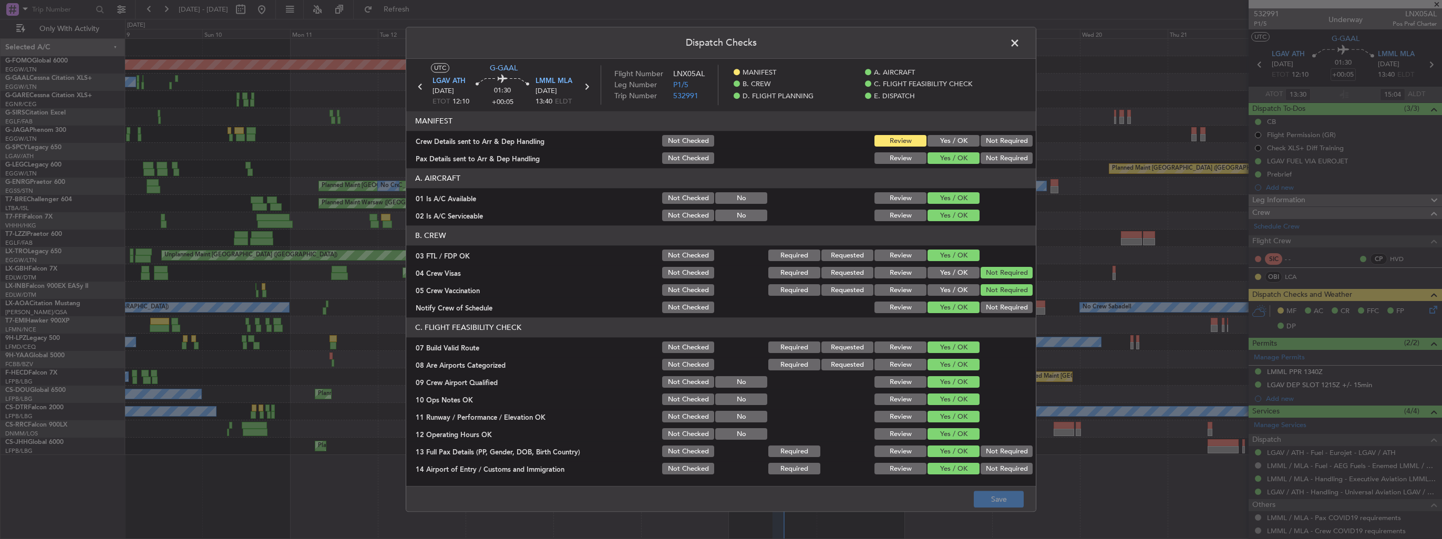
click at [944, 140] on button "Yes / OK" at bounding box center [954, 142] width 52 height 12
click at [1003, 501] on button "Save" at bounding box center [999, 499] width 50 height 17
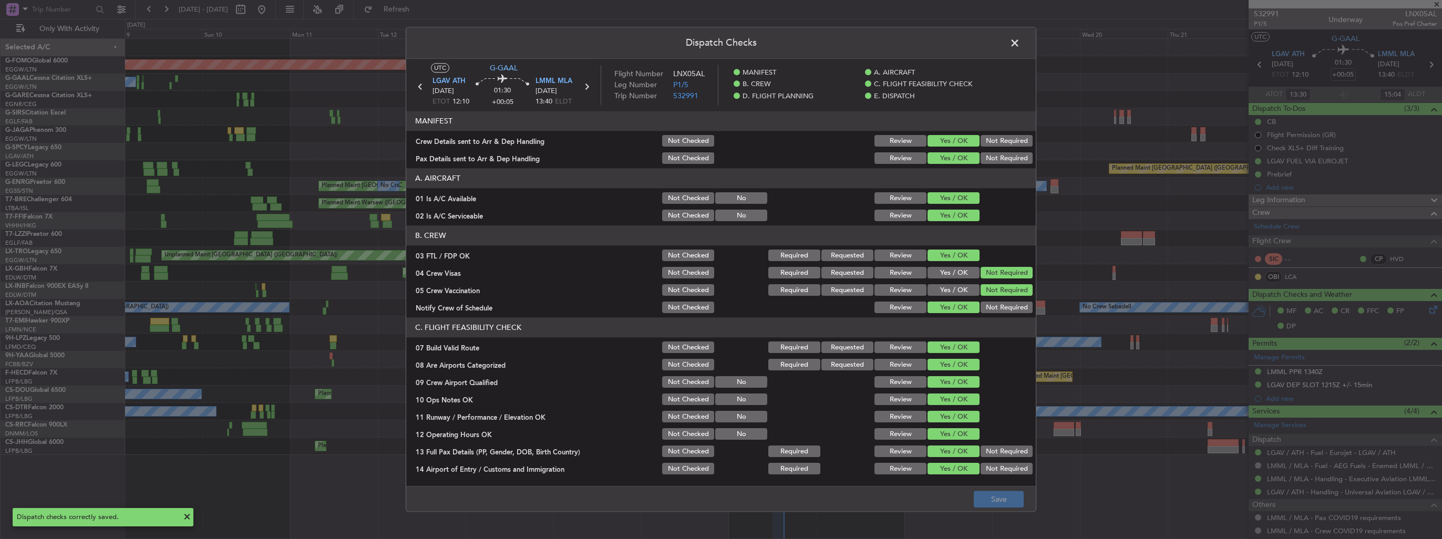
click at [1020, 42] on span at bounding box center [1020, 45] width 0 height 21
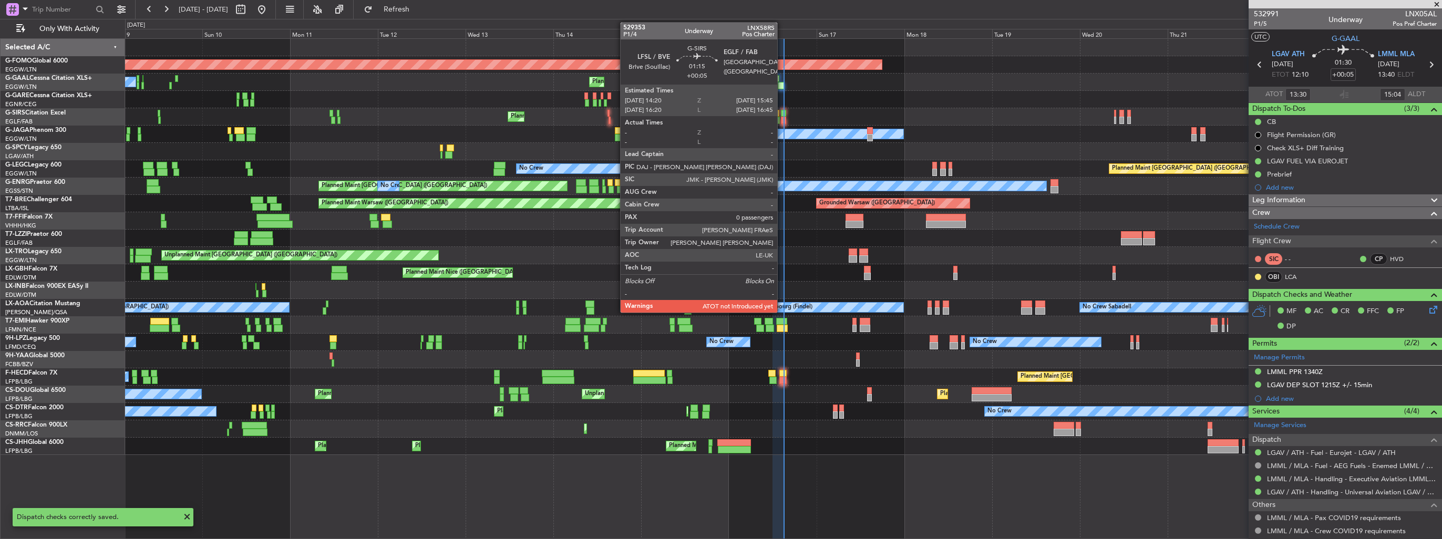
click at [782, 119] on div at bounding box center [783, 120] width 5 height 7
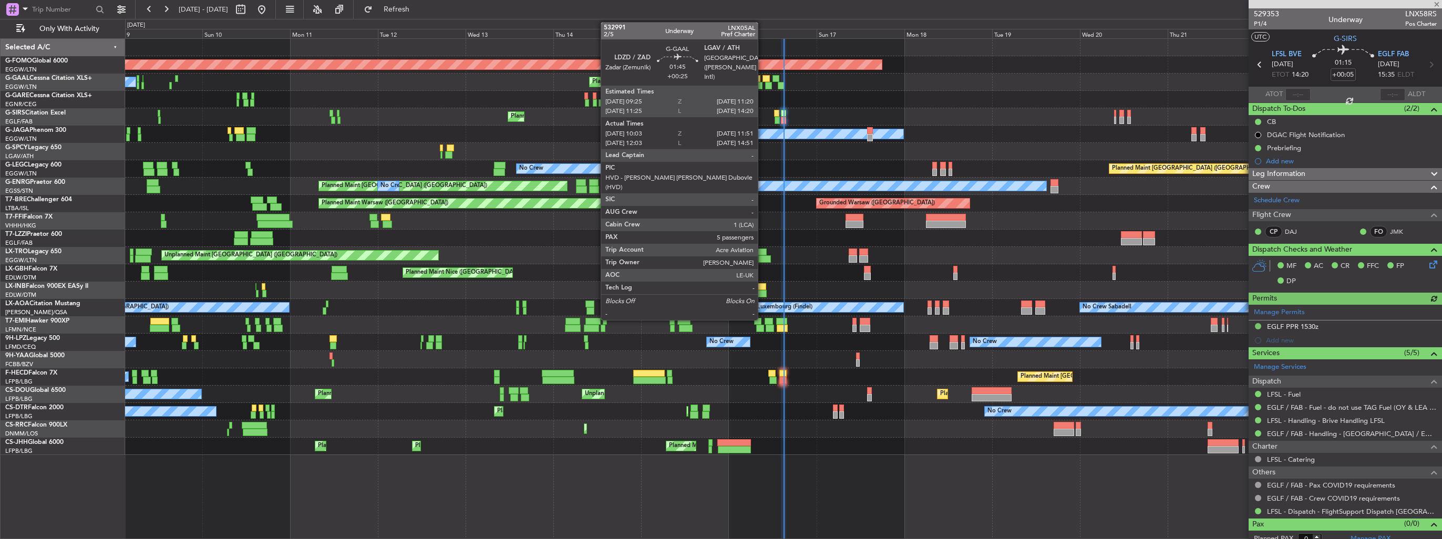
click at [763, 78] on div at bounding box center [766, 78] width 7 height 7
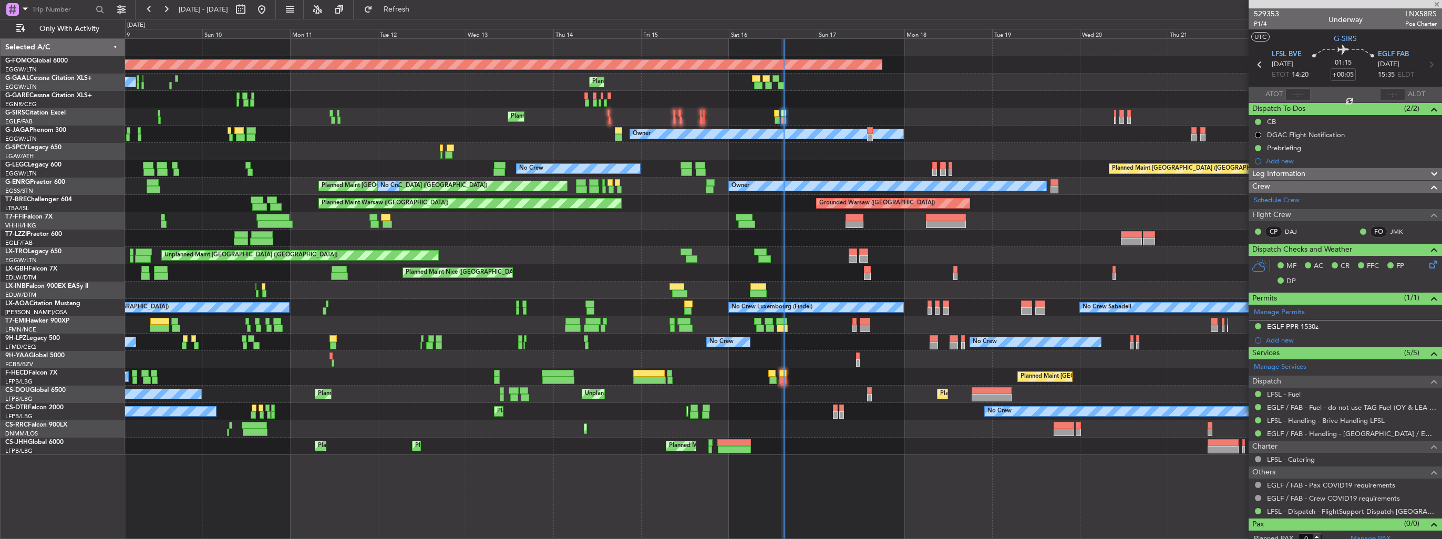
type input "+00:25"
type input "10:03"
type input "11:41"
type input "5"
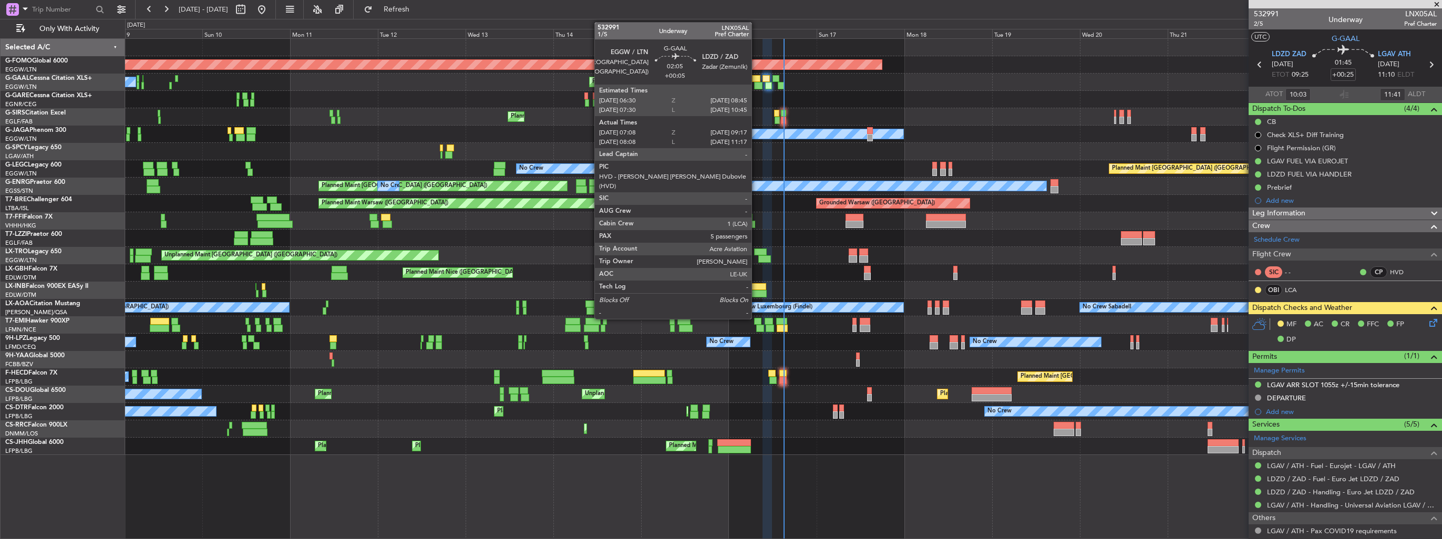
click at [756, 79] on div at bounding box center [756, 78] width 8 height 7
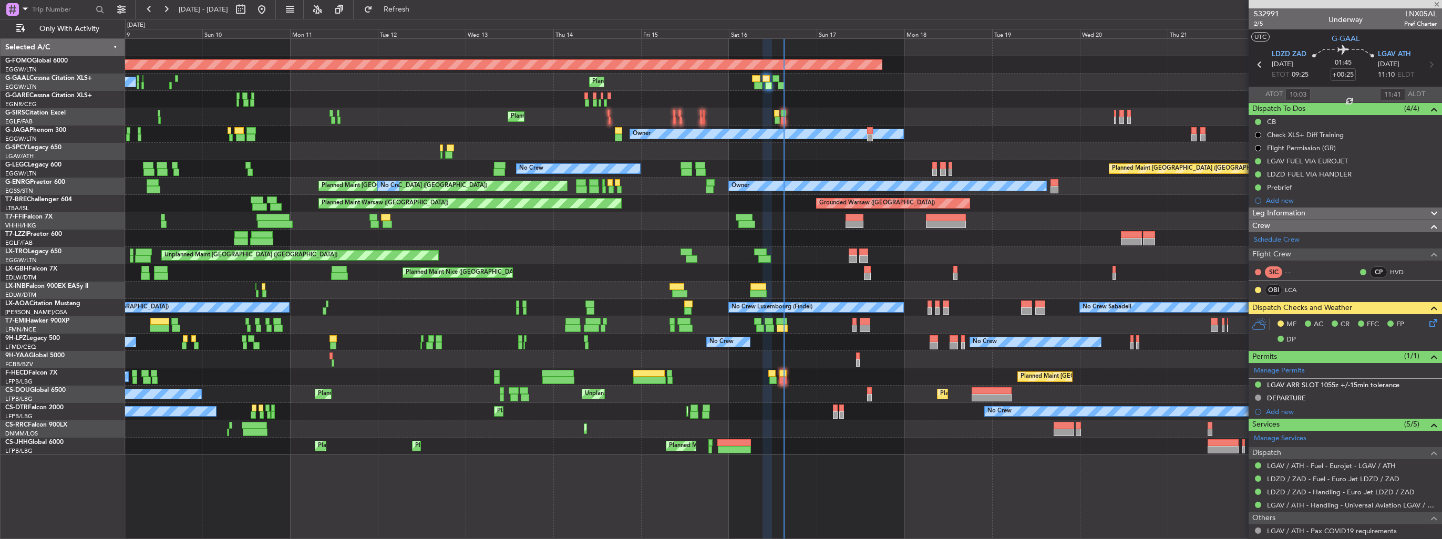
type input "+00:05"
type input "07:08"
type input "09:07"
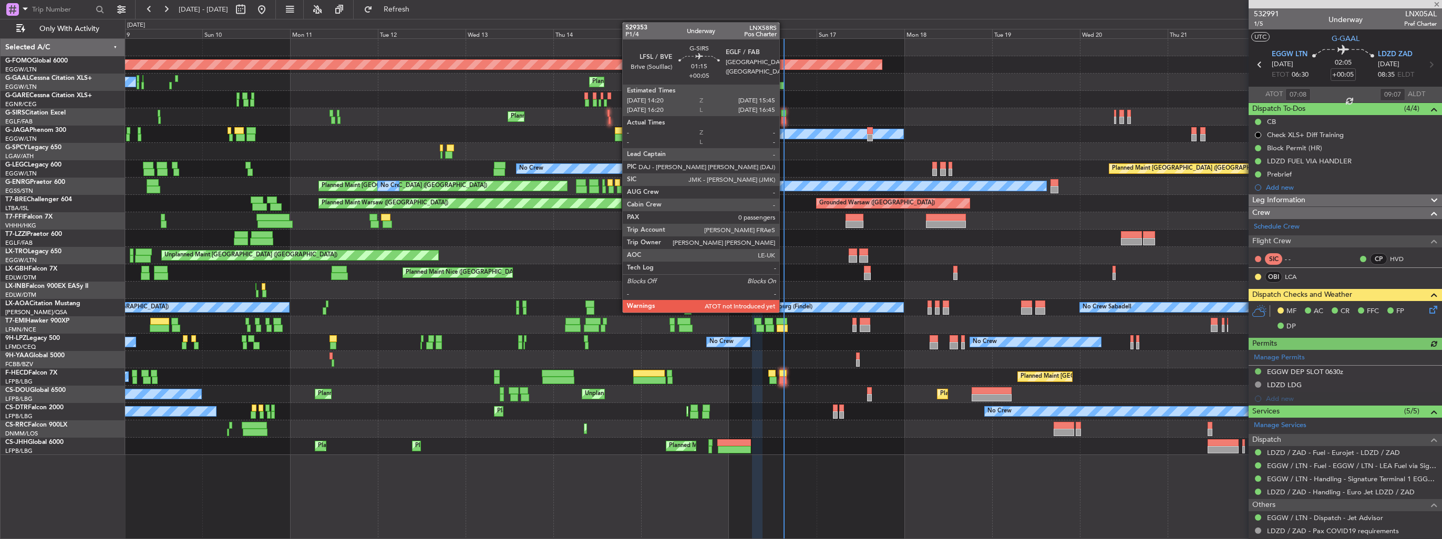
click at [784, 118] on div at bounding box center [783, 120] width 5 height 7
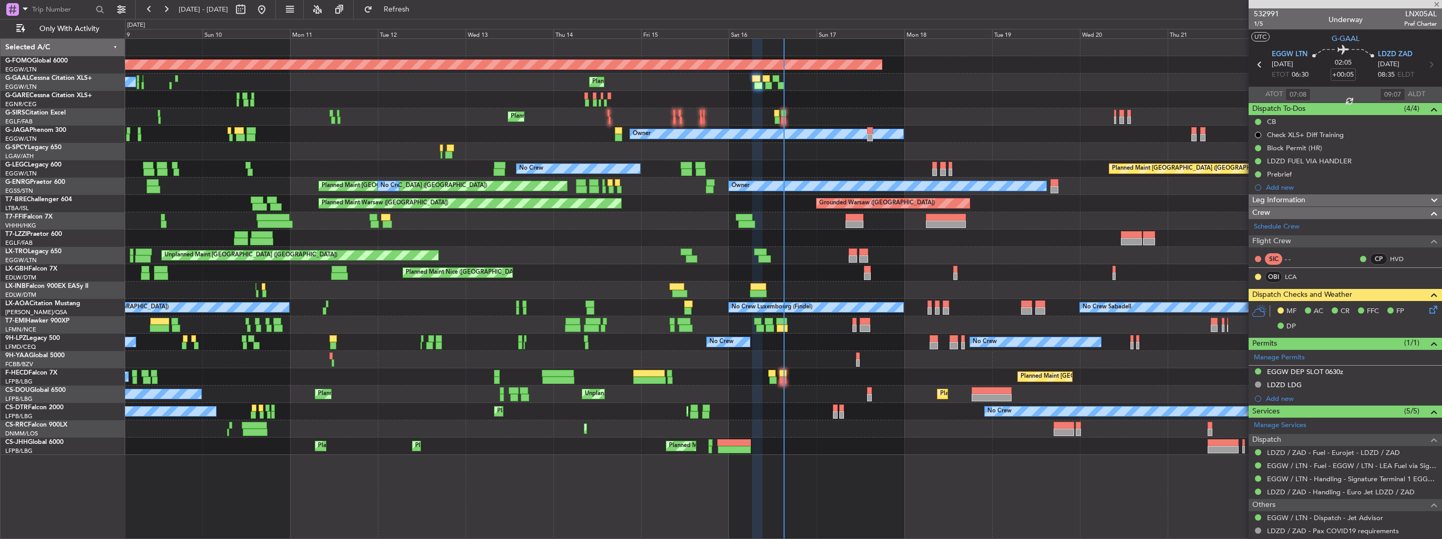
type input "0"
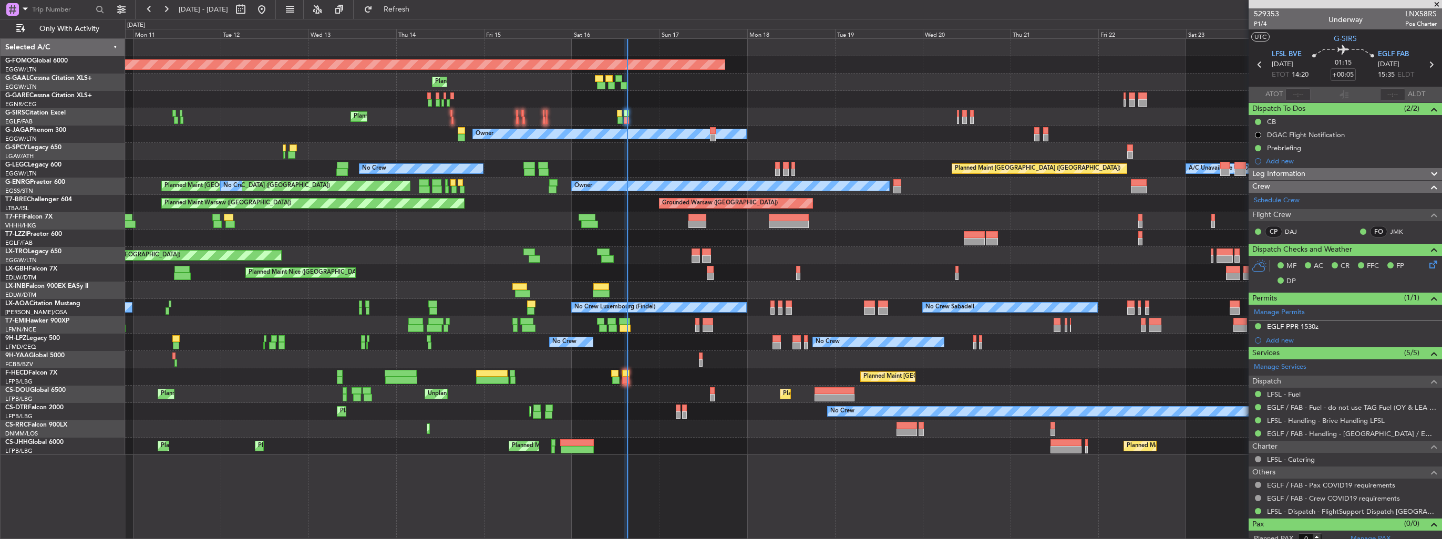
click at [927, 425] on div "Planned Maint Lagos ([PERSON_NAME]) Planned Maint Larnaca ([GEOGRAPHIC_DATA])" at bounding box center [783, 429] width 1317 height 17
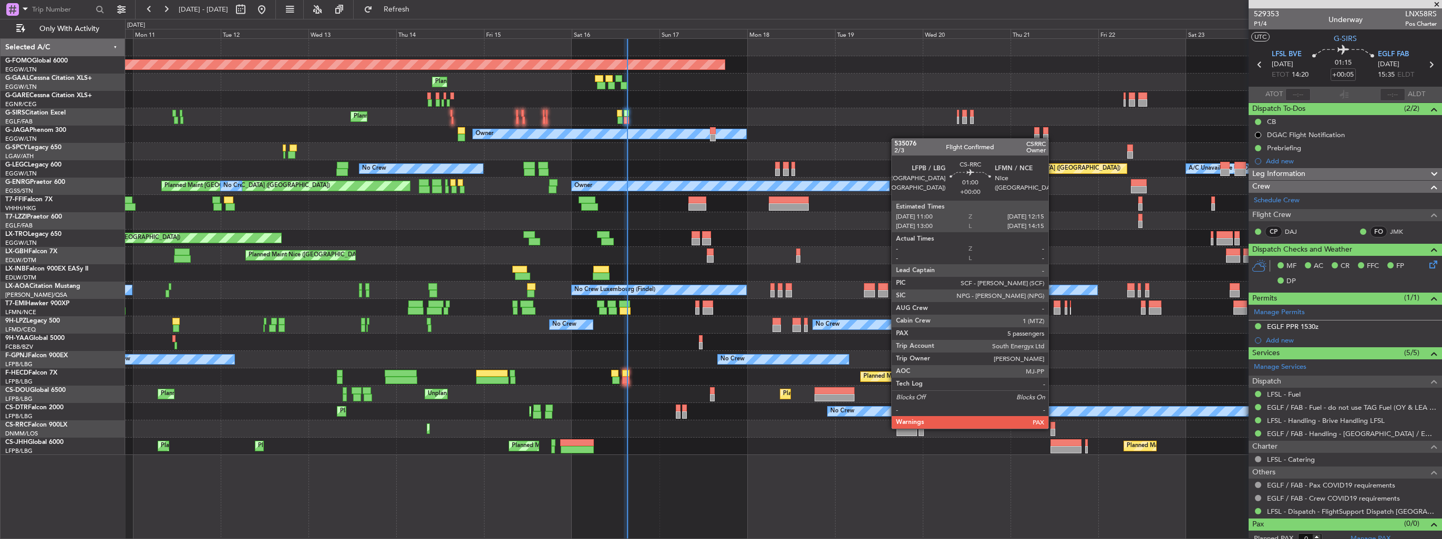
click at [1053, 428] on div at bounding box center [1053, 425] width 5 height 7
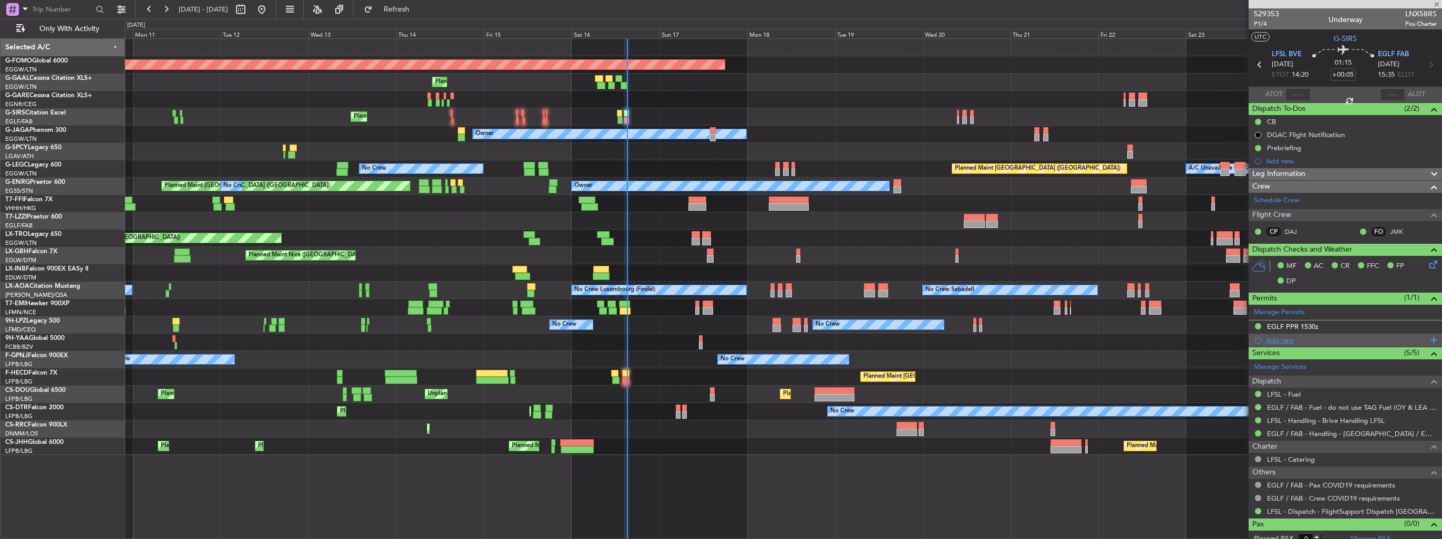
type input "5"
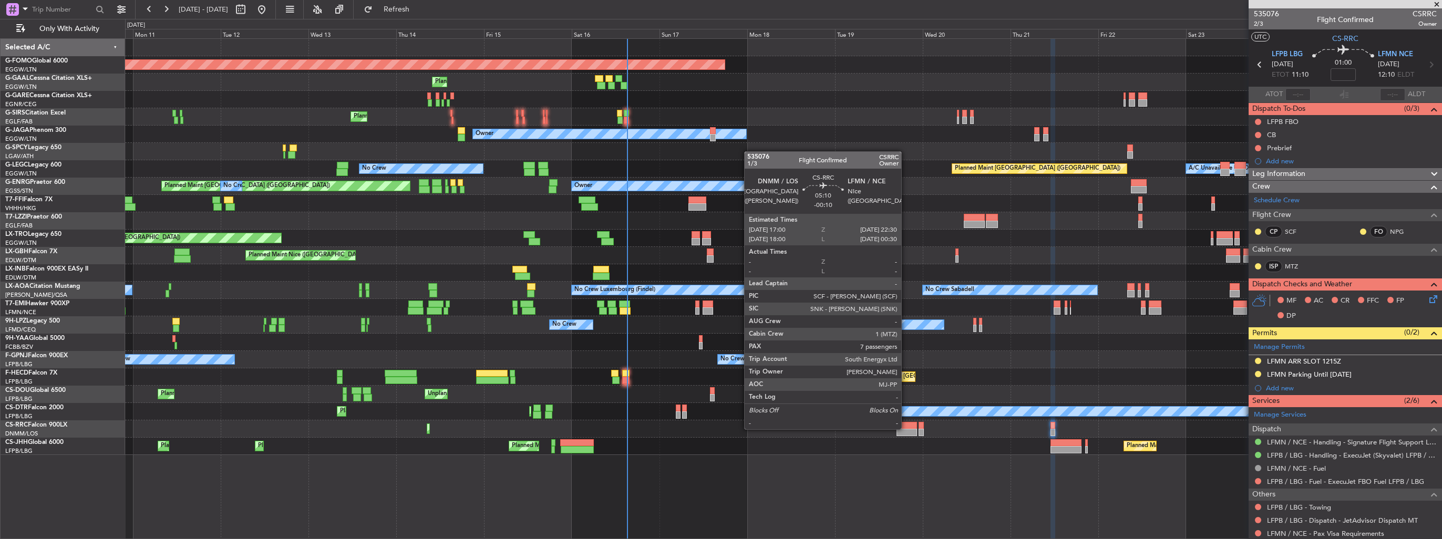
click at [906, 429] on div at bounding box center [907, 432] width 21 height 7
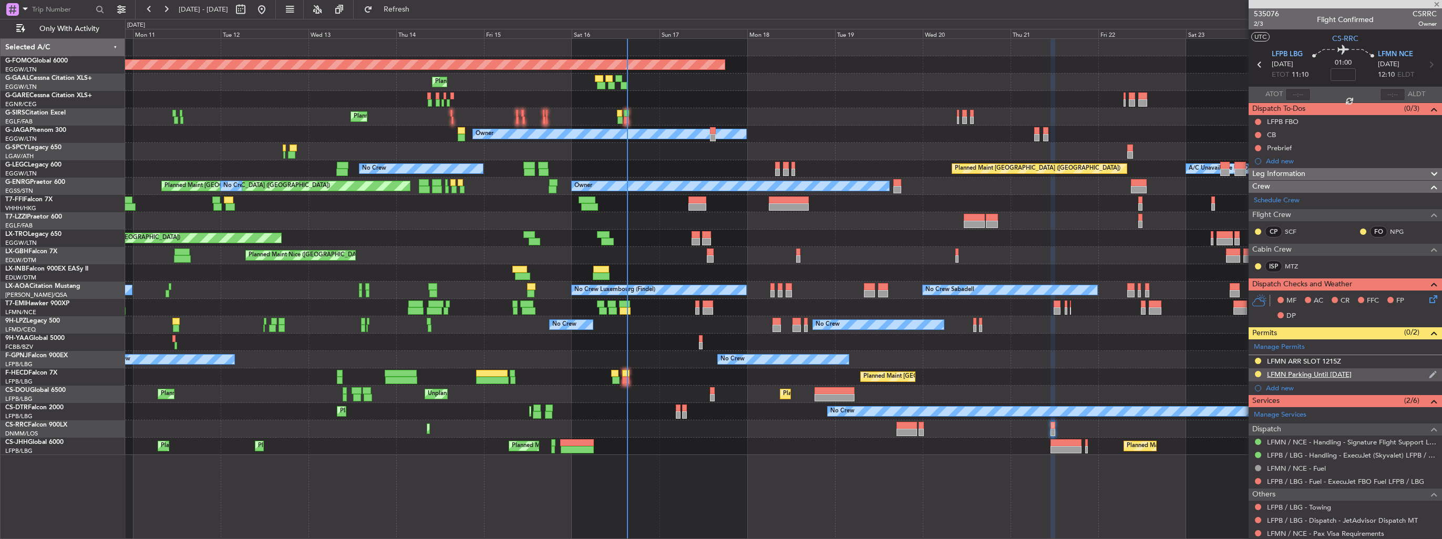
type input "-00:10"
type input "7"
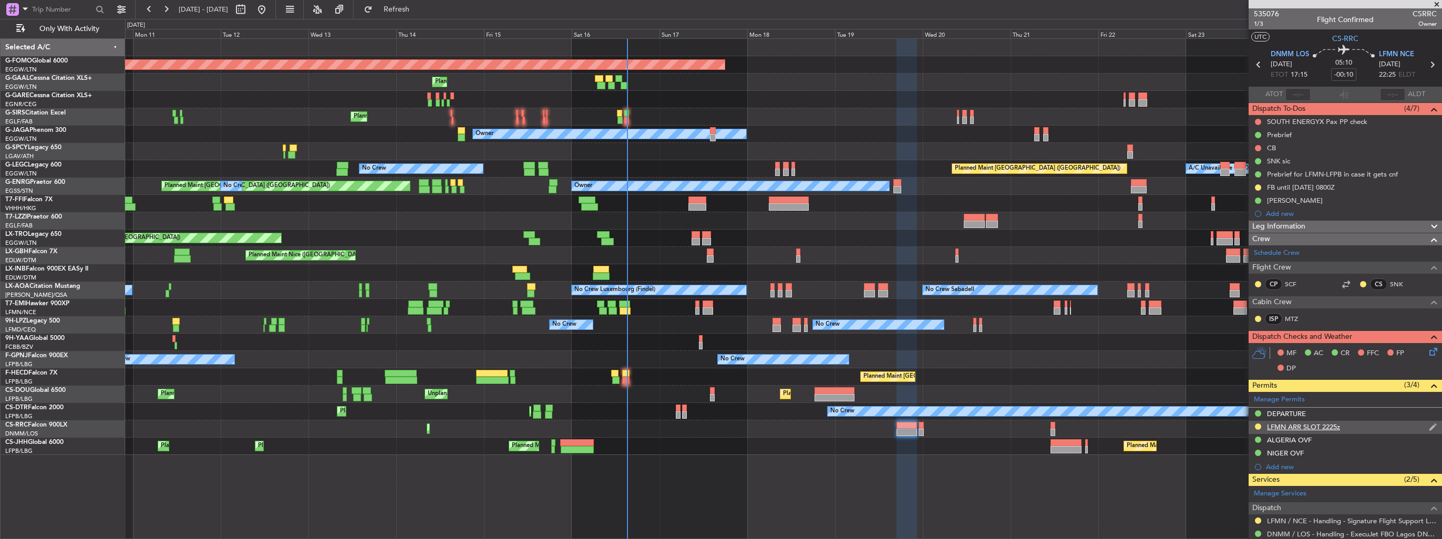
click at [1429, 425] on img at bounding box center [1433, 427] width 8 height 9
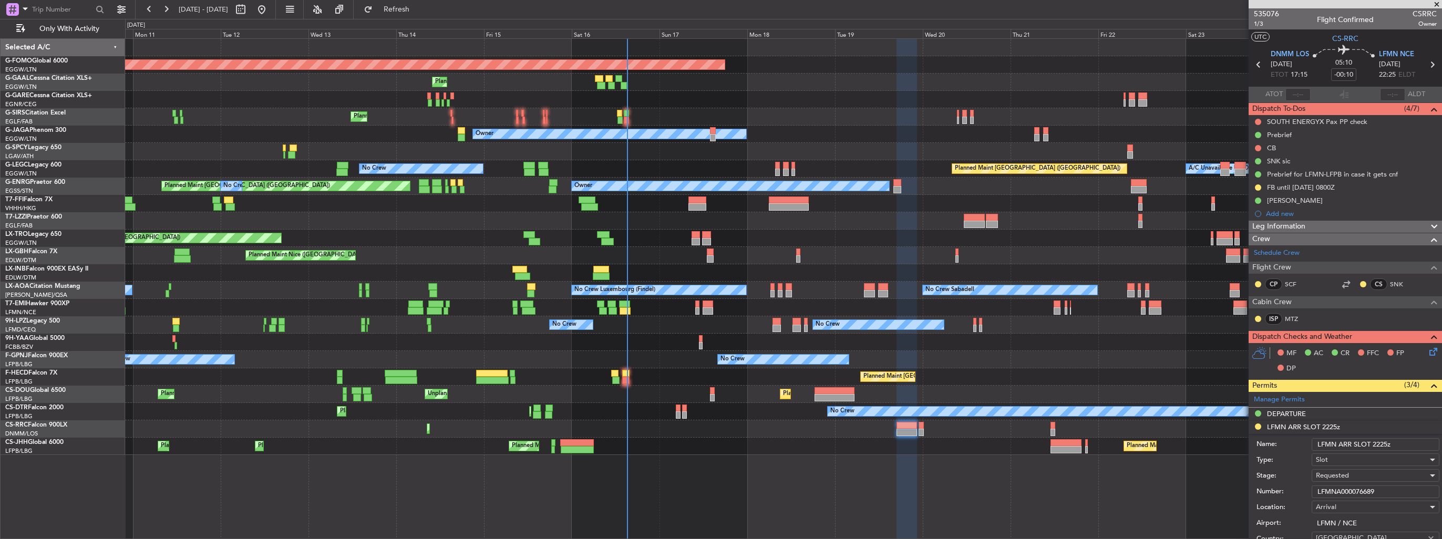
drag, startPoint x: 1388, startPoint y: 440, endPoint x: 1381, endPoint y: 440, distance: 6.3
click at [1381, 440] on input "LFMN ARR SLOT 2225z" at bounding box center [1376, 444] width 128 height 13
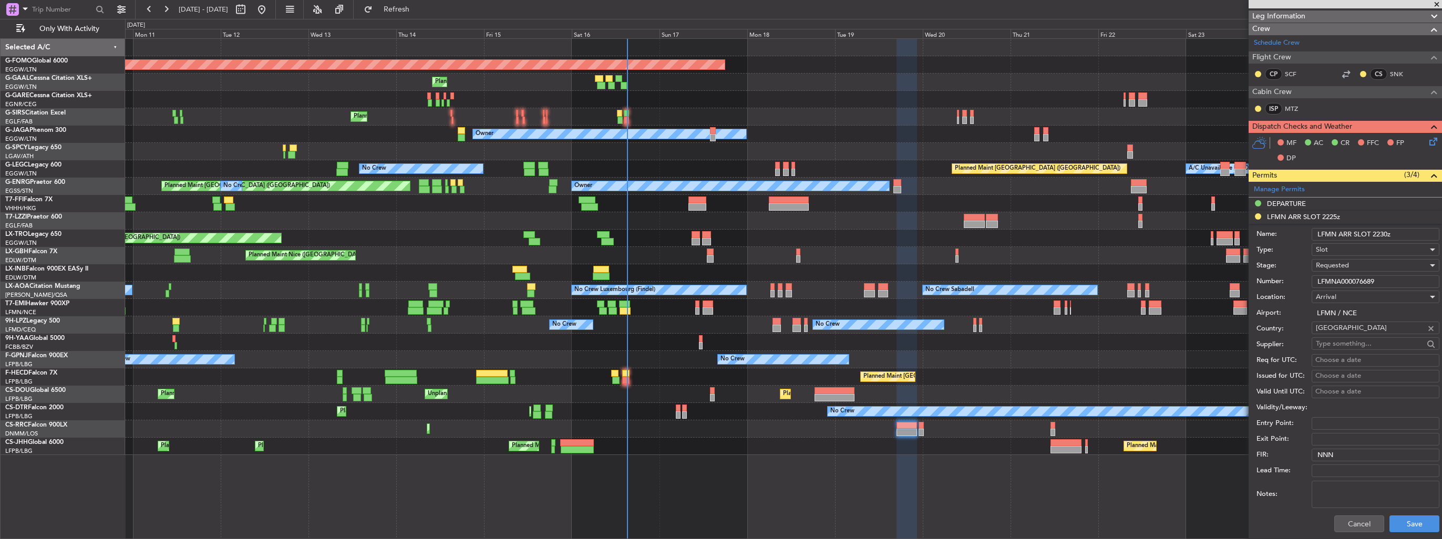
type input "LFMN ARR SLOT 2230z"
click at [1329, 270] on div "Requested" at bounding box center [1372, 266] width 112 height 16
click at [1337, 337] on span "Received OK" at bounding box center [1372, 345] width 110 height 16
click at [1416, 525] on button "Save" at bounding box center [1415, 524] width 50 height 17
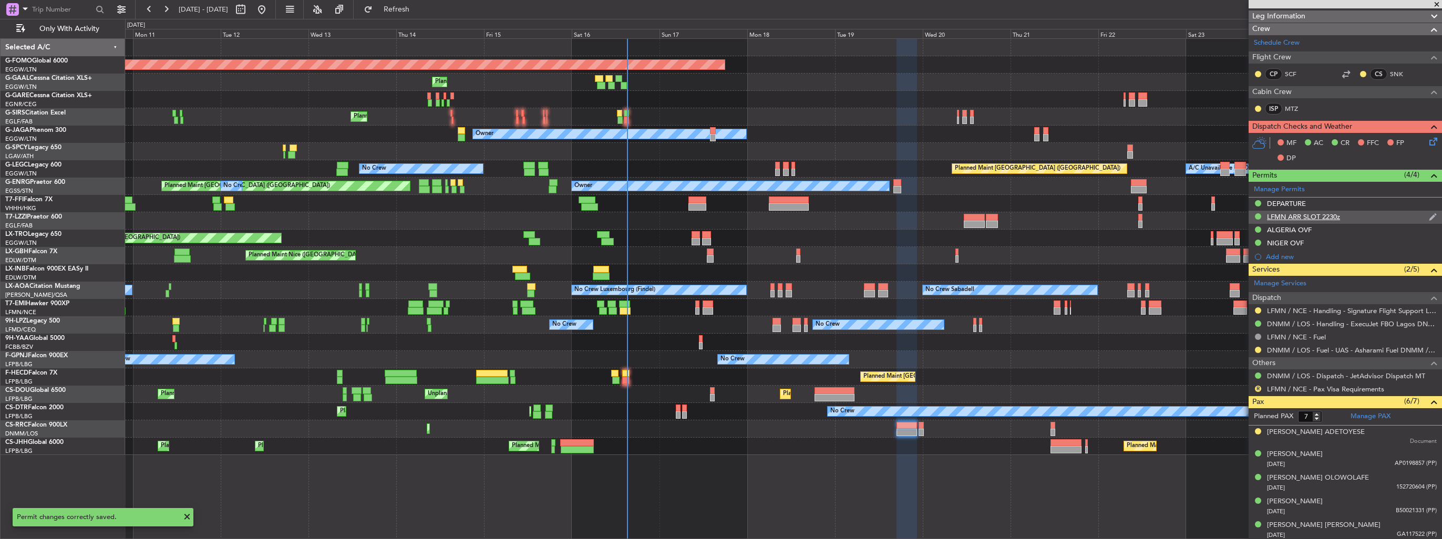
click at [1429, 213] on div "LFMN ARR SLOT 2230z" at bounding box center [1345, 217] width 193 height 13
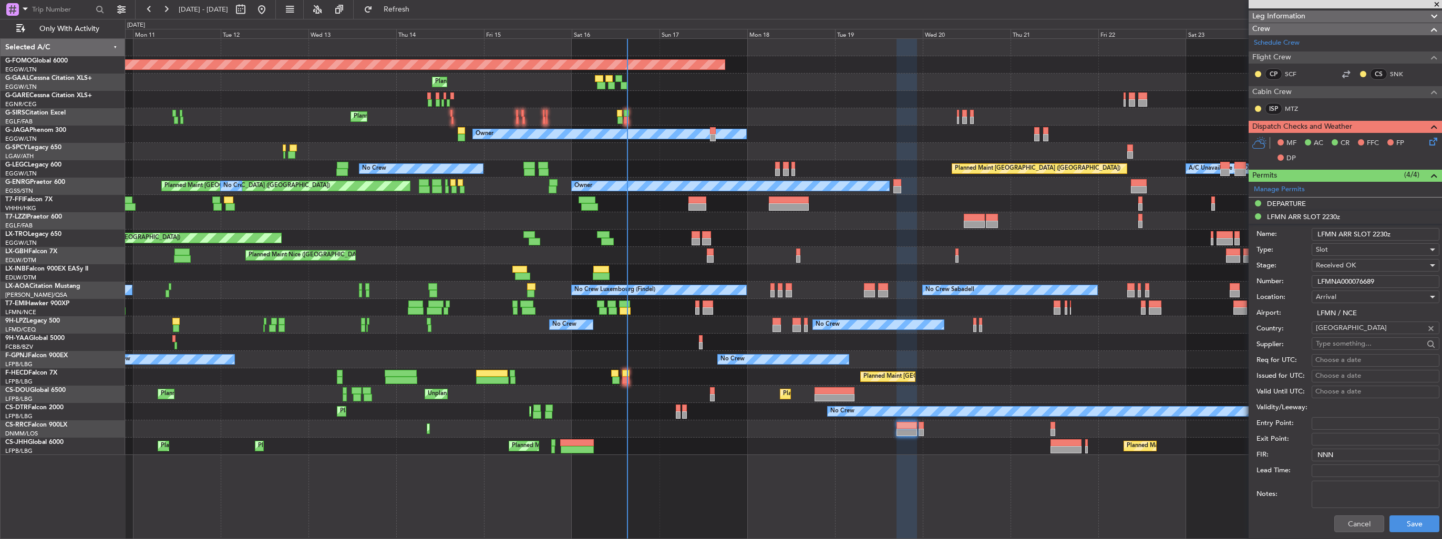
click at [1380, 275] on input "LFMNA000076689" at bounding box center [1376, 281] width 128 height 13
drag, startPoint x: 1385, startPoint y: 279, endPoint x: 1202, endPoint y: 284, distance: 183.0
click at [1202, 284] on fb-app "[DATE] - [DATE] Refresh Quick Links Only With Activity Planned Maint Windsor Lo…" at bounding box center [721, 273] width 1442 height 531
paste input "958"
type input "LFMNA000076958"
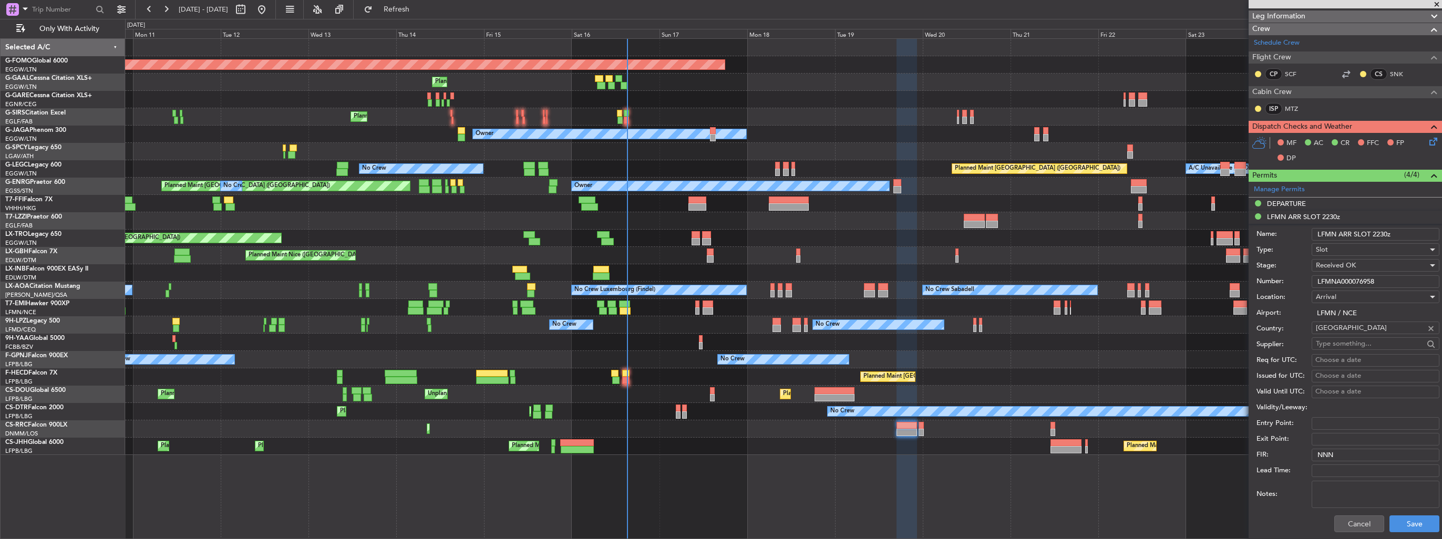
scroll to position [315, 0]
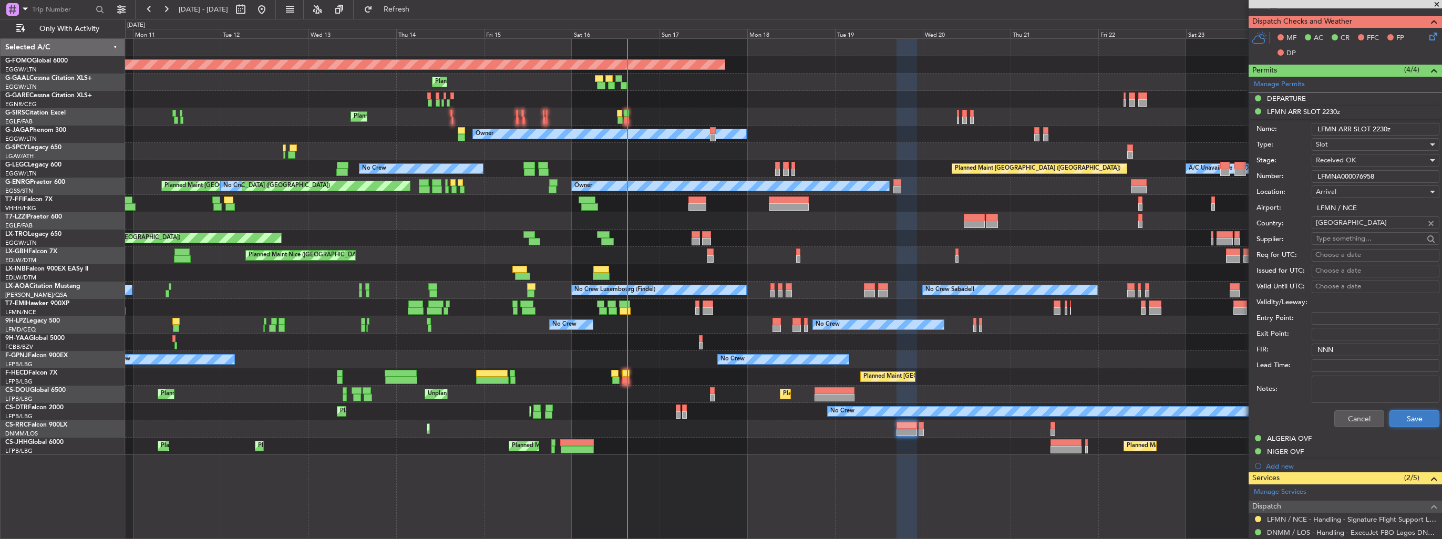
click at [1405, 416] on button "Save" at bounding box center [1415, 419] width 50 height 17
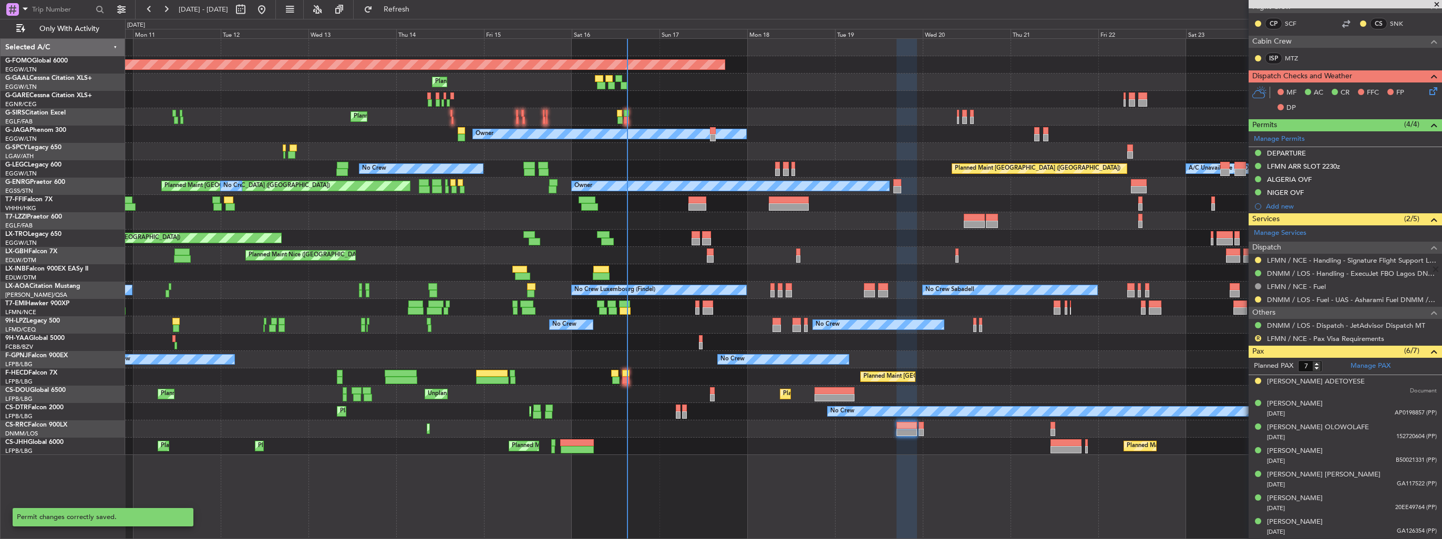
scroll to position [259, 0]
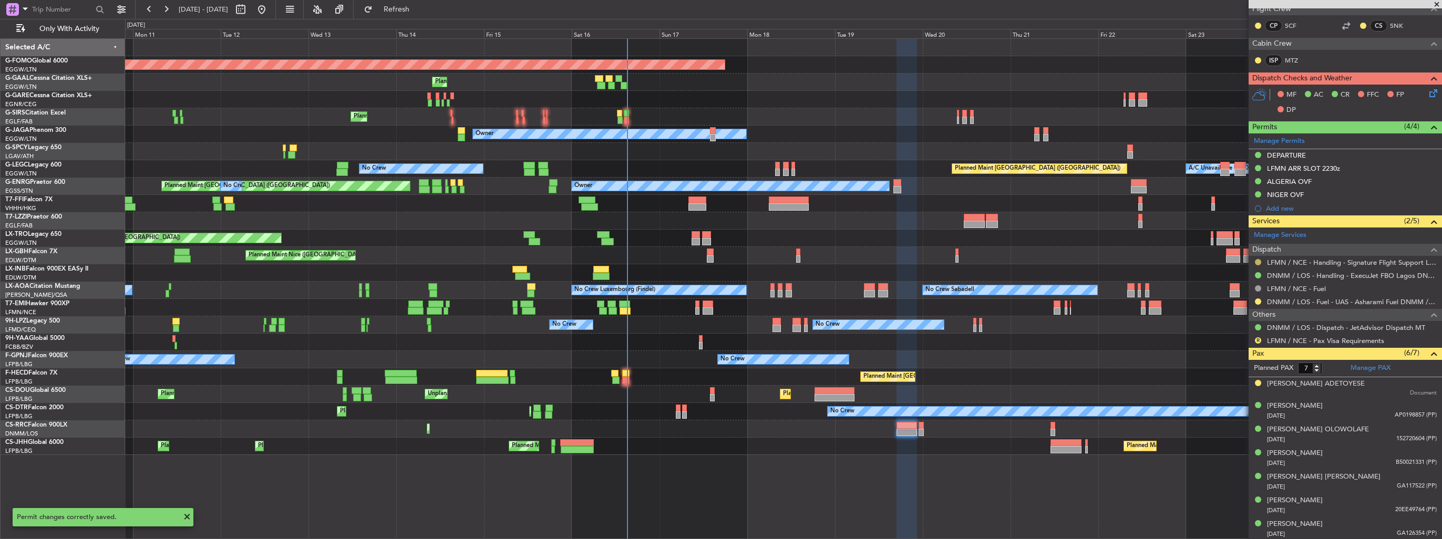
click at [1257, 260] on button at bounding box center [1258, 262] width 6 height 6
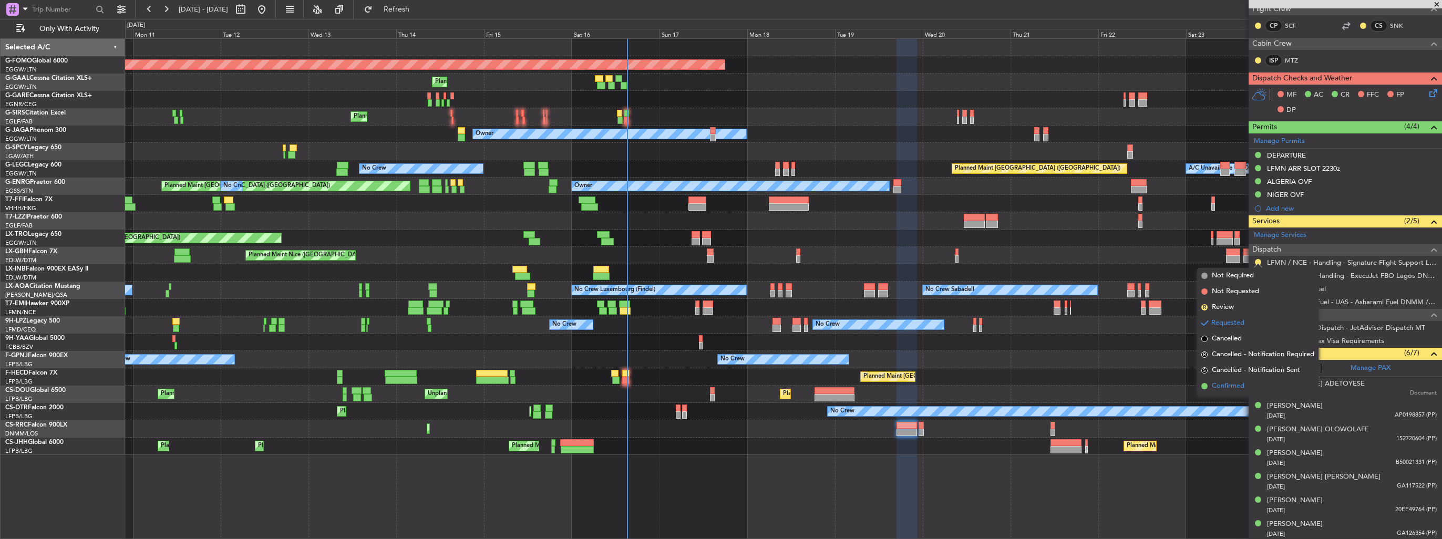
click at [1220, 385] on span "Confirmed" at bounding box center [1228, 386] width 33 height 11
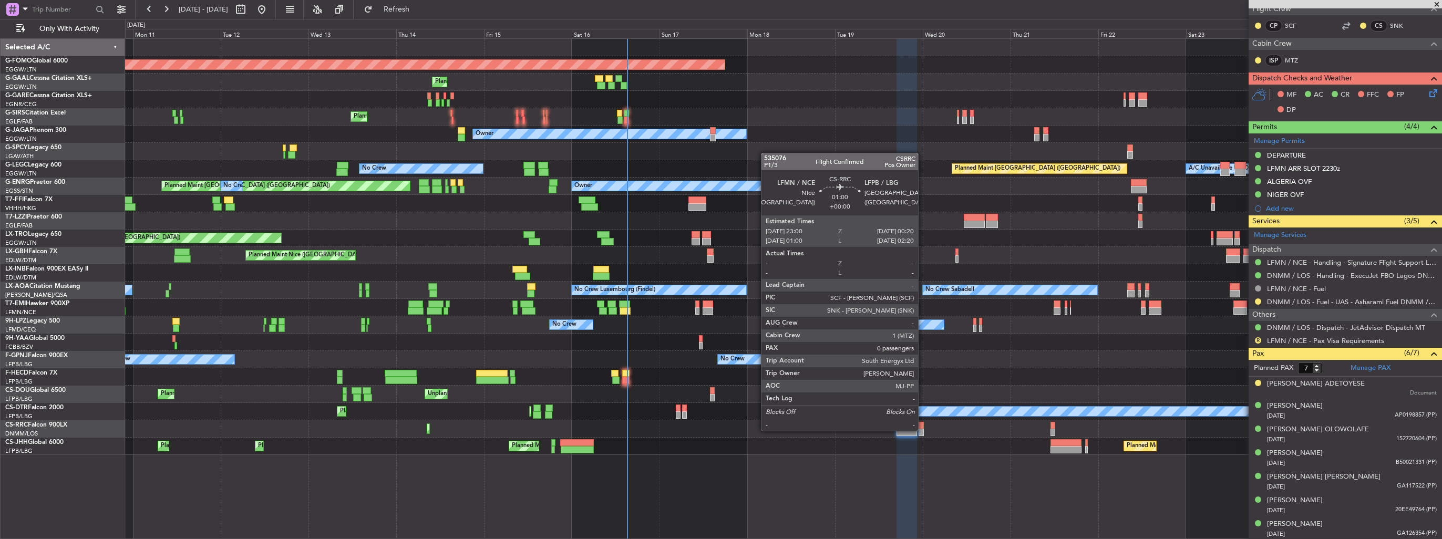
click at [923, 430] on div at bounding box center [921, 432] width 5 height 7
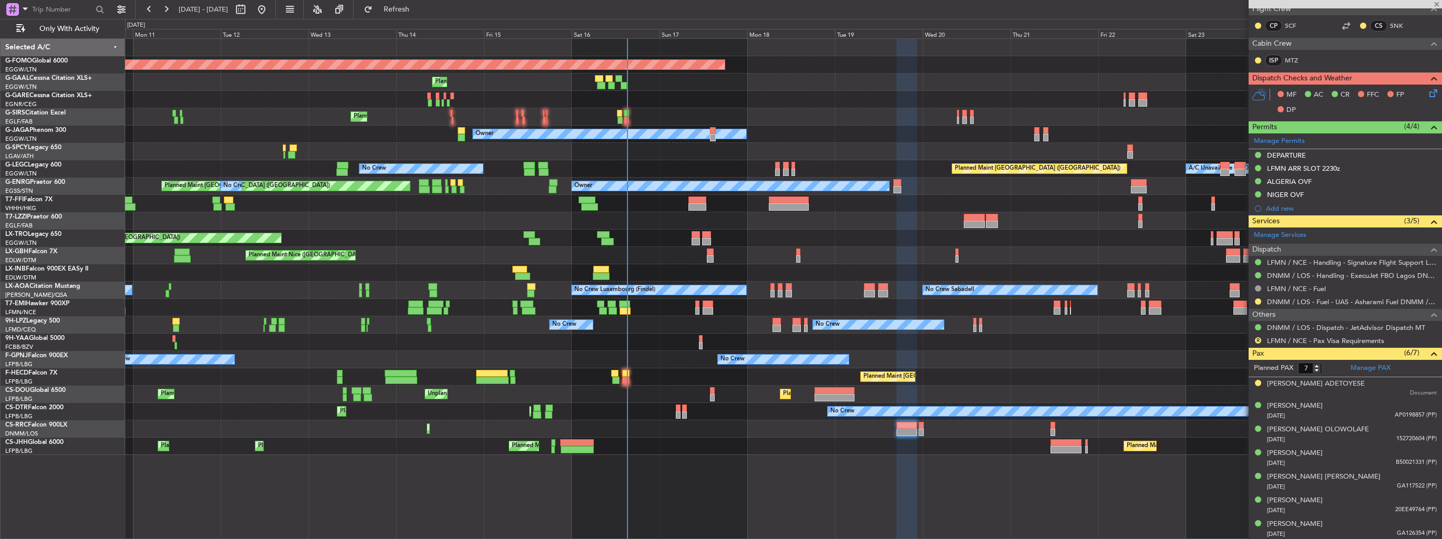
type input "0"
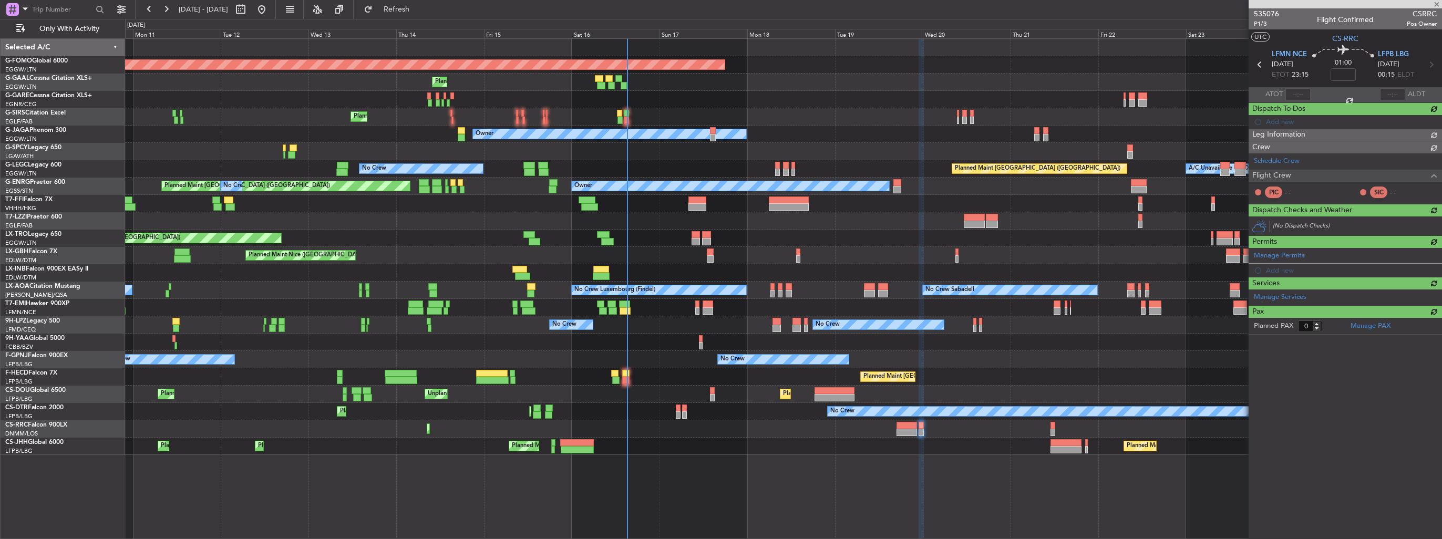
scroll to position [0, 0]
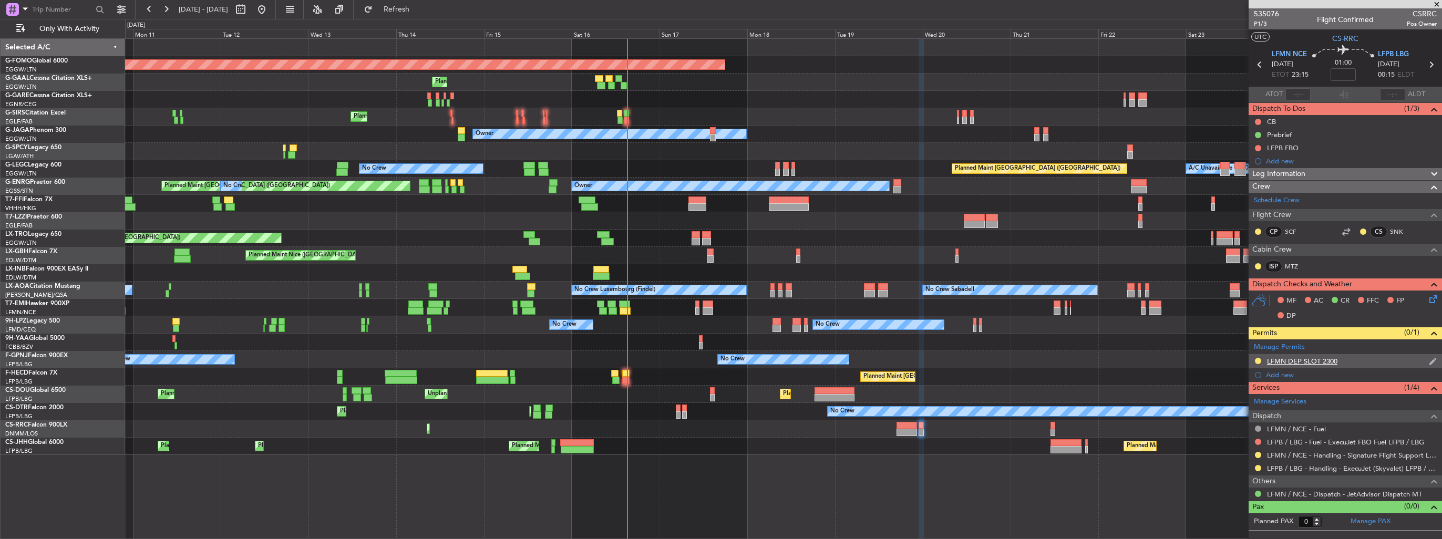
click at [1431, 361] on img at bounding box center [1433, 361] width 8 height 9
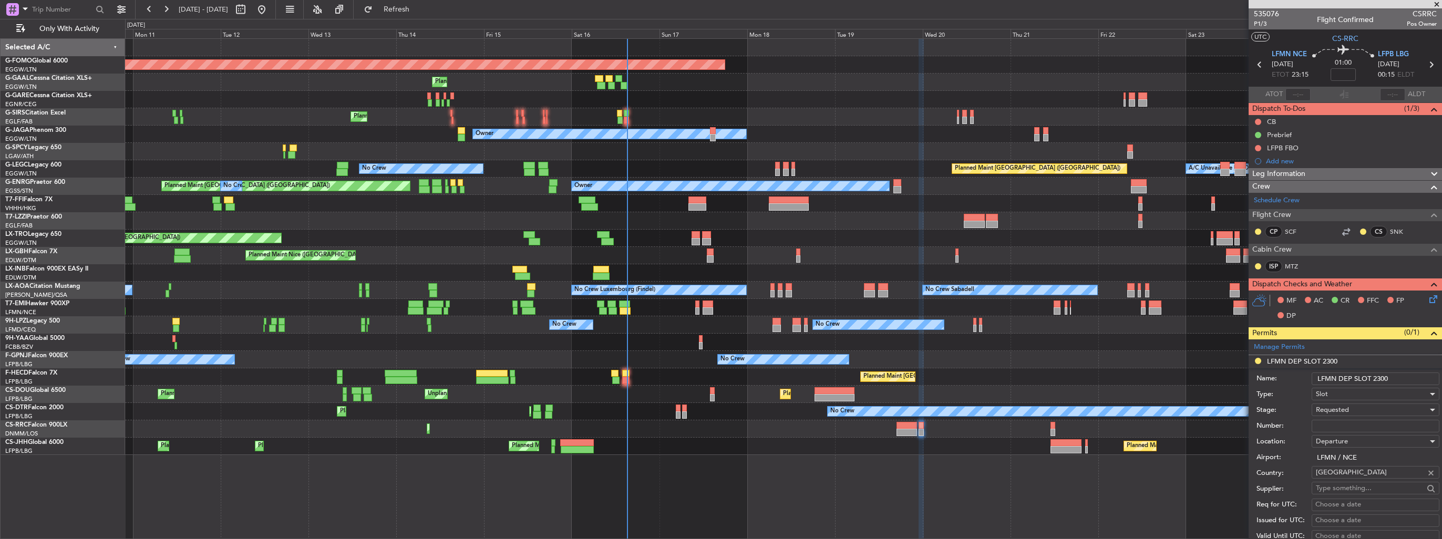
click at [1417, 380] on input "LFMN DEP SLOT 2300" at bounding box center [1376, 379] width 128 height 13
type input "LFMN DEP SLOT 2300z"
click at [1380, 427] on input "Number:" at bounding box center [1376, 426] width 128 height 13
paste input "LFMND000076959"
type input "LFMND000076959"
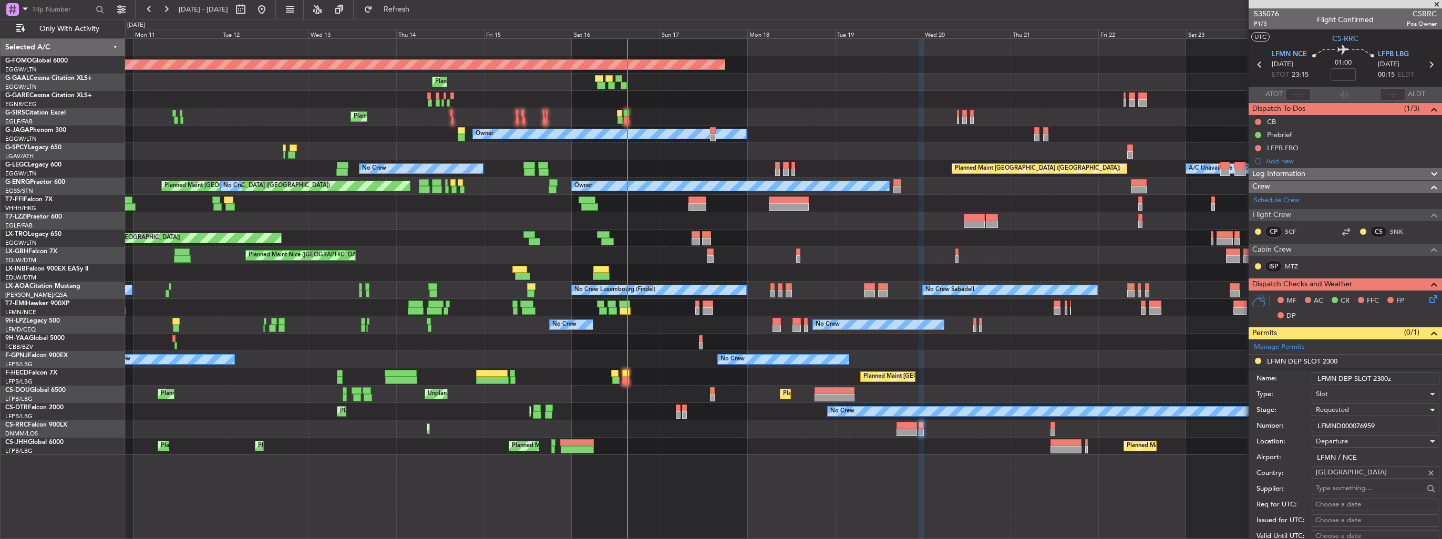
click at [1381, 410] on div "Requested" at bounding box center [1372, 410] width 112 height 16
drag, startPoint x: 1370, startPoint y: 491, endPoint x: 1377, endPoint y: 476, distance: 16.5
click at [1370, 491] on span "Received OK" at bounding box center [1372, 494] width 110 height 16
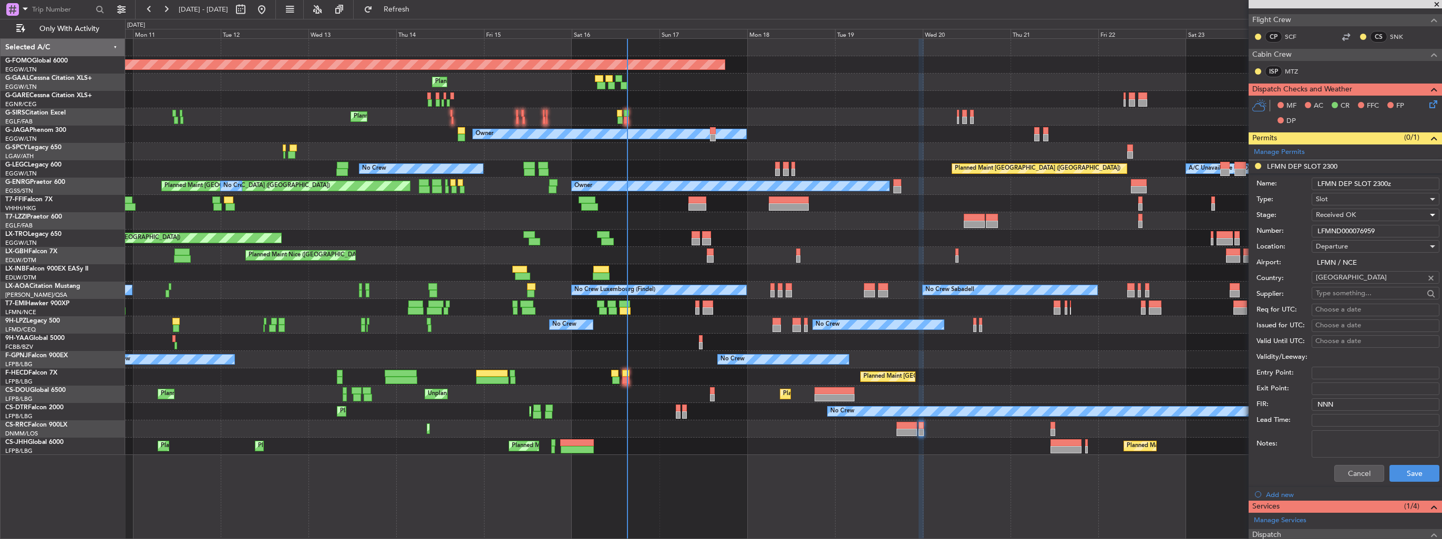
scroll to position [263, 0]
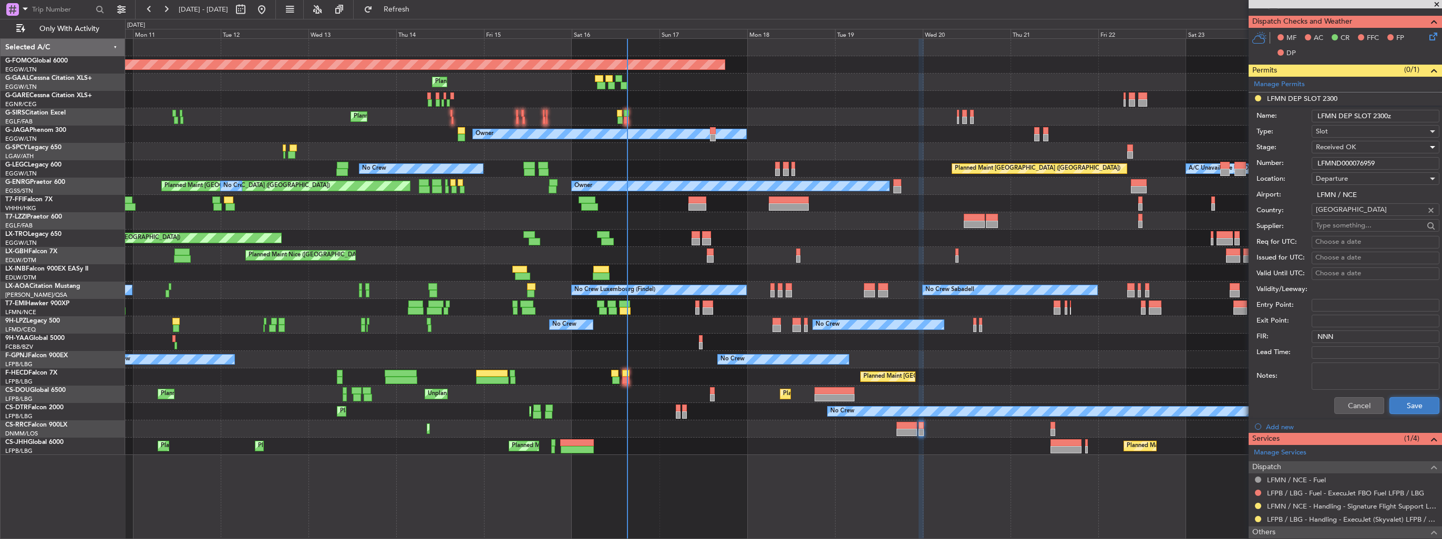
click at [1404, 406] on button "Save" at bounding box center [1415, 405] width 50 height 17
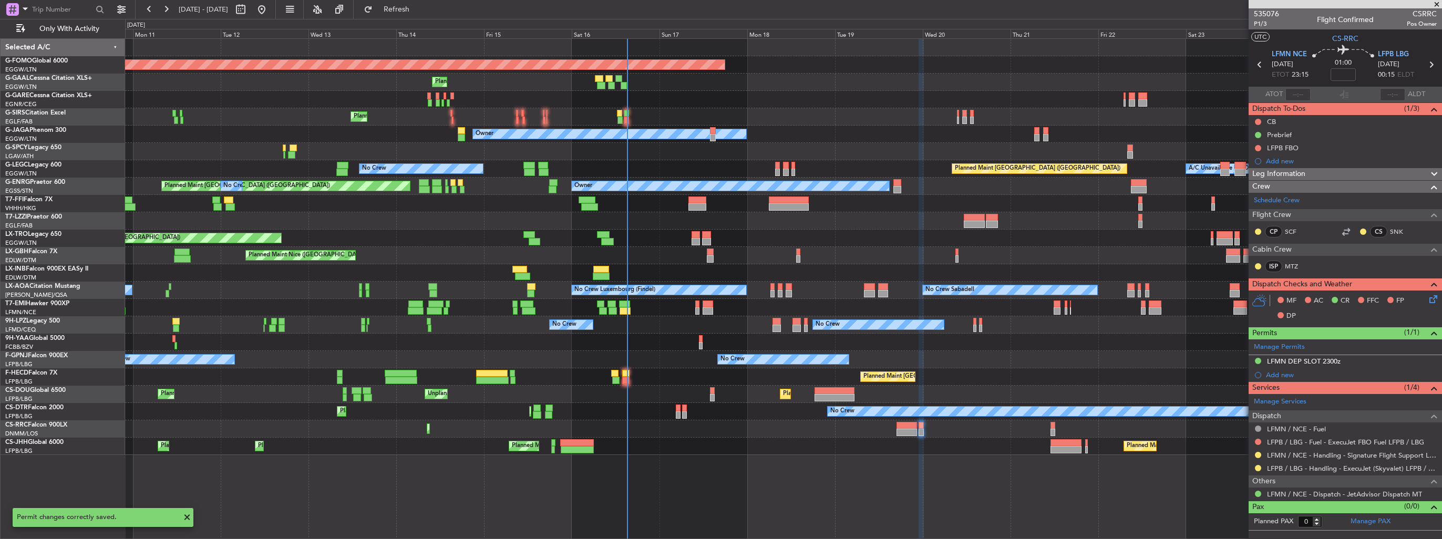
scroll to position [0, 0]
click at [1259, 453] on button at bounding box center [1258, 455] width 6 height 6
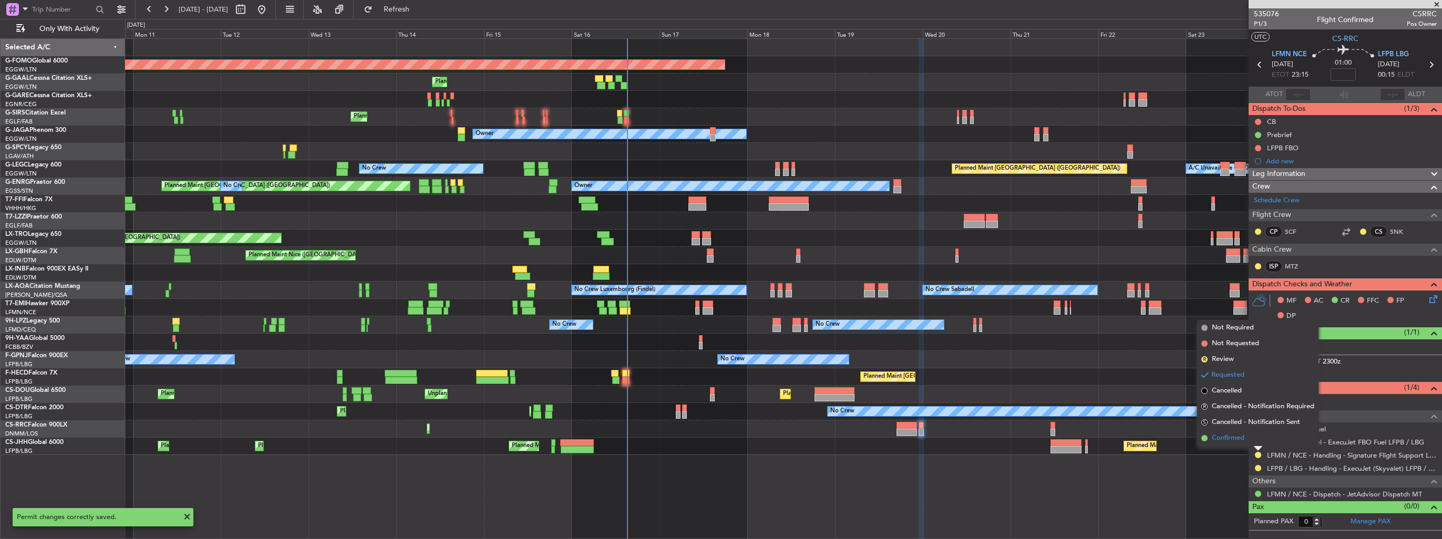
click at [1228, 438] on span "Confirmed" at bounding box center [1228, 438] width 33 height 11
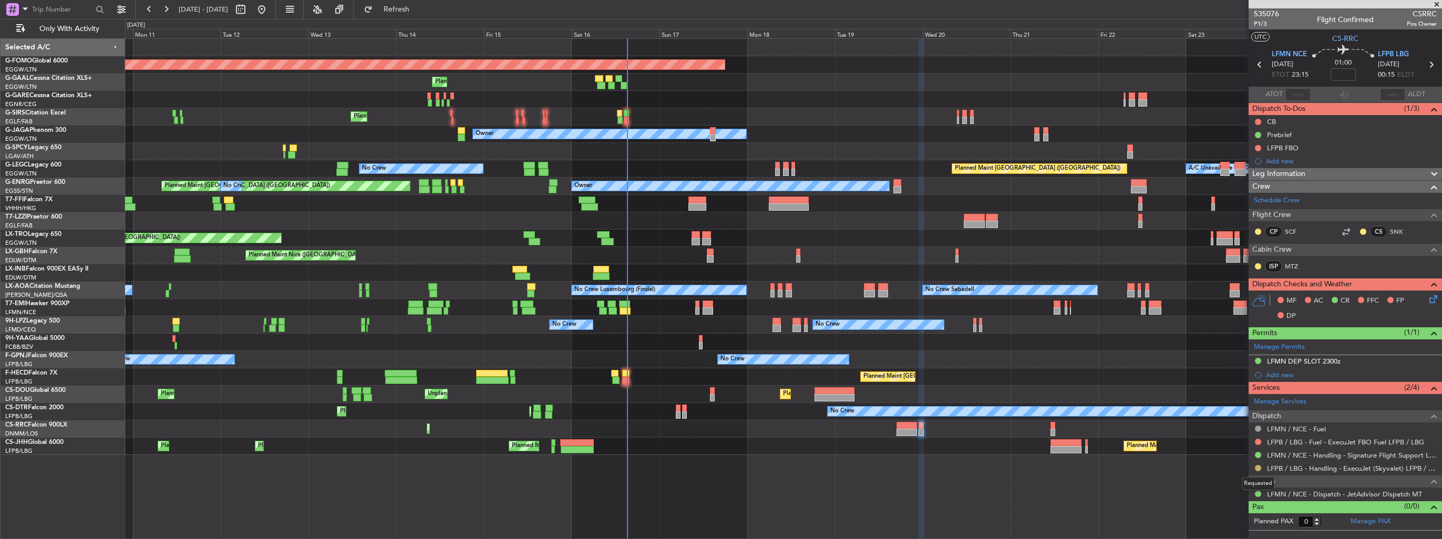
click at [1256, 465] on button at bounding box center [1258, 468] width 6 height 6
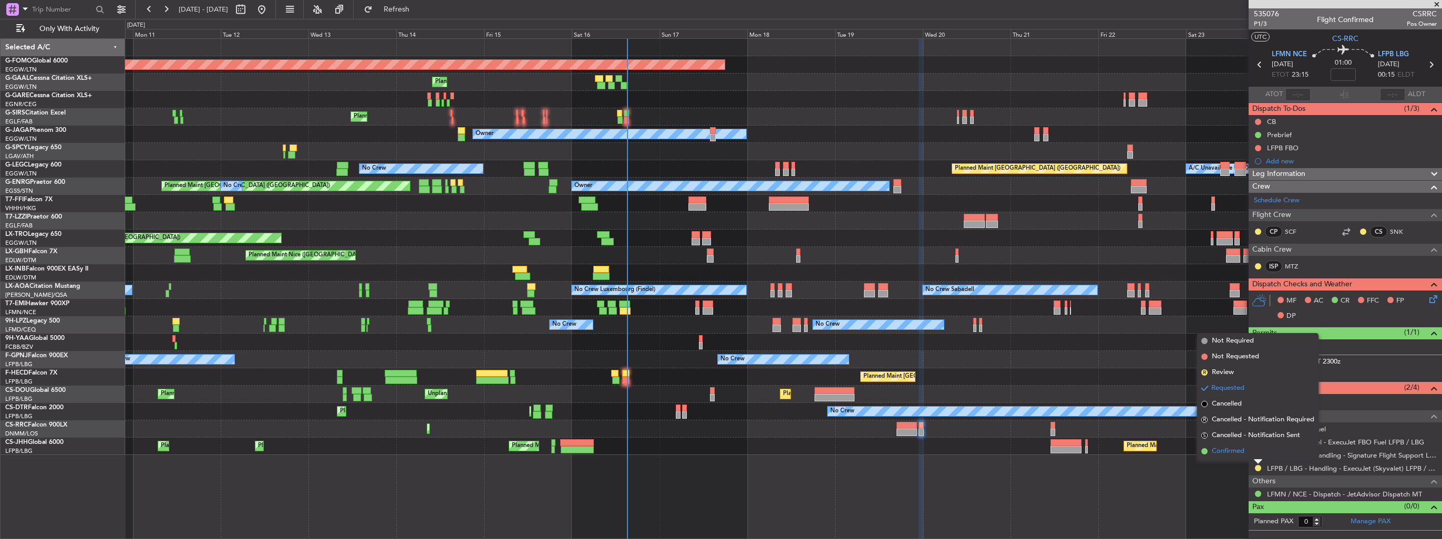
click at [1230, 453] on span "Confirmed" at bounding box center [1228, 451] width 33 height 11
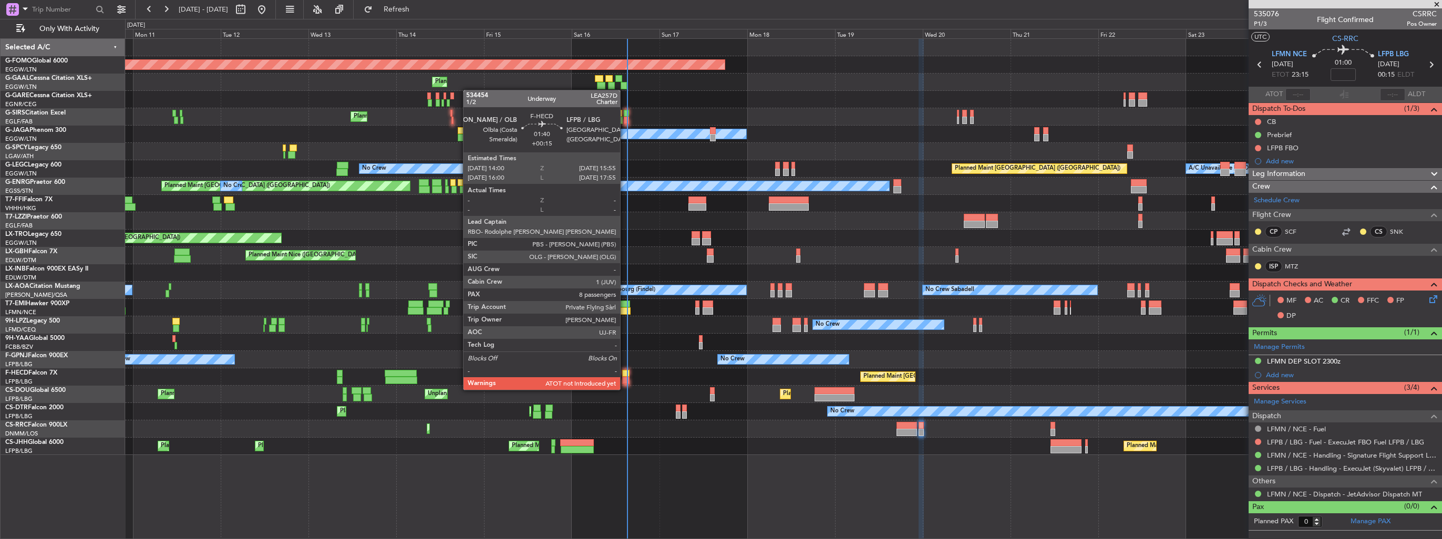
click at [625, 380] on div at bounding box center [625, 380] width 7 height 7
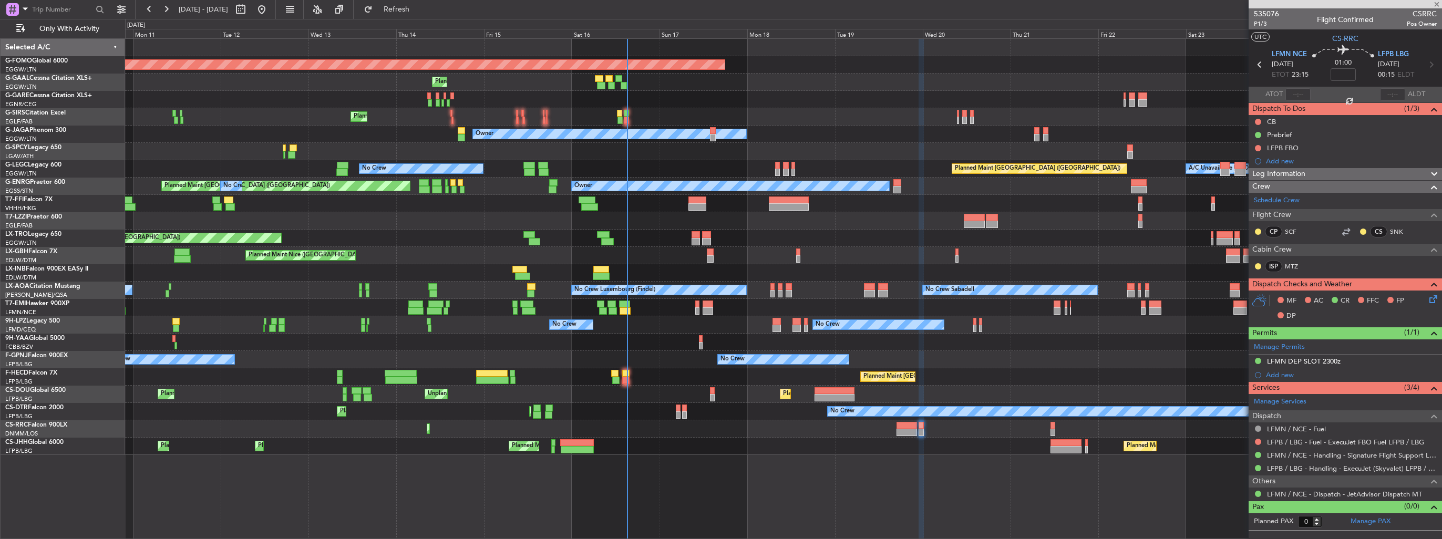
type input "+00:15"
type input "8"
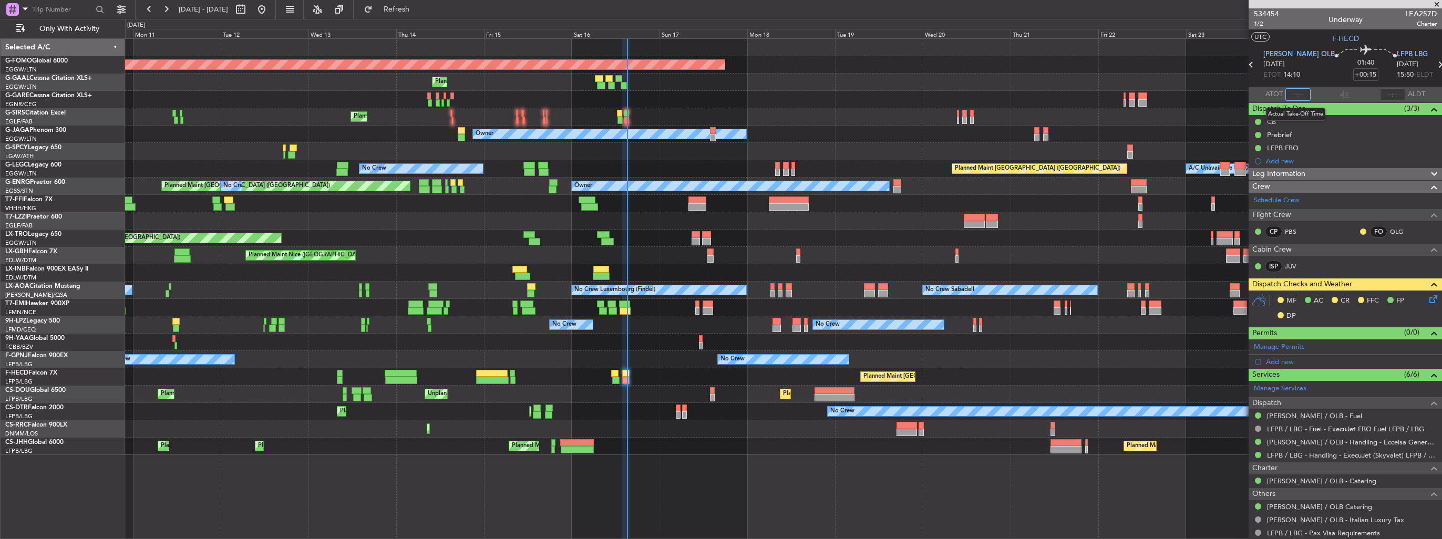
click at [1297, 97] on input "text" at bounding box center [1298, 94] width 25 height 13
type input "15:09"
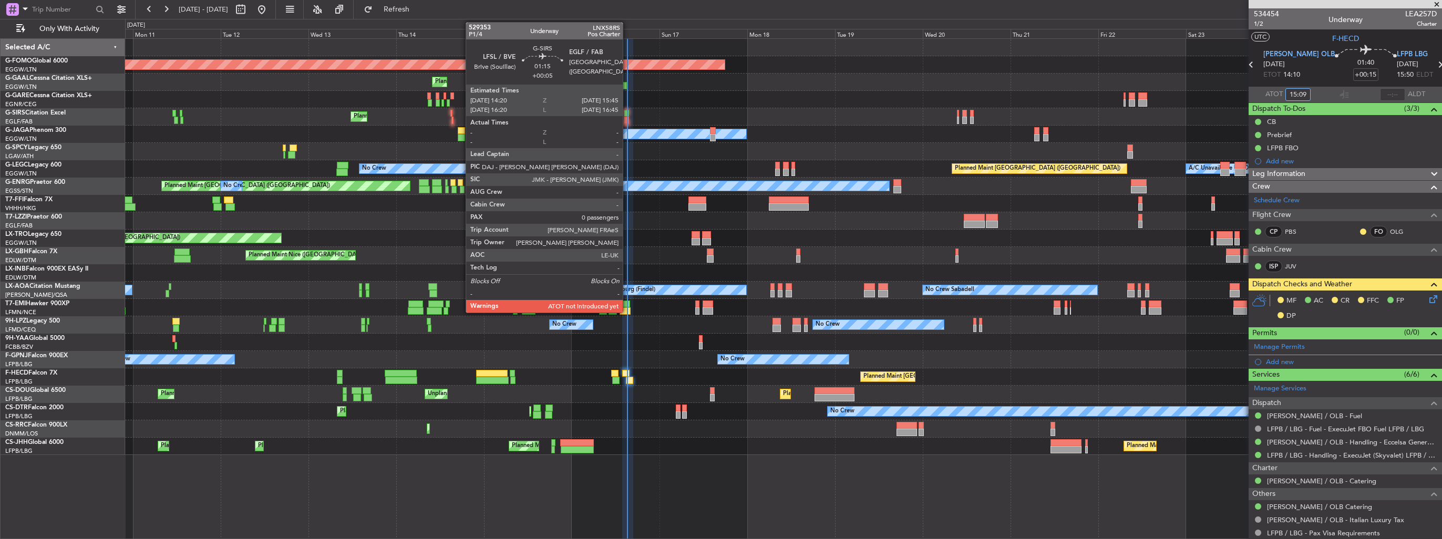
click at [628, 120] on div at bounding box center [626, 120] width 5 height 7
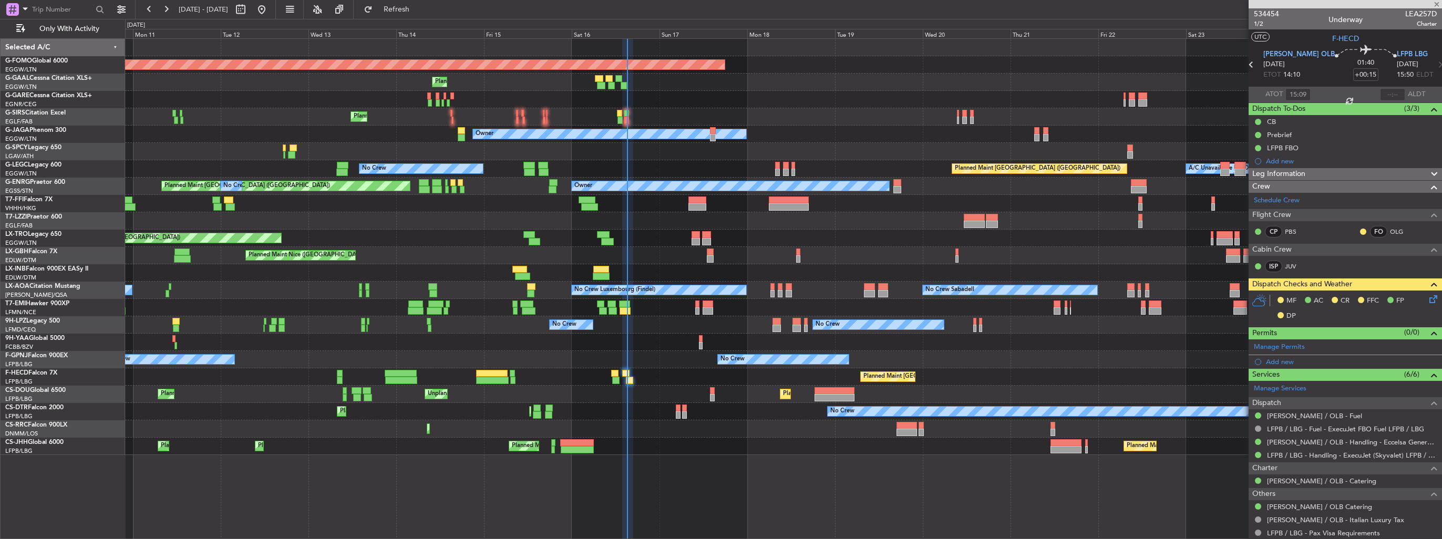
type input "+00:05"
type input "0"
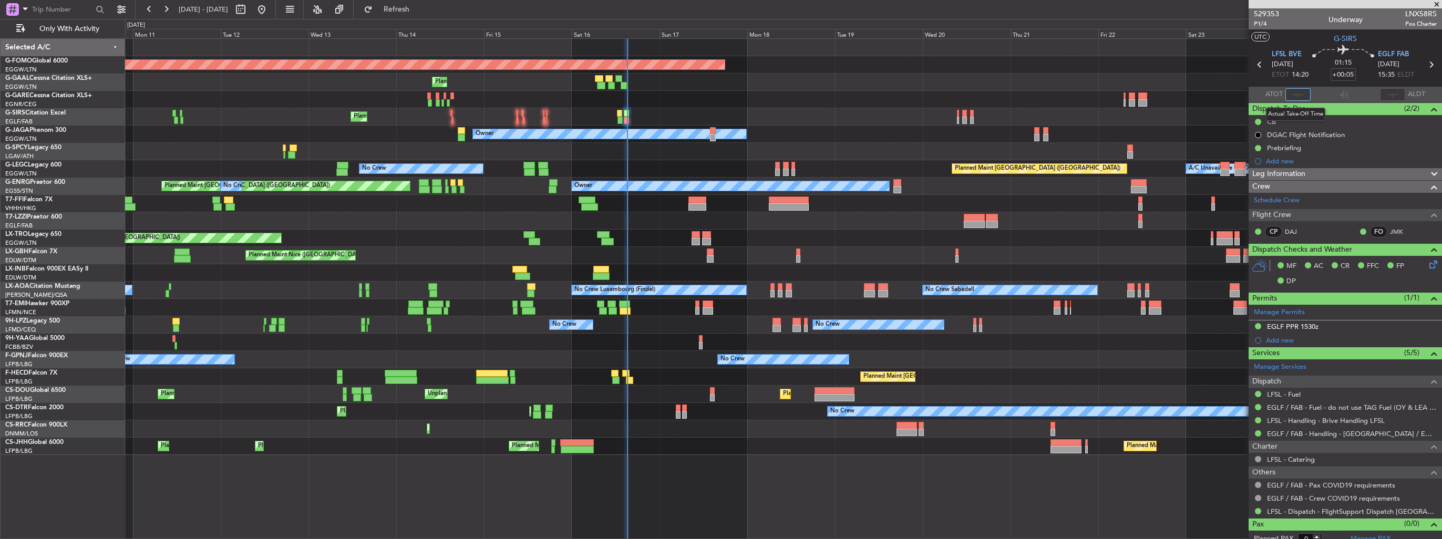
click at [1292, 96] on input "text" at bounding box center [1298, 94] width 25 height 13
type input "15:10"
